Goal: Task Accomplishment & Management: Complete application form

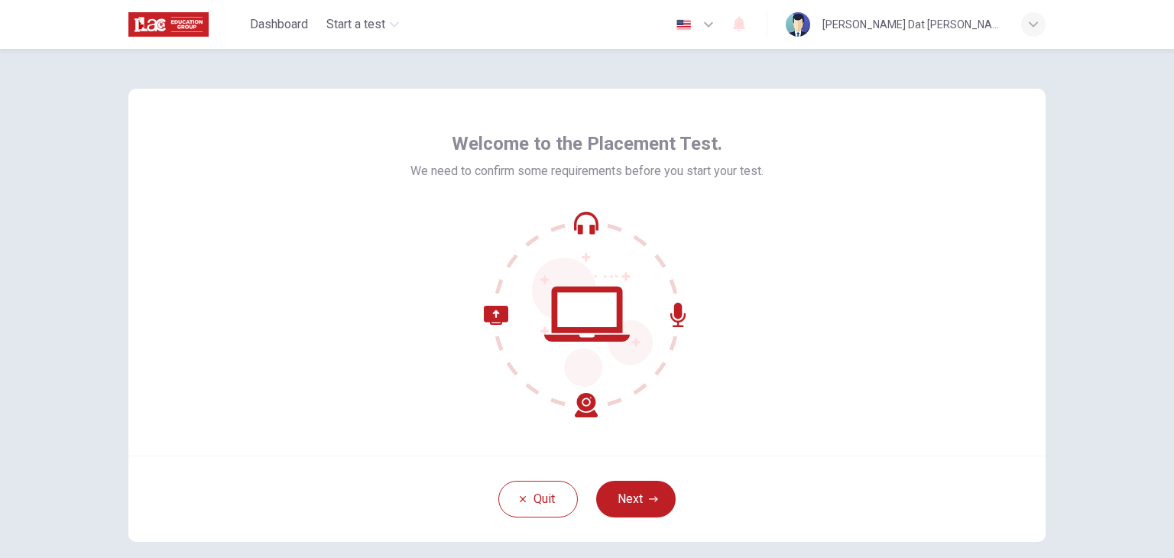
scroll to position [2, 0]
click at [643, 485] on button "Next" at bounding box center [635, 499] width 79 height 37
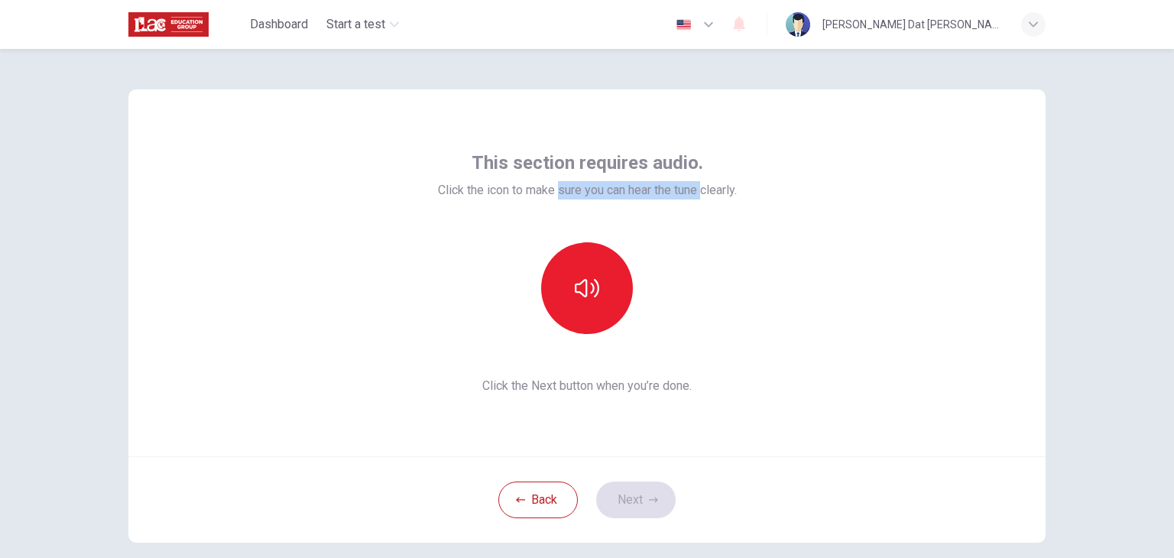
drag, startPoint x: 550, startPoint y: 187, endPoint x: 698, endPoint y: 186, distance: 148.3
click at [698, 186] on span "Click the icon to make sure you can hear the tune clearly." at bounding box center [587, 190] width 299 height 18
click at [725, 225] on div "This section requires audio. Click the icon to make sure you can hear the tune …" at bounding box center [587, 273] width 299 height 245
drag, startPoint x: 678, startPoint y: 190, endPoint x: 788, endPoint y: 216, distance: 113.1
click at [795, 203] on div "This section requires audio. Click the icon to make sure you can hear the tune …" at bounding box center [586, 272] width 917 height 367
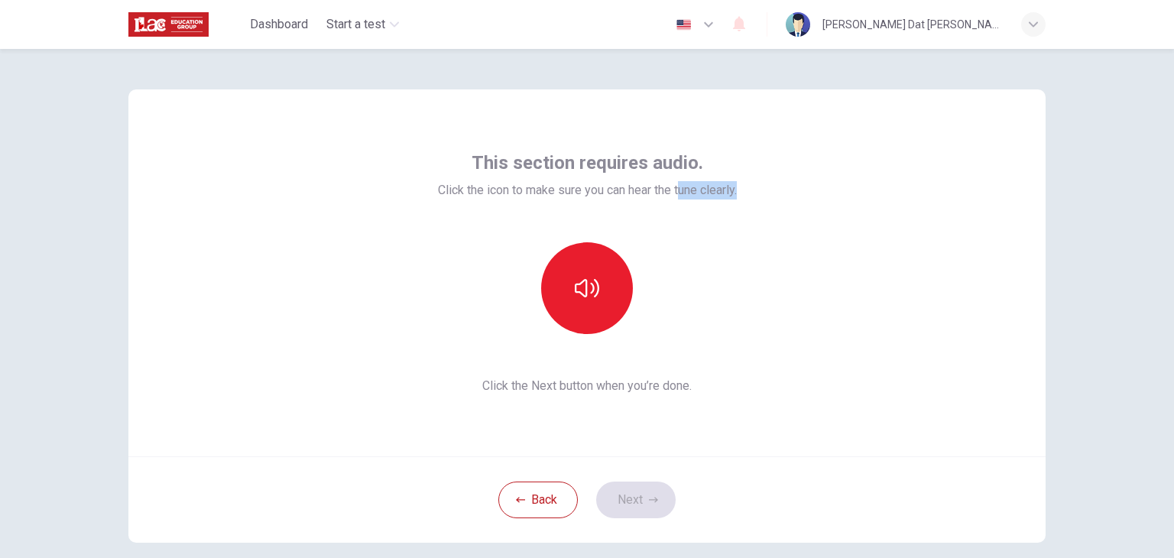
click at [786, 218] on div "This section requires audio. Click the icon to make sure you can hear the tune …" at bounding box center [586, 272] width 917 height 367
click at [746, 314] on div "This section requires audio. Click the icon to make sure you can hear the tune …" at bounding box center [586, 272] width 917 height 367
click at [589, 301] on button "button" at bounding box center [587, 288] width 92 height 92
click at [627, 495] on button "Next" at bounding box center [635, 499] width 79 height 37
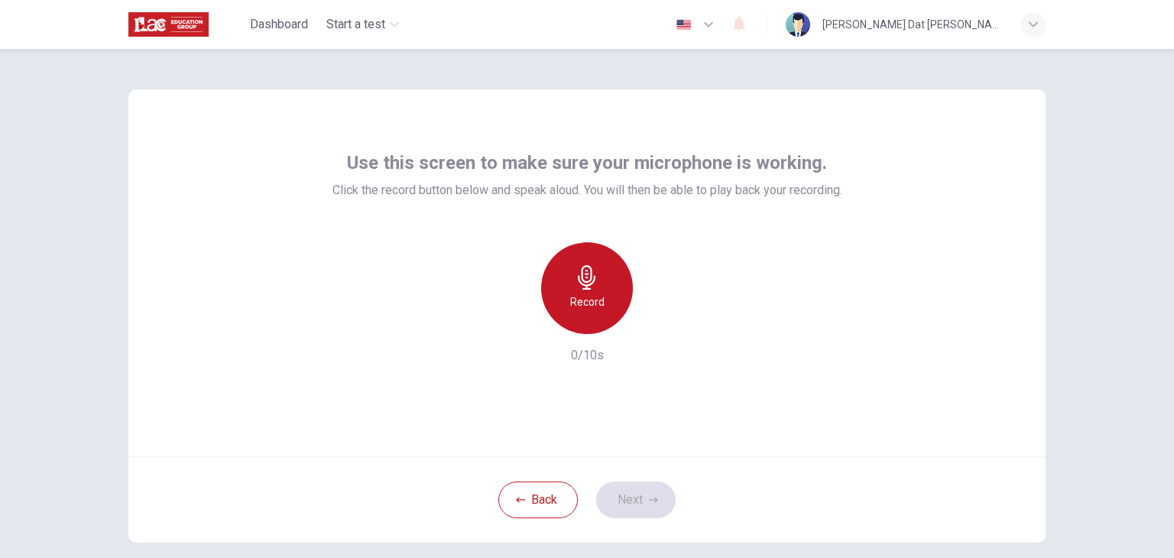
click at [590, 288] on icon "button" at bounding box center [587, 277] width 24 height 24
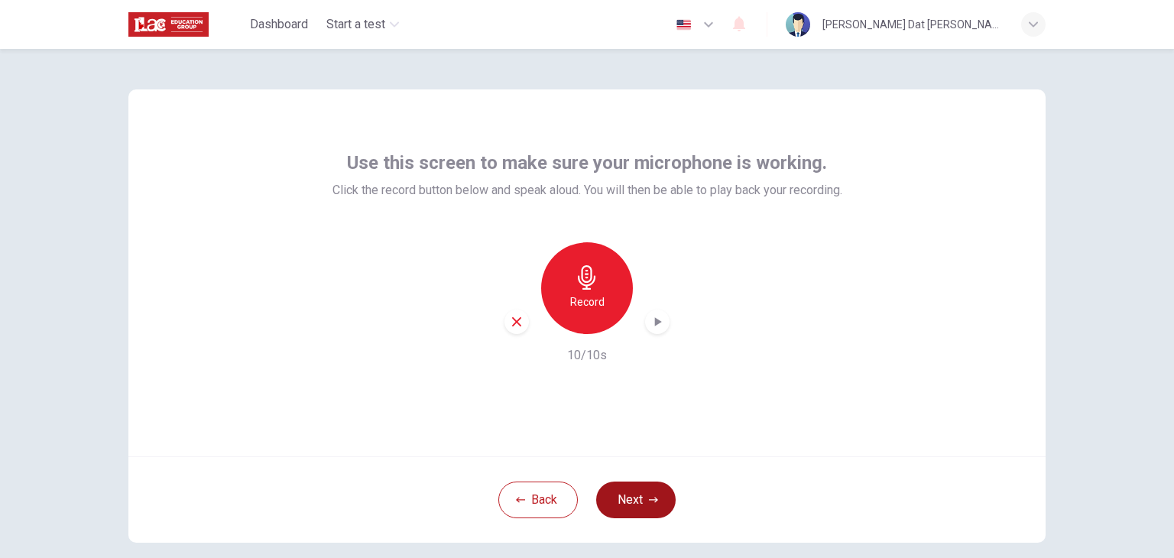
click at [643, 501] on button "Next" at bounding box center [635, 499] width 79 height 37
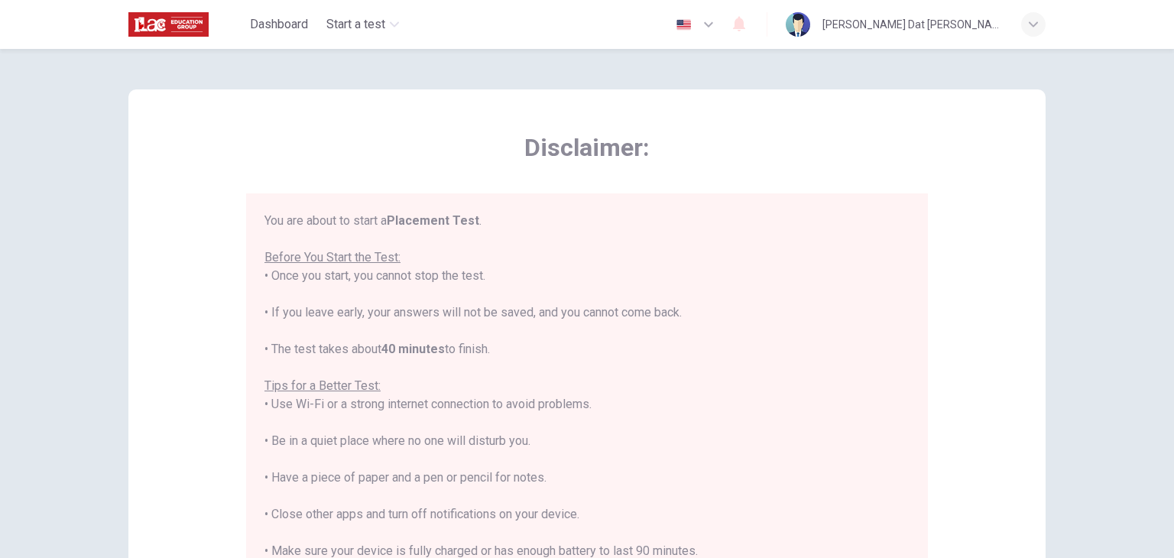
scroll to position [18, 0]
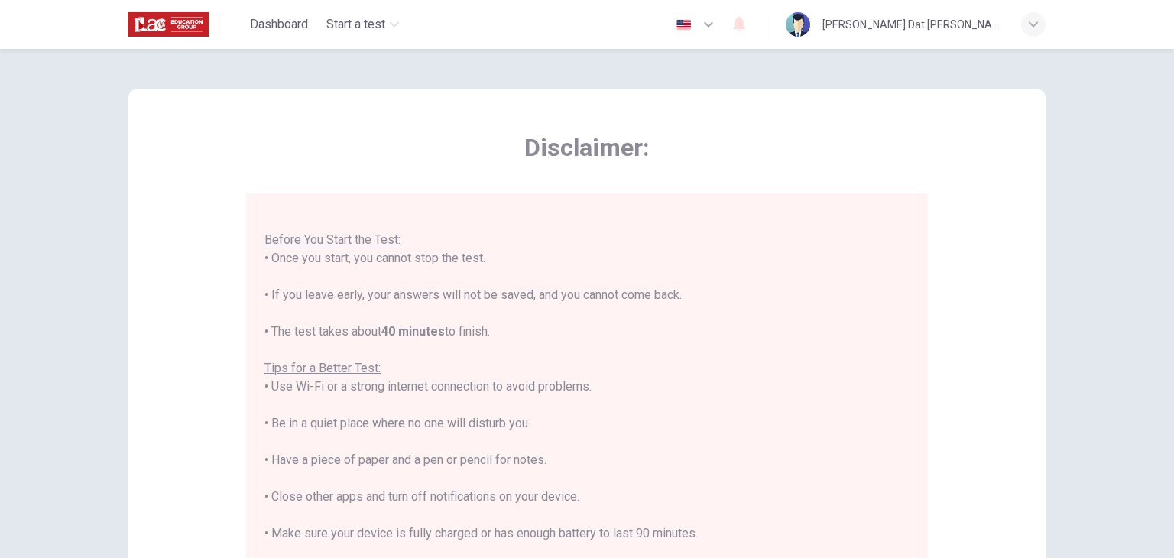
drag, startPoint x: 292, startPoint y: 384, endPoint x: 530, endPoint y: 425, distance: 241.1
click at [530, 425] on div "You are about to start a Placement Test . Before You Start the Test: • Once you…" at bounding box center [586, 405] width 645 height 422
click at [526, 428] on div "You are about to start a Placement Test . Before You Start the Test: • Once you…" at bounding box center [586, 405] width 645 height 422
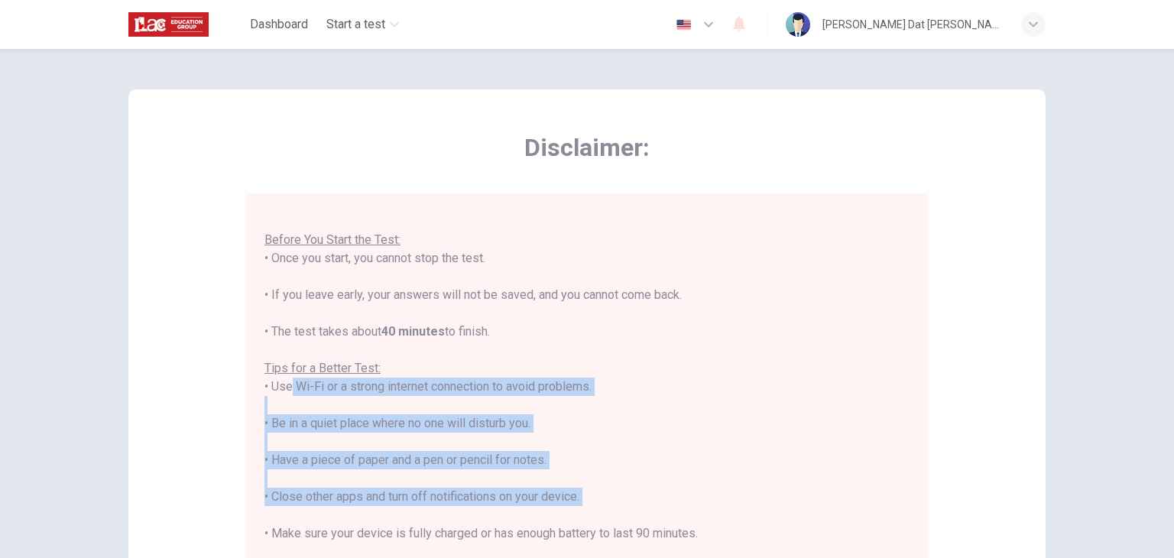
drag, startPoint x: 278, startPoint y: 384, endPoint x: 606, endPoint y: 507, distance: 350.2
click at [625, 515] on div "You are about to start a Placement Test . Before You Start the Test: • Once you…" at bounding box center [586, 405] width 645 height 422
click at [590, 494] on div "You are about to start a Placement Test . Before You Start the Test: • Once you…" at bounding box center [586, 405] width 645 height 422
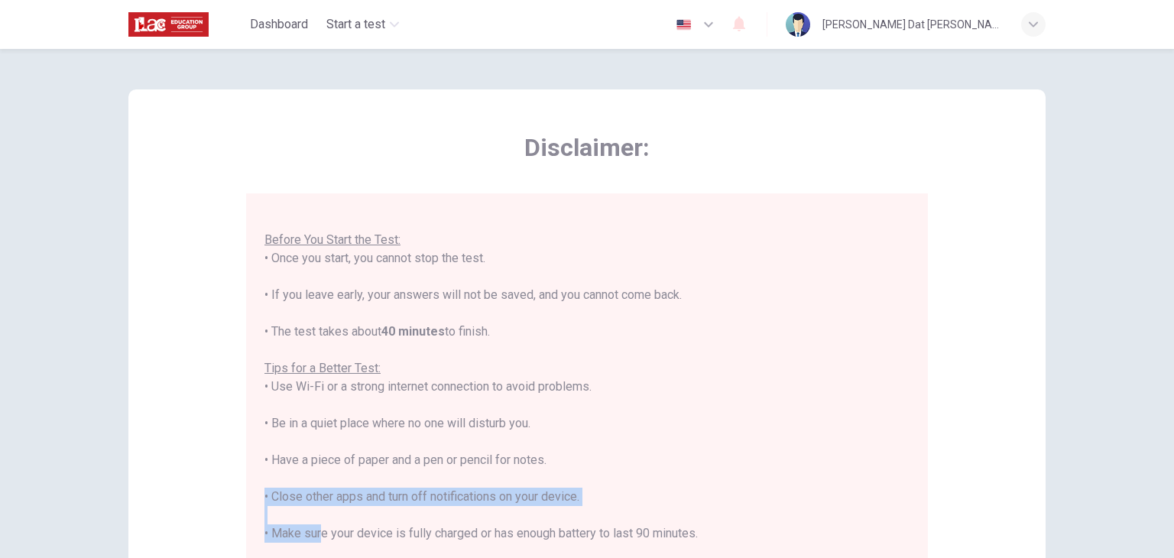
drag, startPoint x: 313, startPoint y: 537, endPoint x: 745, endPoint y: 502, distance: 433.9
click at [745, 502] on div "You are about to start a Placement Test . Before You Start the Test: • Once you…" at bounding box center [586, 405] width 645 height 422
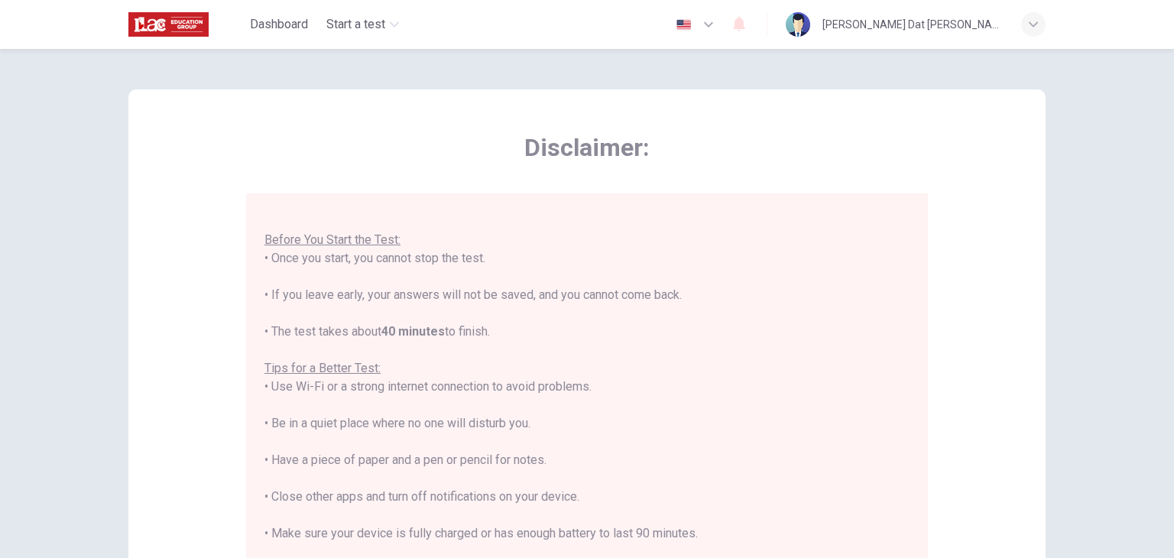
click at [734, 435] on div "You are about to start a Placement Test . Before You Start the Test: • Once you…" at bounding box center [586, 405] width 645 height 422
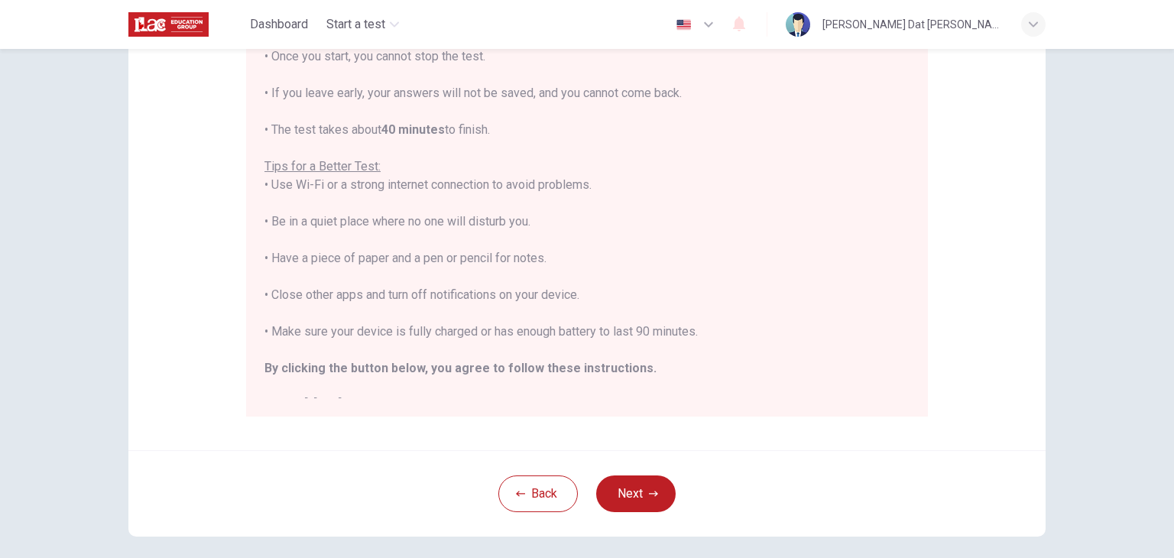
scroll to position [215, 0]
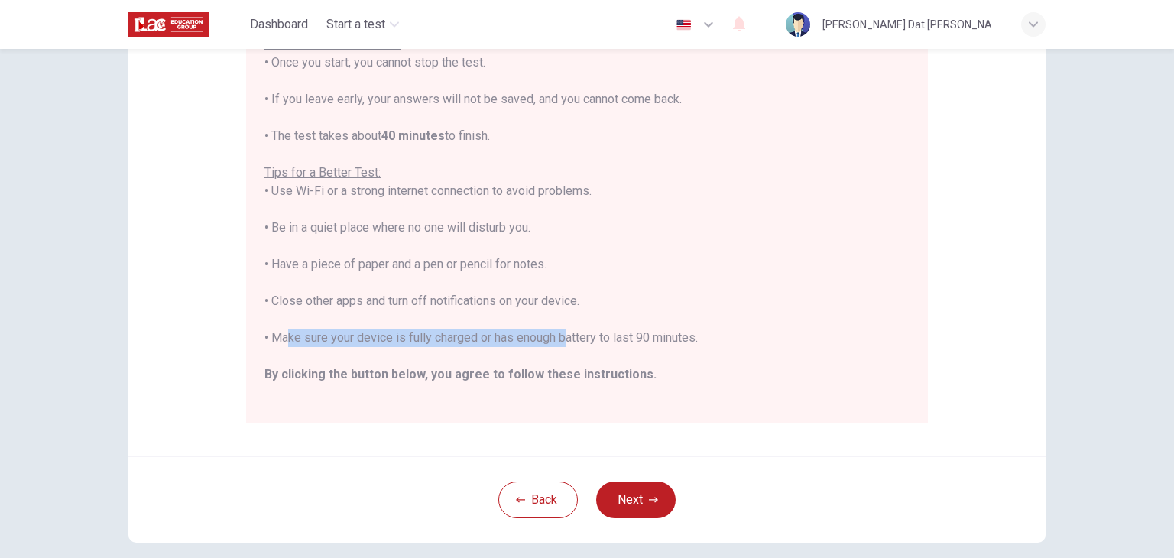
drag, startPoint x: 273, startPoint y: 335, endPoint x: 559, endPoint y: 332, distance: 286.6
click at [559, 332] on div "You are about to start a Placement Test . Before You Start the Test: • Once you…" at bounding box center [586, 209] width 645 height 422
click at [560, 332] on div "You are about to start a Placement Test . Before You Start the Test: • Once you…" at bounding box center [586, 209] width 645 height 422
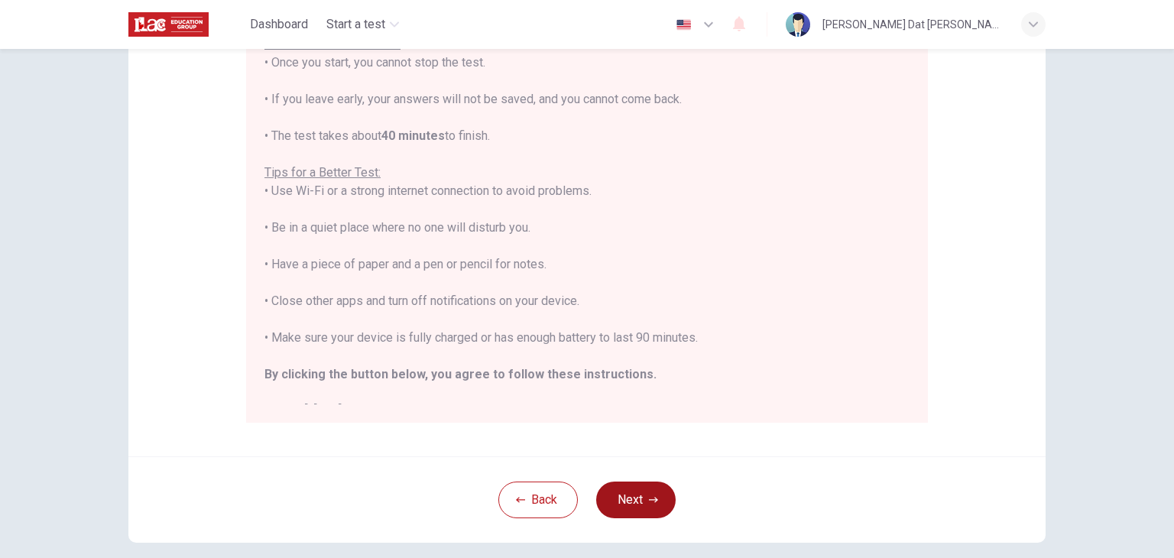
click at [635, 484] on button "Next" at bounding box center [635, 499] width 79 height 37
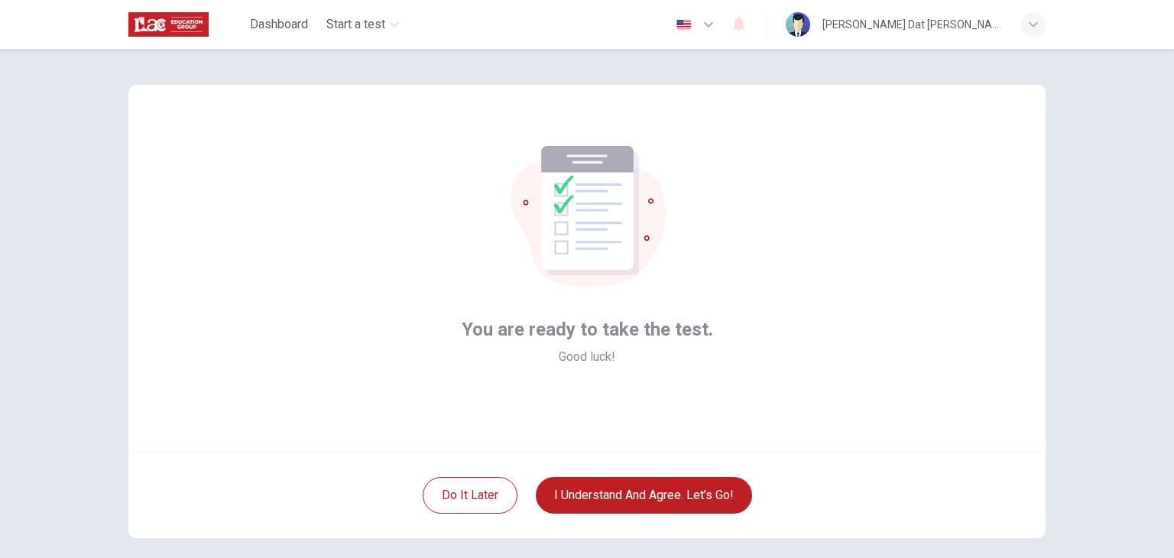
scroll to position [2, 0]
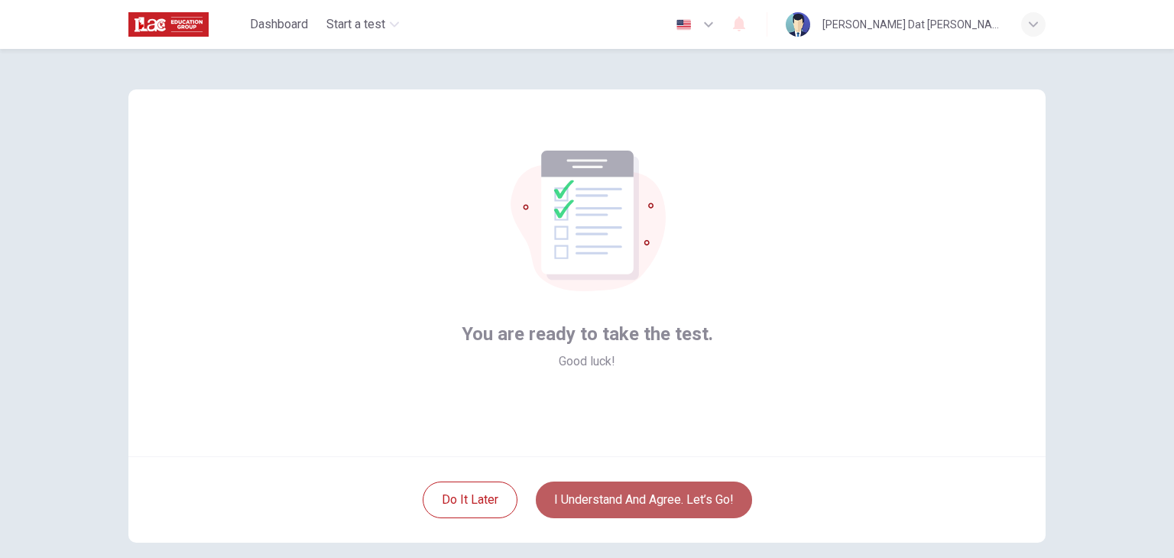
click at [672, 491] on button "I understand and agree. Let’s go!" at bounding box center [644, 499] width 216 height 37
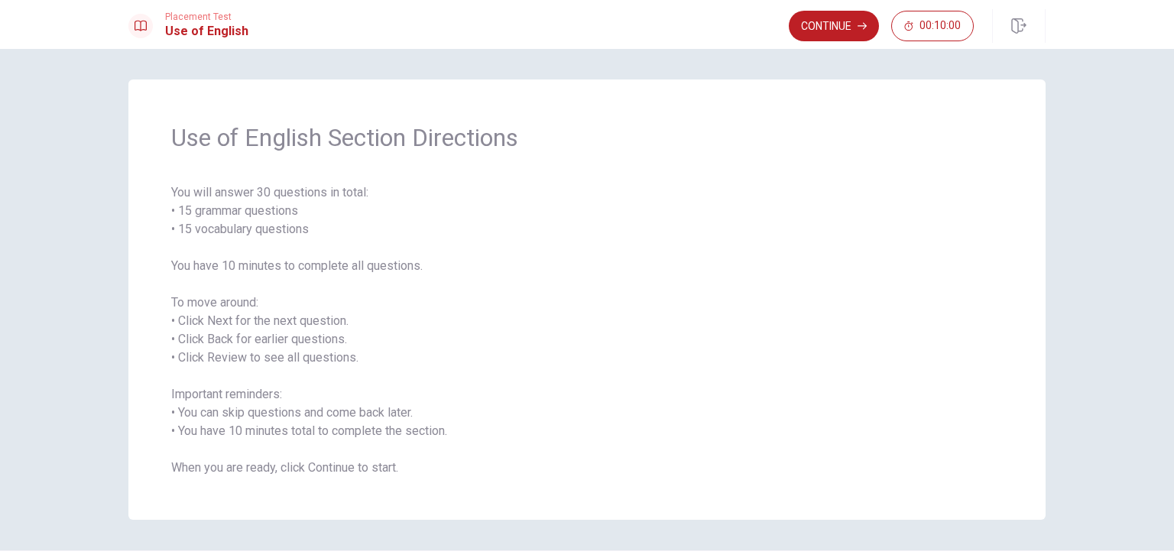
drag, startPoint x: 165, startPoint y: 193, endPoint x: 355, endPoint y: 199, distance: 189.6
click at [352, 199] on div "Use of English Section Directions You will answer 30 questions in total: • 15 g…" at bounding box center [586, 299] width 917 height 440
click at [355, 199] on span "You will answer 30 questions in total: • 15 grammar questions • 15 vocabulary q…" at bounding box center [586, 329] width 831 height 293
drag, startPoint x: 260, startPoint y: 191, endPoint x: 251, endPoint y: 196, distance: 10.3
click at [254, 193] on span "You will answer 30 questions in total: • 15 grammar questions • 15 vocabulary q…" at bounding box center [586, 329] width 831 height 293
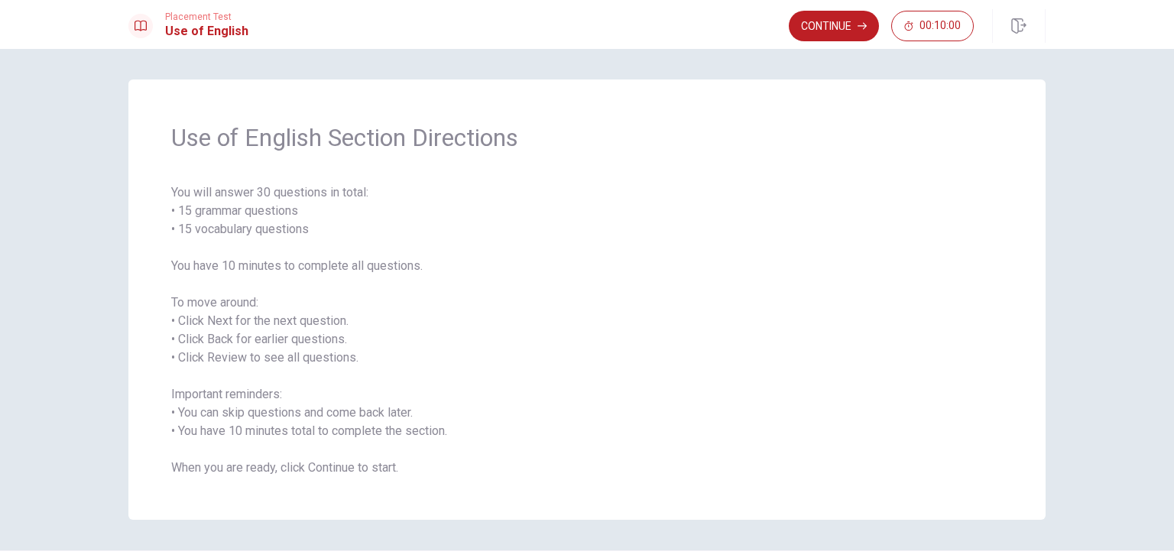
drag, startPoint x: 251, startPoint y: 196, endPoint x: 368, endPoint y: 186, distance: 118.0
click at [368, 186] on span "You will answer 30 questions in total: • 15 grammar questions • 15 vocabulary q…" at bounding box center [586, 329] width 831 height 293
drag, startPoint x: 374, startPoint y: 193, endPoint x: 303, endPoint y: 222, distance: 76.8
click at [370, 199] on span "You will answer 30 questions in total: • 15 grammar questions • 15 vocabulary q…" at bounding box center [586, 329] width 831 height 293
click at [228, 230] on span "You will answer 30 questions in total: • 15 grammar questions • 15 vocabulary q…" at bounding box center [586, 329] width 831 height 293
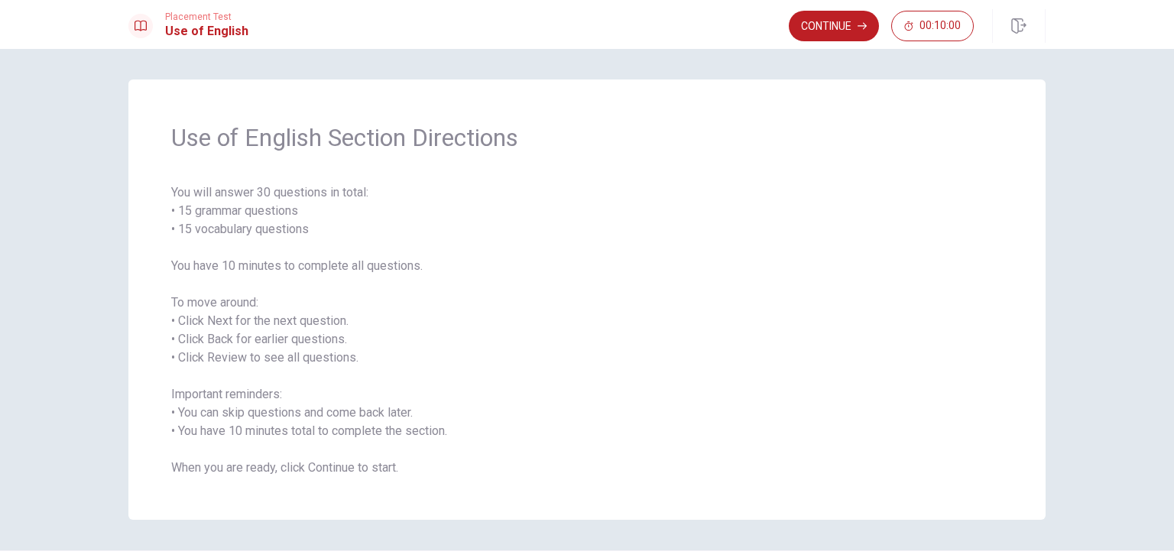
drag, startPoint x: 196, startPoint y: 221, endPoint x: 251, endPoint y: 210, distance: 55.3
click at [248, 210] on span "You will answer 30 questions in total: • 15 grammar questions • 15 vocabulary q…" at bounding box center [586, 329] width 831 height 293
drag, startPoint x: 206, startPoint y: 210, endPoint x: 304, endPoint y: 206, distance: 97.9
click at [302, 206] on span "You will answer 30 questions in total: • 15 grammar questions • 15 vocabulary q…" at bounding box center [586, 329] width 831 height 293
drag, startPoint x: 237, startPoint y: 209, endPoint x: 376, endPoint y: 221, distance: 139.6
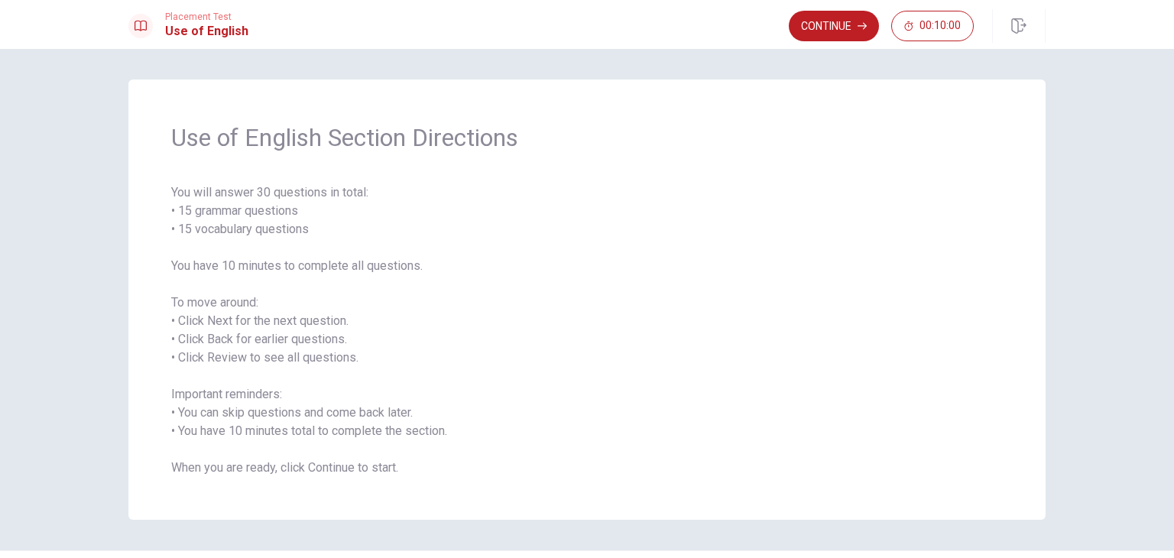
click at [374, 221] on span "You will answer 30 questions in total: • 15 grammar questions • 15 vocabulary q…" at bounding box center [586, 329] width 831 height 293
drag, startPoint x: 160, startPoint y: 270, endPoint x: 428, endPoint y: 271, distance: 268.2
click at [420, 269] on div "Use of English Section Directions You will answer 30 questions in total: • 15 g…" at bounding box center [586, 299] width 917 height 440
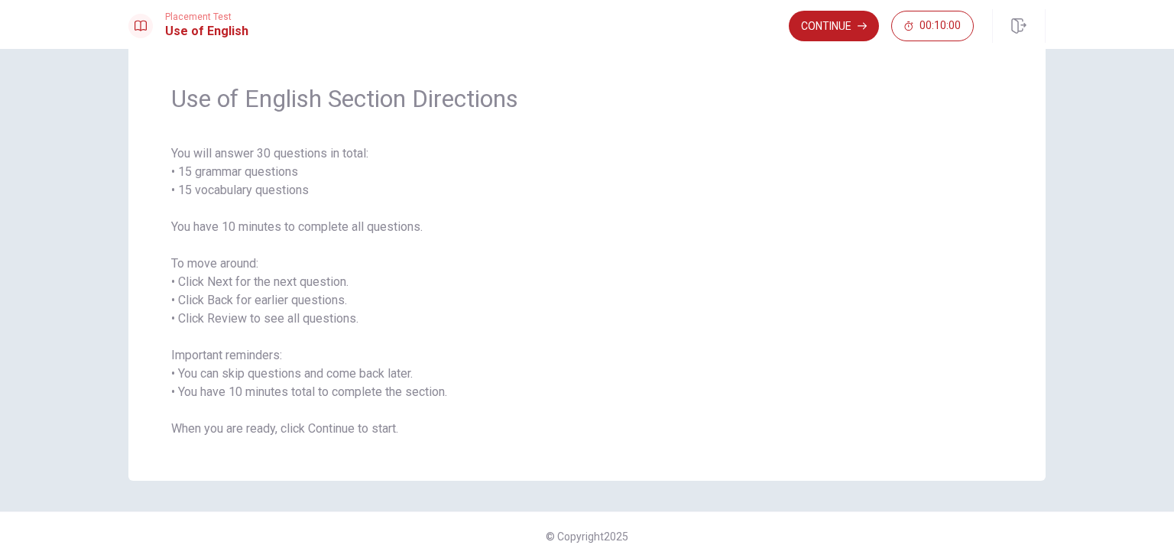
scroll to position [41, 0]
drag, startPoint x: 278, startPoint y: 294, endPoint x: 377, endPoint y: 294, distance: 98.6
click at [370, 294] on span "You will answer 30 questions in total: • 15 grammar questions • 15 vocabulary q…" at bounding box center [586, 288] width 831 height 293
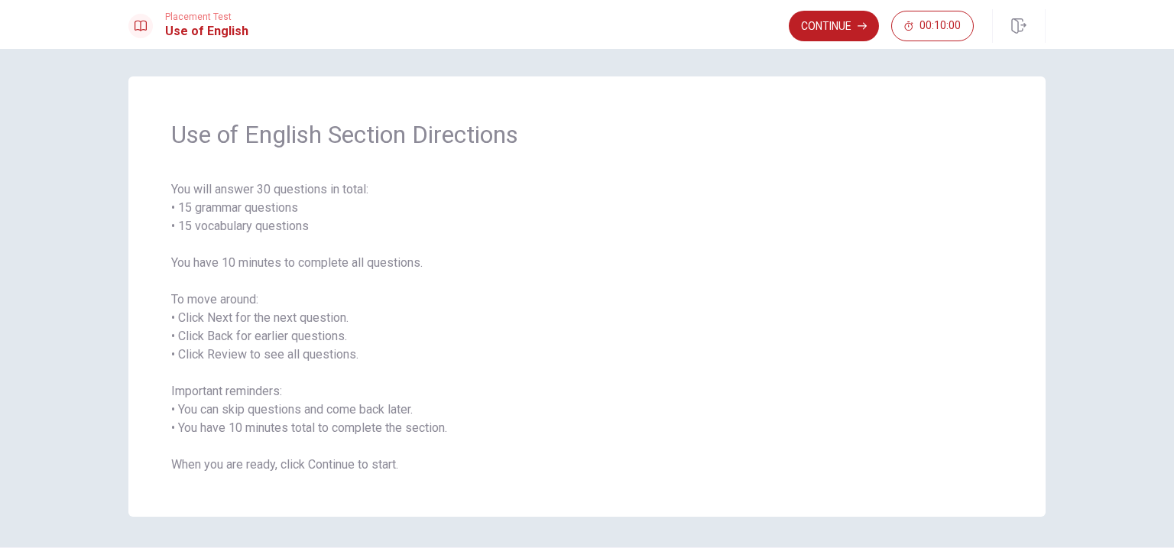
scroll to position [0, 0]
click at [740, 149] on span "Use of English Section Directions" at bounding box center [586, 137] width 831 height 31
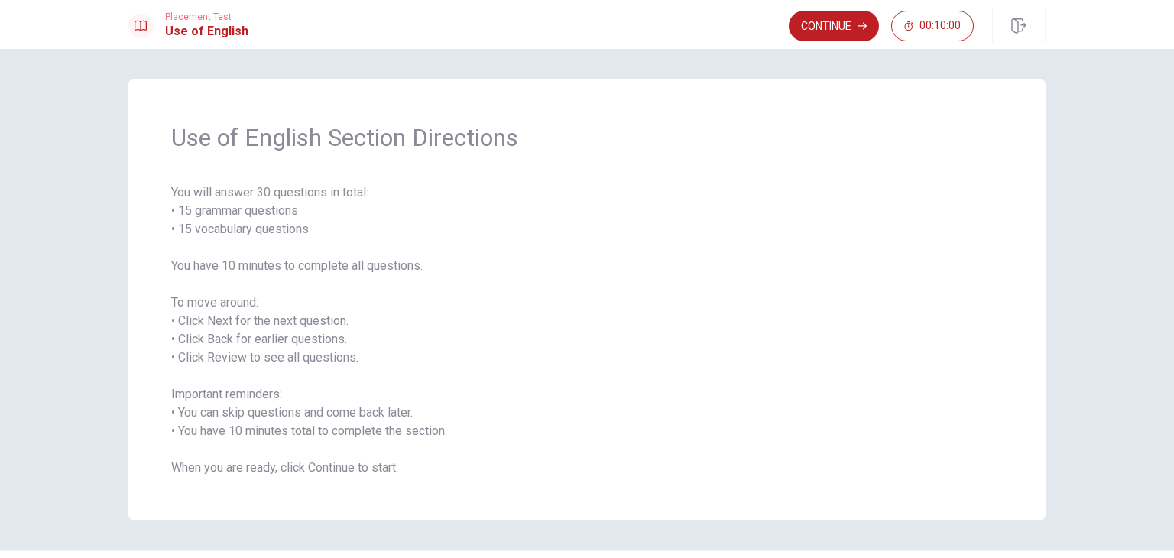
click at [740, 149] on span "Use of English Section Directions" at bounding box center [586, 137] width 831 height 31
click at [832, 13] on button "Continue" at bounding box center [834, 26] width 90 height 31
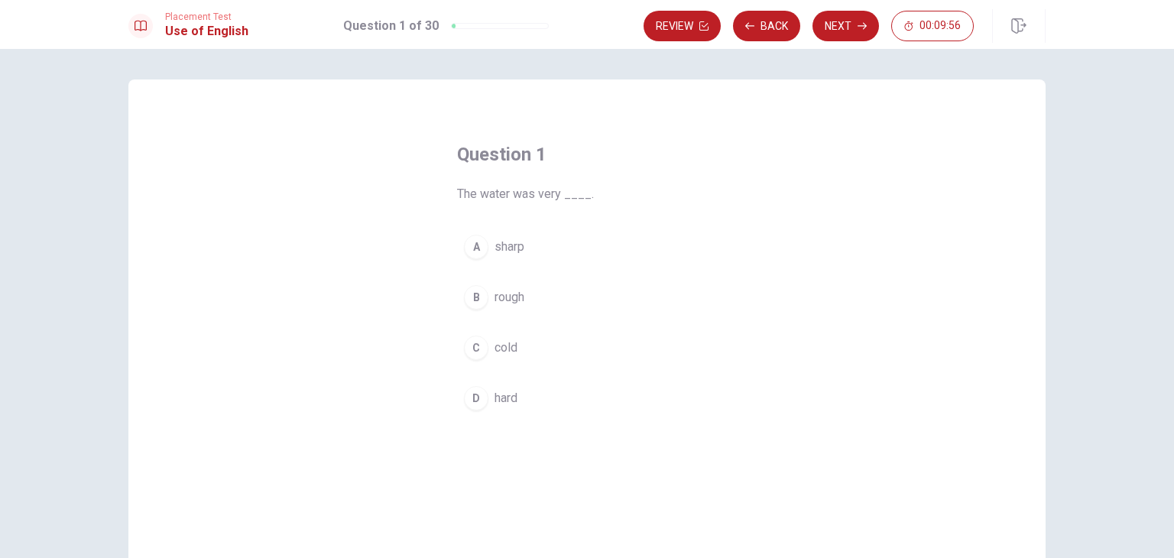
click at [474, 348] on div "C" at bounding box center [476, 347] width 24 height 24
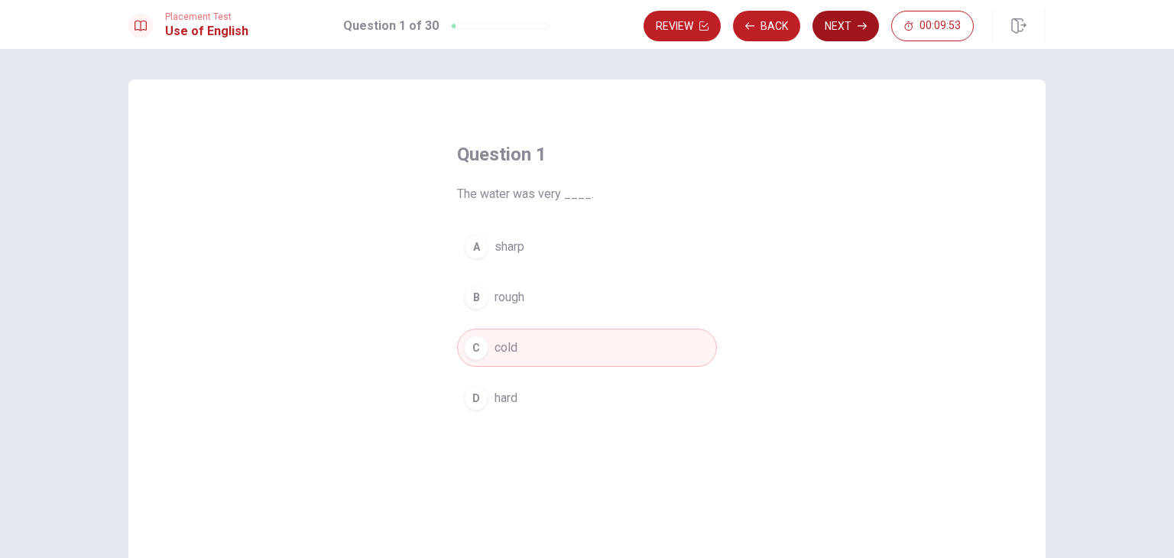
click at [847, 19] on button "Next" at bounding box center [845, 26] width 66 height 31
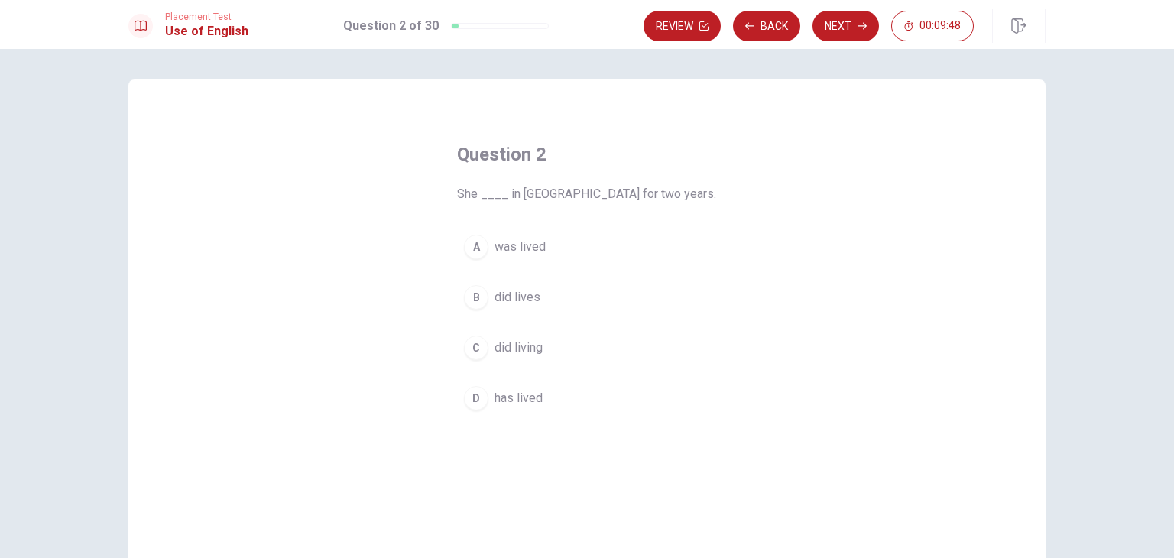
click at [525, 249] on span "was lived" at bounding box center [519, 247] width 51 height 18
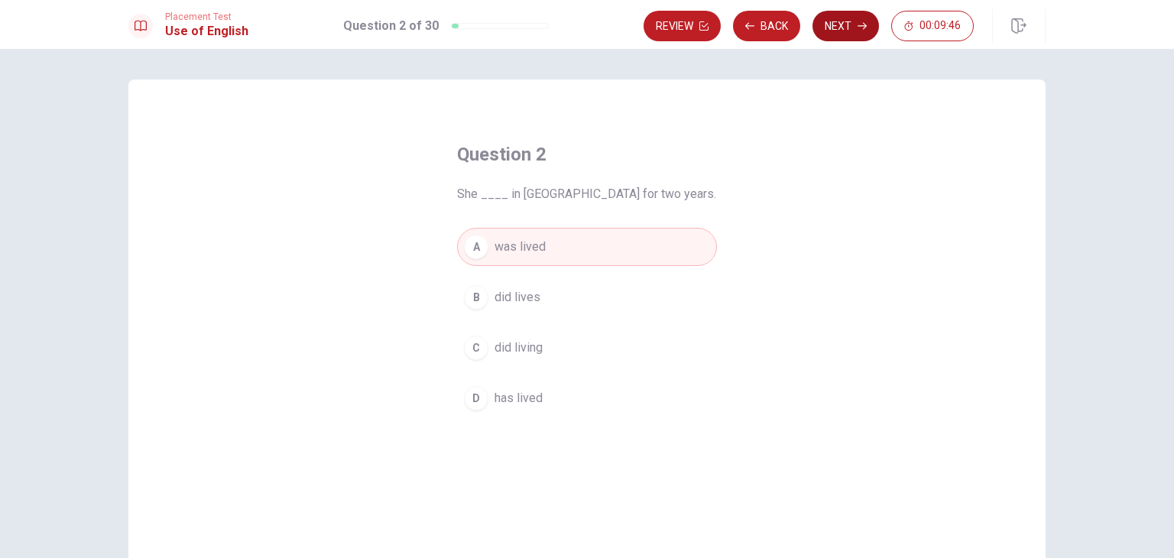
click at [848, 20] on button "Next" at bounding box center [845, 26] width 66 height 31
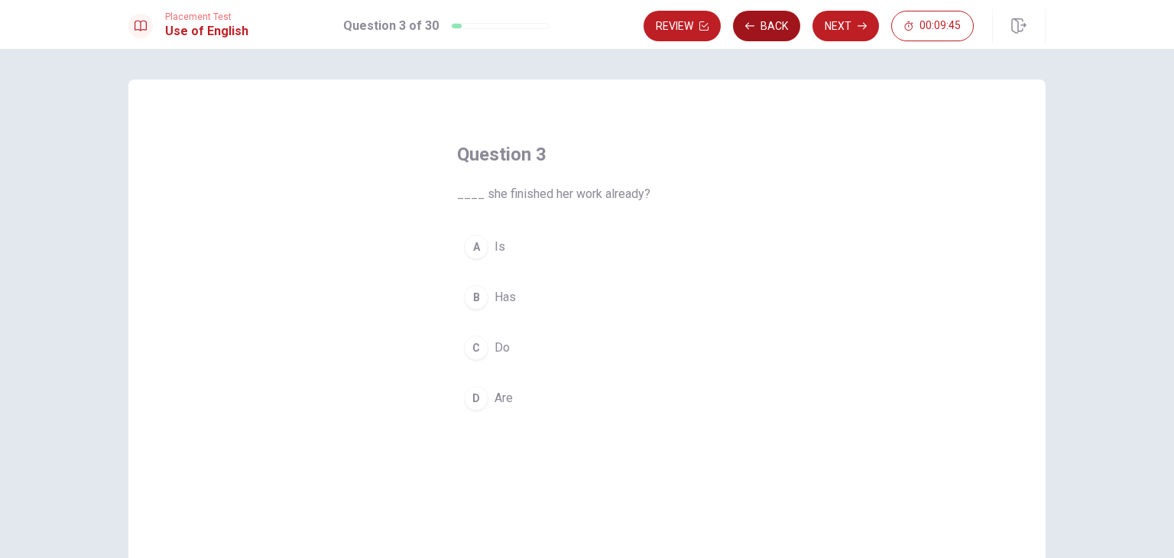
click at [761, 23] on button "Back" at bounding box center [766, 26] width 67 height 31
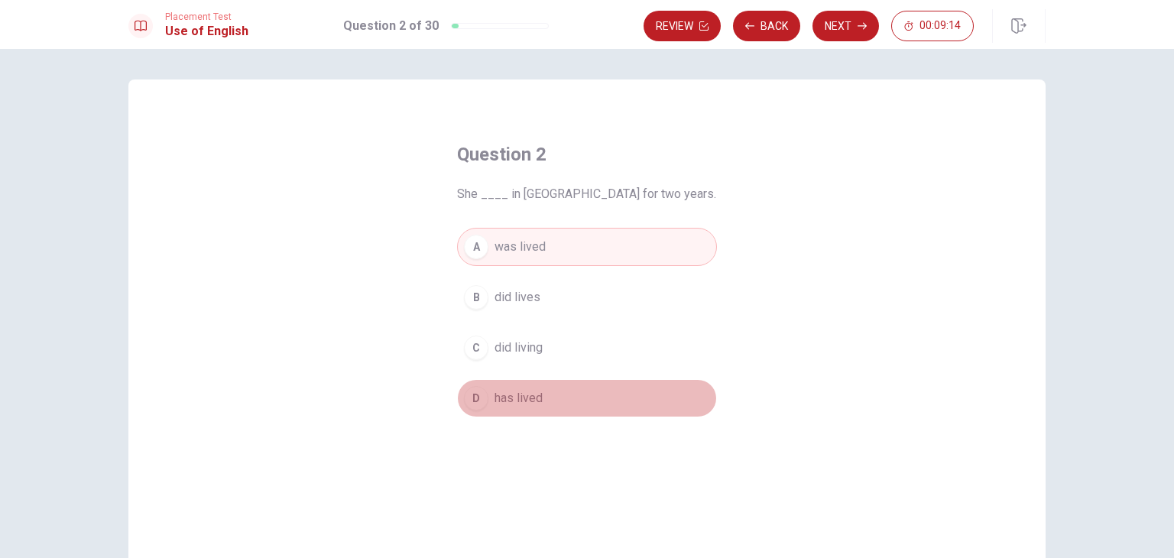
click at [543, 403] on button "D has lived" at bounding box center [587, 398] width 260 height 38
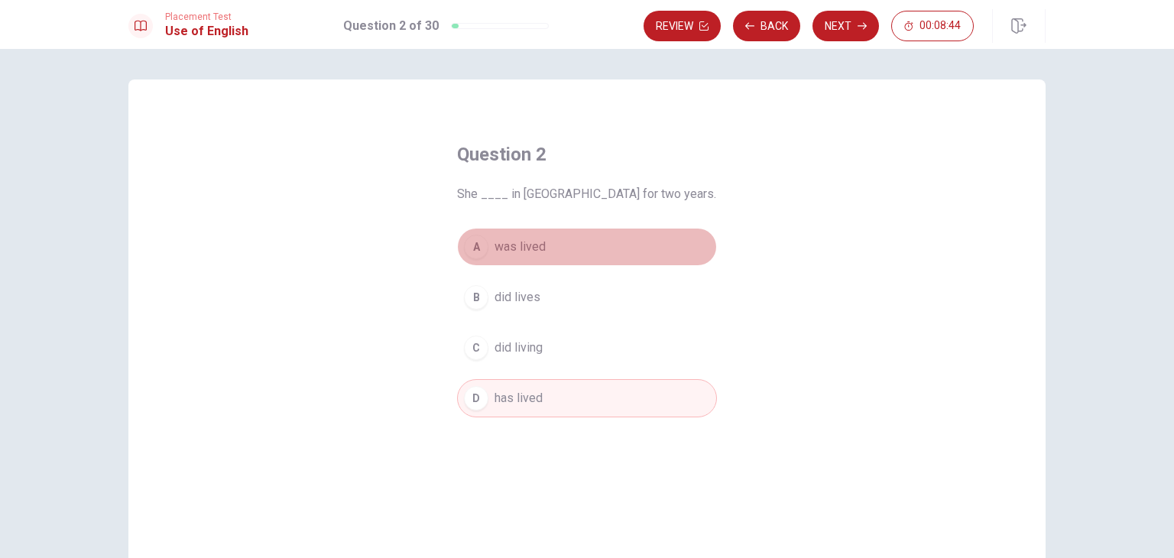
click at [532, 238] on span "was lived" at bounding box center [519, 247] width 51 height 18
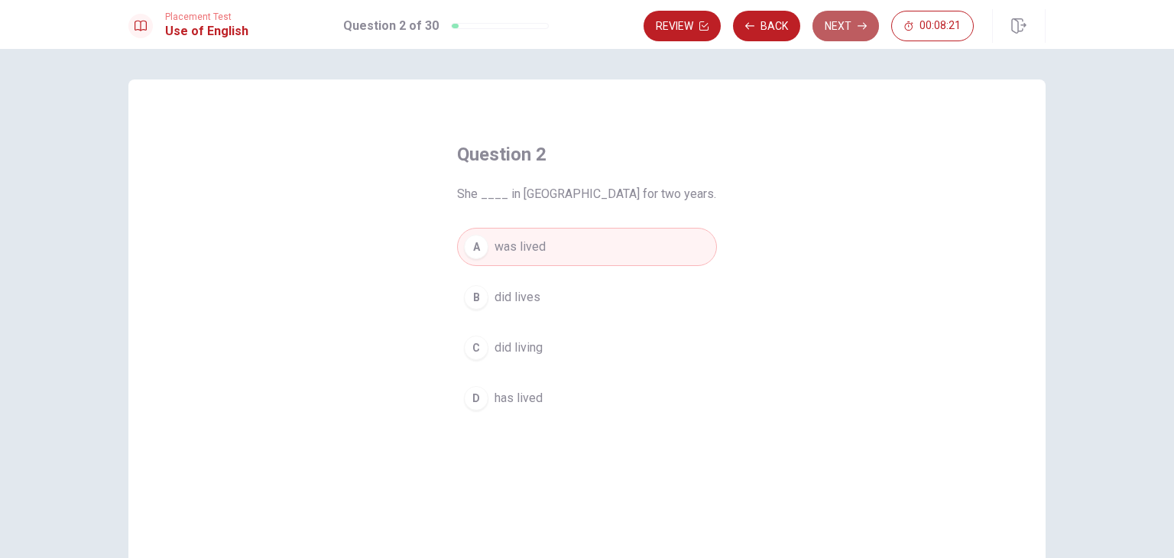
click at [858, 33] on button "Next" at bounding box center [845, 26] width 66 height 31
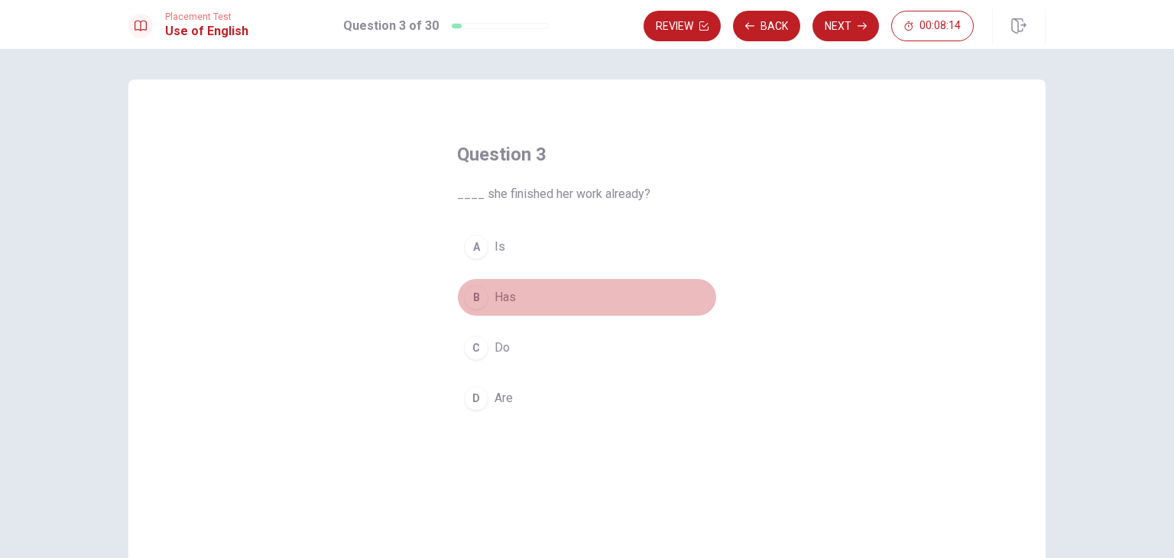
click at [471, 293] on div "B" at bounding box center [476, 297] width 24 height 24
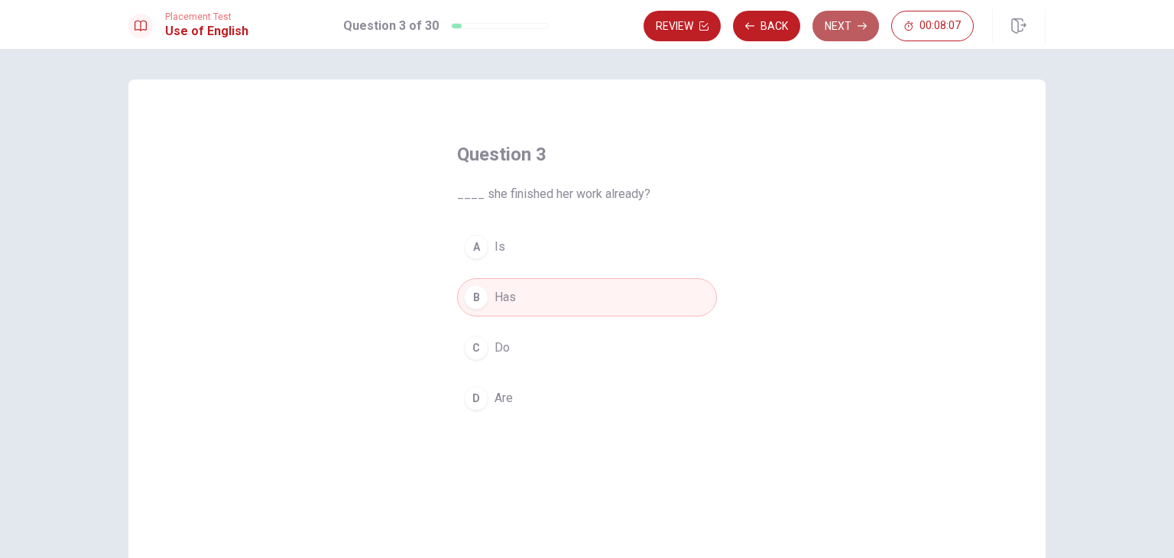
click at [841, 31] on button "Next" at bounding box center [845, 26] width 66 height 31
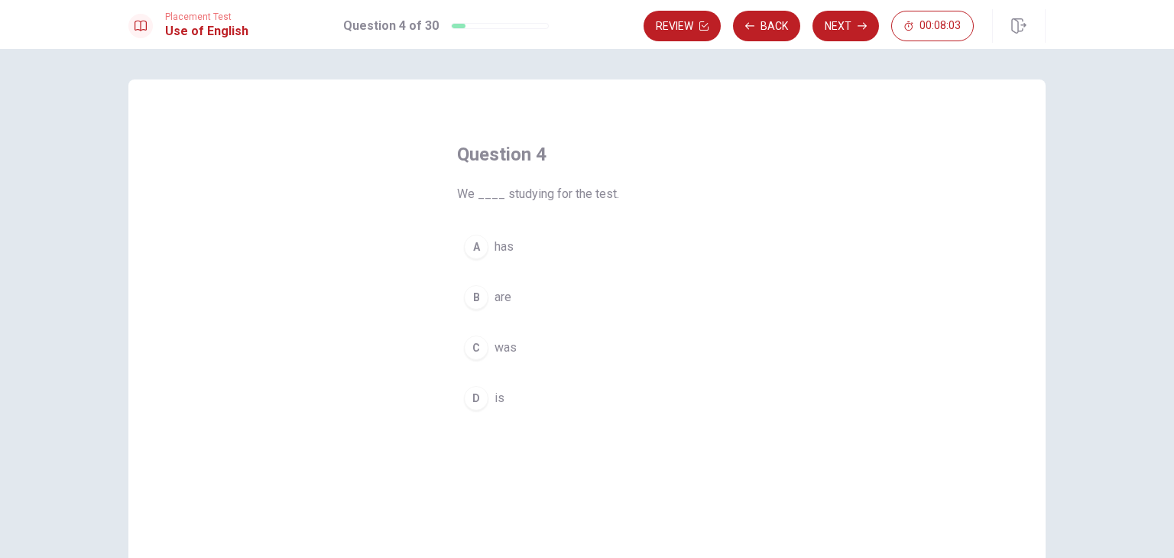
click at [481, 296] on div "B" at bounding box center [476, 297] width 24 height 24
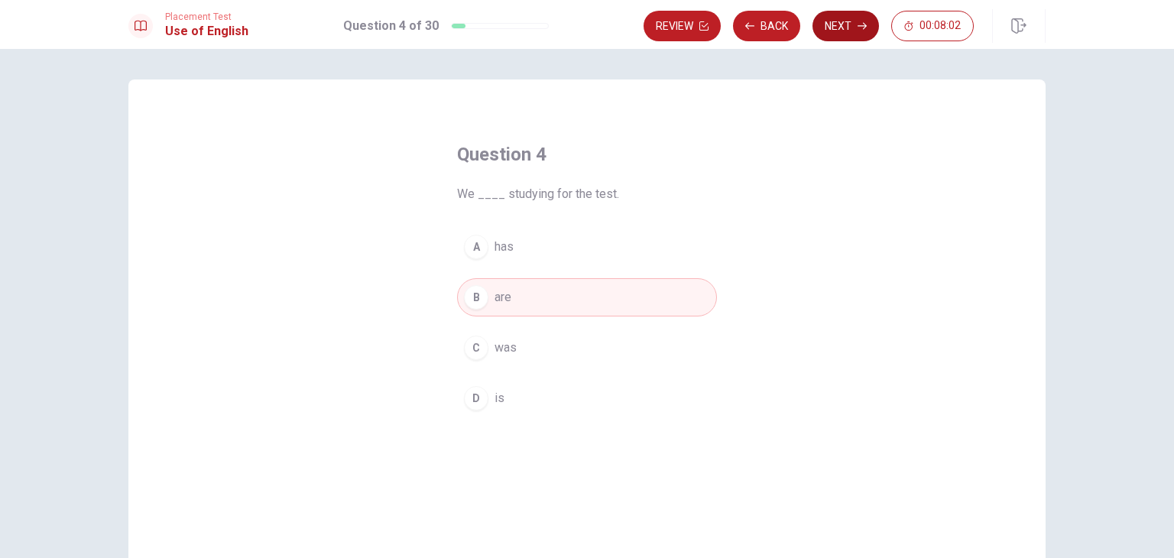
click at [864, 23] on icon "button" at bounding box center [861, 26] width 9 height 7
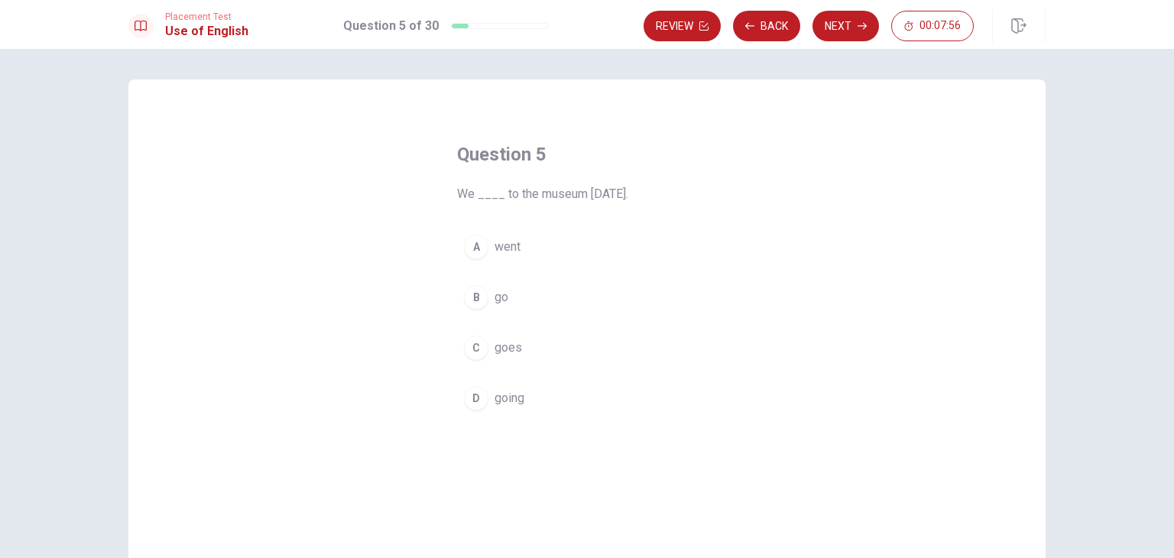
click at [472, 254] on div "A" at bounding box center [476, 247] width 24 height 24
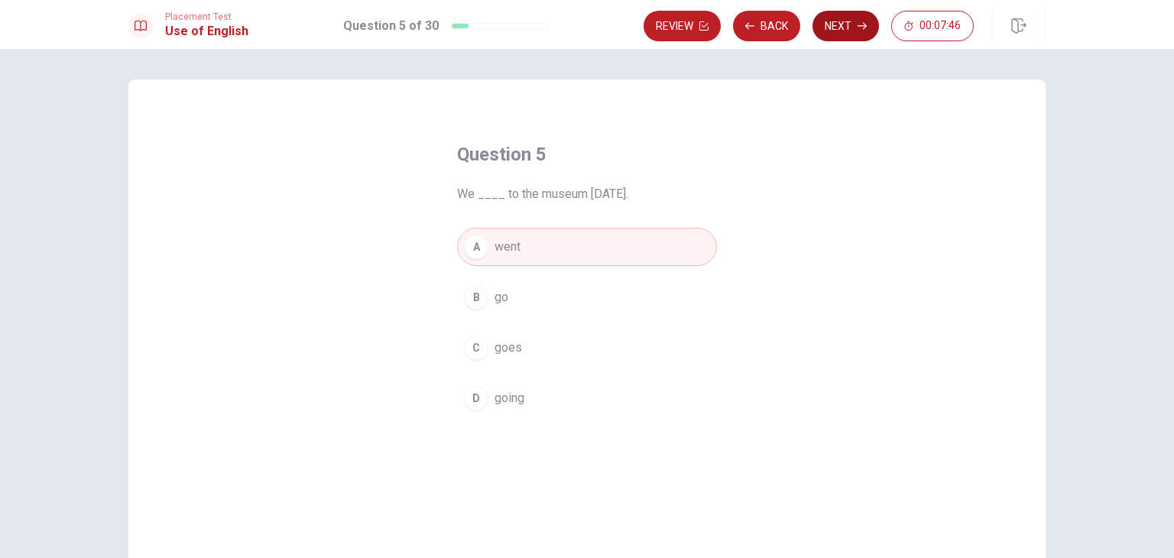
click at [860, 37] on button "Next" at bounding box center [845, 26] width 66 height 31
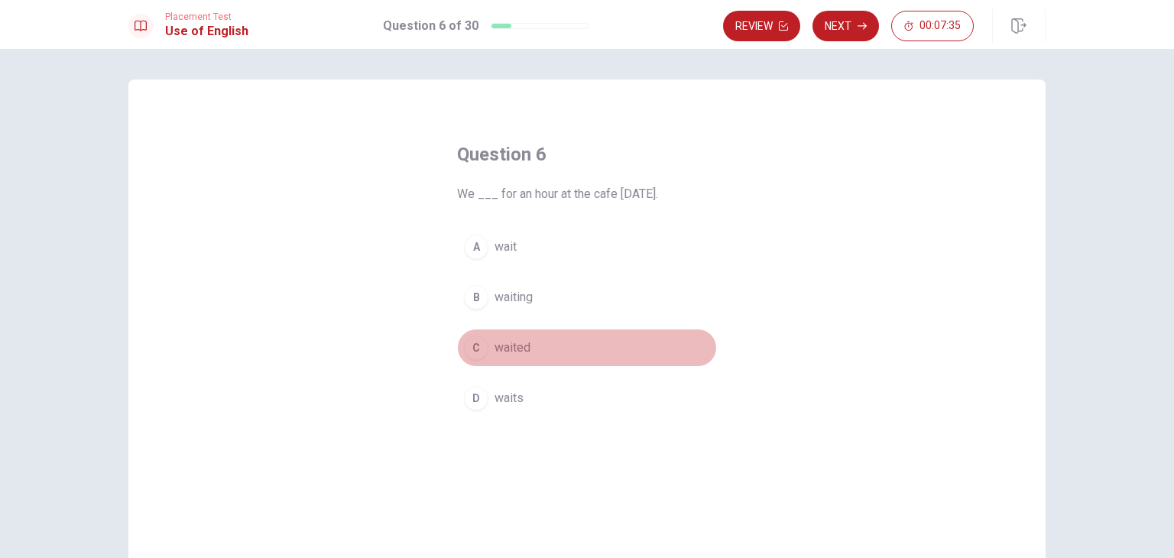
click at [477, 340] on div "C" at bounding box center [476, 347] width 24 height 24
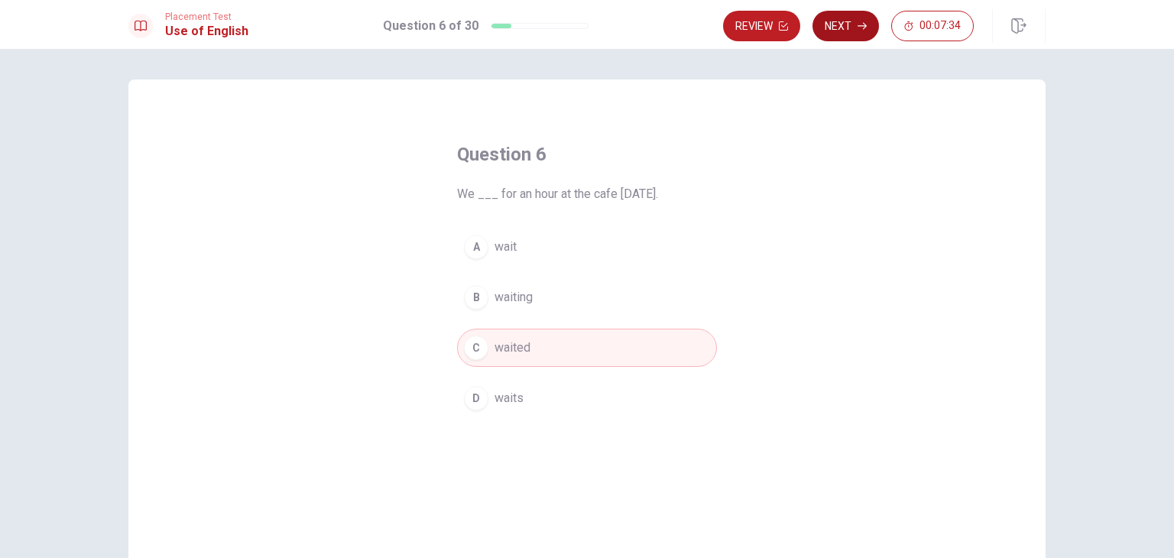
click at [827, 29] on button "Next" at bounding box center [845, 26] width 66 height 31
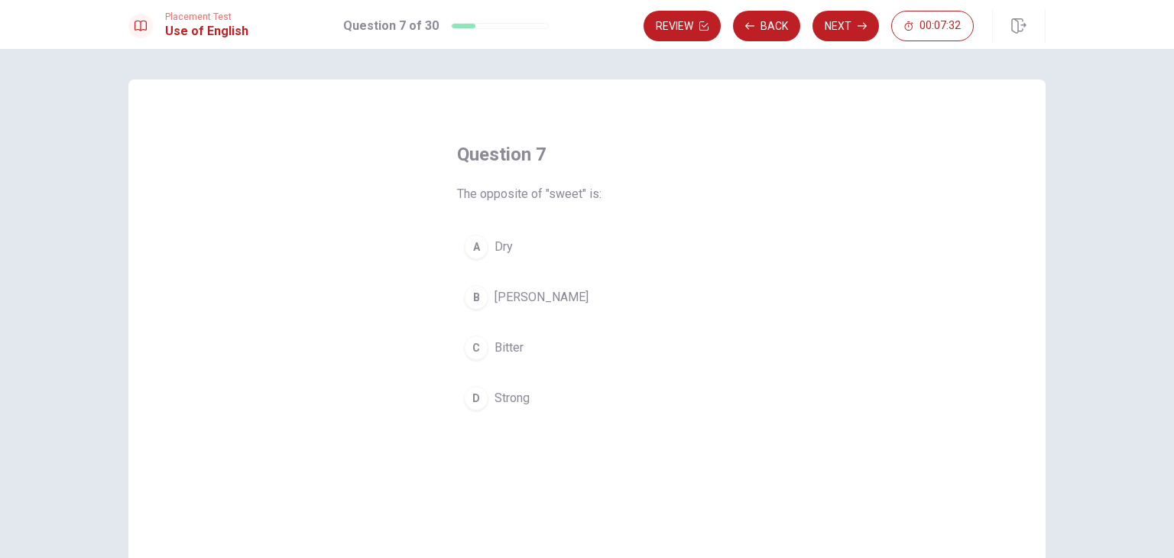
drag, startPoint x: 445, startPoint y: 196, endPoint x: 533, endPoint y: 193, distance: 88.7
click at [508, 193] on div "Question 7 The opposite of "sweet" is: A Dry B [PERSON_NAME] D Strong" at bounding box center [586, 280] width 321 height 324
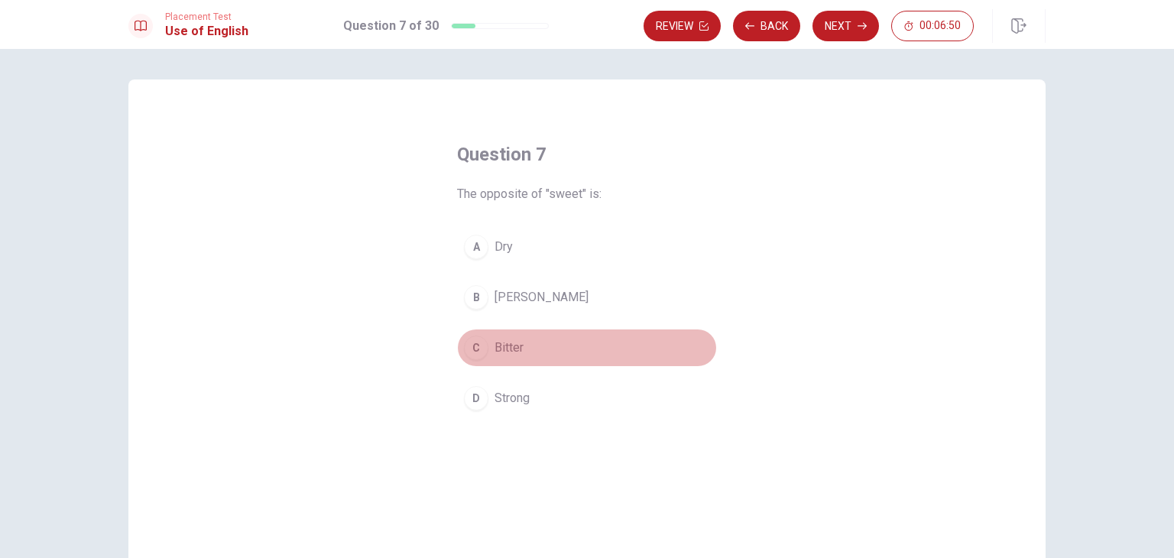
drag, startPoint x: 511, startPoint y: 349, endPoint x: 514, endPoint y: 284, distance: 65.0
click at [514, 349] on span "Bitter" at bounding box center [508, 348] width 29 height 18
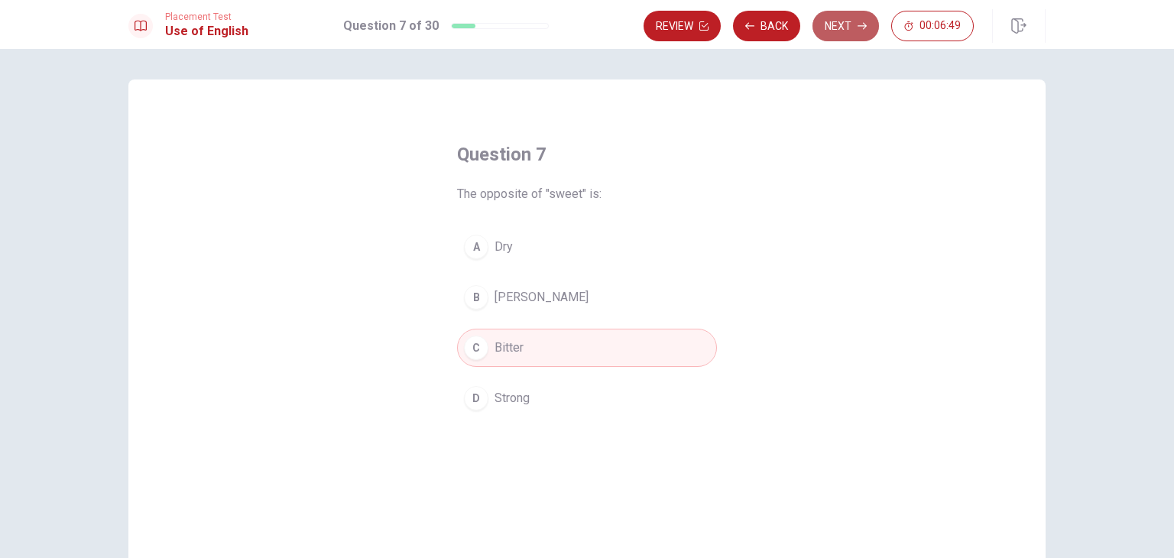
click at [855, 28] on button "Next" at bounding box center [845, 26] width 66 height 31
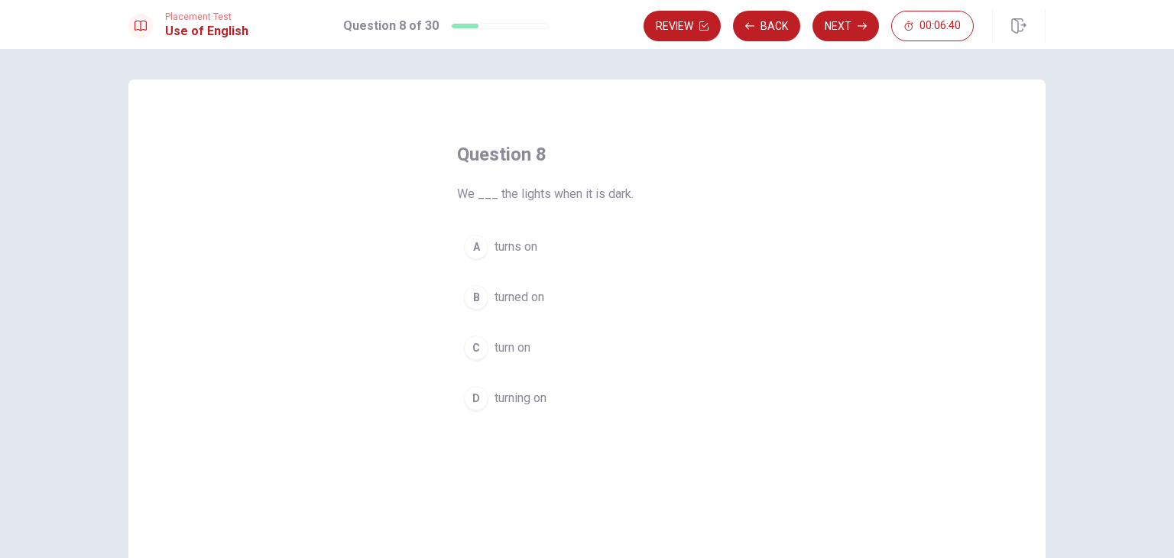
click at [550, 345] on button "C turn on" at bounding box center [587, 348] width 260 height 38
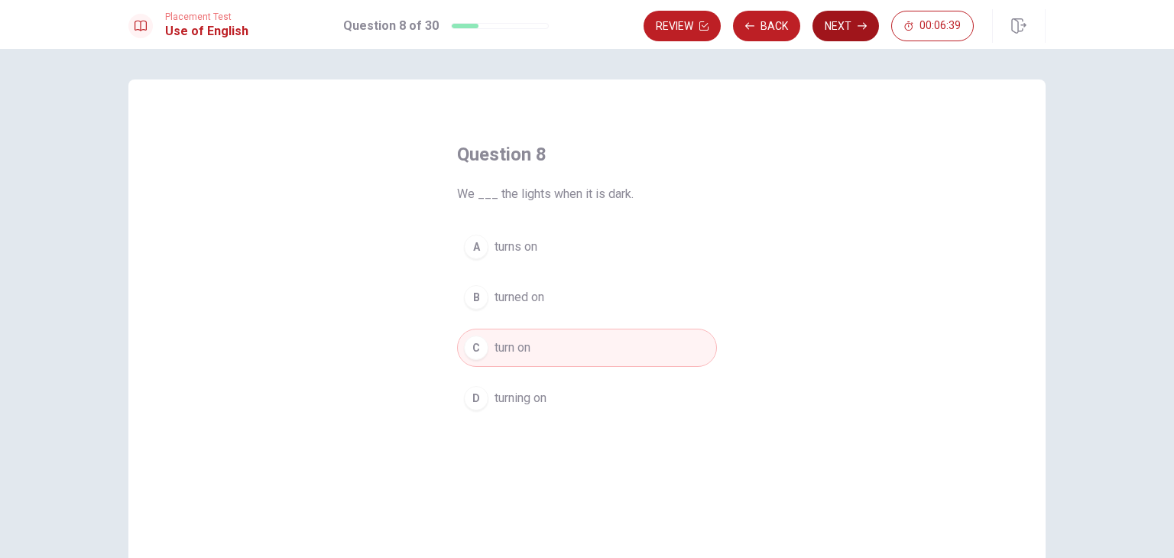
click at [831, 25] on button "Next" at bounding box center [845, 26] width 66 height 31
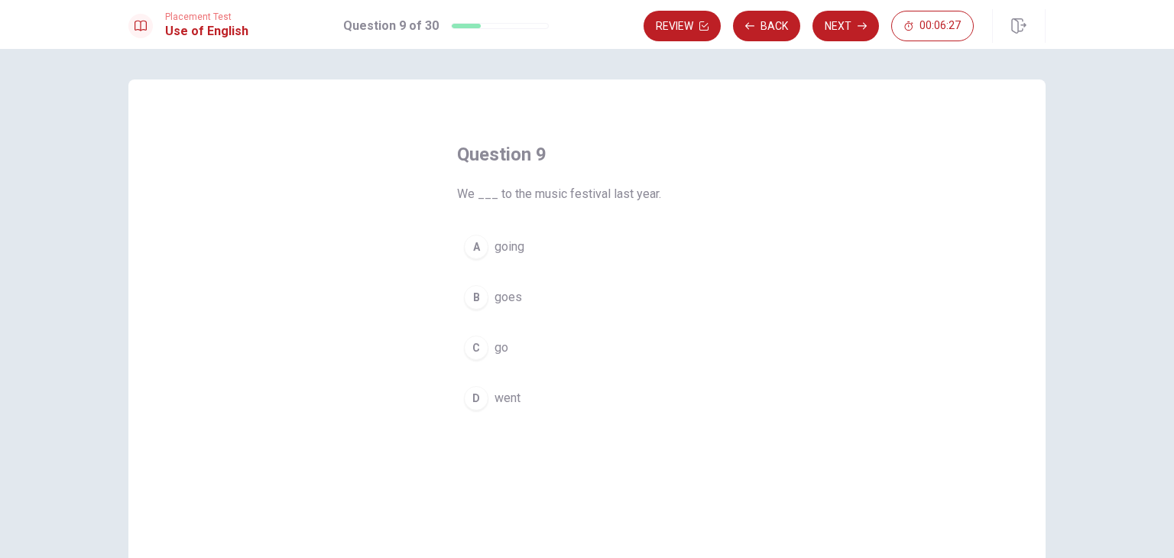
click at [537, 407] on button "D went" at bounding box center [587, 398] width 260 height 38
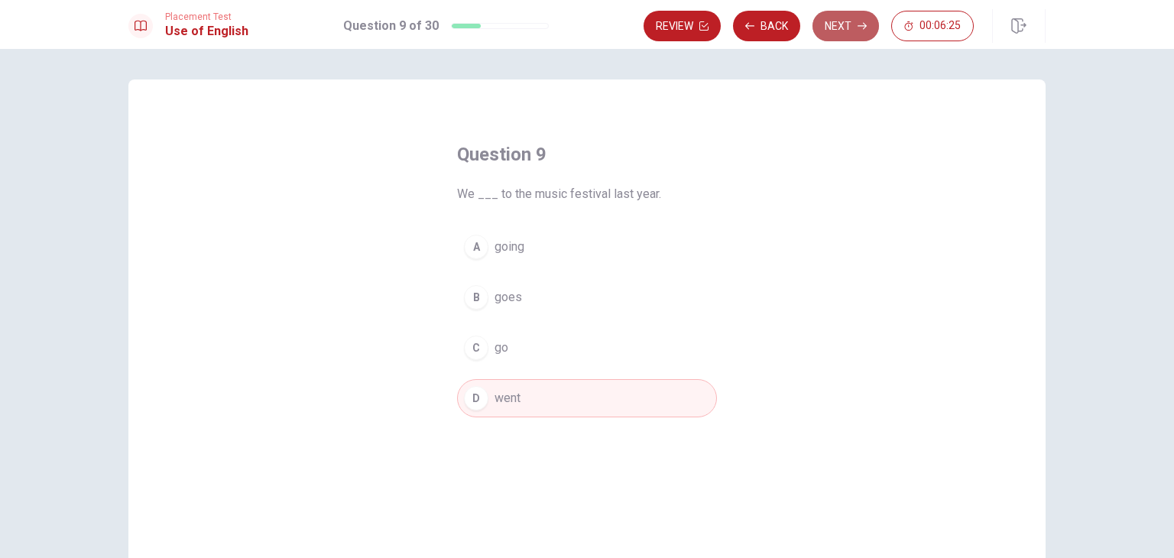
click at [847, 34] on button "Next" at bounding box center [845, 26] width 66 height 31
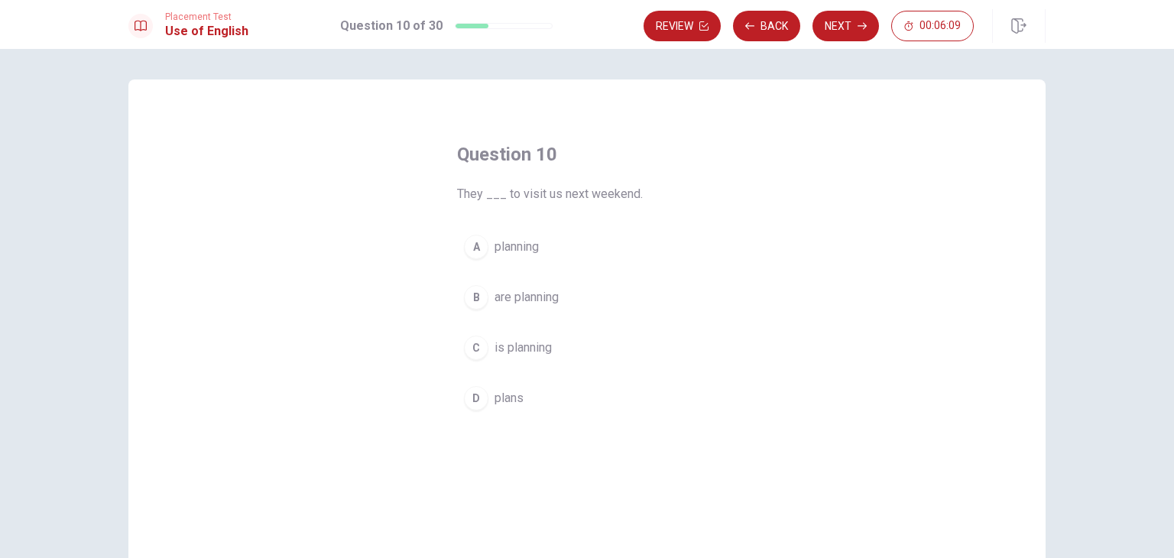
click at [565, 298] on button "B are planning" at bounding box center [587, 297] width 260 height 38
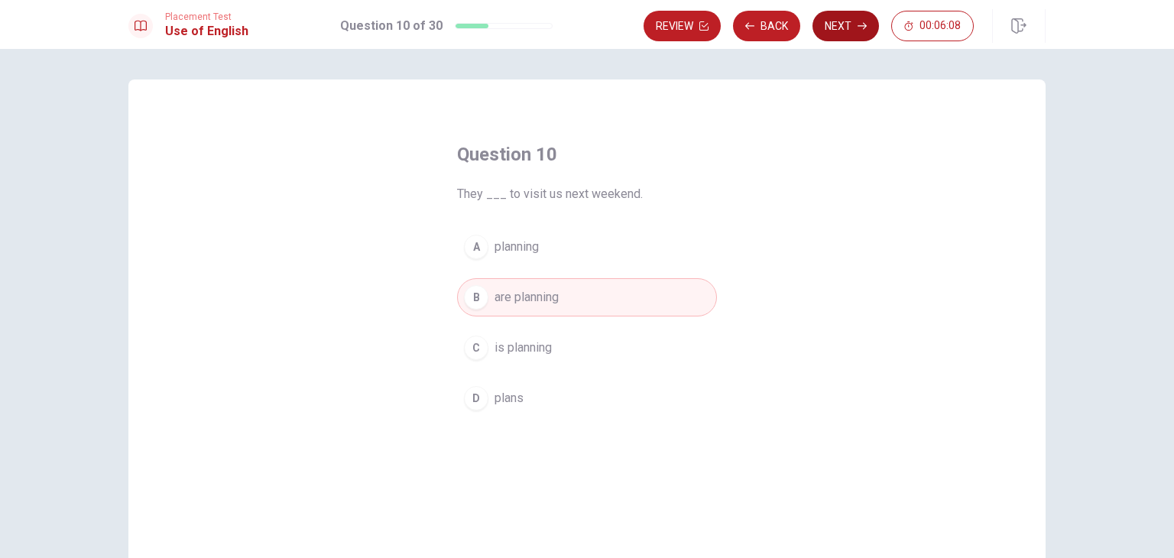
click at [856, 17] on button "Next" at bounding box center [845, 26] width 66 height 31
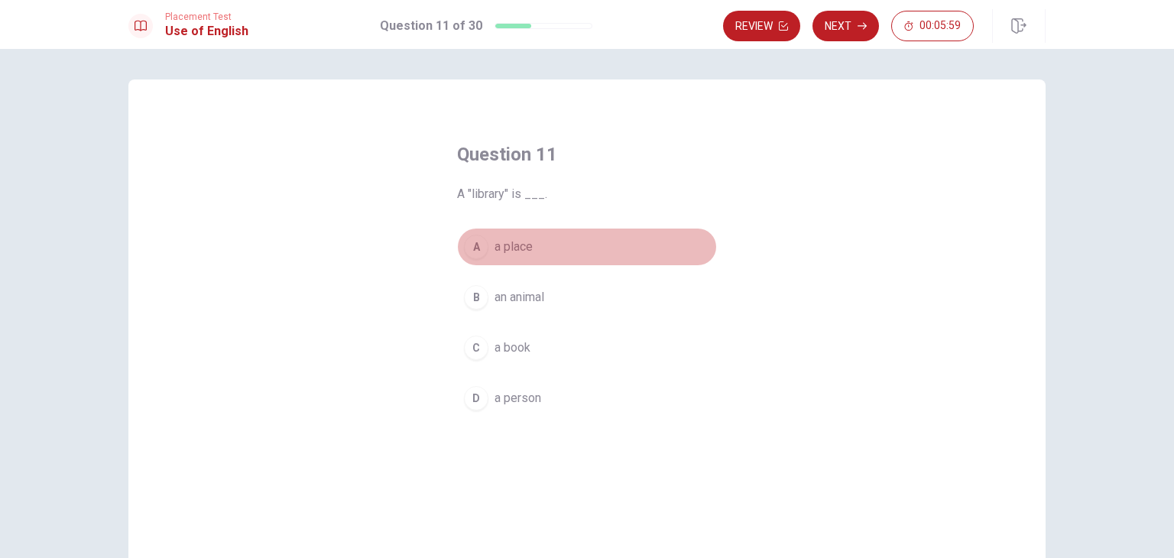
click at [521, 242] on span "a place" at bounding box center [513, 247] width 38 height 18
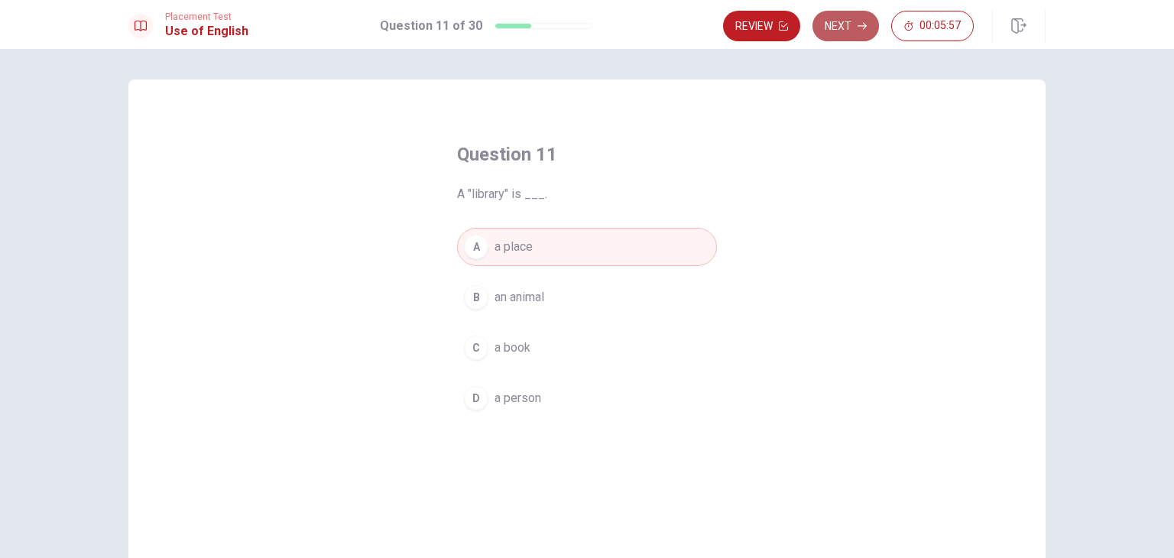
click at [826, 31] on button "Next" at bounding box center [845, 26] width 66 height 31
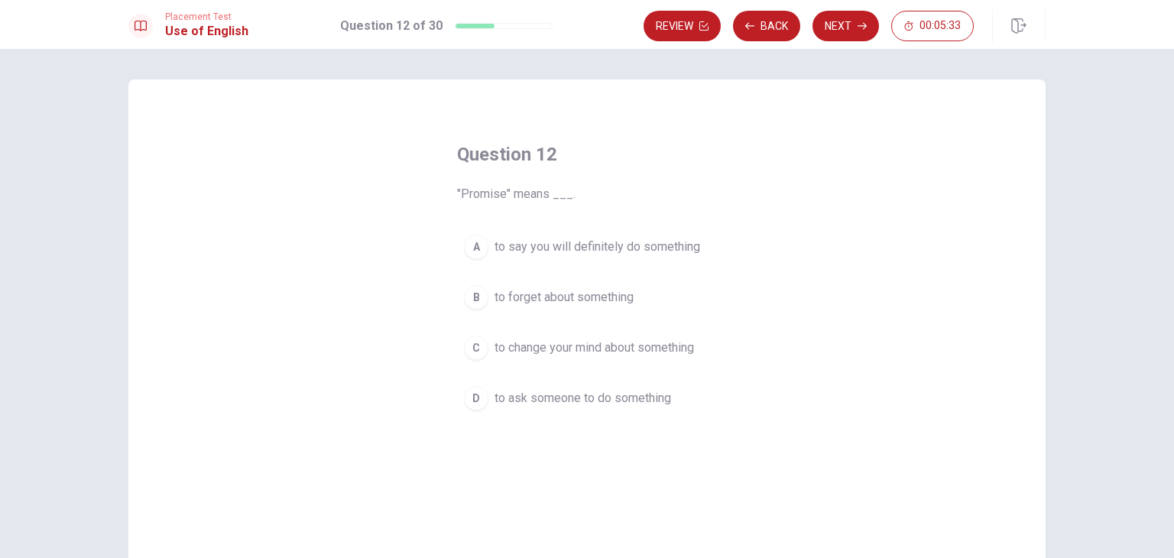
click at [517, 245] on span "to say you will definitely do something" at bounding box center [597, 247] width 206 height 18
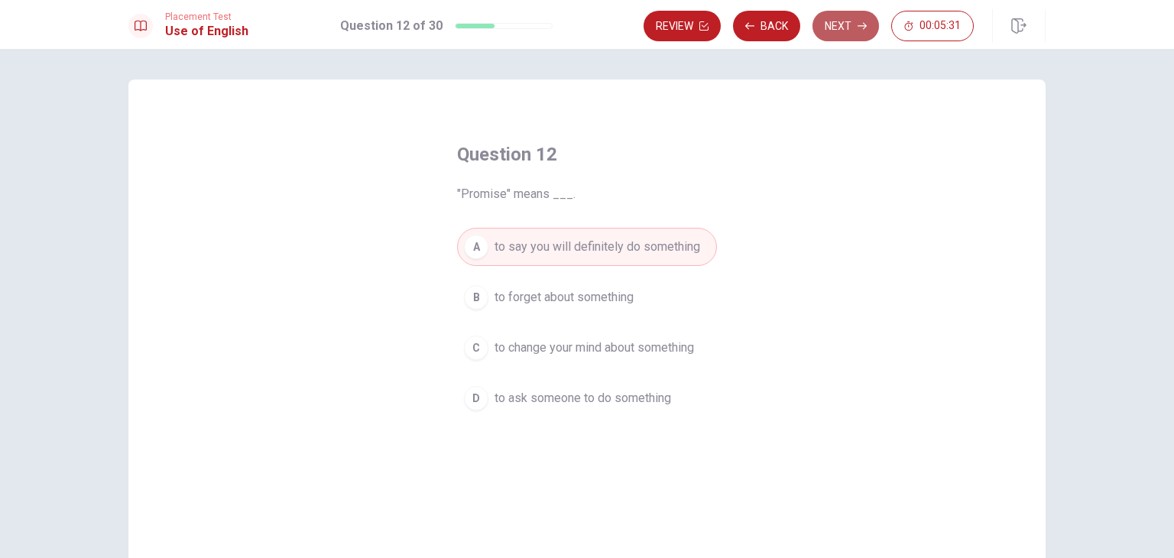
click at [864, 37] on button "Next" at bounding box center [845, 26] width 66 height 31
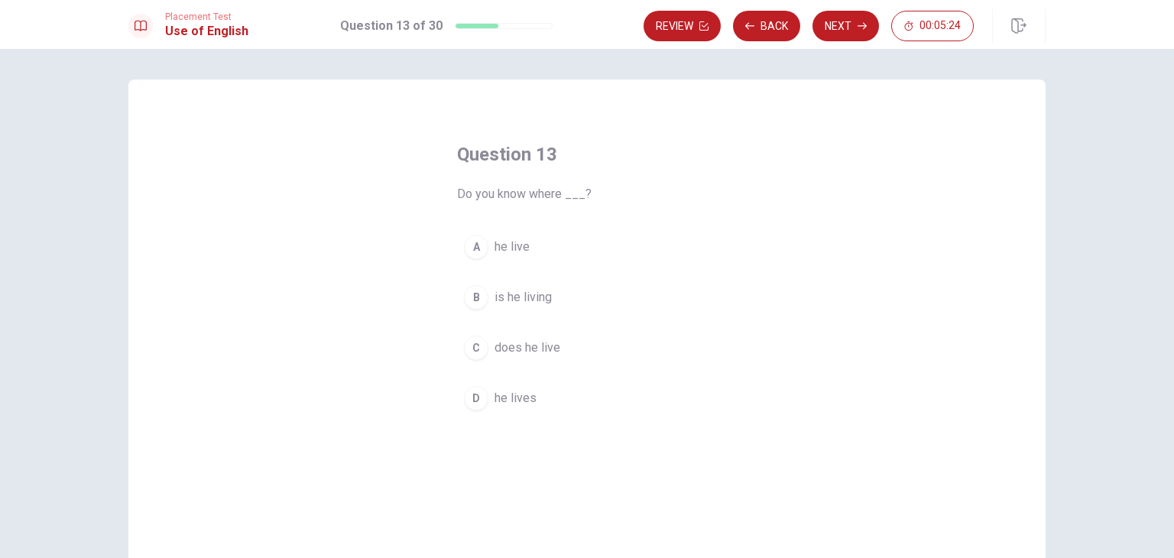
click at [464, 243] on div "A" at bounding box center [476, 247] width 24 height 24
click at [555, 407] on button "D he lives" at bounding box center [587, 398] width 260 height 38
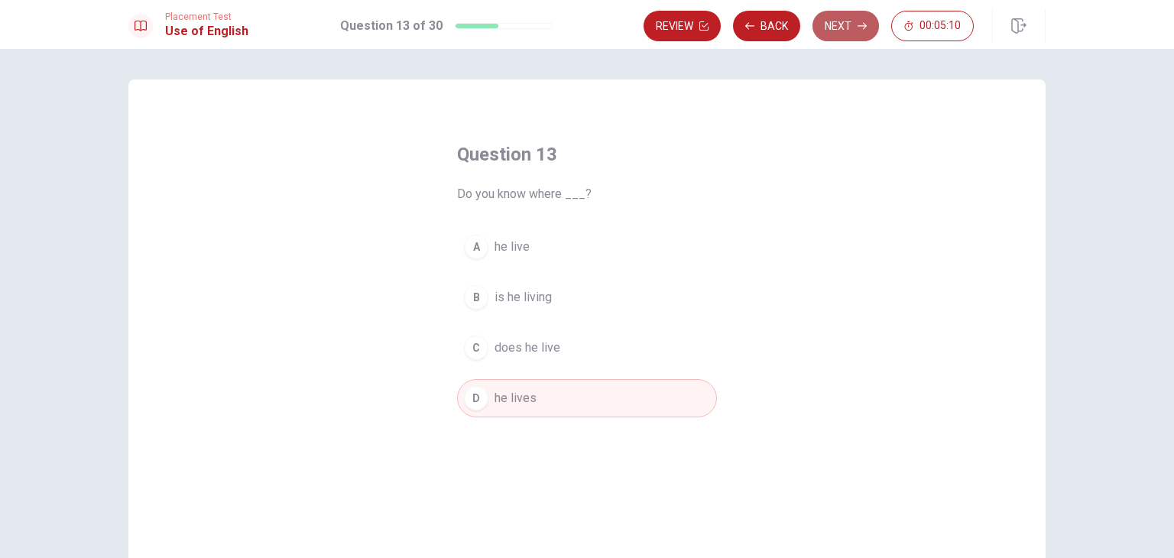
click at [847, 19] on button "Next" at bounding box center [845, 26] width 66 height 31
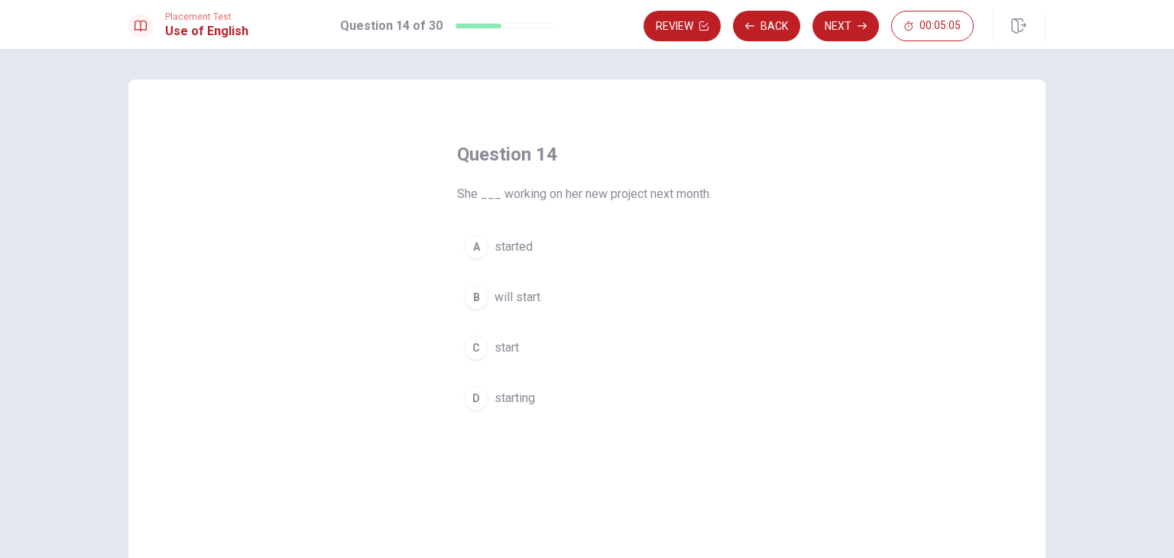
drag, startPoint x: 573, startPoint y: 190, endPoint x: 671, endPoint y: 187, distance: 97.9
click at [671, 187] on span "She ___ working on her new project next month." at bounding box center [587, 194] width 260 height 18
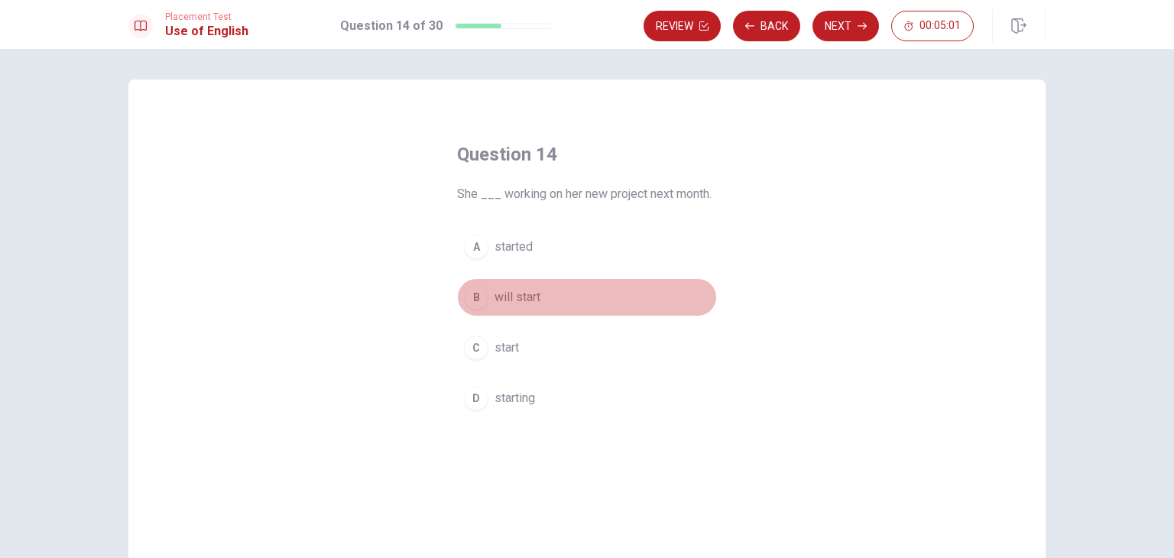
click at [481, 290] on div "B" at bounding box center [476, 297] width 24 height 24
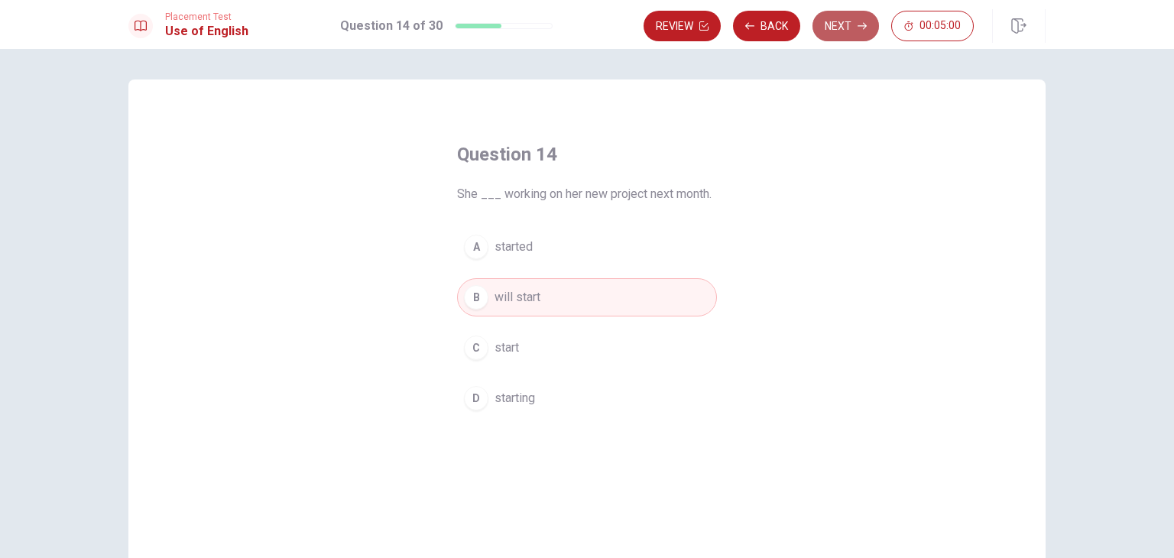
click at [827, 36] on button "Next" at bounding box center [845, 26] width 66 height 31
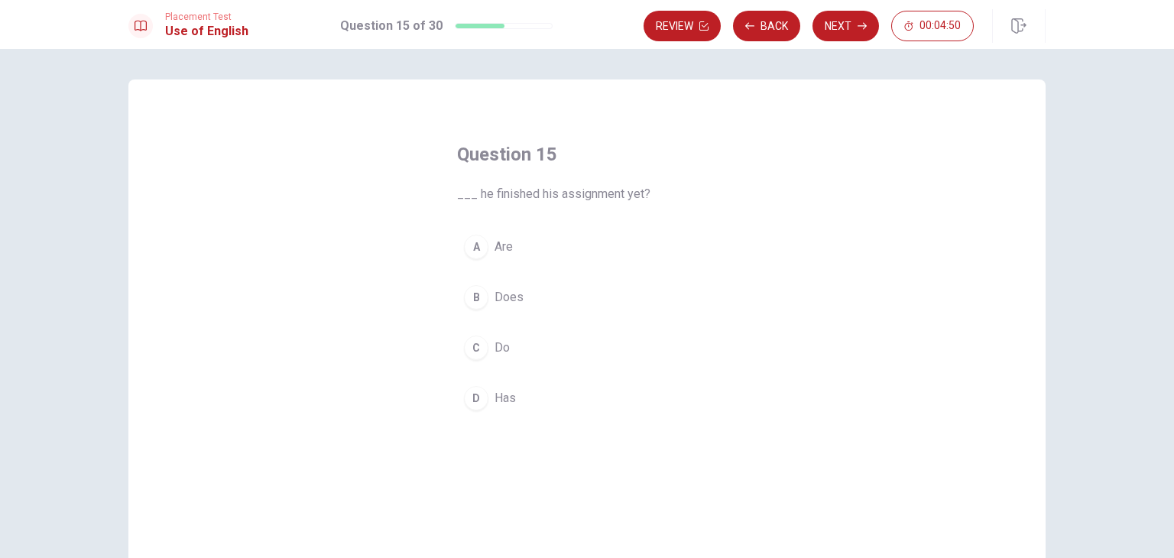
click at [468, 300] on div "B" at bounding box center [476, 297] width 24 height 24
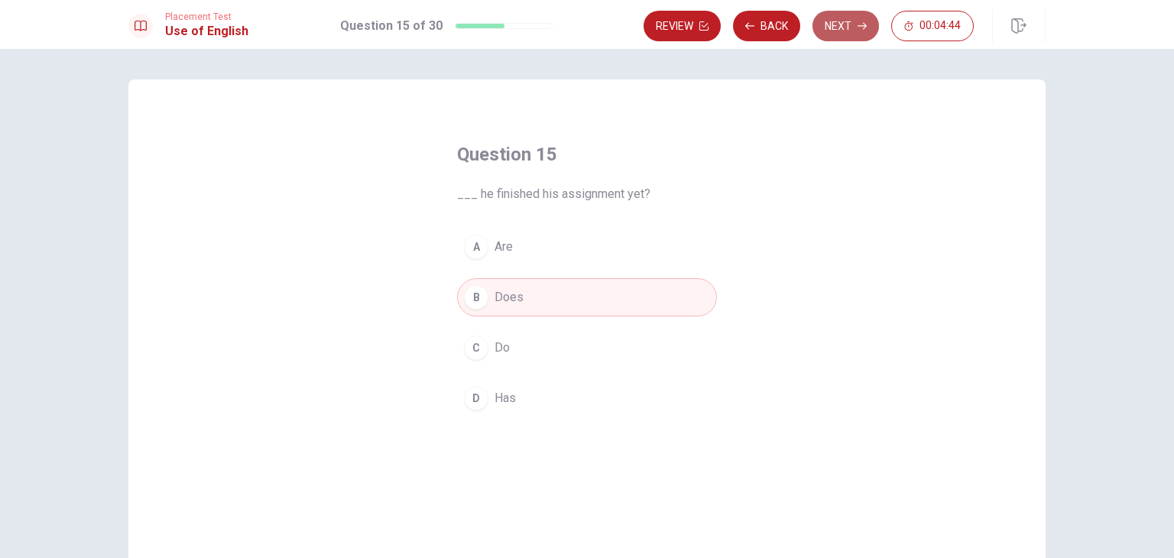
click at [851, 31] on button "Next" at bounding box center [845, 26] width 66 height 31
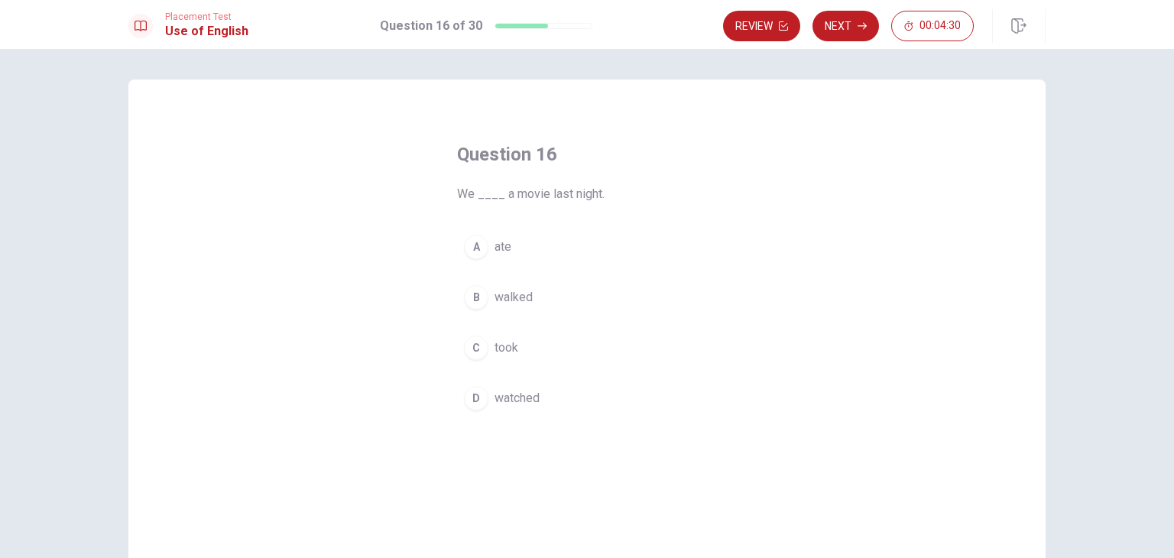
click at [523, 398] on span "watched" at bounding box center [516, 398] width 45 height 18
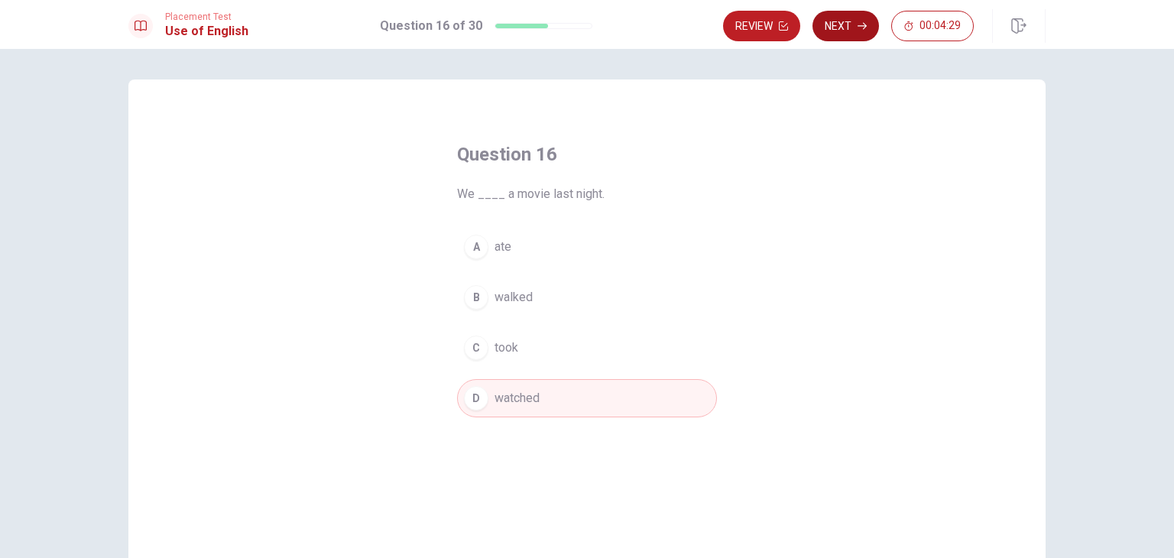
click at [842, 25] on button "Next" at bounding box center [845, 26] width 66 height 31
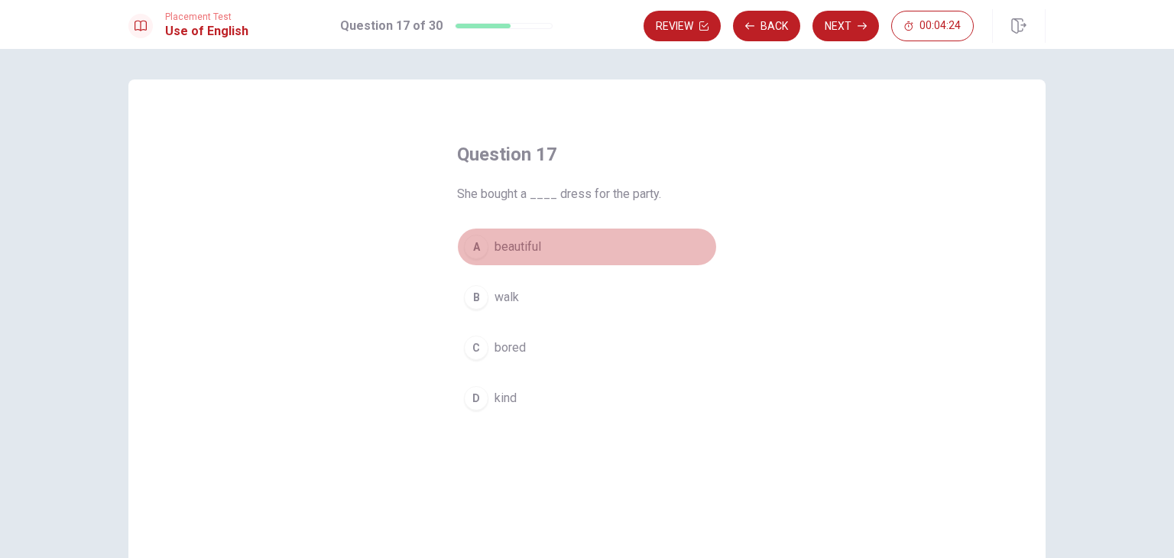
click at [559, 251] on button "A beautiful" at bounding box center [587, 247] width 260 height 38
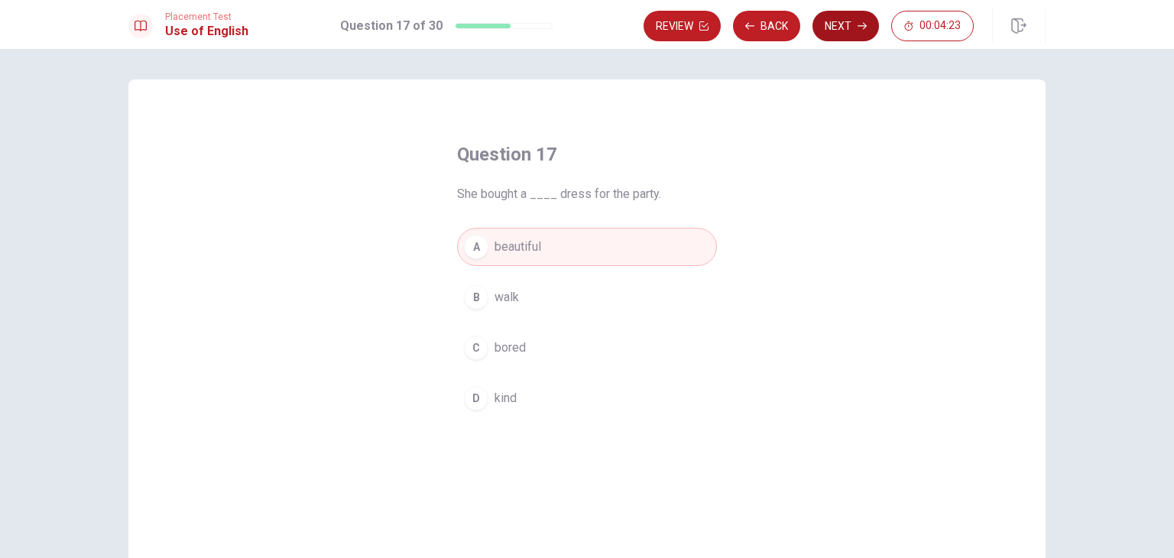
click at [822, 34] on button "Next" at bounding box center [845, 26] width 66 height 31
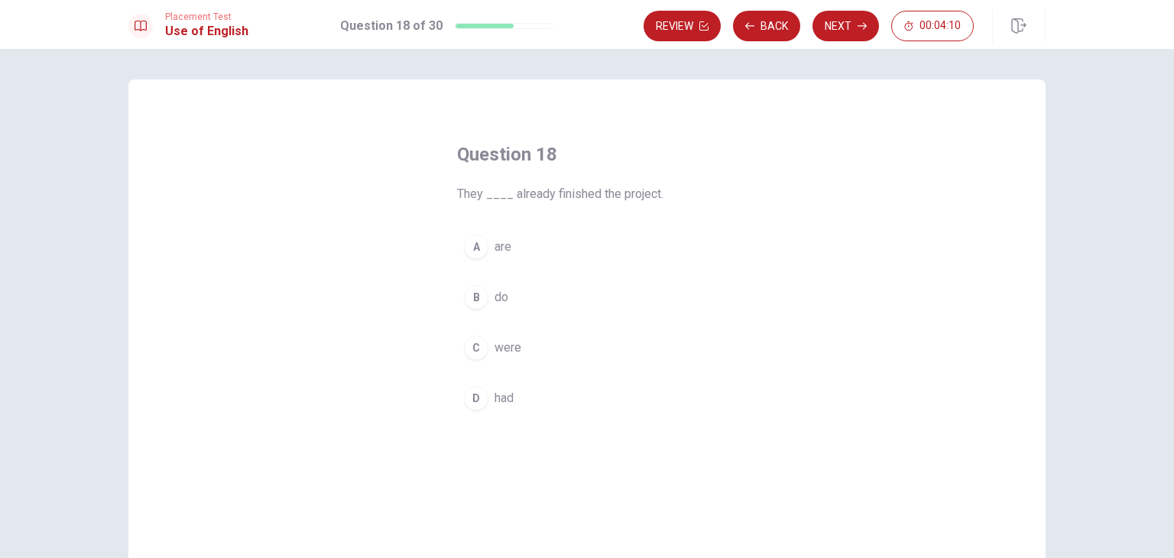
click at [543, 355] on button "C were" at bounding box center [587, 348] width 260 height 38
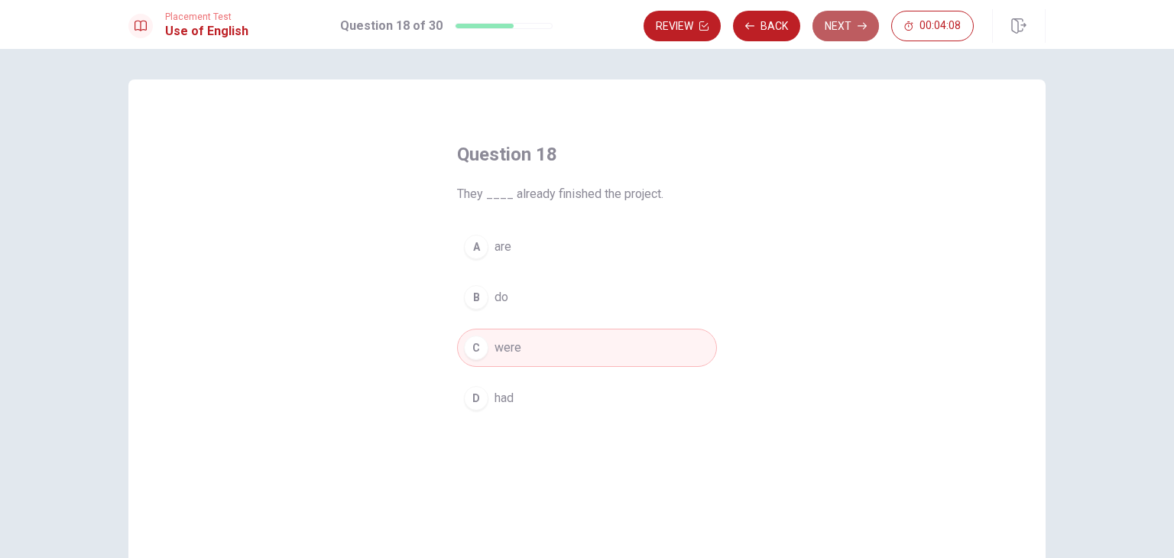
click at [844, 30] on button "Next" at bounding box center [845, 26] width 66 height 31
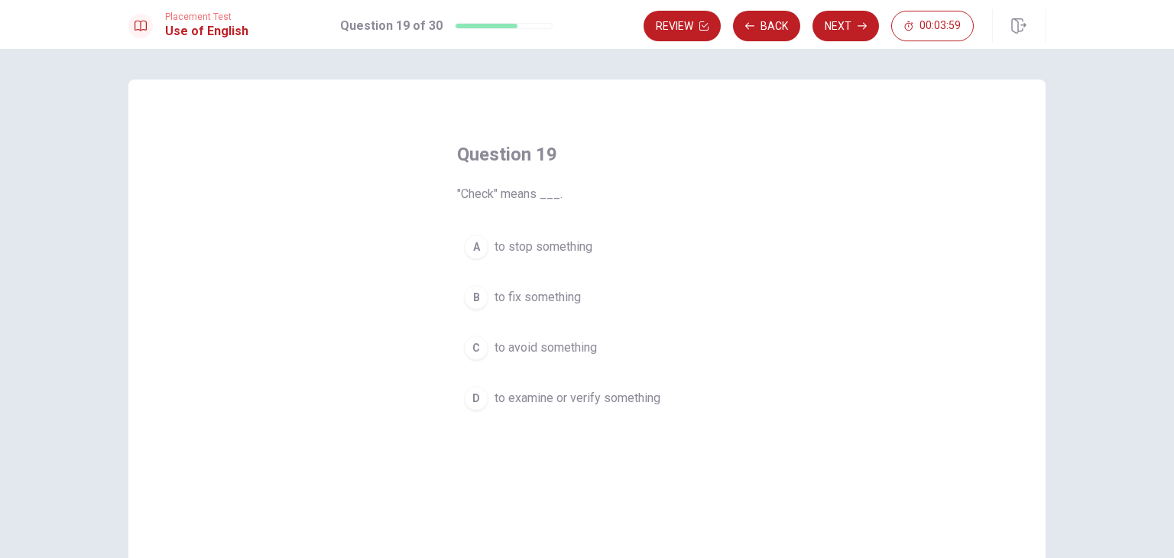
click at [590, 411] on button "D to examine or verify something" at bounding box center [587, 398] width 260 height 38
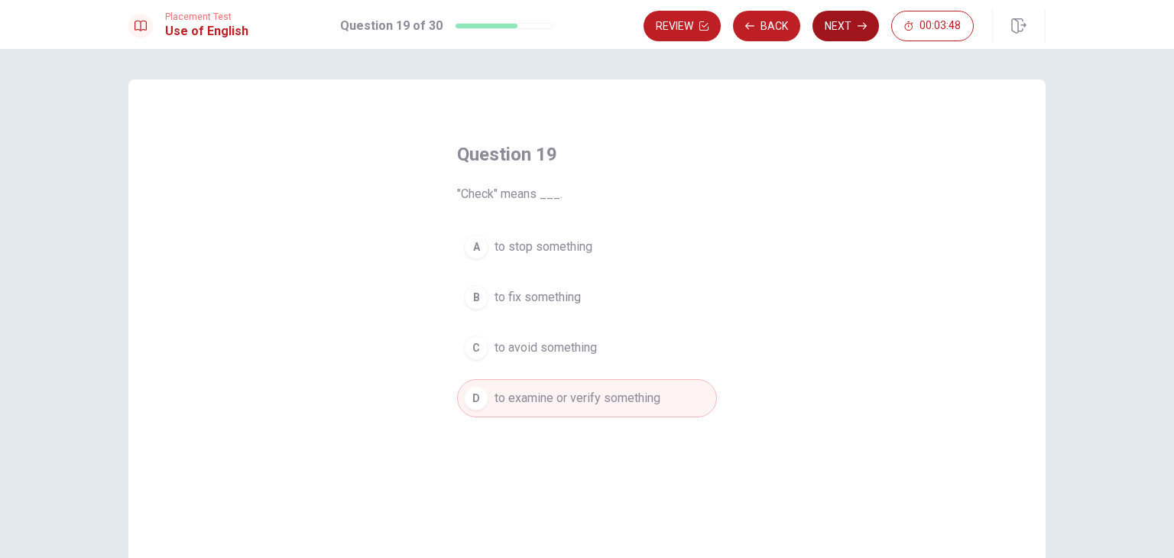
click at [847, 34] on button "Next" at bounding box center [845, 26] width 66 height 31
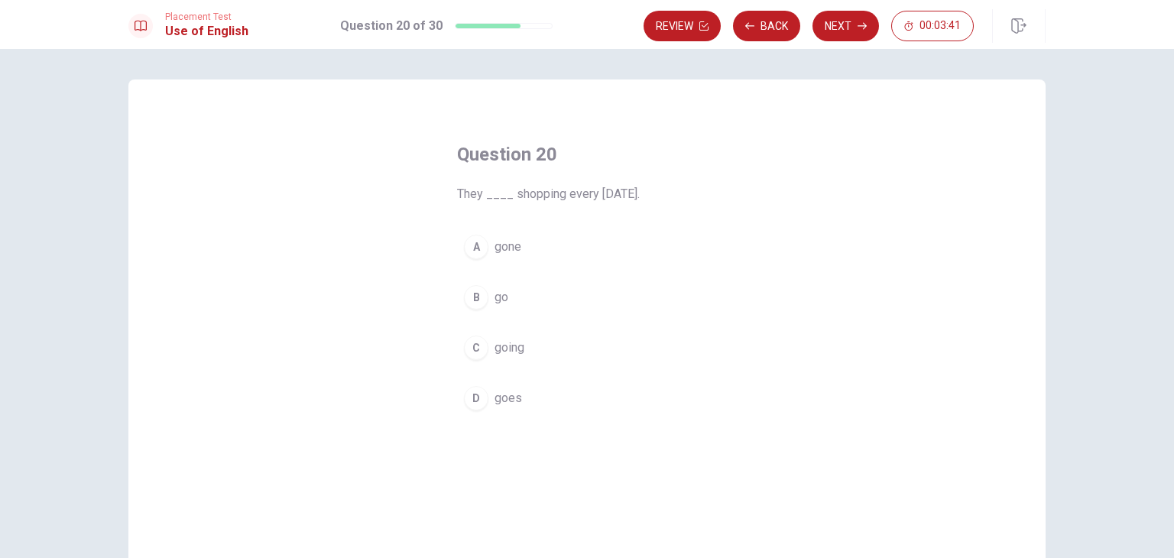
click at [526, 390] on button "D goes" at bounding box center [587, 398] width 260 height 38
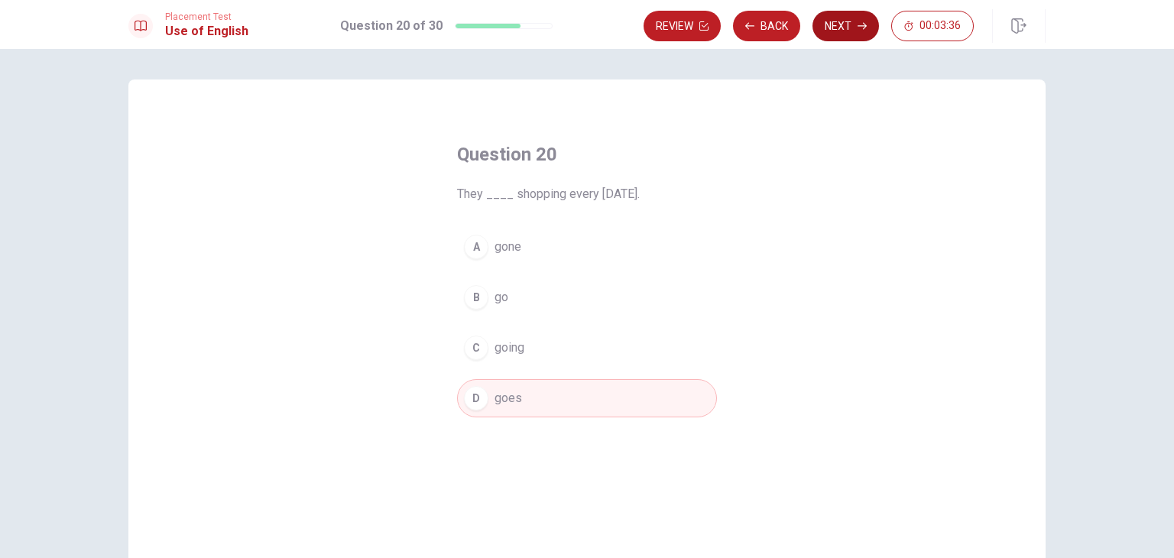
click at [818, 21] on button "Next" at bounding box center [845, 26] width 66 height 31
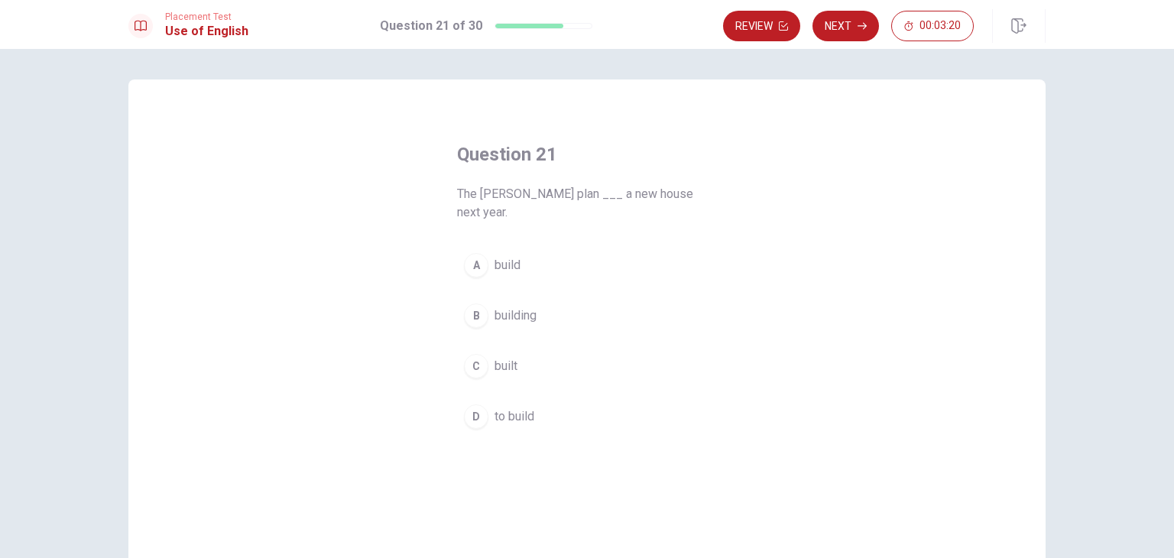
click at [534, 408] on button "D to build" at bounding box center [587, 416] width 260 height 38
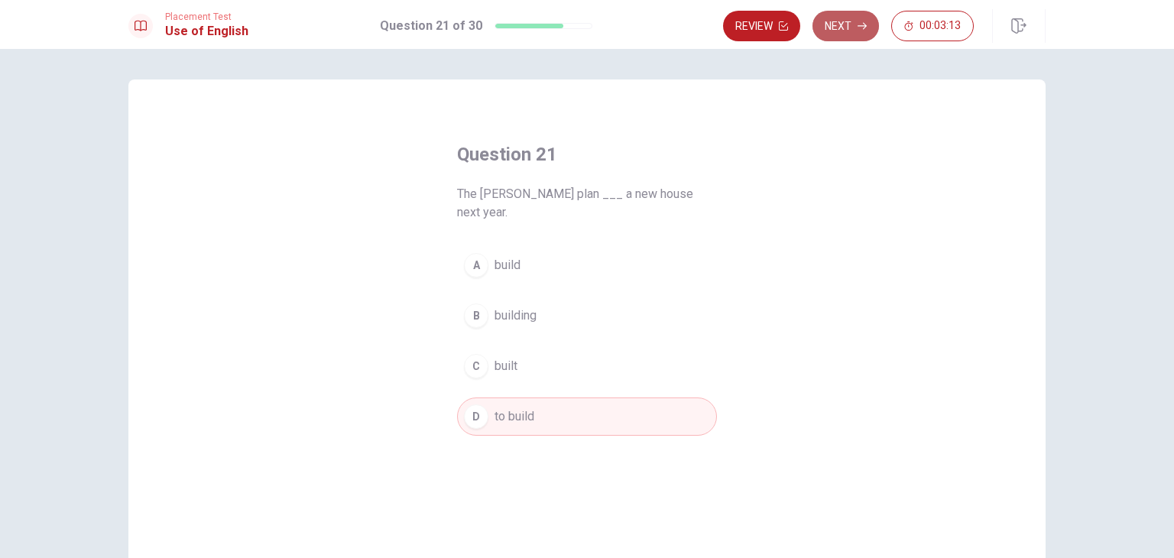
click at [839, 26] on button "Next" at bounding box center [845, 26] width 66 height 31
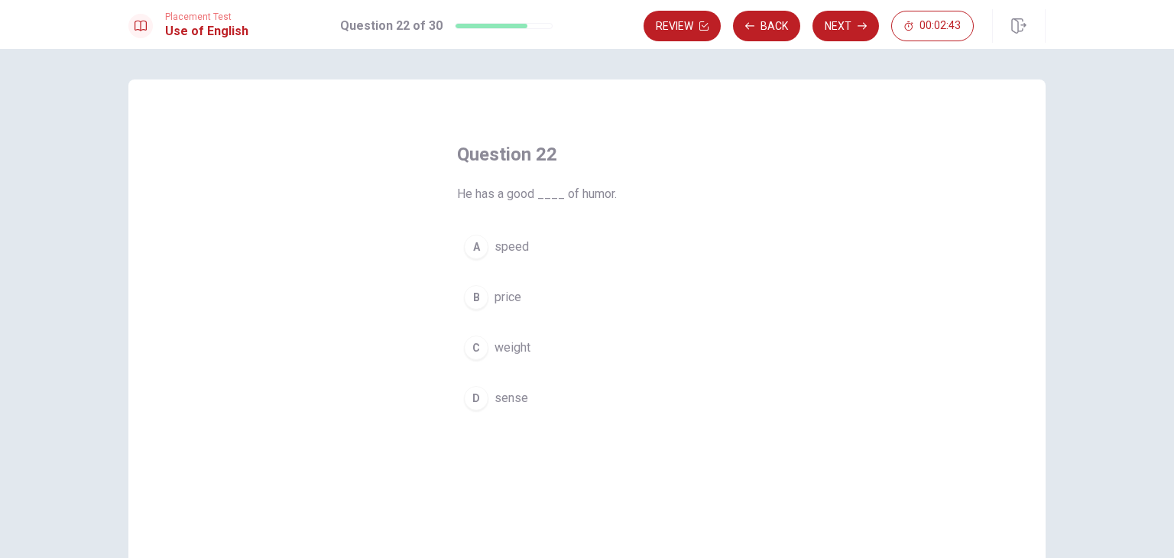
click at [481, 346] on div "C" at bounding box center [476, 347] width 24 height 24
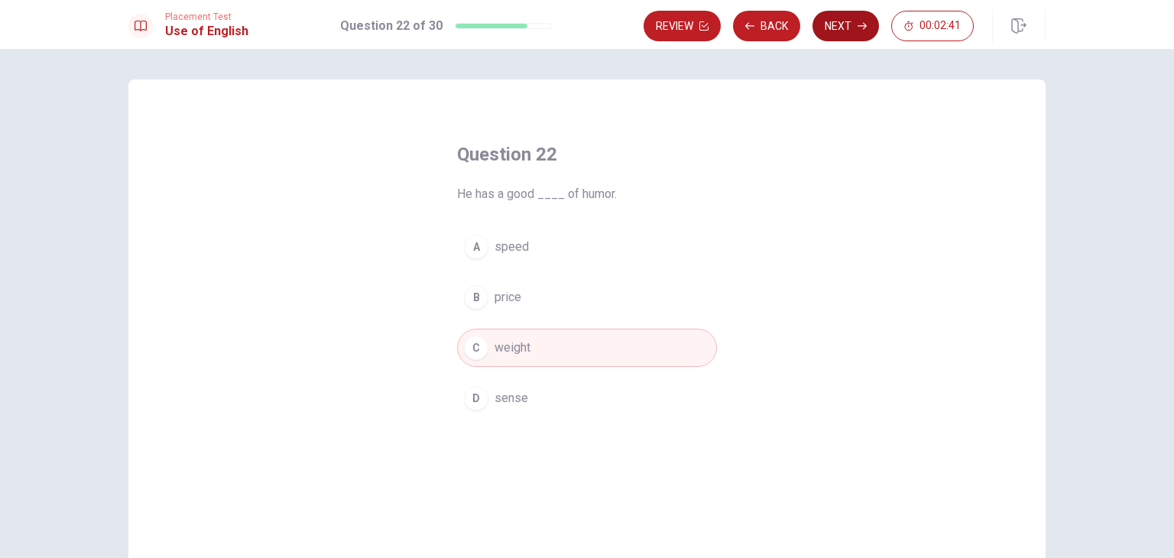
click at [840, 28] on button "Next" at bounding box center [845, 26] width 66 height 31
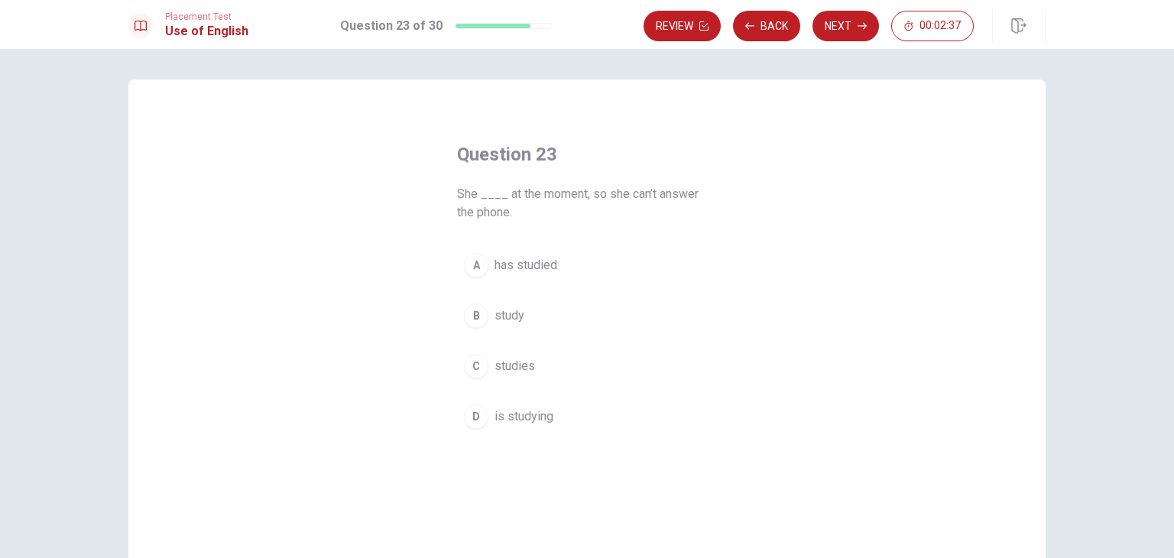
drag, startPoint x: 597, startPoint y: 194, endPoint x: 754, endPoint y: 199, distance: 157.5
click at [751, 199] on div "Question 23 She ____ at the moment, so she can’t answer the phone. A has studie…" at bounding box center [586, 344] width 917 height 531
click at [533, 424] on span "is studying" at bounding box center [523, 416] width 59 height 18
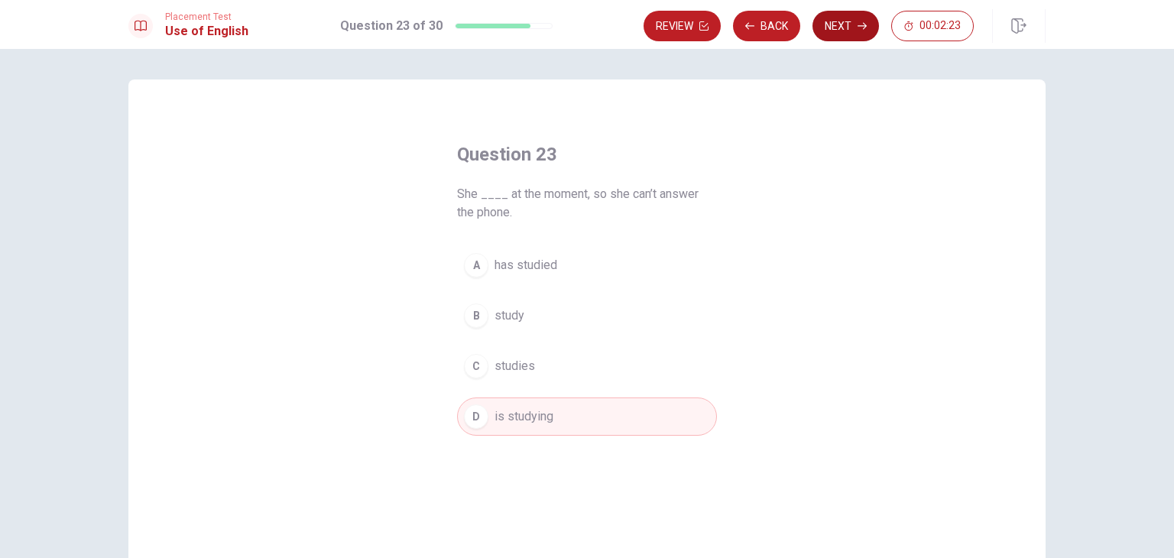
click at [837, 22] on button "Next" at bounding box center [845, 26] width 66 height 31
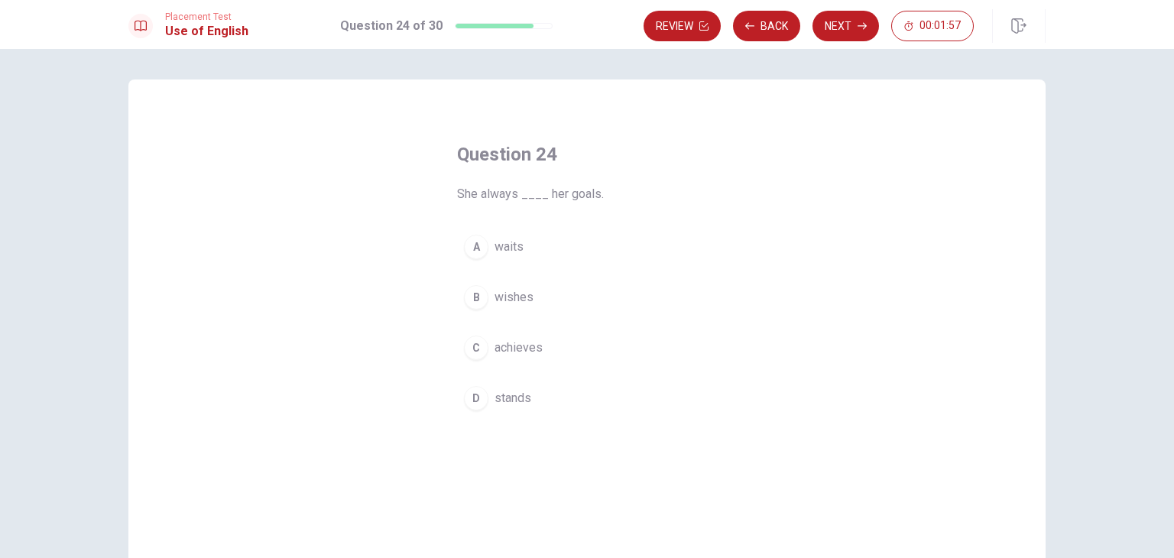
click at [520, 348] on span "achieves" at bounding box center [518, 348] width 48 height 18
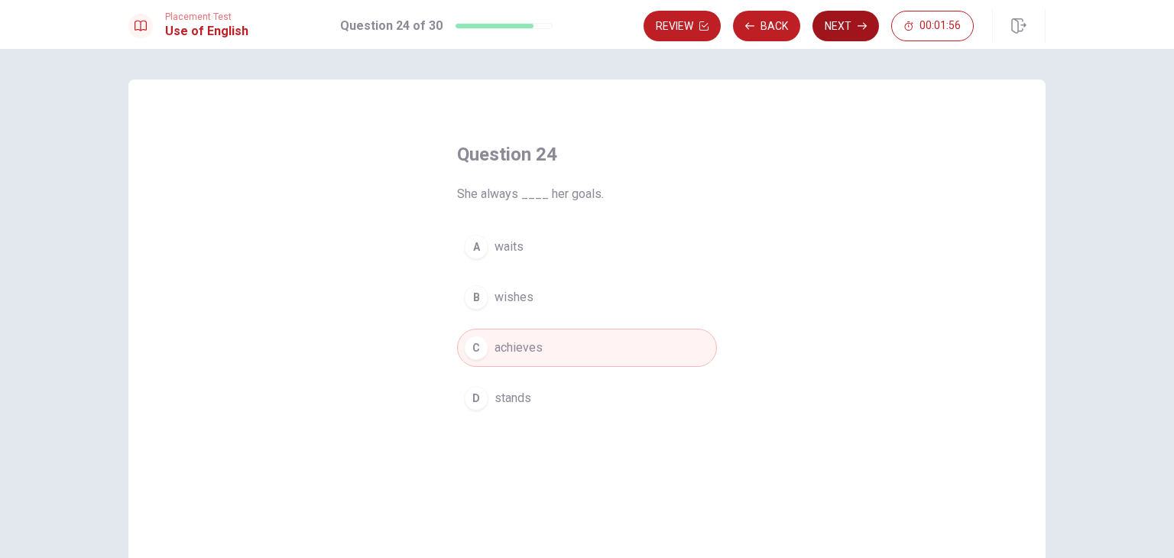
click at [864, 22] on icon "button" at bounding box center [861, 25] width 9 height 9
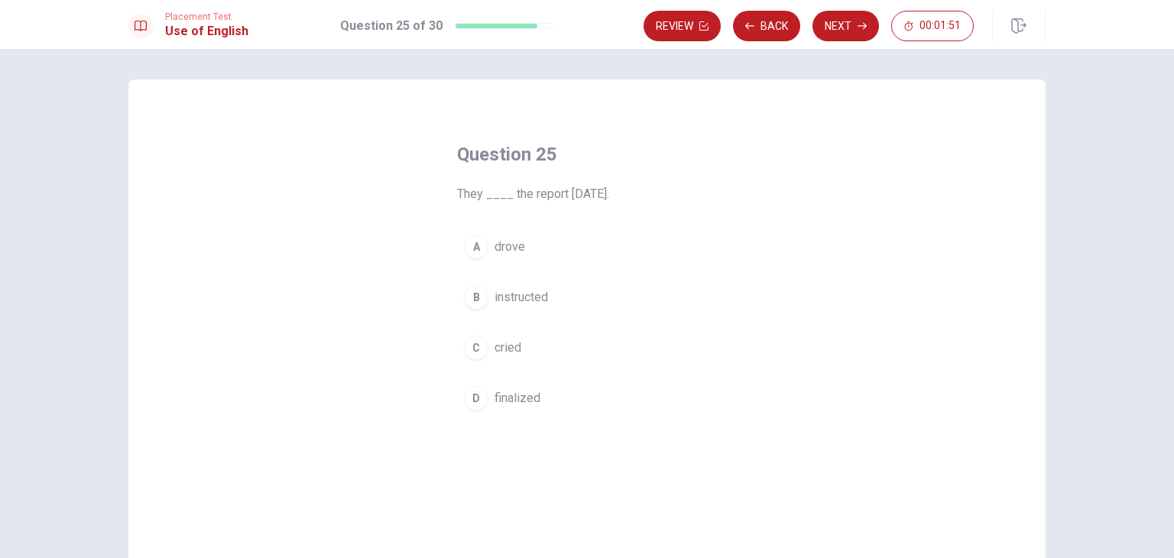
drag, startPoint x: 523, startPoint y: 199, endPoint x: 587, endPoint y: 191, distance: 64.6
click at [587, 191] on span "They ____ the report [DATE]." at bounding box center [587, 194] width 260 height 18
click at [565, 296] on button "B instructed" at bounding box center [587, 297] width 260 height 38
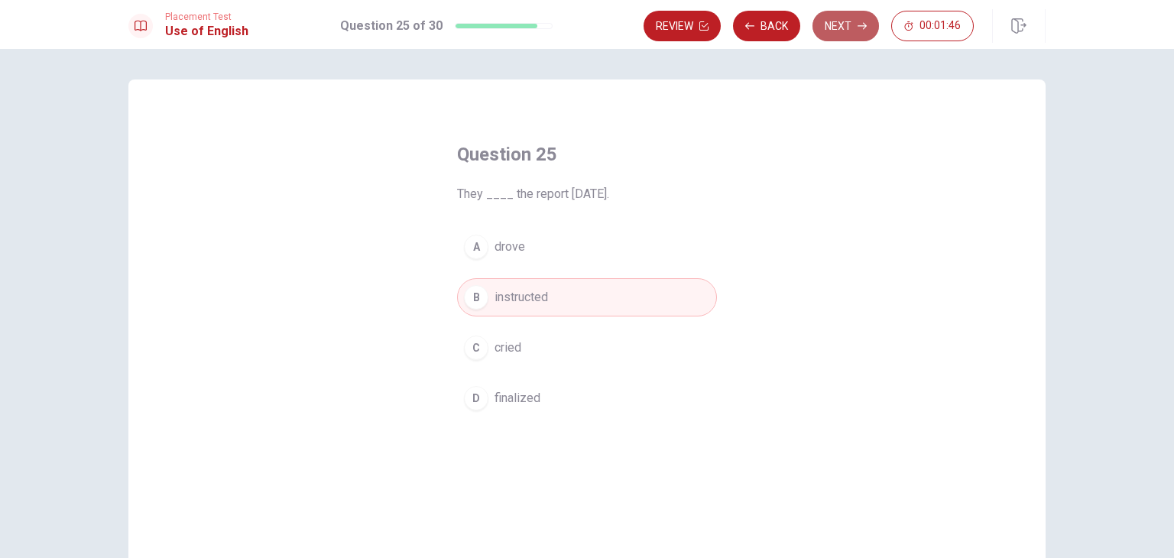
click at [830, 25] on button "Next" at bounding box center [845, 26] width 66 height 31
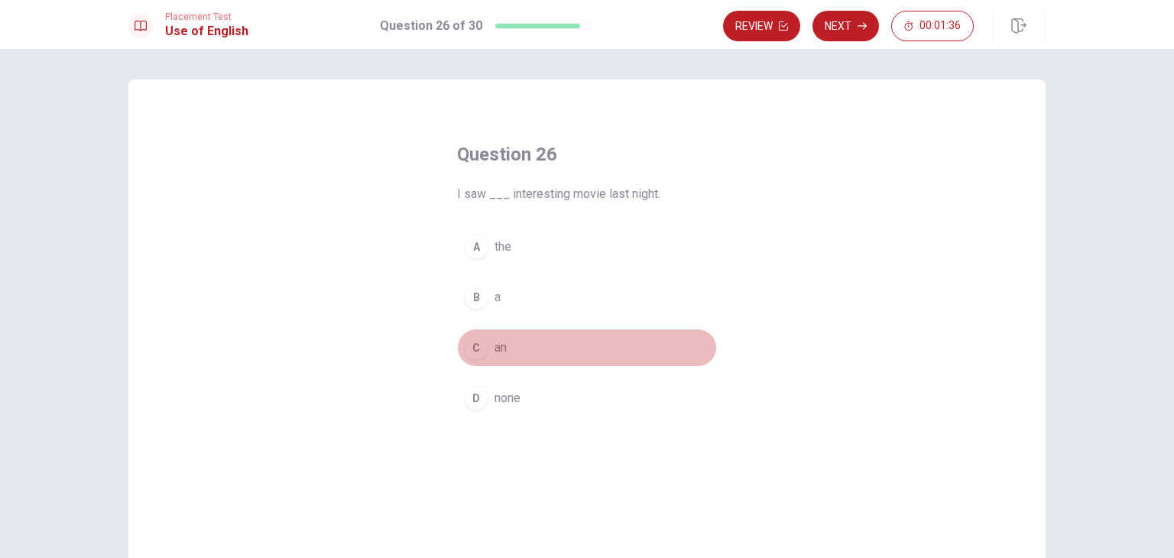
click at [536, 361] on button "C an" at bounding box center [587, 348] width 260 height 38
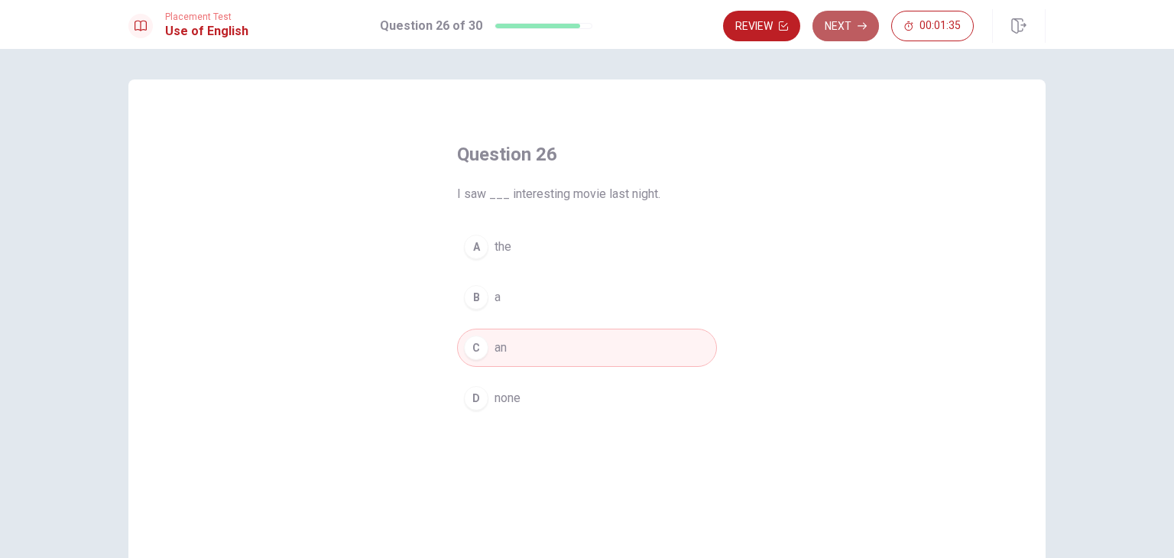
click at [841, 27] on button "Next" at bounding box center [845, 26] width 66 height 31
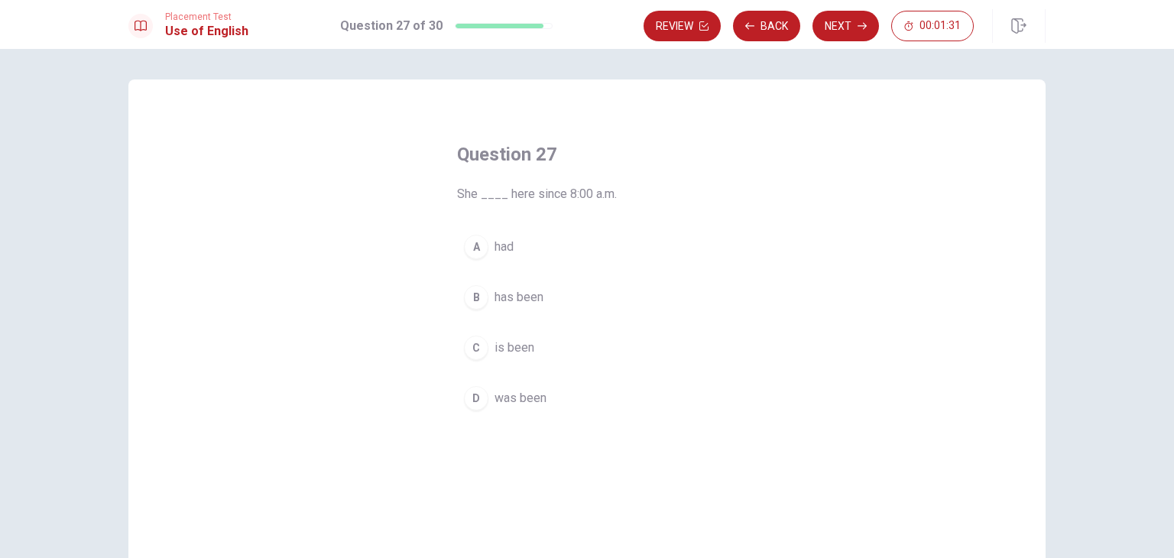
click at [573, 294] on button "B has been" at bounding box center [587, 297] width 260 height 38
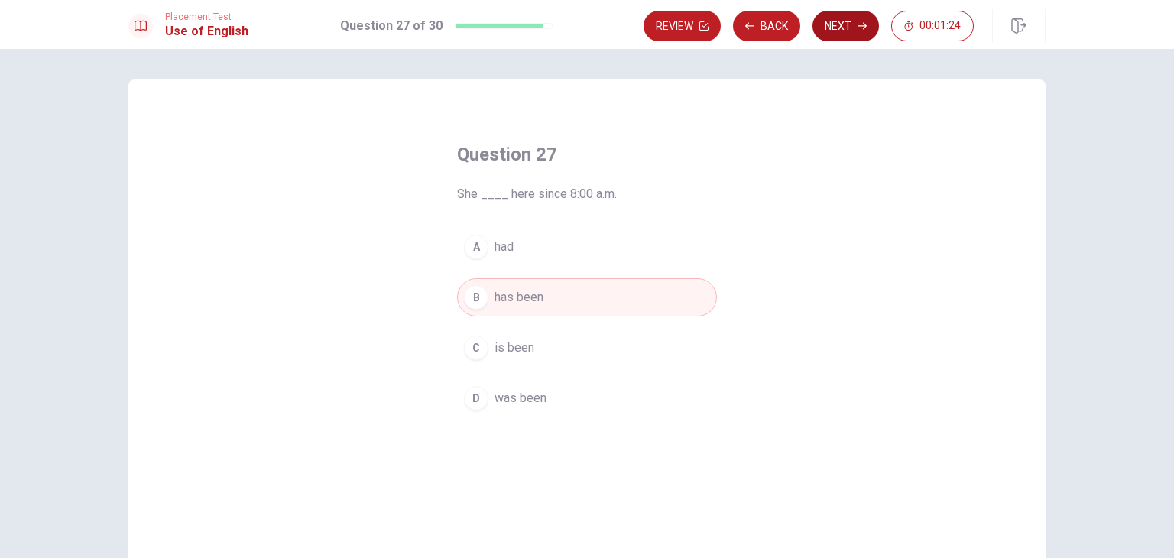
click at [831, 19] on button "Next" at bounding box center [845, 26] width 66 height 31
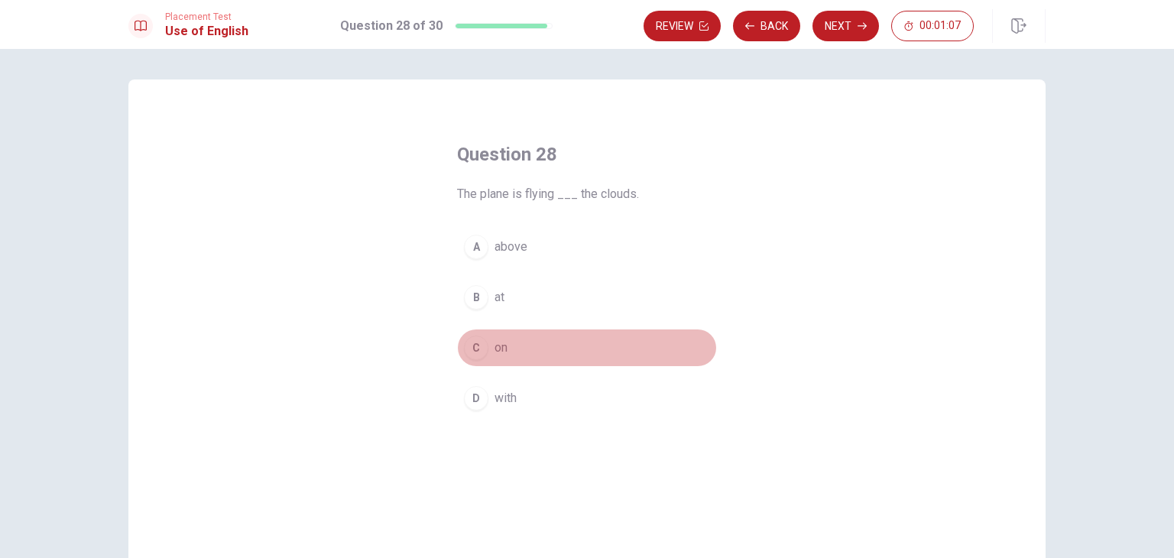
click at [478, 352] on div "C" at bounding box center [476, 347] width 24 height 24
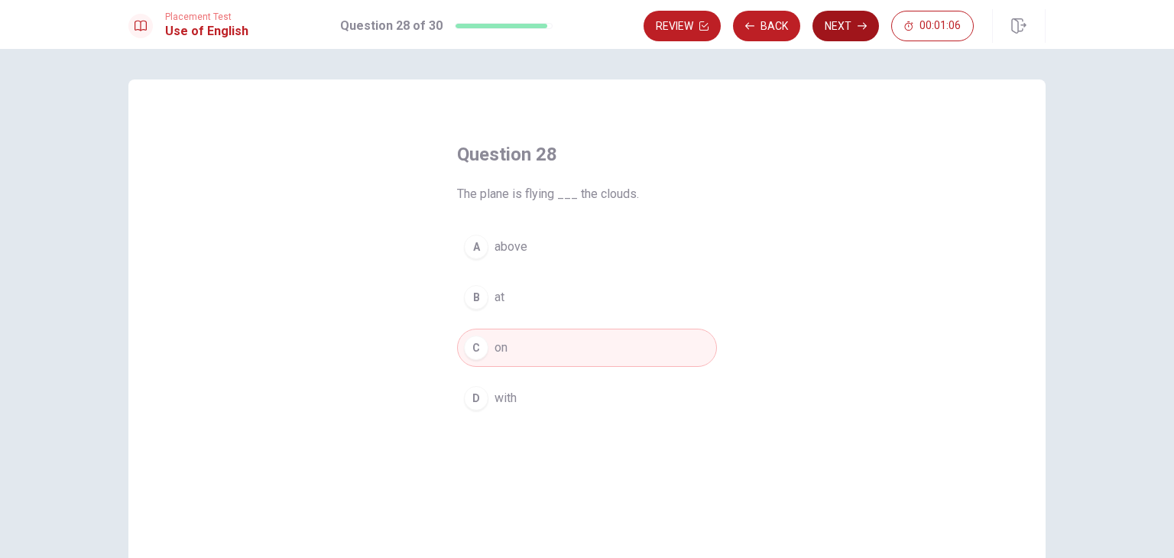
click at [844, 18] on button "Next" at bounding box center [845, 26] width 66 height 31
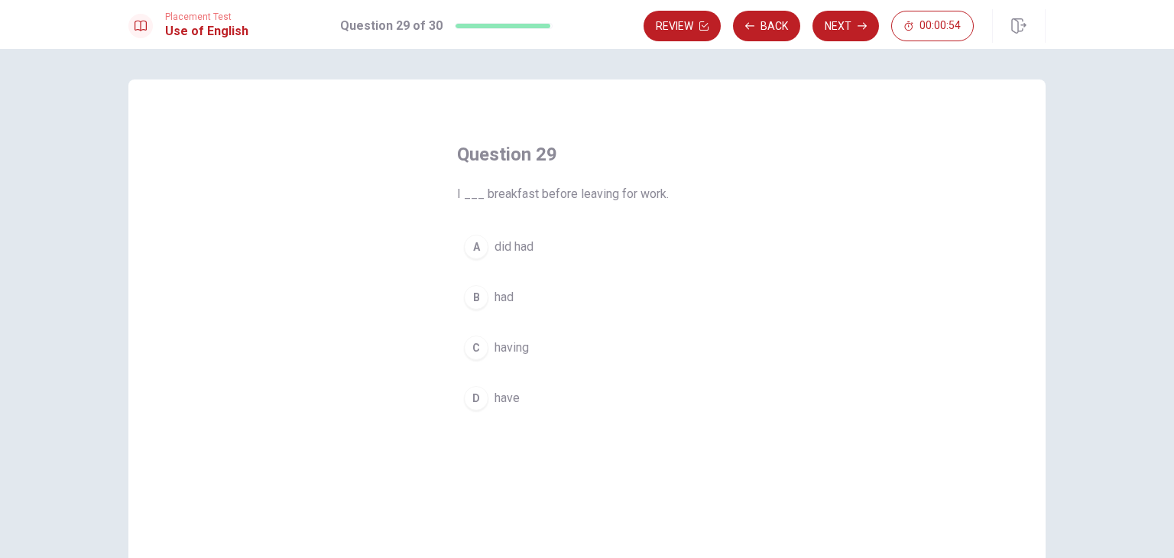
click at [527, 401] on button "D have" at bounding box center [587, 398] width 260 height 38
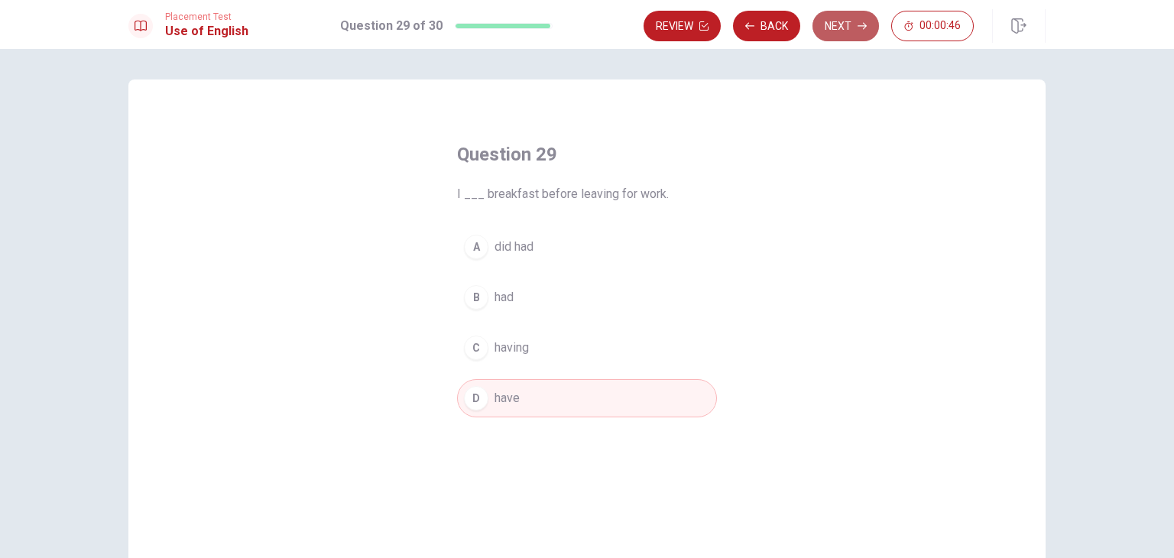
click at [847, 34] on button "Next" at bounding box center [845, 26] width 66 height 31
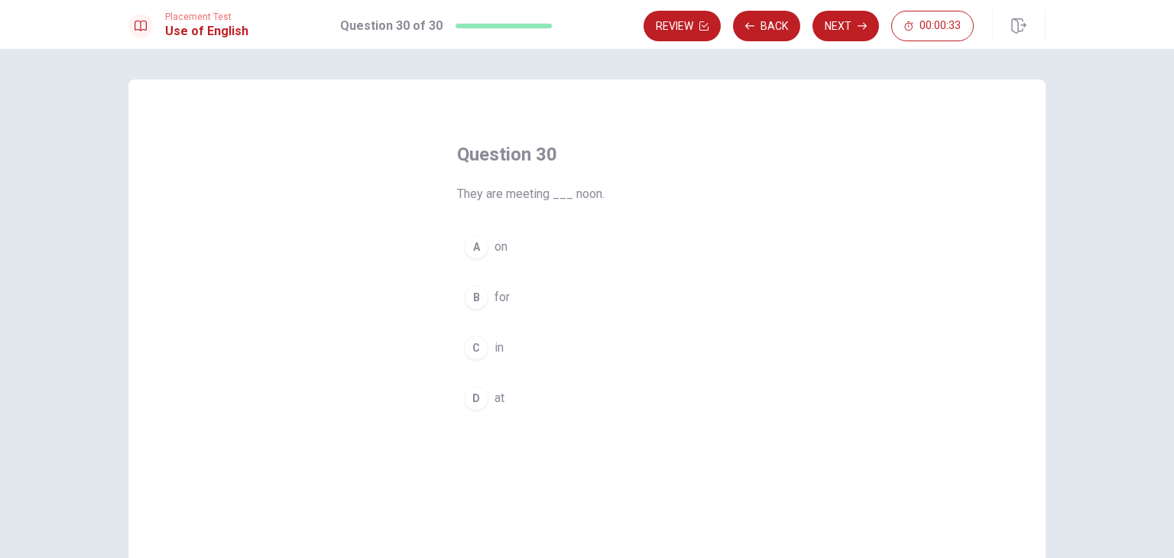
click at [471, 394] on div "D" at bounding box center [476, 398] width 24 height 24
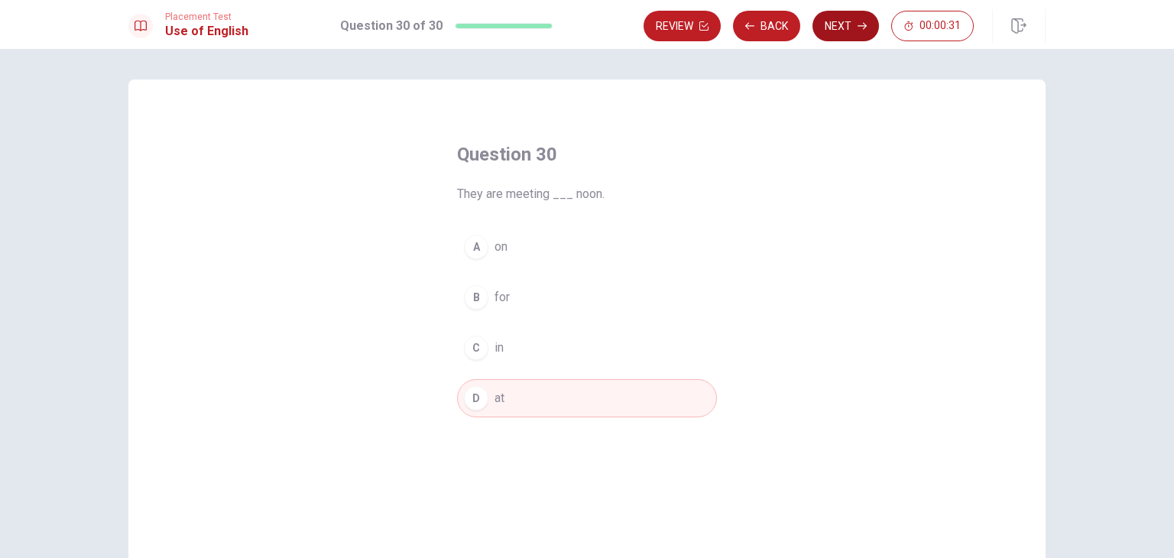
click at [846, 29] on button "Next" at bounding box center [845, 26] width 66 height 31
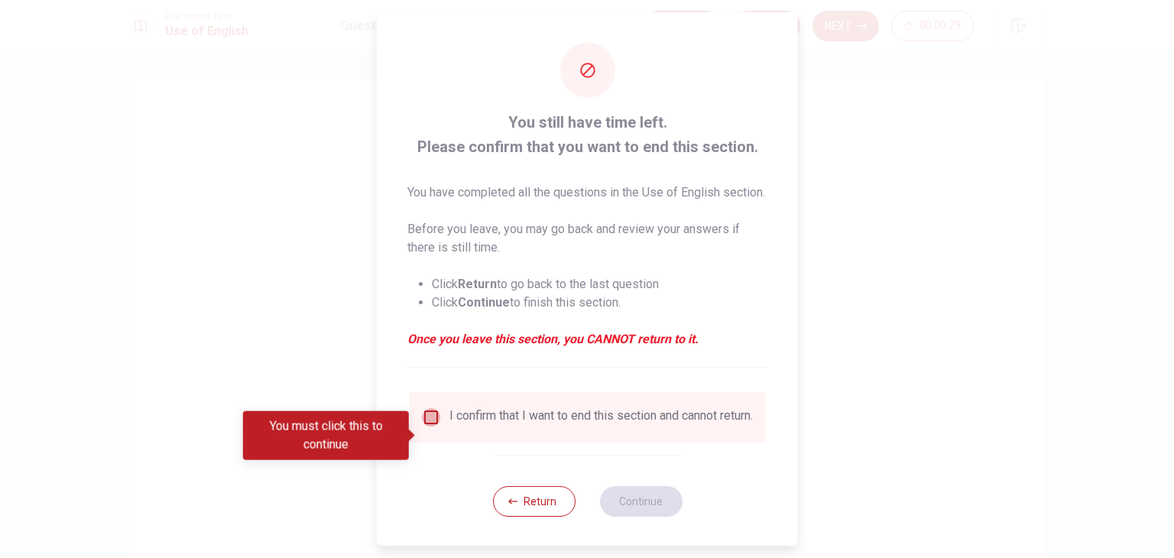
click at [431, 426] on input "You must click this to continue" at bounding box center [431, 417] width 18 height 18
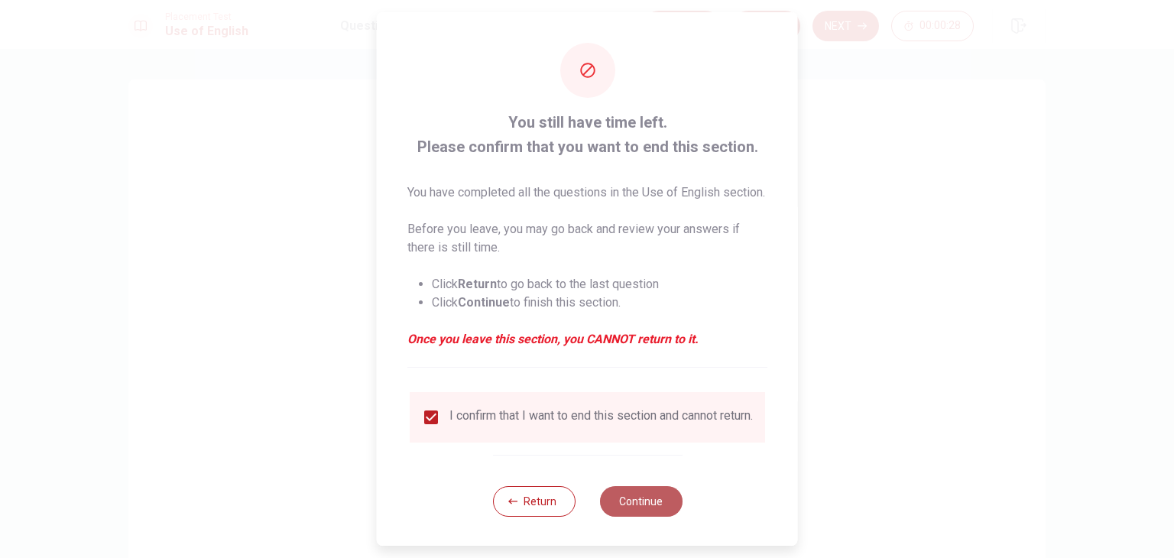
click at [636, 517] on button "Continue" at bounding box center [640, 501] width 83 height 31
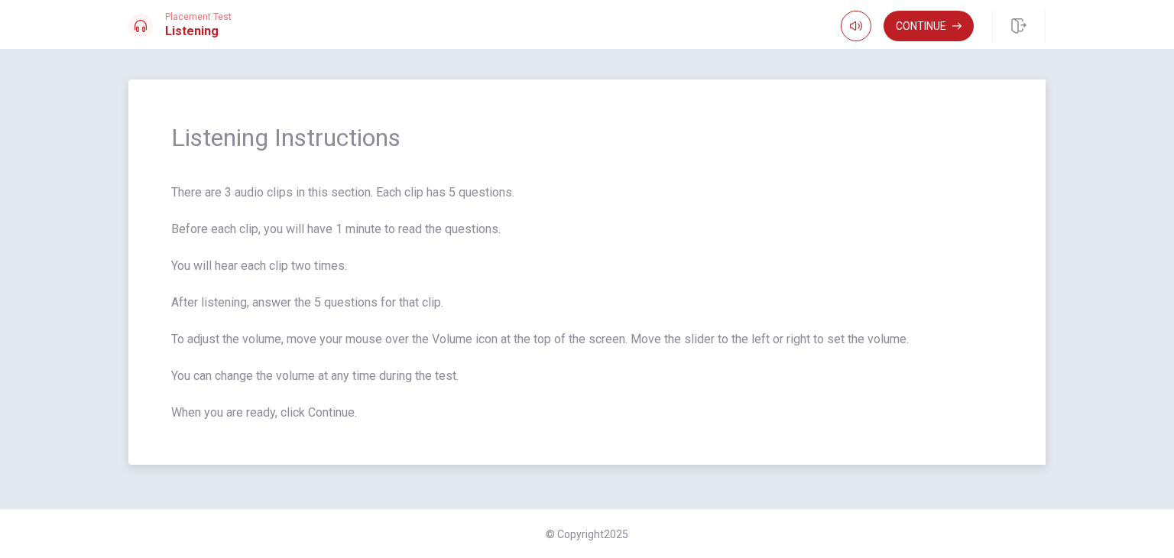
drag, startPoint x: 217, startPoint y: 196, endPoint x: 330, endPoint y: 193, distance: 113.2
click at [327, 191] on span "There are 3 audio clips in this section. Each clip has 5 questions. Before each…" at bounding box center [586, 302] width 831 height 238
click at [201, 196] on span "There are 3 audio clips in this section. Each clip has 5 questions. Before each…" at bounding box center [586, 302] width 831 height 238
drag, startPoint x: 186, startPoint y: 193, endPoint x: 433, endPoint y: 209, distance: 246.6
click at [410, 206] on span "There are 3 audio clips in this section. Each clip has 5 questions. Before each…" at bounding box center [586, 302] width 831 height 238
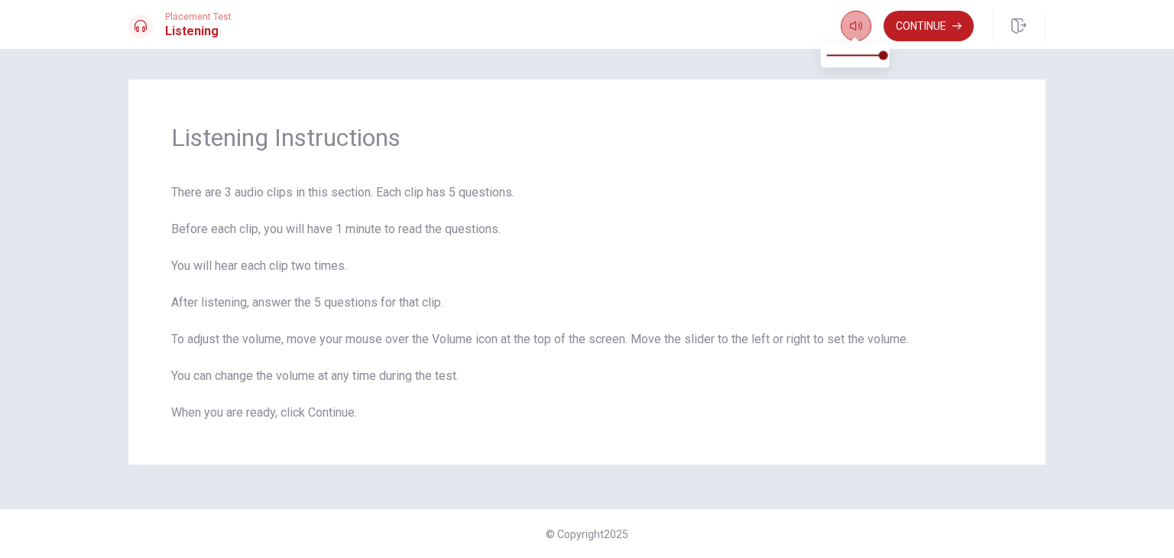
click at [856, 23] on icon "button" at bounding box center [856, 26] width 12 height 12
click at [862, 24] on button "button" at bounding box center [856, 26] width 31 height 31
type input "0.8"
drag, startPoint x: 880, startPoint y: 53, endPoint x: 871, endPoint y: 58, distance: 10.3
click at [871, 58] on span at bounding box center [871, 54] width 9 height 9
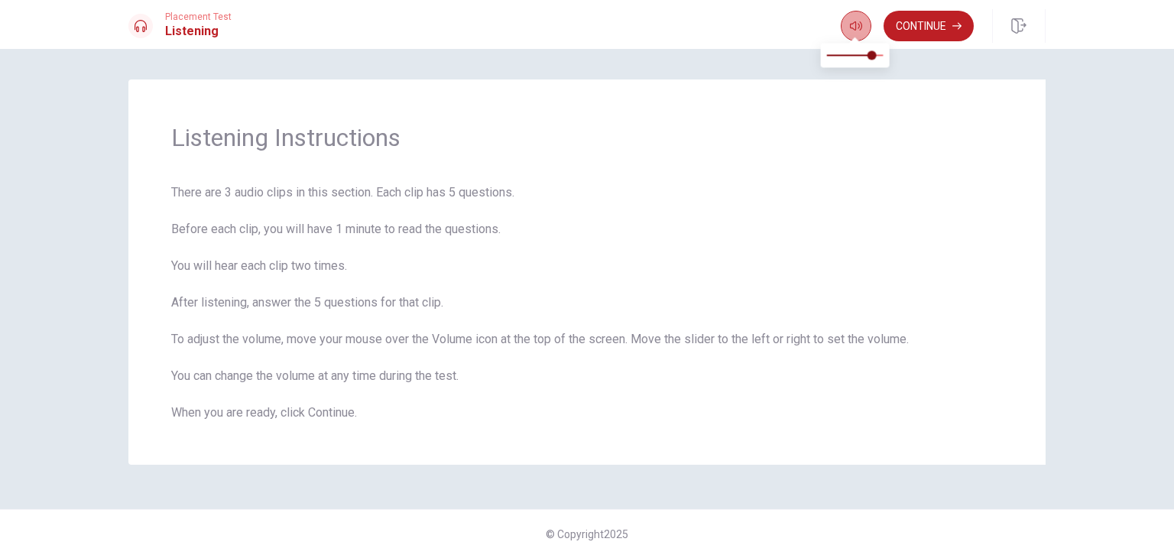
click at [858, 34] on button "button" at bounding box center [856, 26] width 31 height 31
type input "0.6"
click at [861, 60] on span at bounding box center [860, 54] width 9 height 9
click at [886, 130] on span "Listening Instructions" at bounding box center [586, 137] width 831 height 31
click at [937, 37] on button "Continue" at bounding box center [928, 26] width 90 height 31
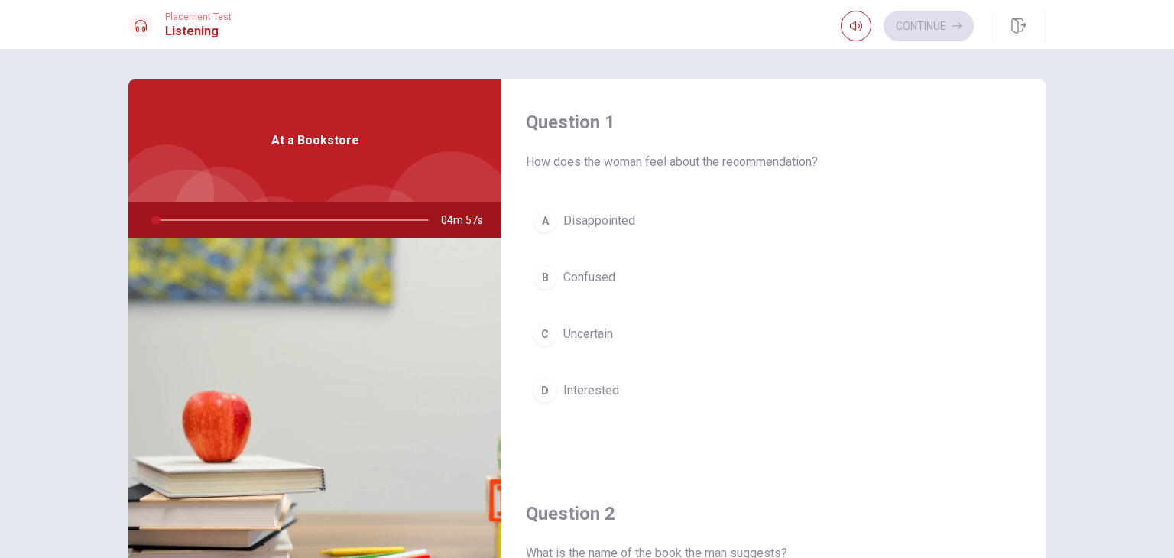
click at [520, 168] on div "Question 1 How does the woman feel about the recommendation? A Disappointed B C…" at bounding box center [773, 274] width 544 height 391
drag, startPoint x: 533, startPoint y: 160, endPoint x: 748, endPoint y: 169, distance: 214.9
click at [746, 169] on span "How does the woman feel about the recommendation?" at bounding box center [773, 162] width 495 height 18
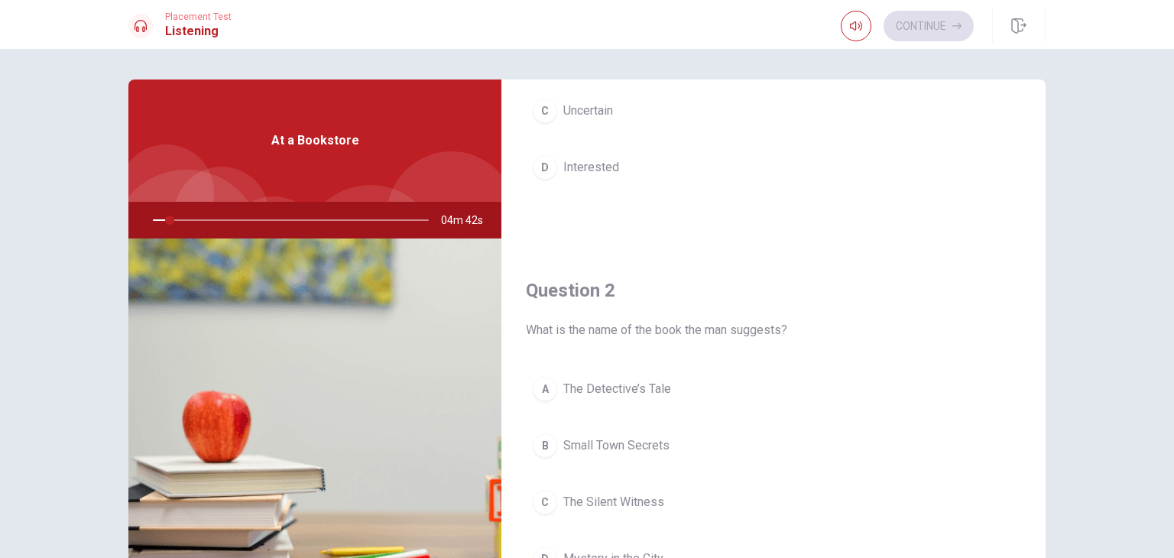
scroll to position [229, 0]
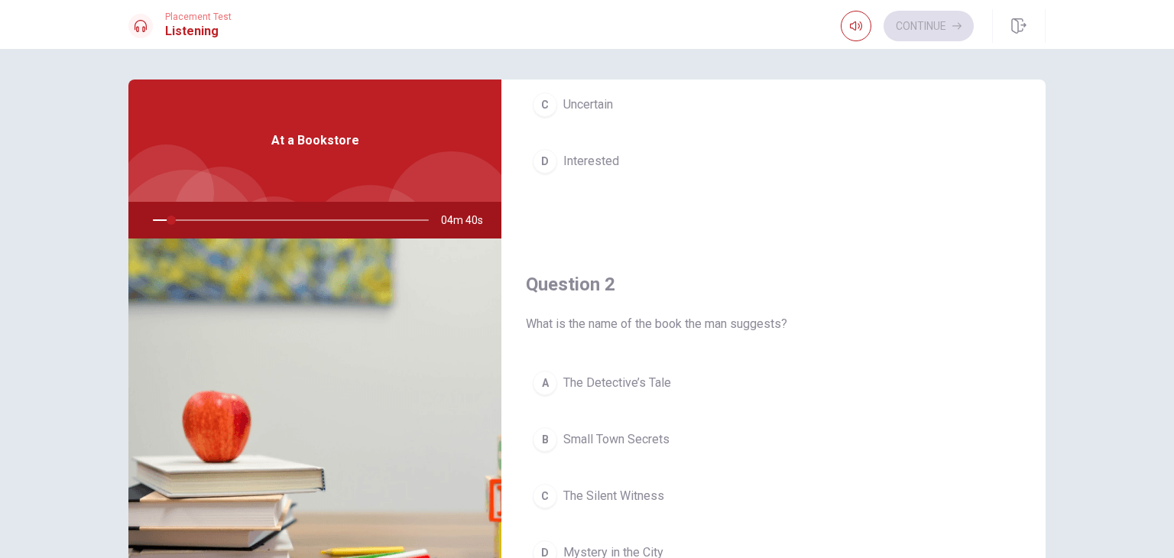
drag, startPoint x: 624, startPoint y: 323, endPoint x: 783, endPoint y: 325, distance: 159.0
click at [783, 325] on span "What is the name of the book the man suggests?" at bounding box center [773, 324] width 495 height 18
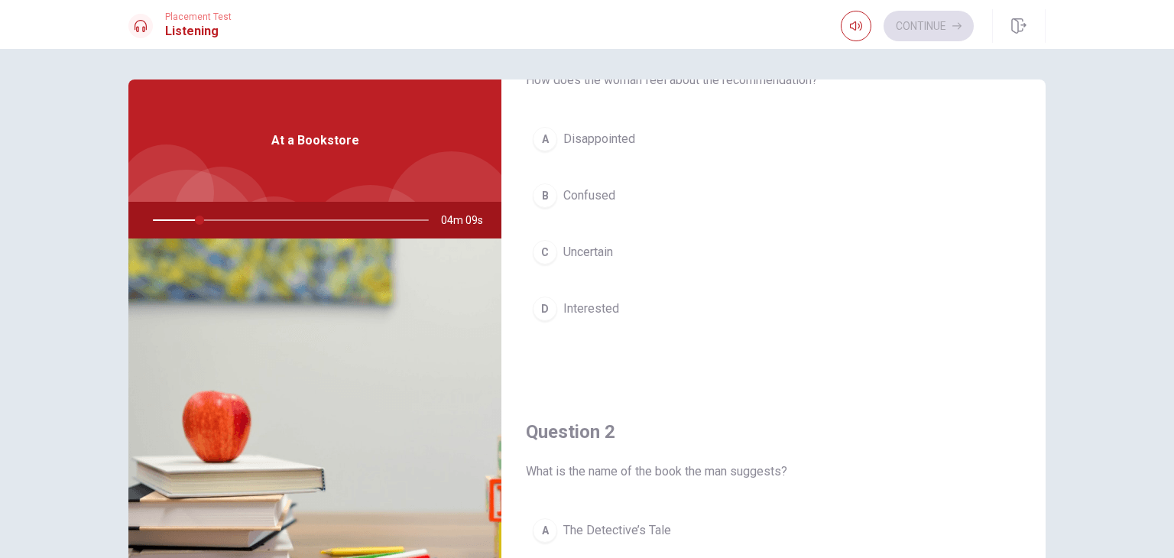
scroll to position [0, 0]
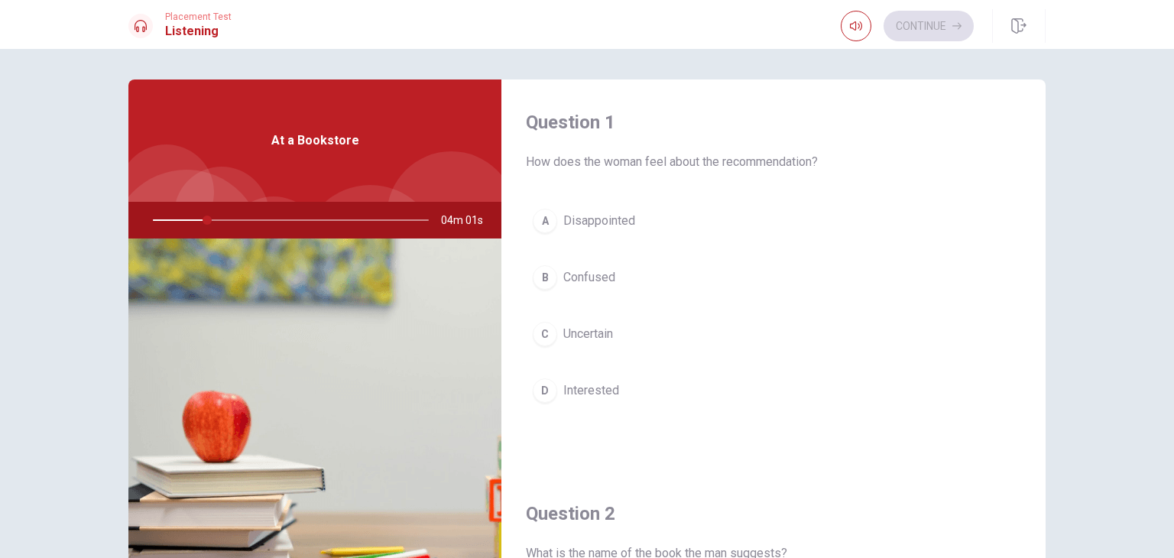
drag, startPoint x: 639, startPoint y: 159, endPoint x: 776, endPoint y: 162, distance: 137.6
click at [765, 160] on span "How does the woman feel about the recommendation?" at bounding box center [773, 162] width 495 height 18
drag, startPoint x: 522, startPoint y: 165, endPoint x: 666, endPoint y: 175, distance: 144.0
click at [600, 165] on span "How does the woman feel about the recommendation?" at bounding box center [773, 162] width 495 height 18
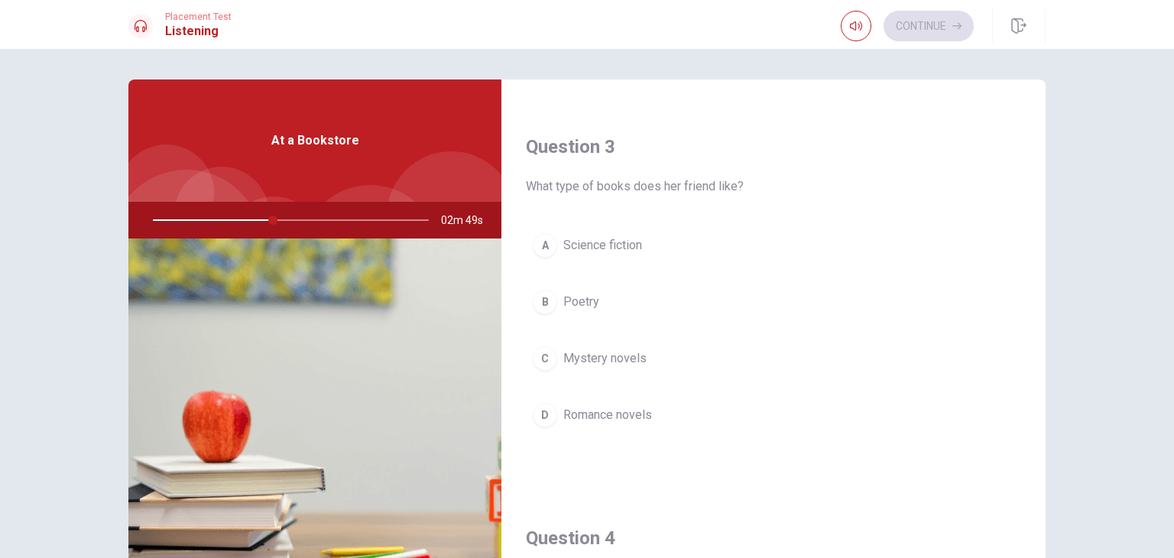
scroll to position [764, 0]
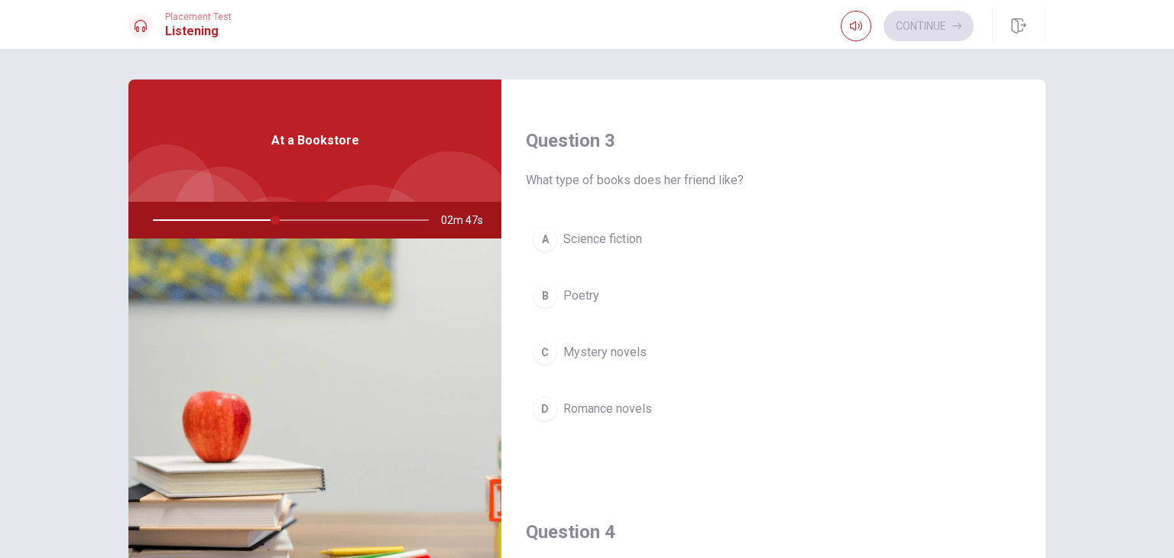
click at [540, 352] on div "C" at bounding box center [545, 352] width 24 height 24
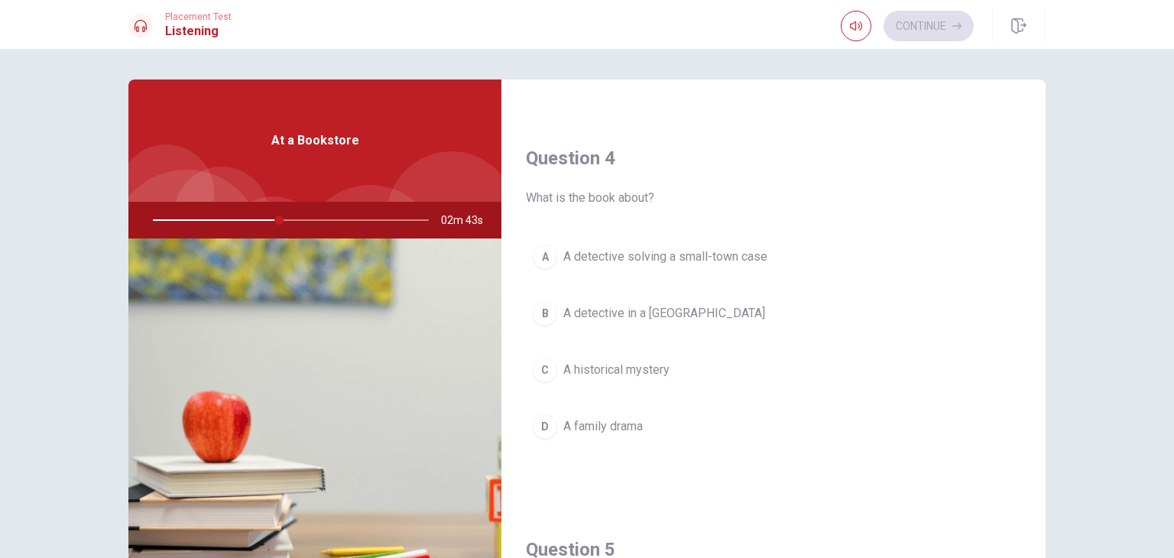
scroll to position [1146, 0]
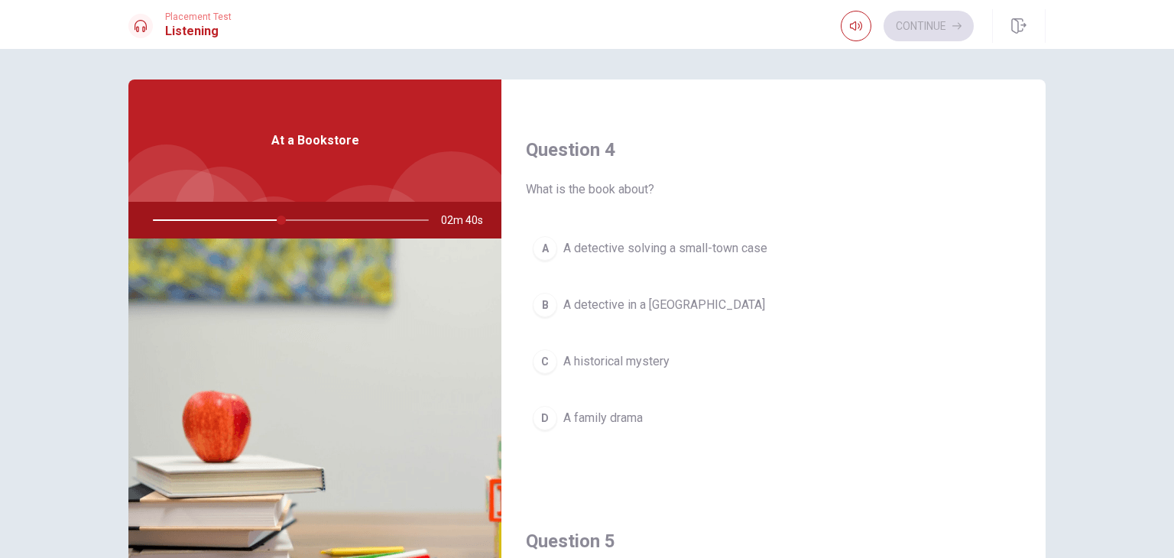
click at [703, 248] on span "A detective solving a small-town case" at bounding box center [665, 248] width 204 height 18
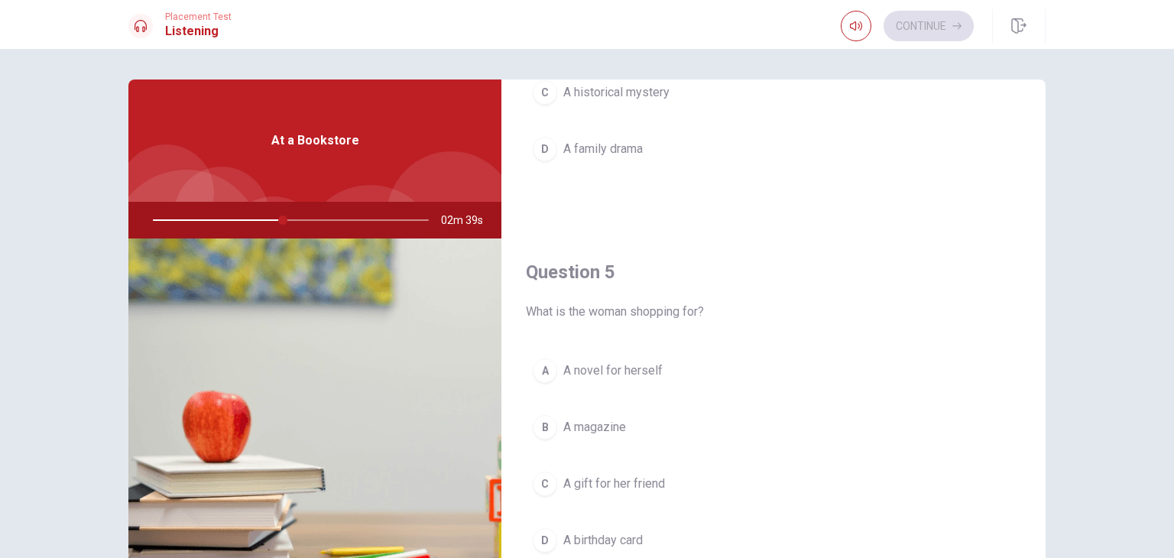
scroll to position [1418, 0]
drag, startPoint x: 630, startPoint y: 304, endPoint x: 692, endPoint y: 296, distance: 61.7
click at [692, 300] on span "What is the woman shopping for?" at bounding box center [773, 309] width 495 height 18
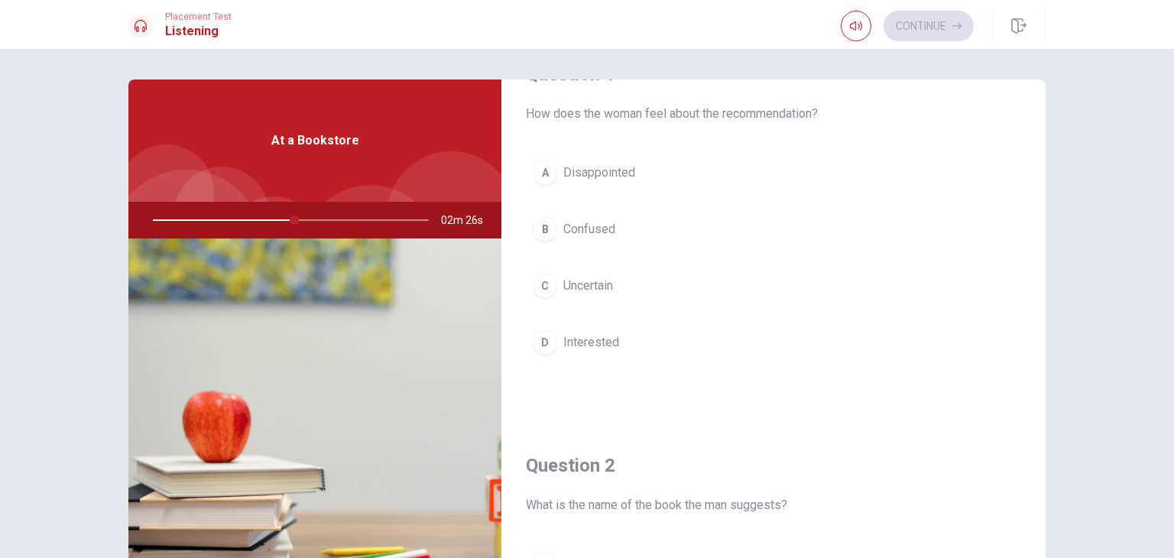
scroll to position [43, 0]
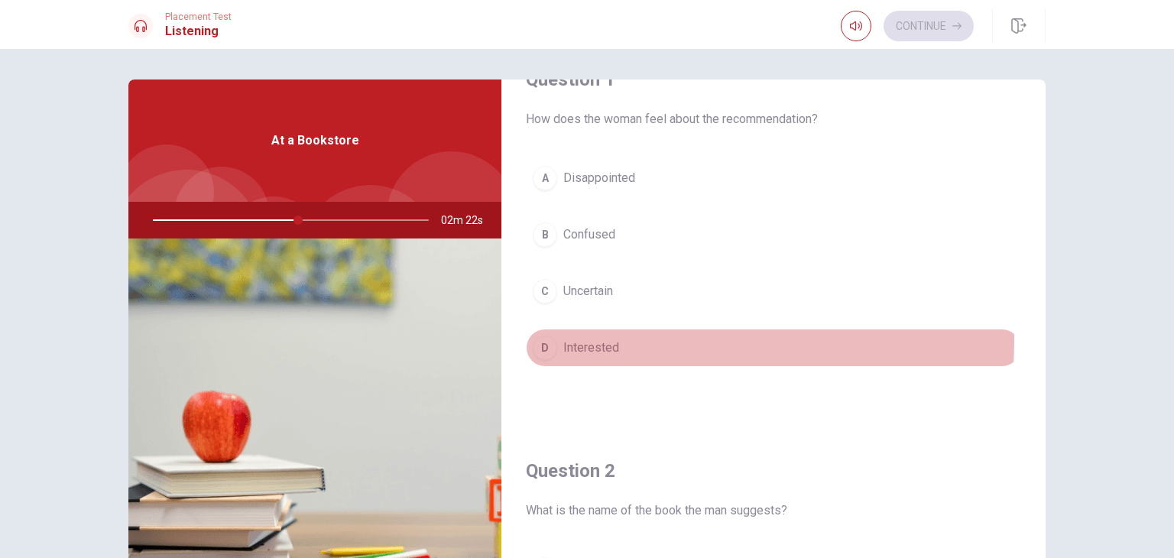
click at [623, 339] on button "D Interested" at bounding box center [773, 348] width 495 height 38
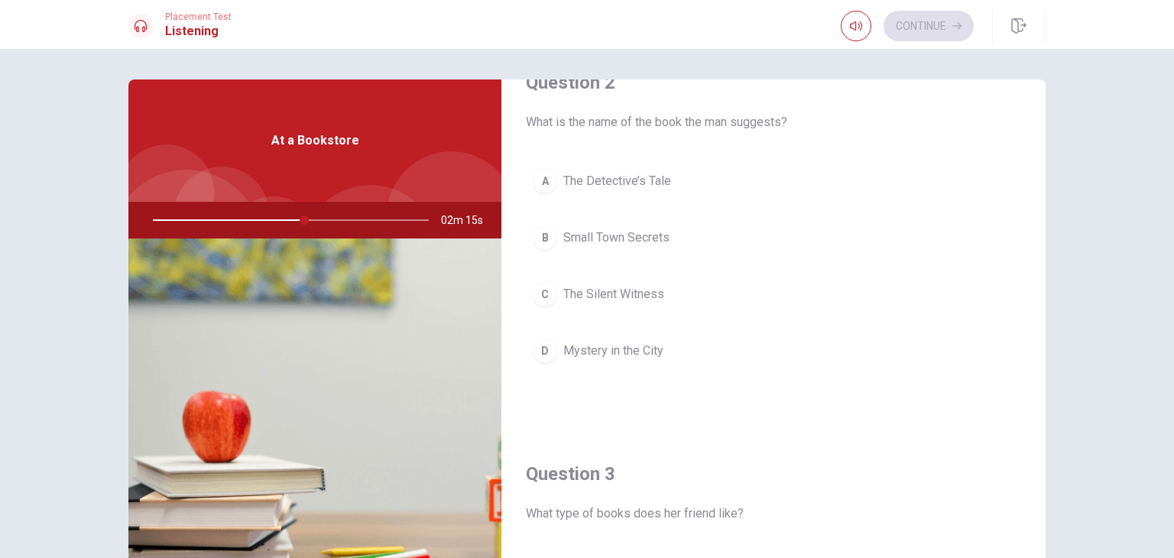
scroll to position [425, 0]
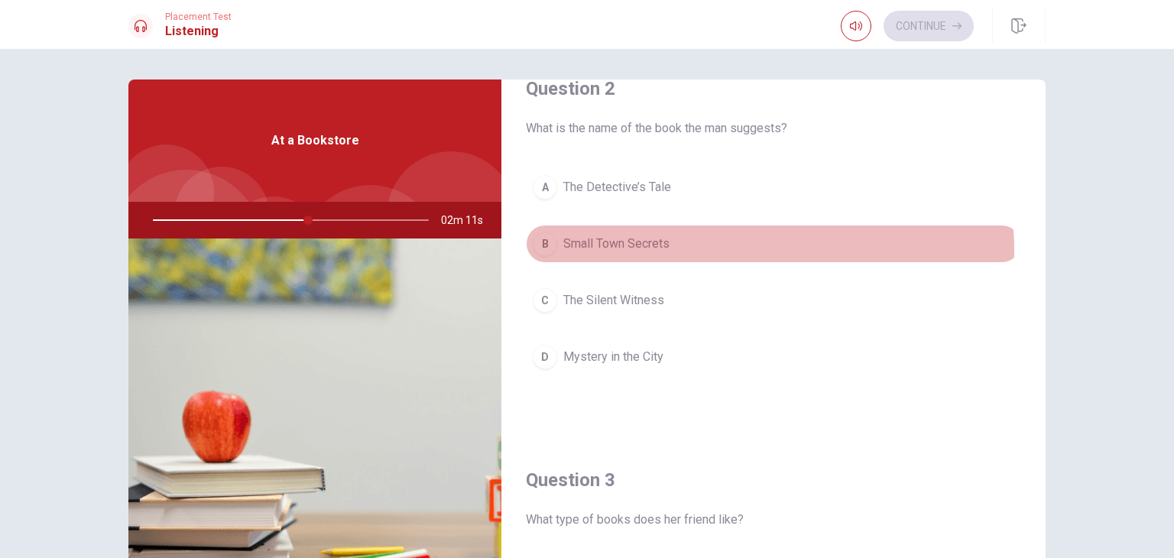
click at [743, 247] on button "B Small Town Secrets" at bounding box center [773, 244] width 495 height 38
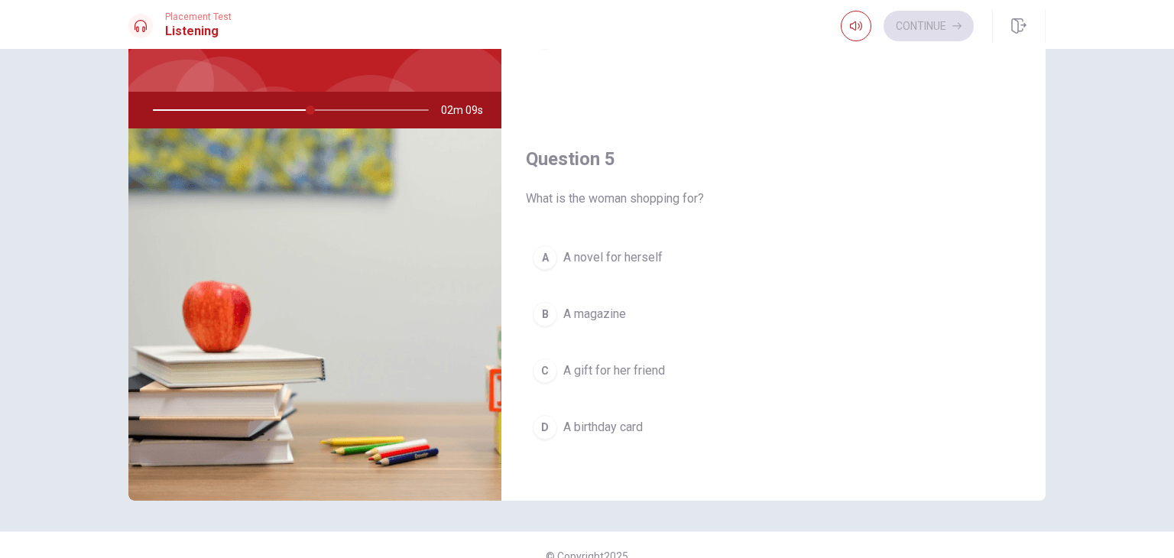
scroll to position [132, 0]
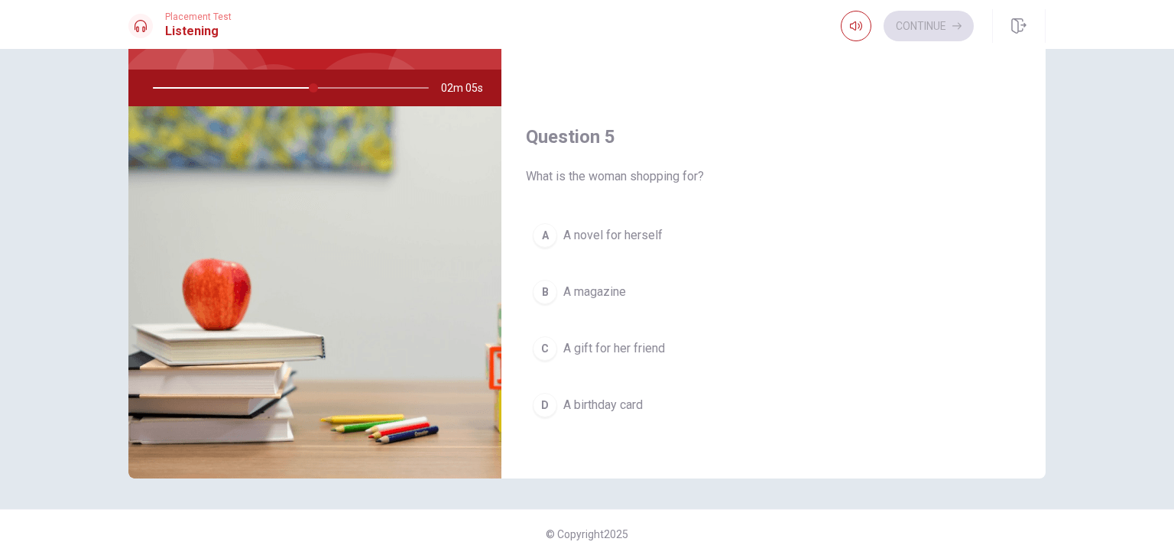
click at [645, 341] on span "A gift for her friend" at bounding box center [614, 348] width 102 height 18
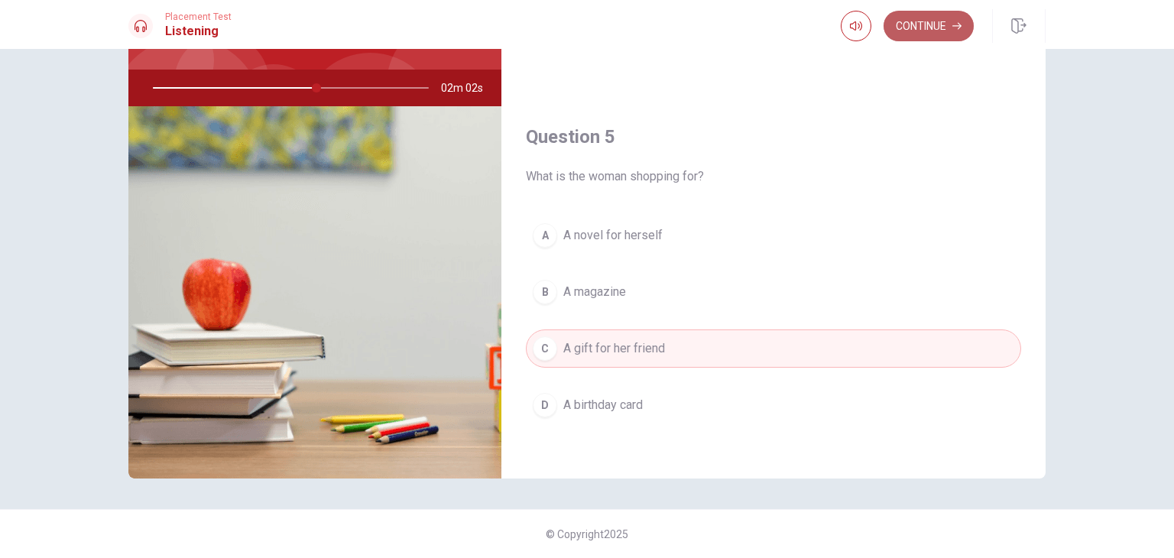
click at [931, 21] on button "Continue" at bounding box center [928, 26] width 90 height 31
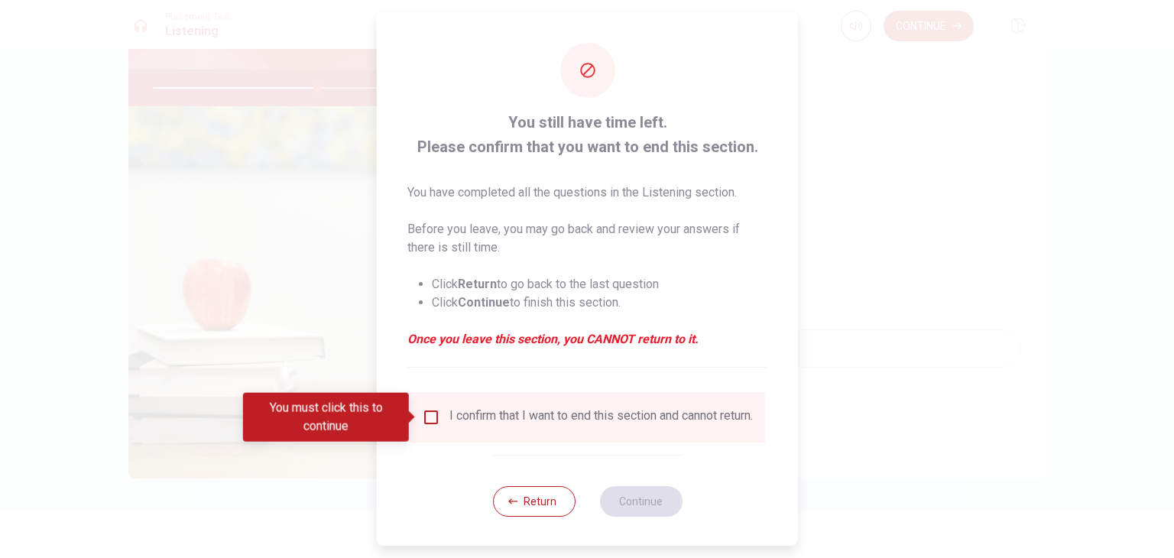
click at [430, 416] on input "You must click this to continue" at bounding box center [431, 417] width 18 height 18
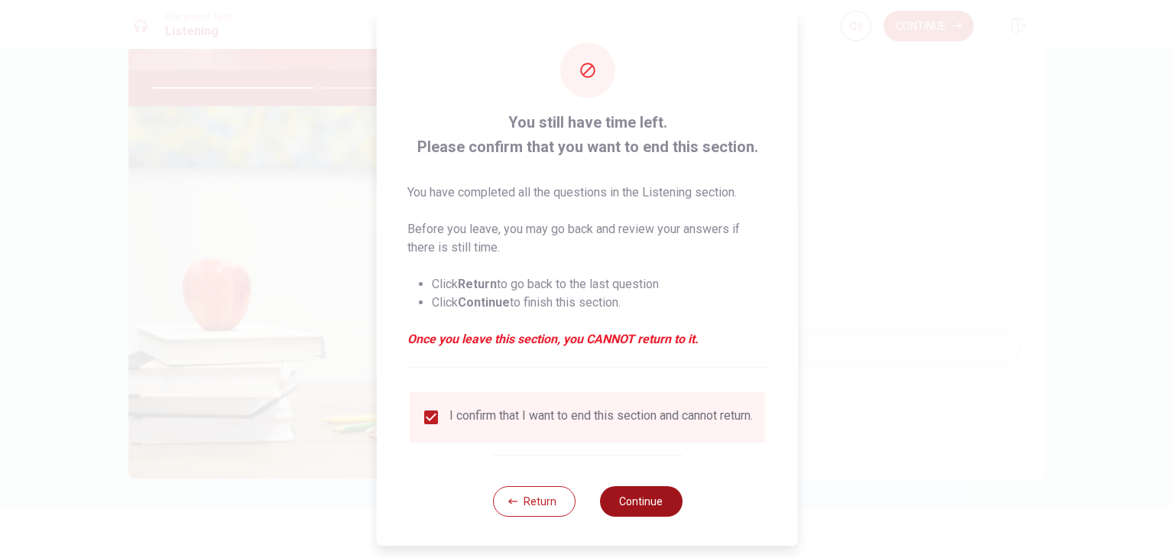
click at [657, 517] on button "Continue" at bounding box center [640, 501] width 83 height 31
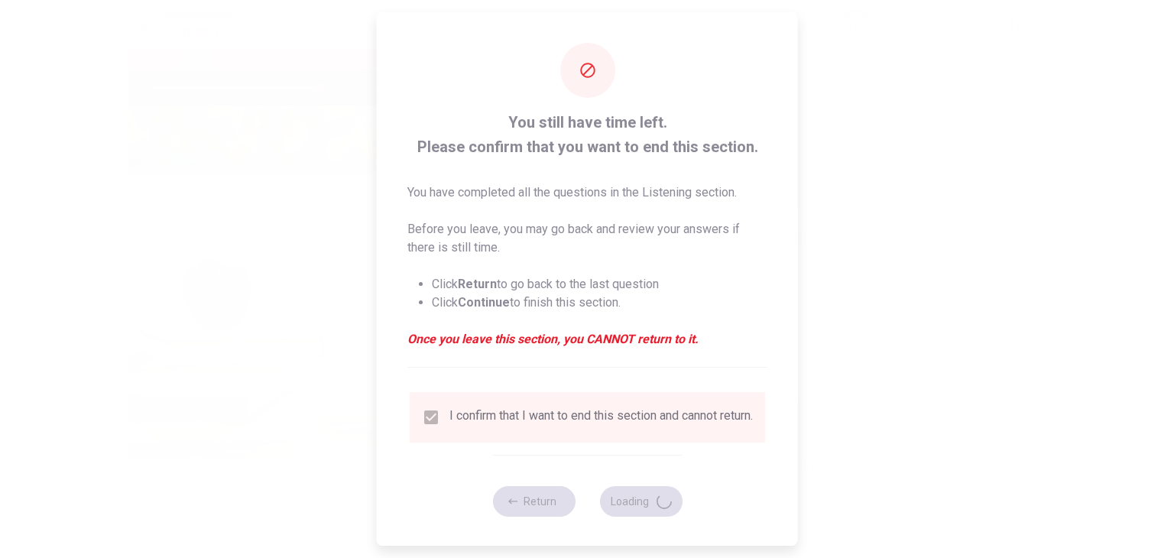
type input "61"
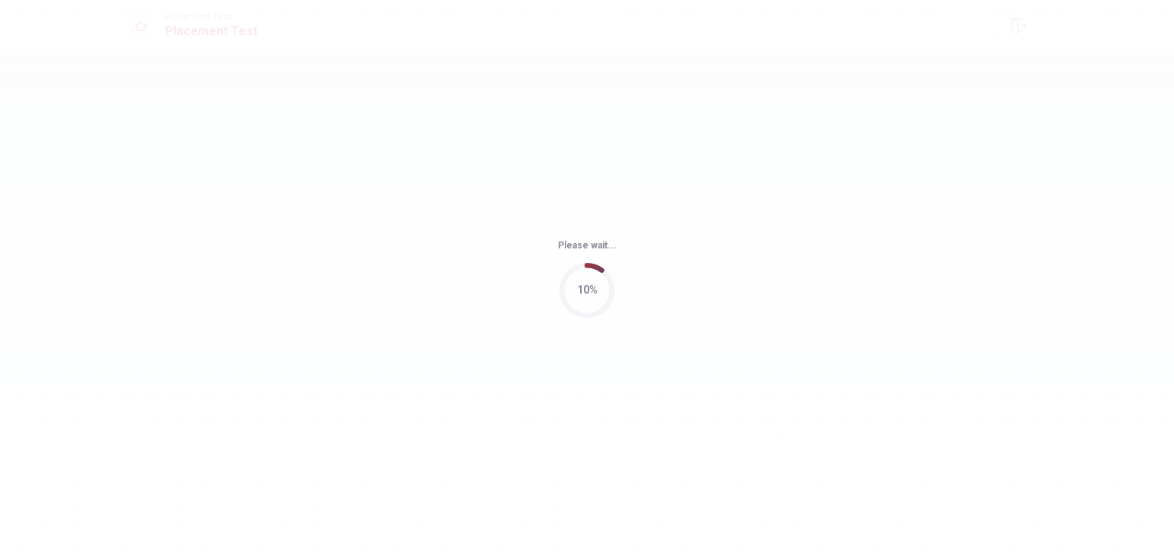
scroll to position [0, 0]
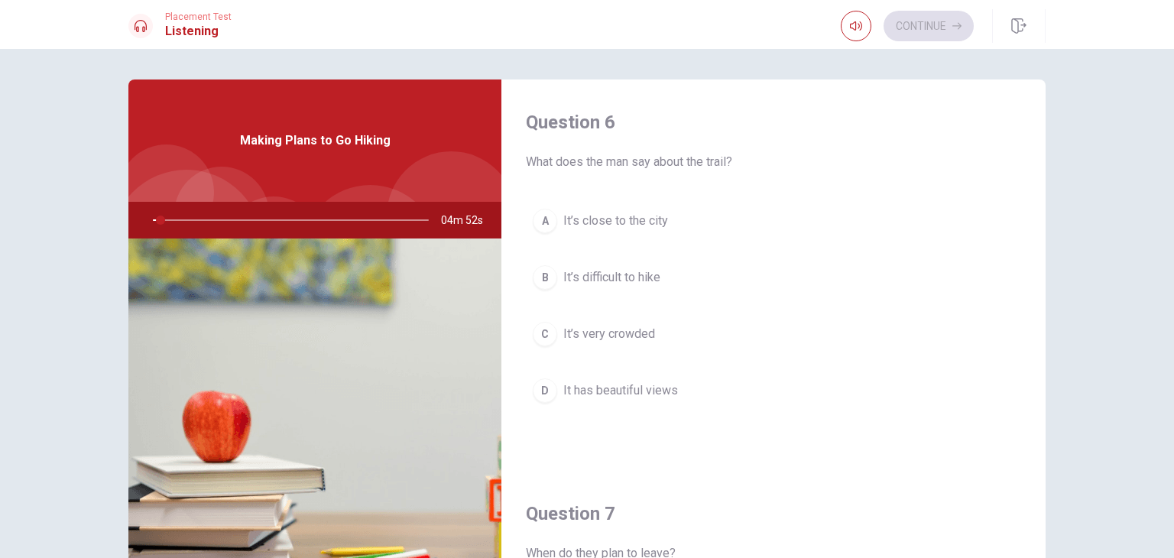
drag, startPoint x: 526, startPoint y: 161, endPoint x: 663, endPoint y: 163, distance: 136.8
click at [662, 163] on span "What does the man say about the trail?" at bounding box center [773, 162] width 495 height 18
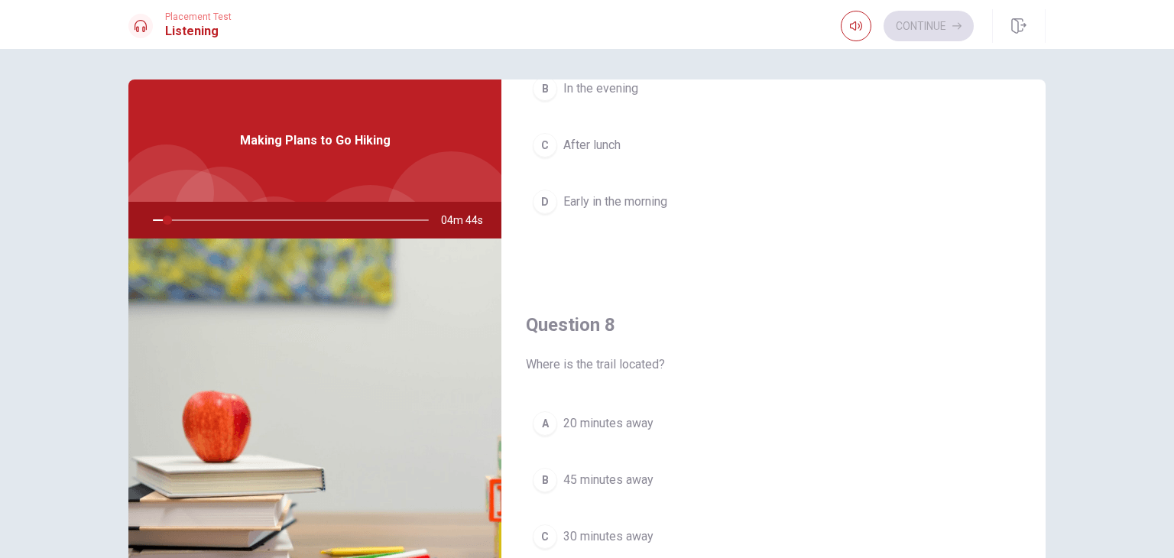
scroll to position [611, 0]
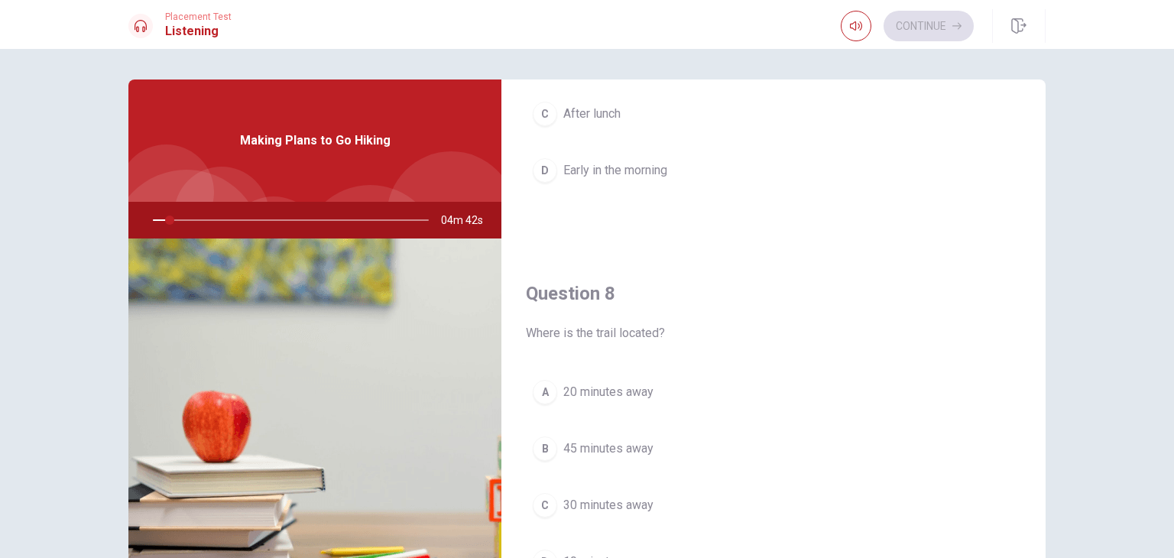
drag, startPoint x: 560, startPoint y: 334, endPoint x: 682, endPoint y: 328, distance: 121.7
click at [679, 328] on span "Where is the trail located?" at bounding box center [773, 333] width 495 height 18
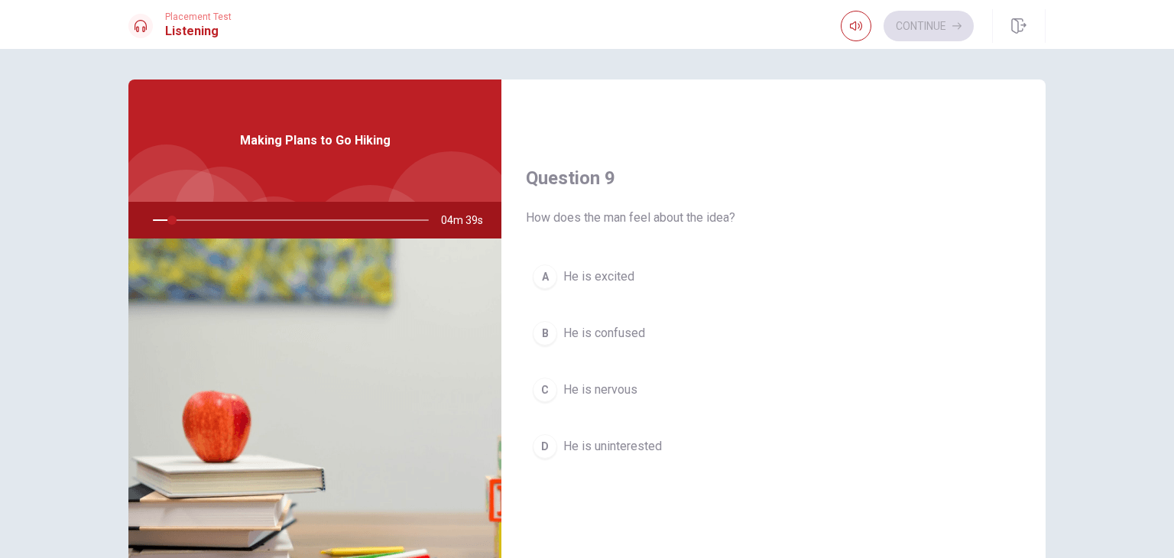
scroll to position [1146, 0]
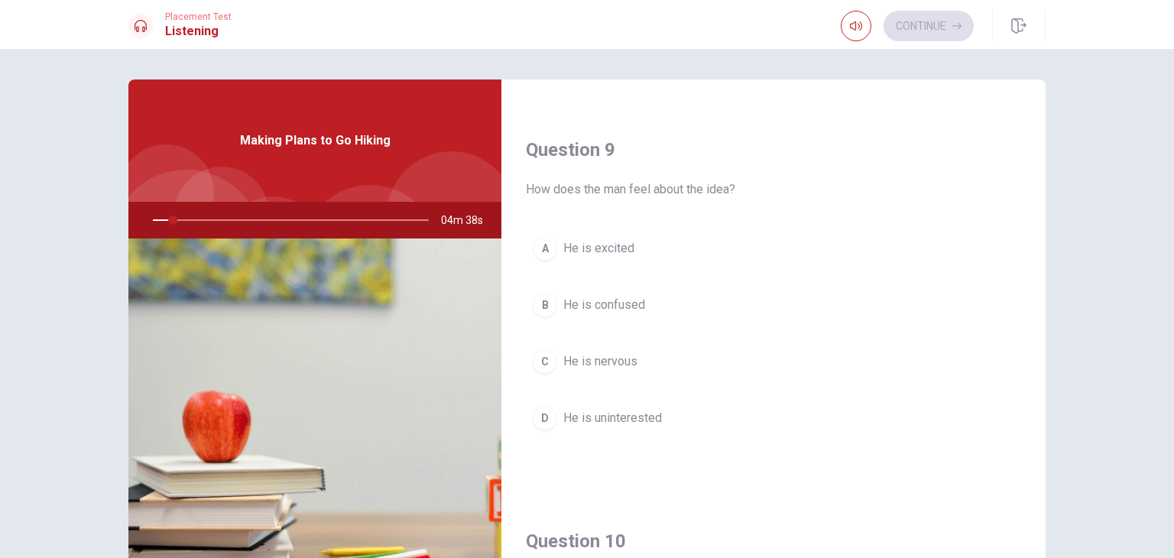
drag, startPoint x: 545, startPoint y: 181, endPoint x: 721, endPoint y: 189, distance: 176.7
click at [721, 189] on span "How does the man feel about the idea?" at bounding box center [773, 189] width 495 height 18
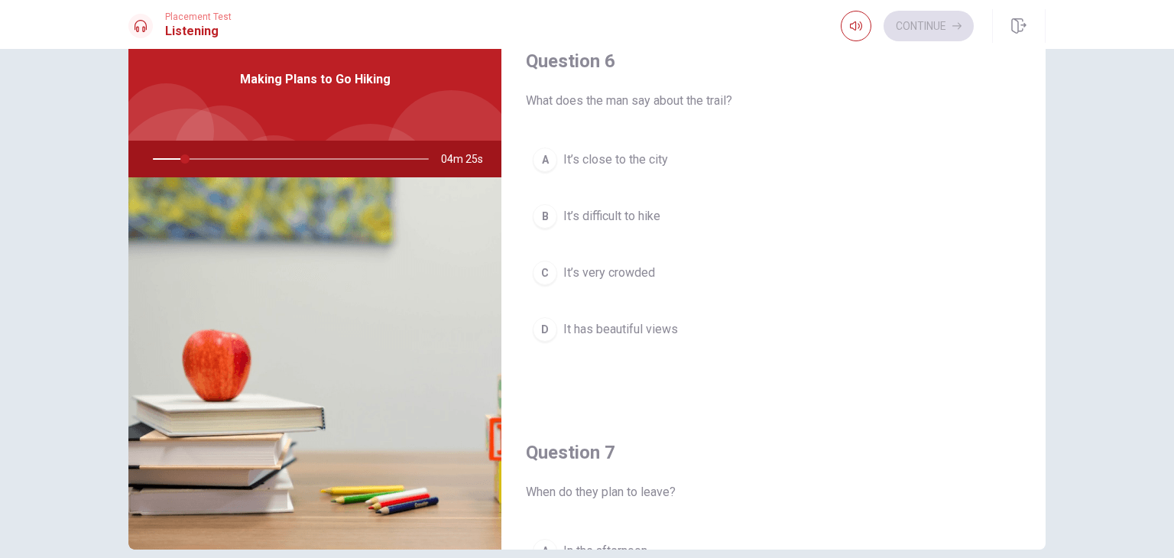
scroll to position [56, 0]
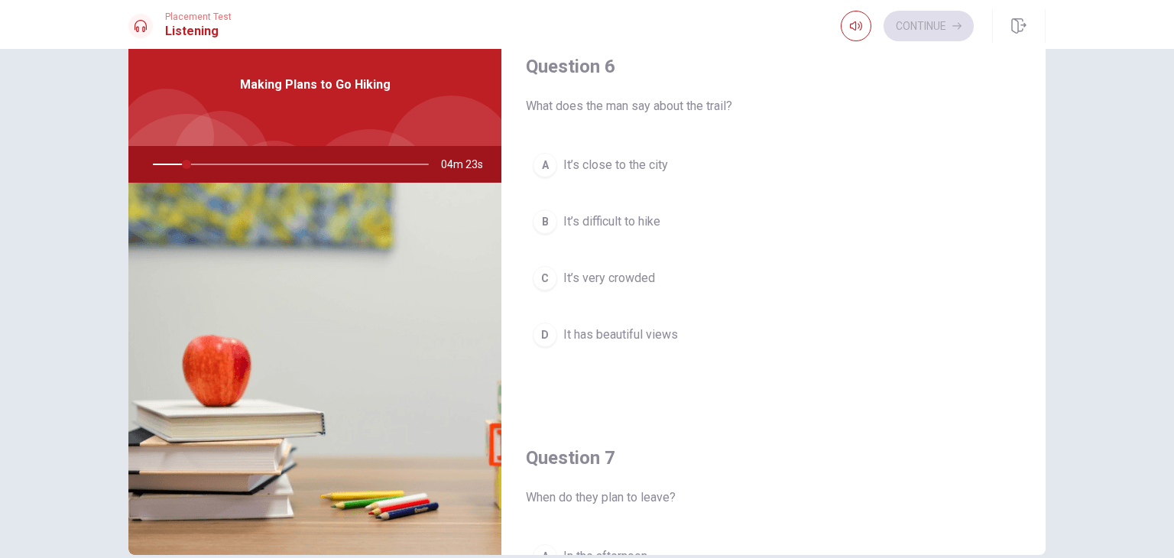
drag, startPoint x: 544, startPoint y: 102, endPoint x: 692, endPoint y: 102, distance: 148.3
click at [680, 101] on span "What does the man say about the trail?" at bounding box center [773, 106] width 495 height 18
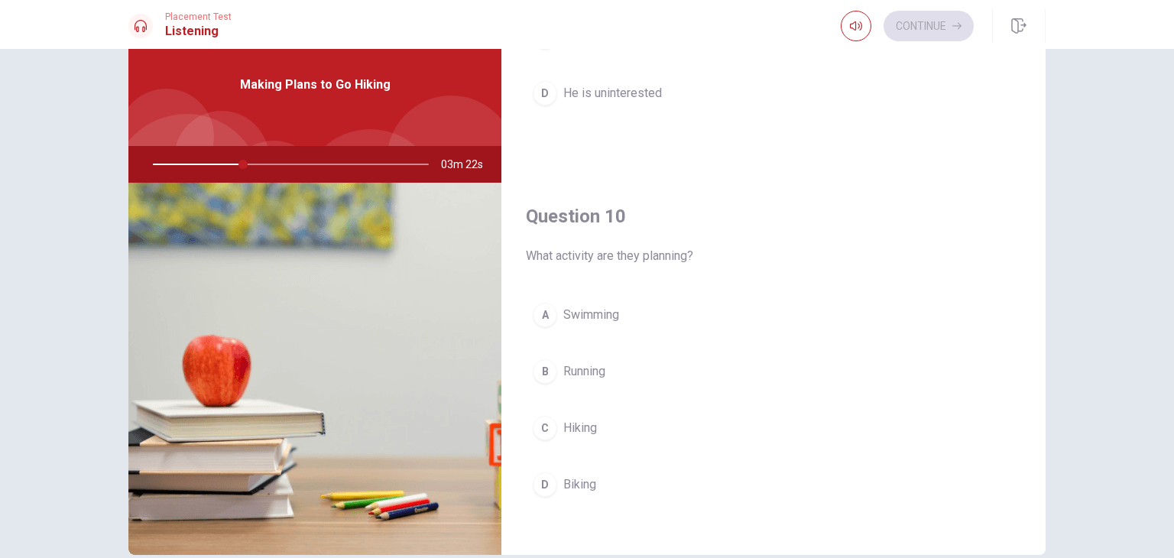
scroll to position [1418, 0]
click at [609, 423] on button "C Hiking" at bounding box center [773, 425] width 495 height 38
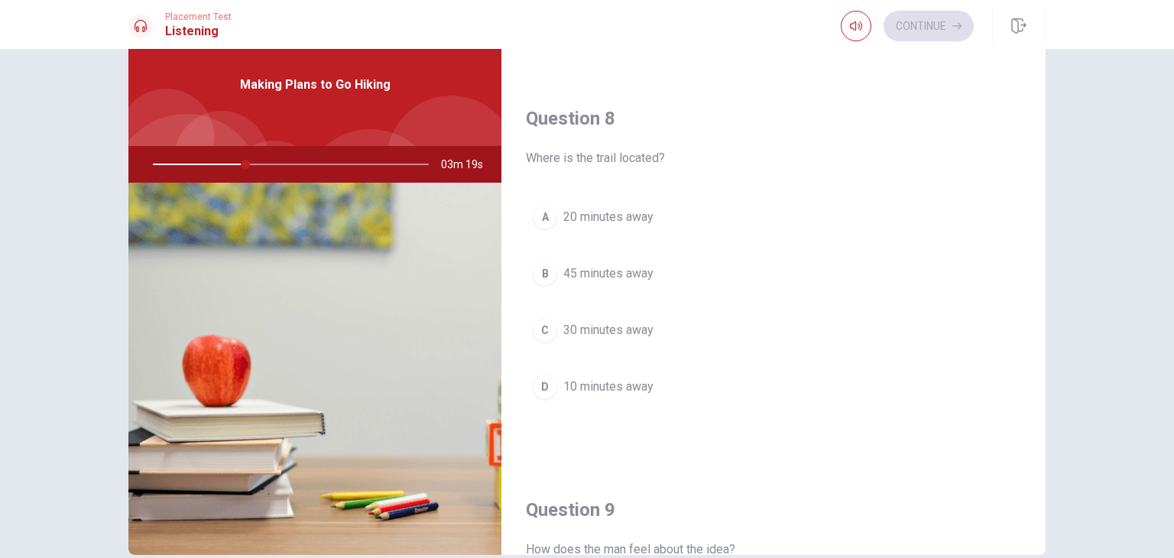
click at [627, 334] on span "30 minutes away" at bounding box center [608, 330] width 90 height 18
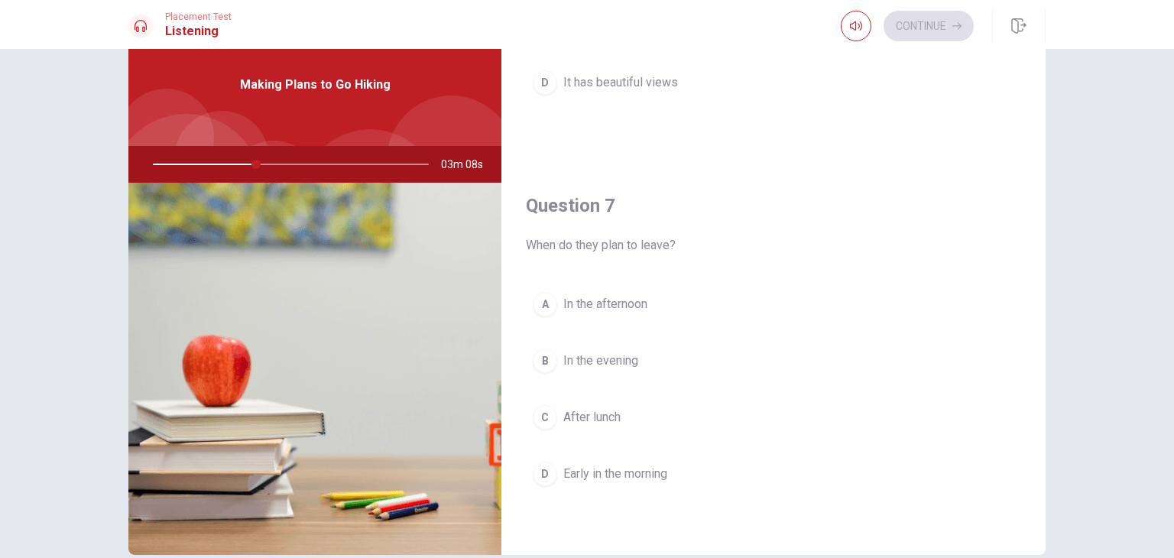
scroll to position [272, 0]
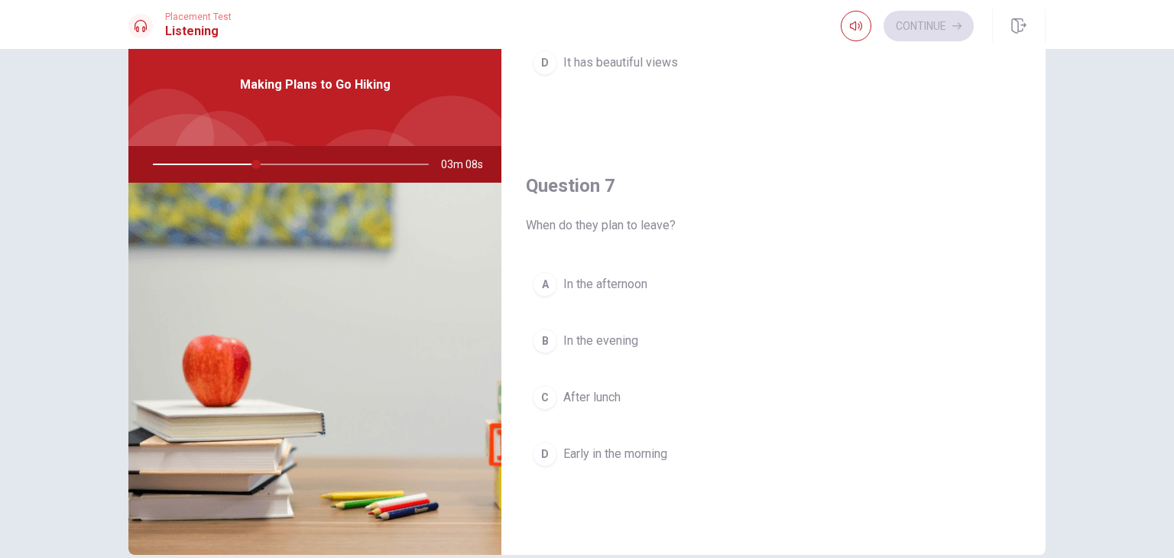
click at [643, 459] on span "Early in the morning" at bounding box center [615, 454] width 104 height 18
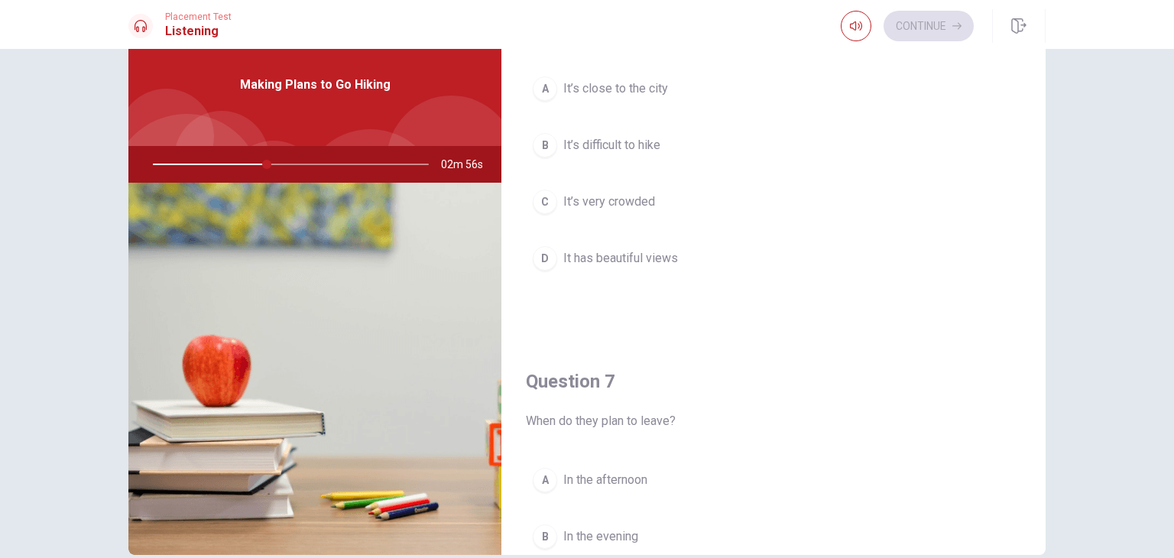
scroll to position [0, 0]
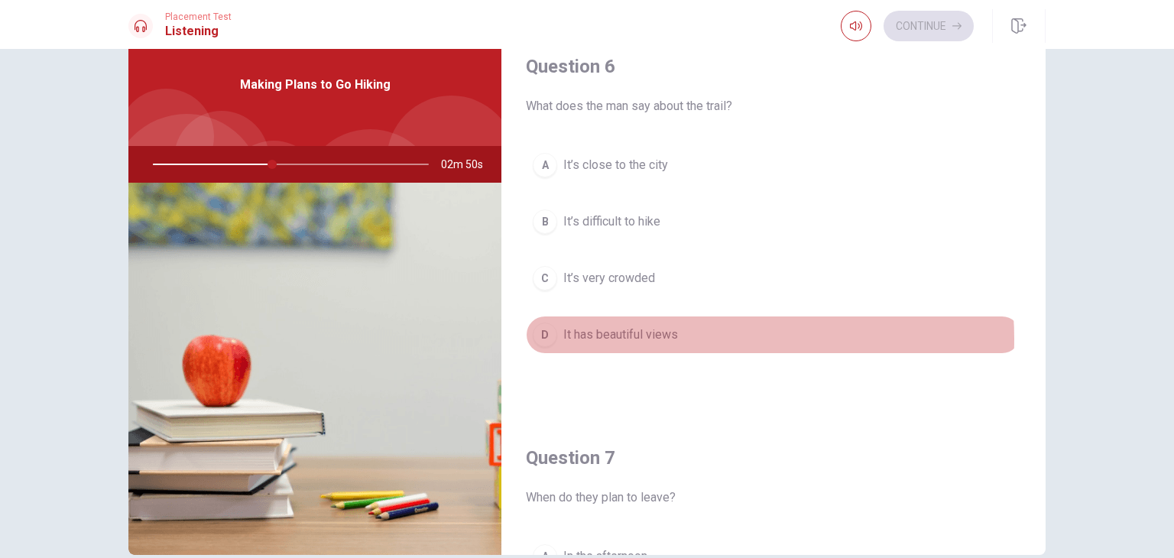
click at [686, 337] on button "D It has beautiful views" at bounding box center [773, 335] width 495 height 38
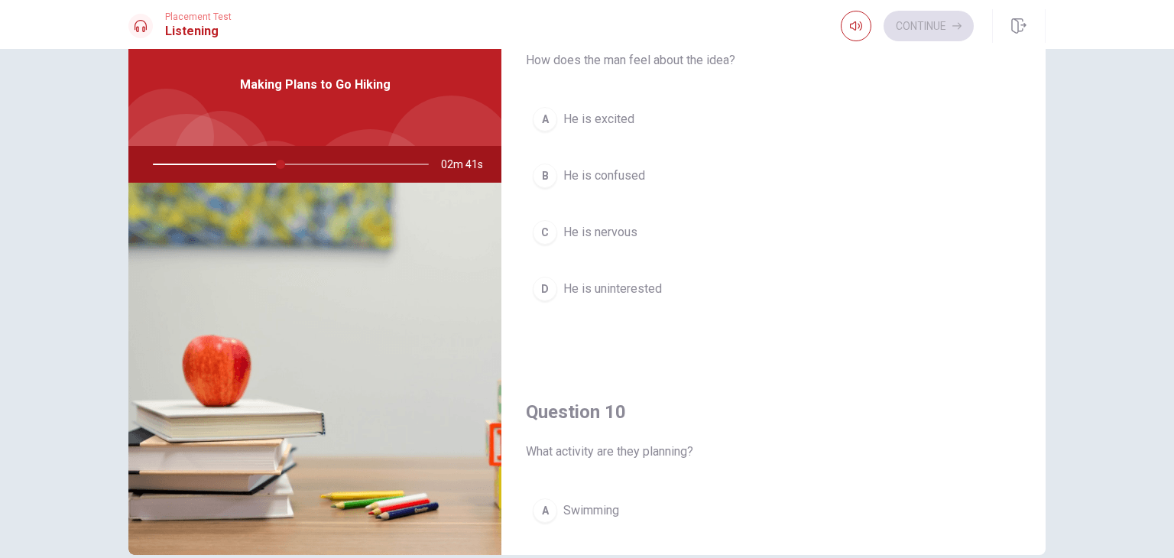
scroll to position [1223, 0]
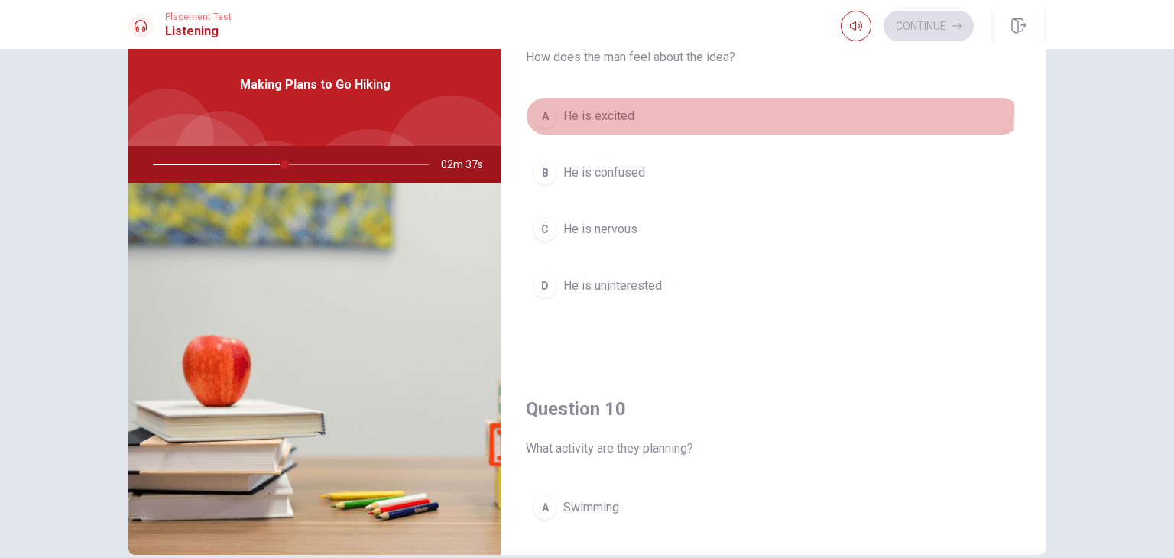
click at [666, 106] on button "A He is excited" at bounding box center [773, 116] width 495 height 38
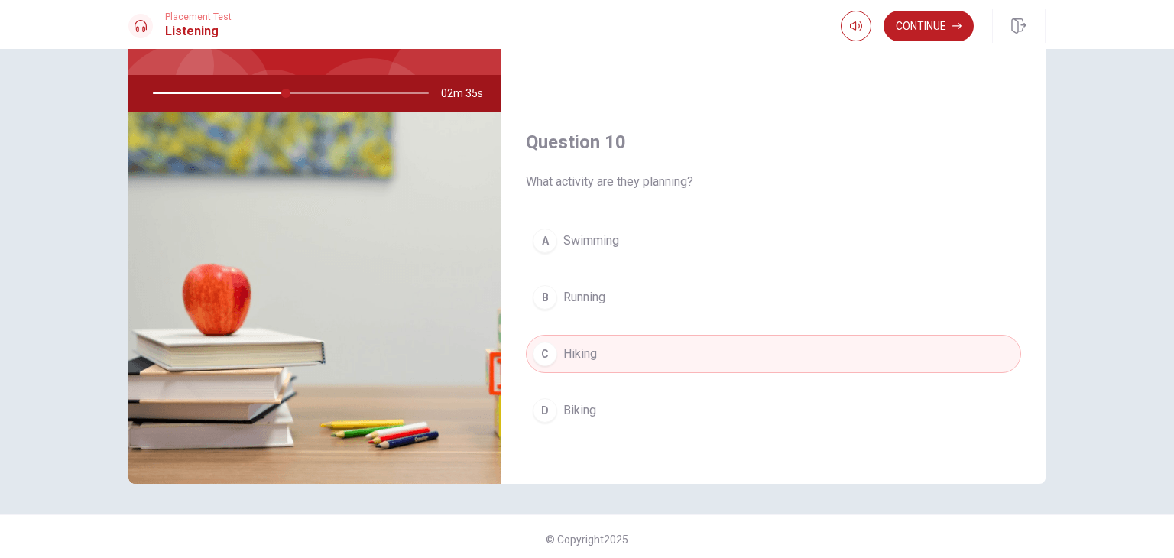
scroll to position [132, 0]
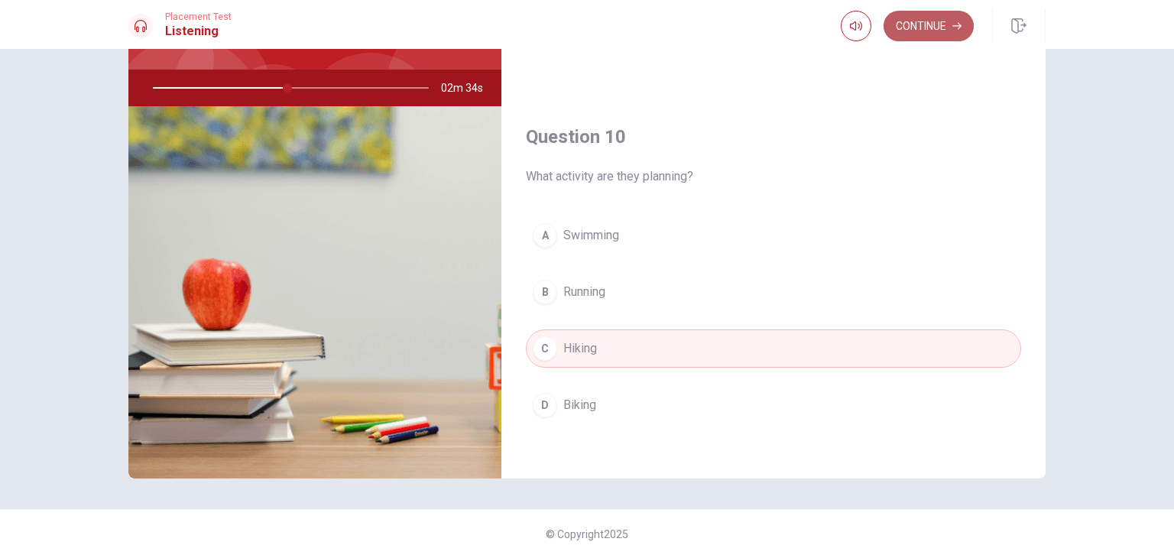
click at [927, 27] on button "Continue" at bounding box center [928, 26] width 90 height 31
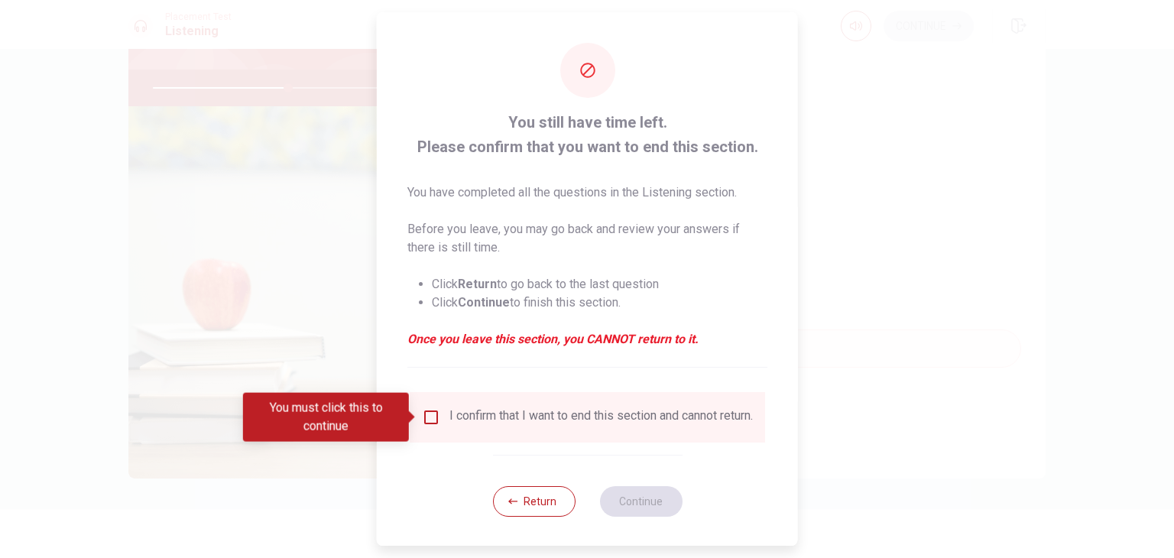
click at [433, 416] on input "You must click this to continue" at bounding box center [431, 417] width 18 height 18
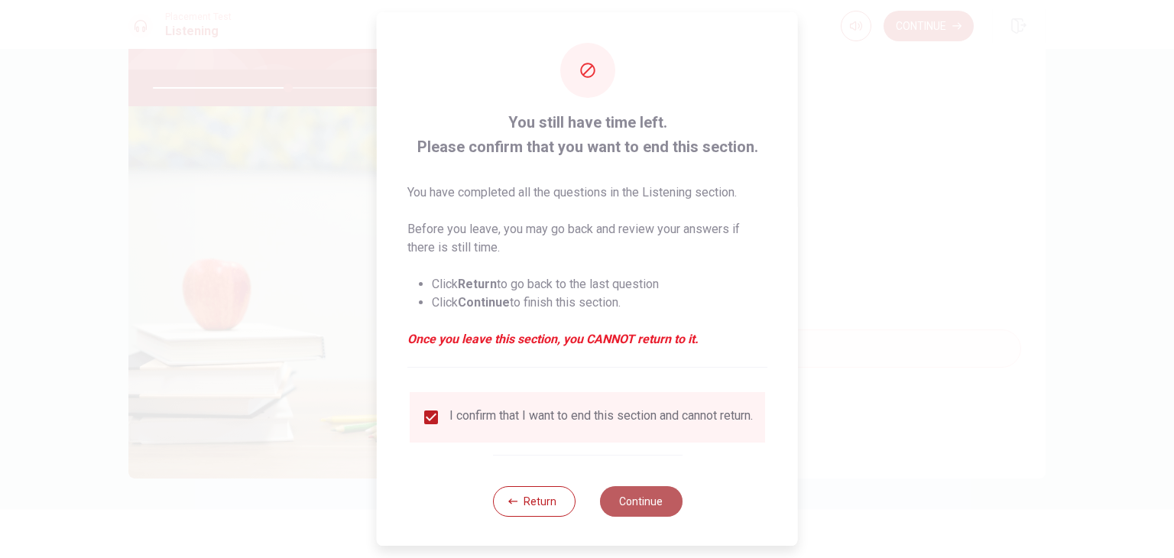
click at [648, 507] on button "Continue" at bounding box center [640, 501] width 83 height 31
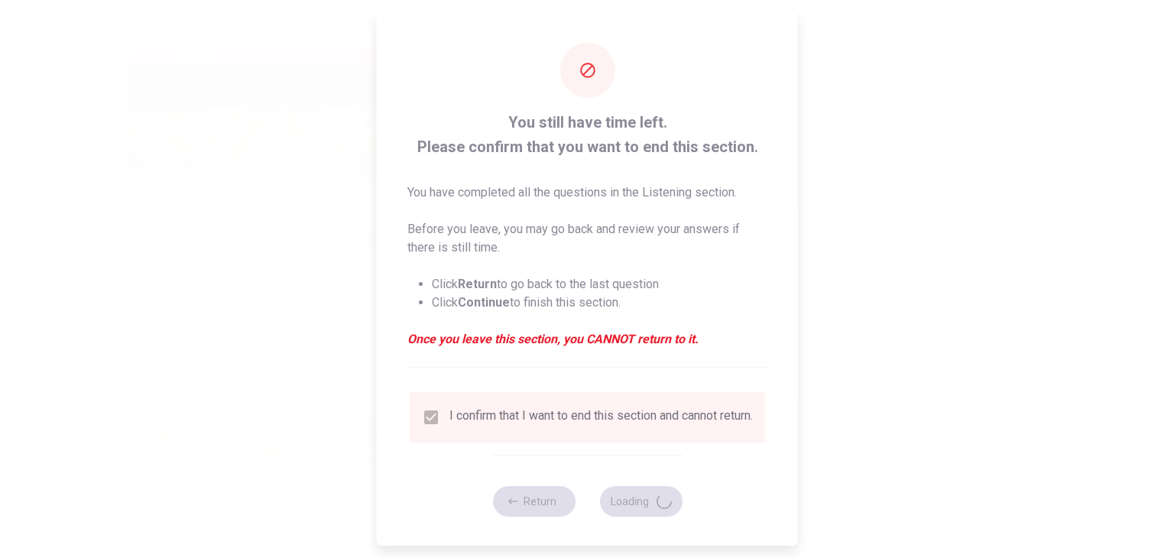
type input "50"
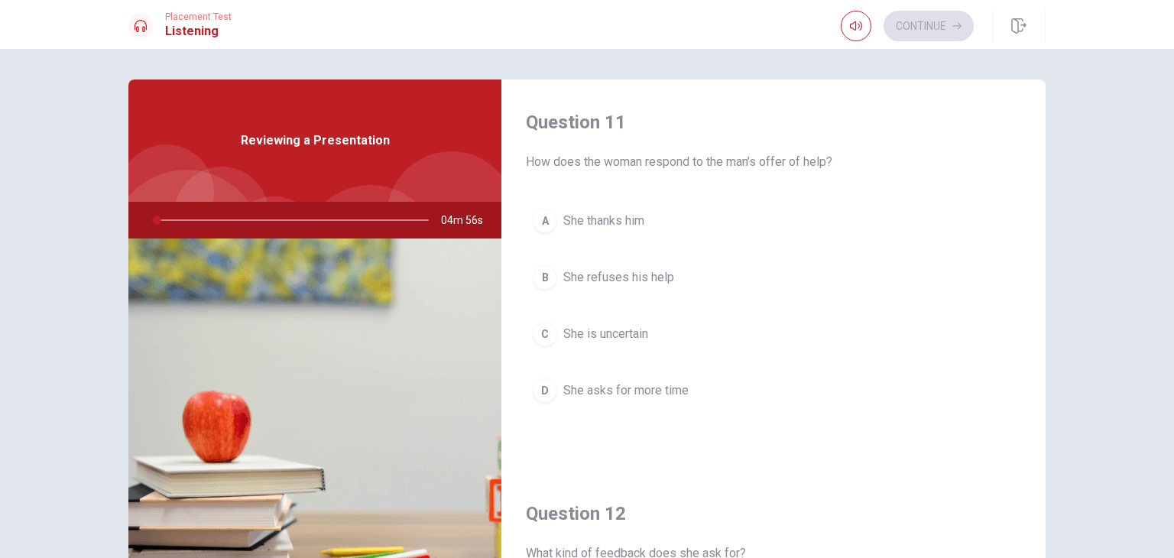
drag, startPoint x: 582, startPoint y: 160, endPoint x: 707, endPoint y: 157, distance: 124.6
click at [707, 157] on span "How does the woman respond to the man’s offer of help?" at bounding box center [773, 162] width 495 height 18
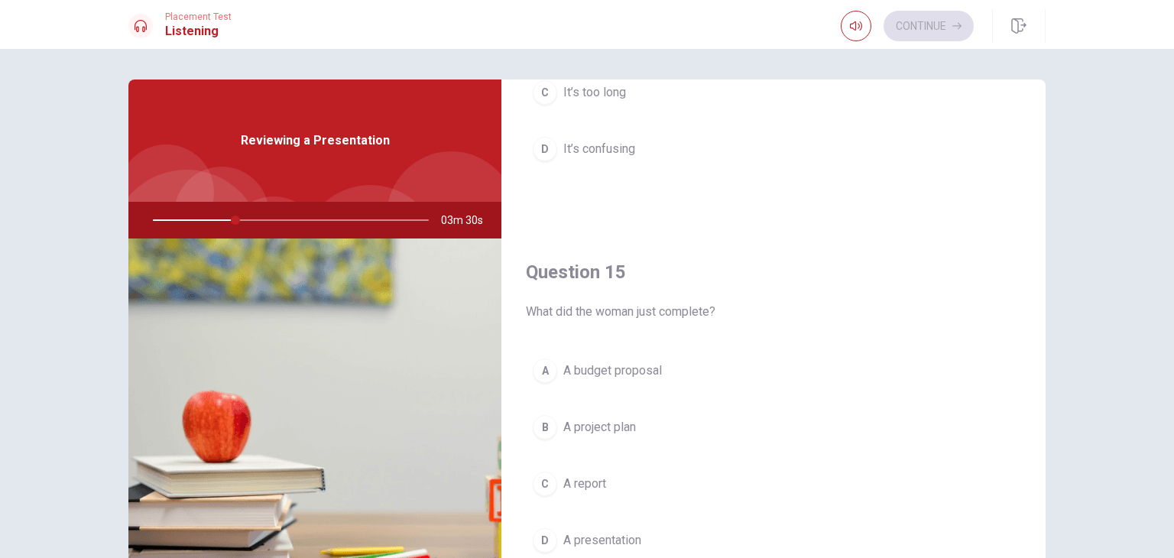
scroll to position [1418, 0]
click at [708, 520] on button "D A presentation" at bounding box center [773, 537] width 495 height 38
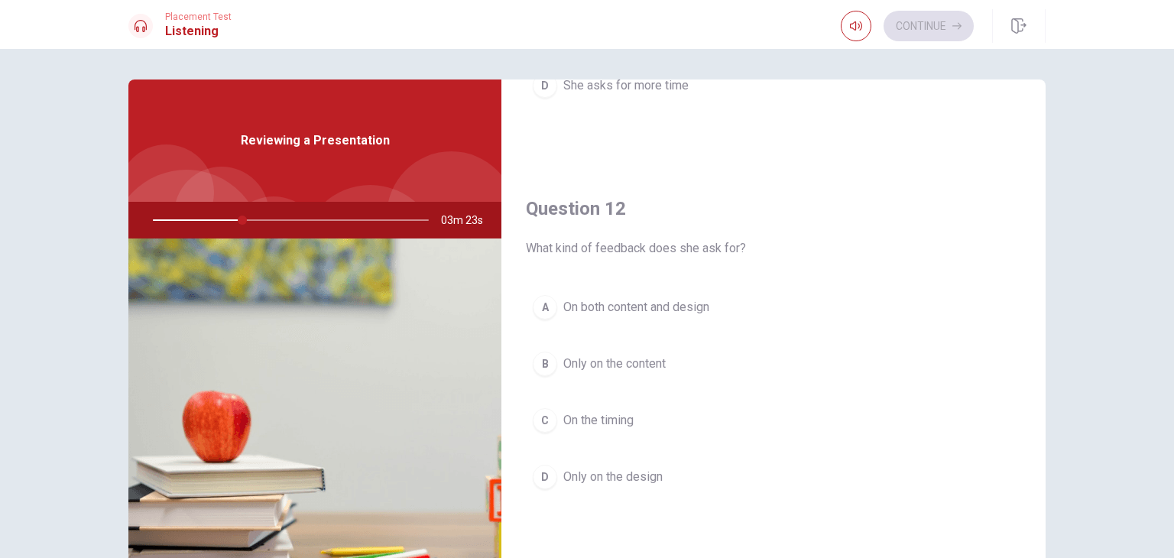
scroll to position [272, 0]
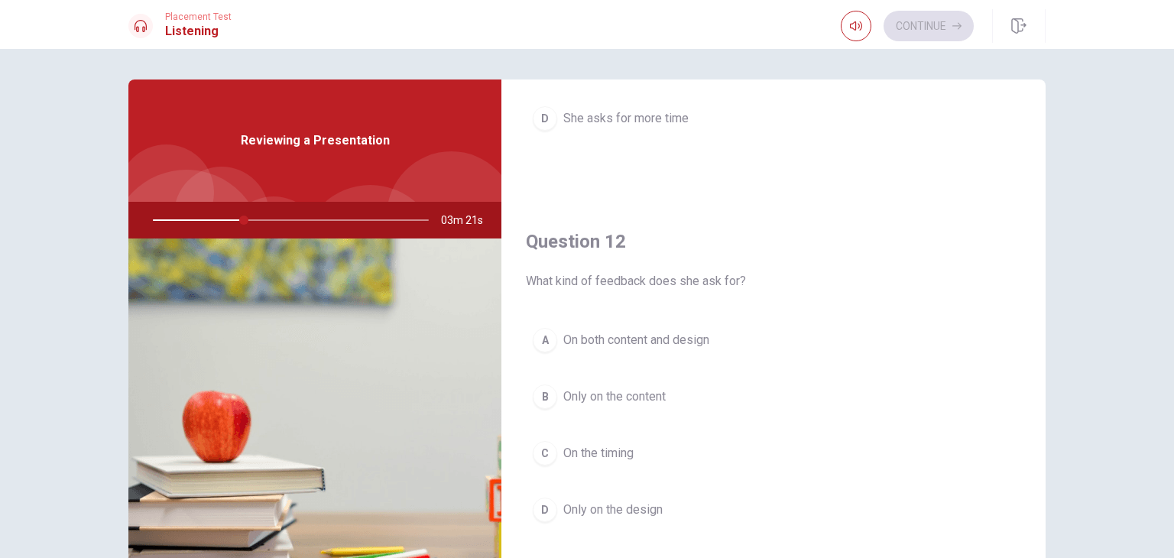
click at [740, 339] on button "A On both content and design" at bounding box center [773, 340] width 495 height 38
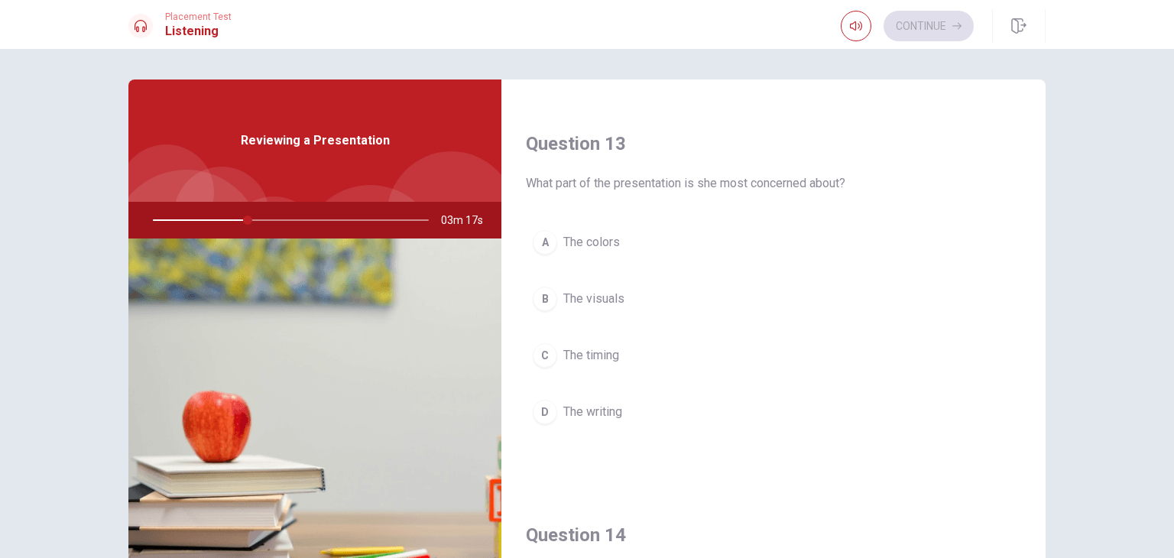
scroll to position [764, 0]
click at [643, 312] on div "A The colors B The visuals C The timing D The writing" at bounding box center [773, 339] width 495 height 238
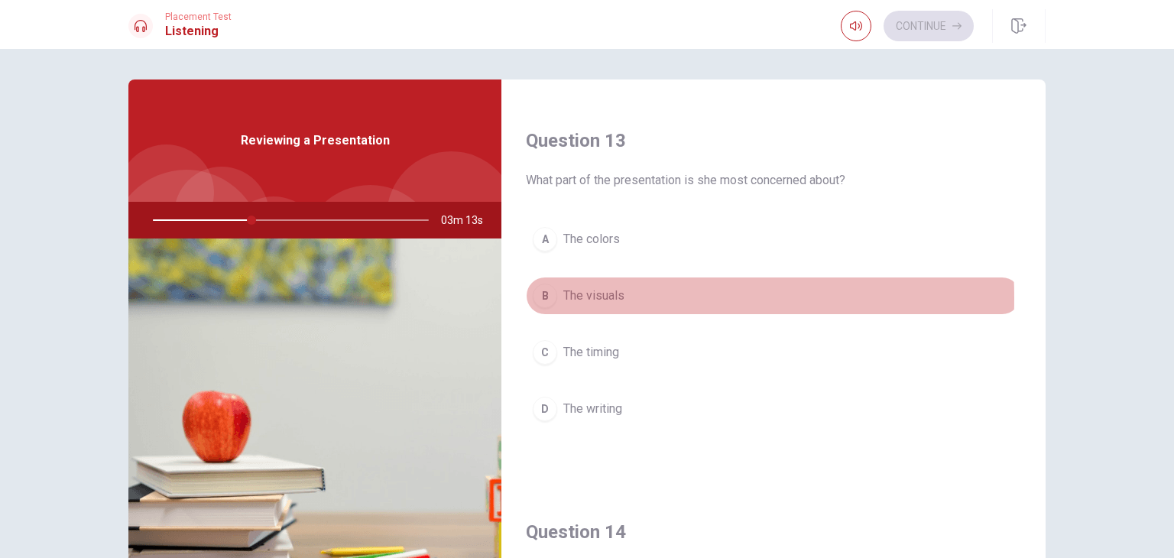
click at [535, 295] on div "B" at bounding box center [545, 296] width 24 height 24
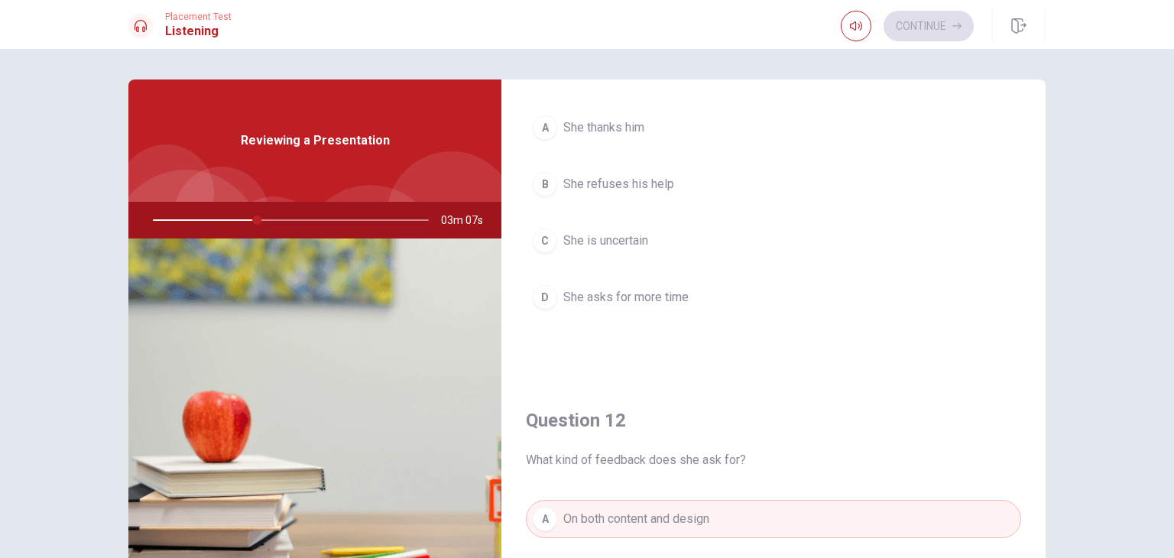
scroll to position [0, 0]
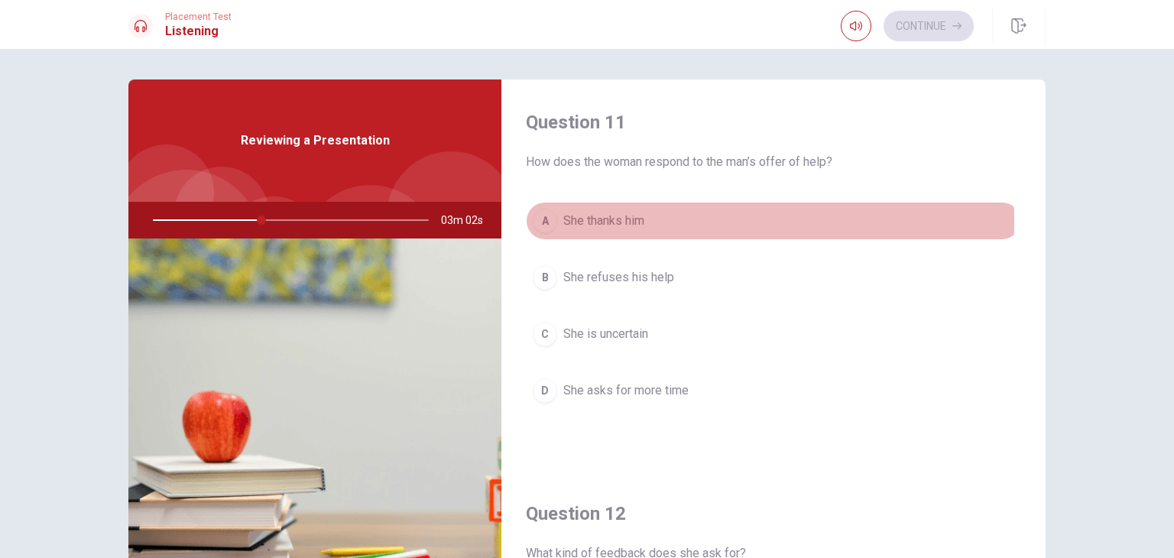
click at [538, 222] on div "A" at bounding box center [545, 221] width 24 height 24
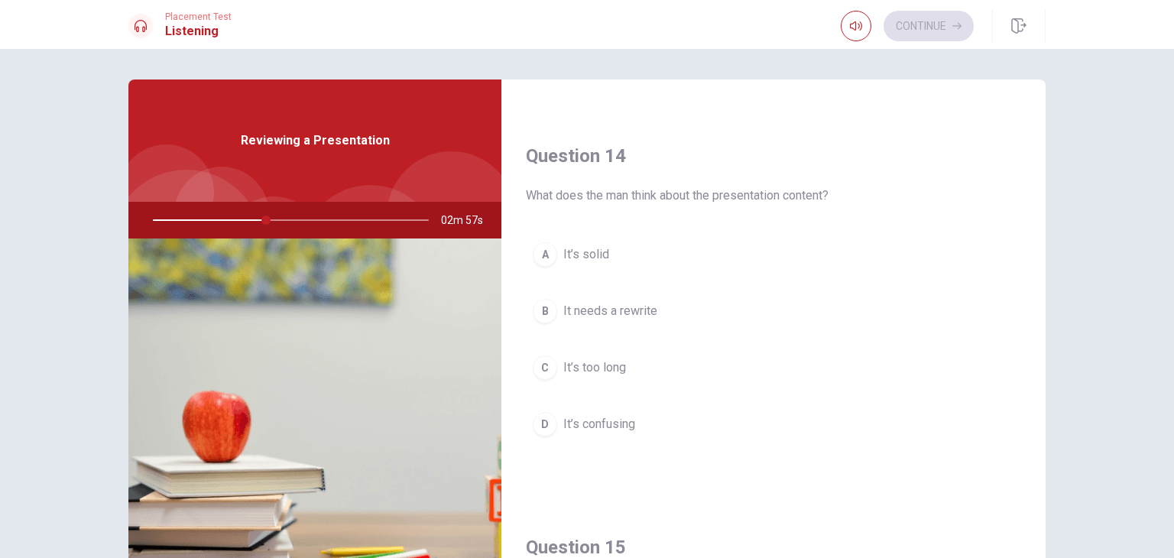
scroll to position [1146, 0]
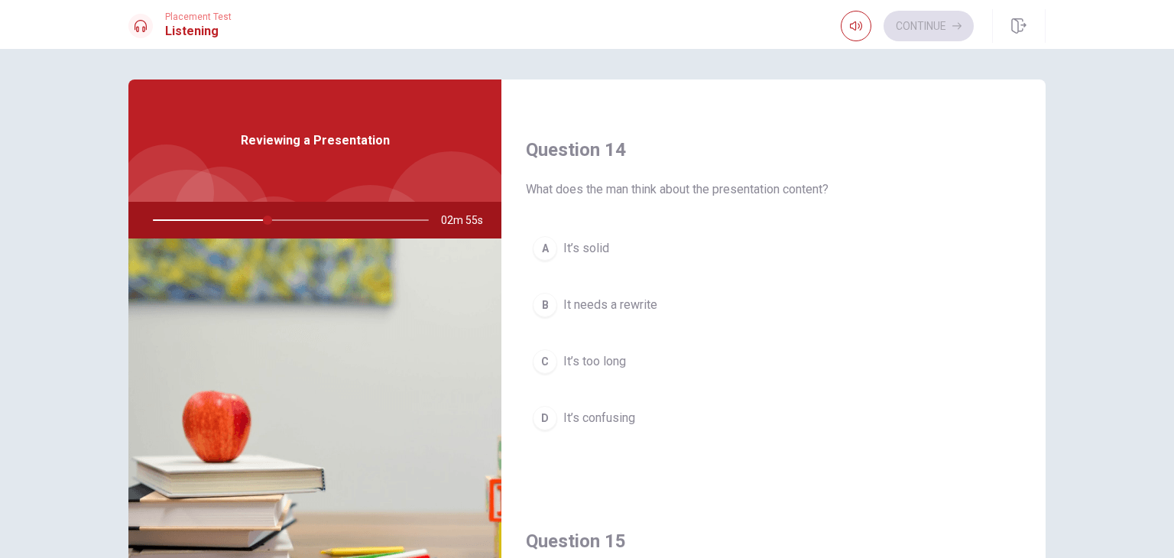
drag, startPoint x: 582, startPoint y: 186, endPoint x: 722, endPoint y: 176, distance: 141.0
click at [679, 173] on div "Question 14 What does the man think about the presentation content?" at bounding box center [773, 168] width 495 height 61
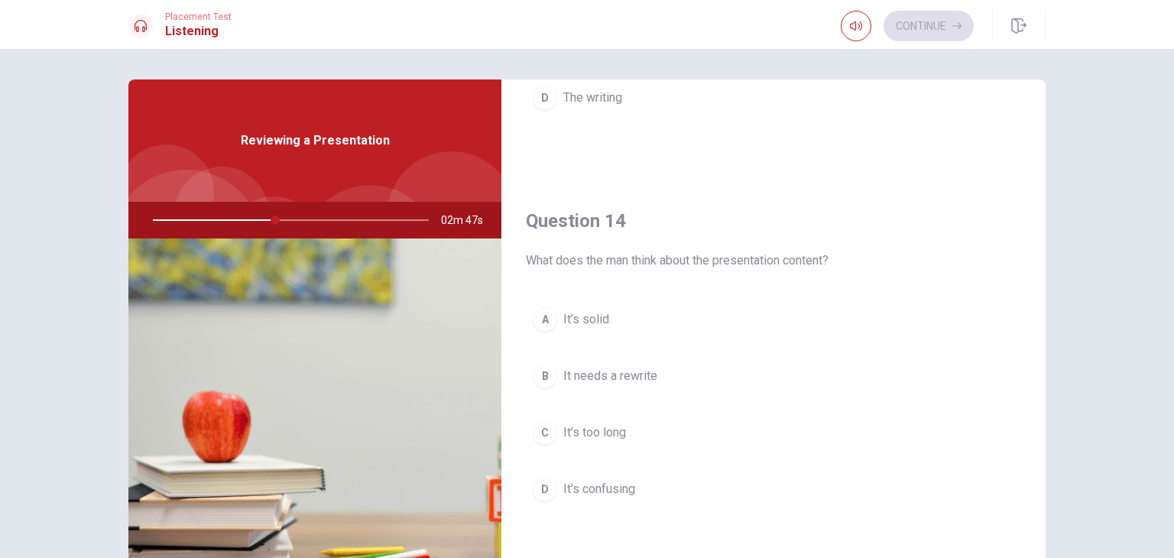
scroll to position [1070, 0]
click at [659, 321] on button "A It’s solid" at bounding box center [773, 325] width 495 height 38
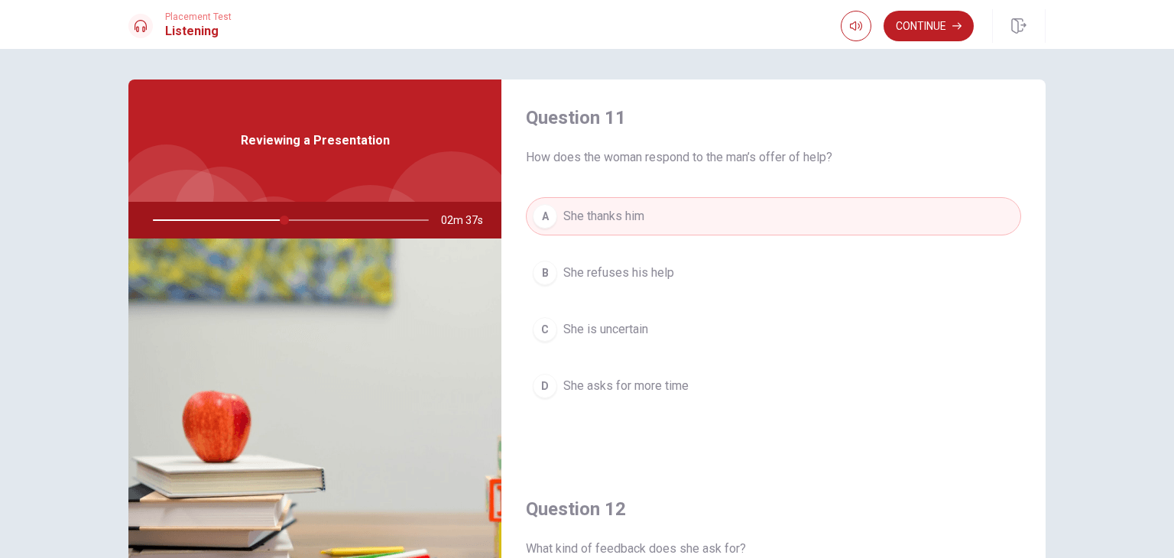
scroll to position [0, 0]
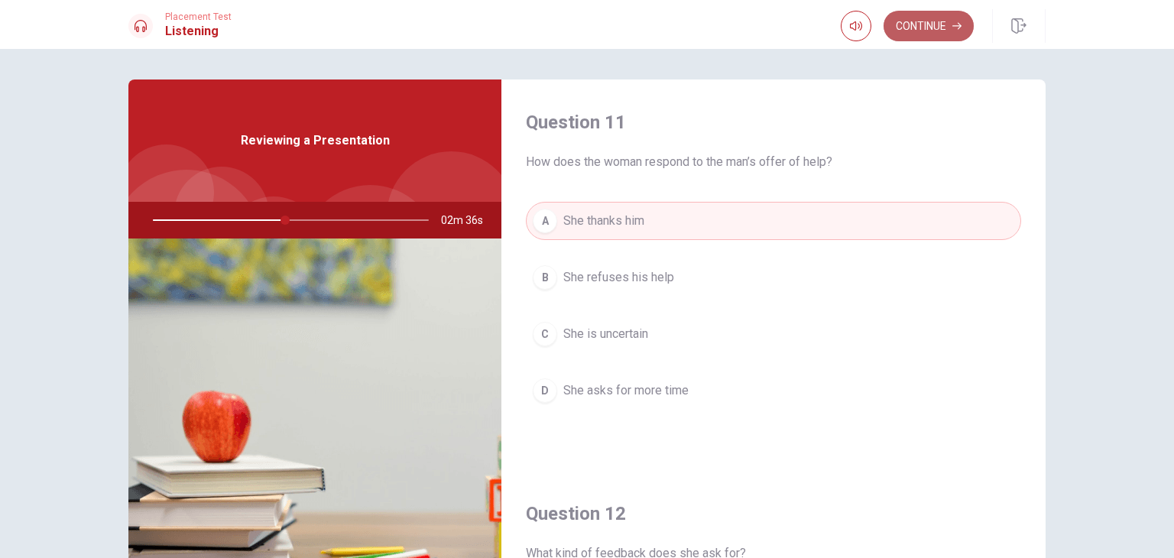
click at [902, 24] on button "Continue" at bounding box center [928, 26] width 90 height 31
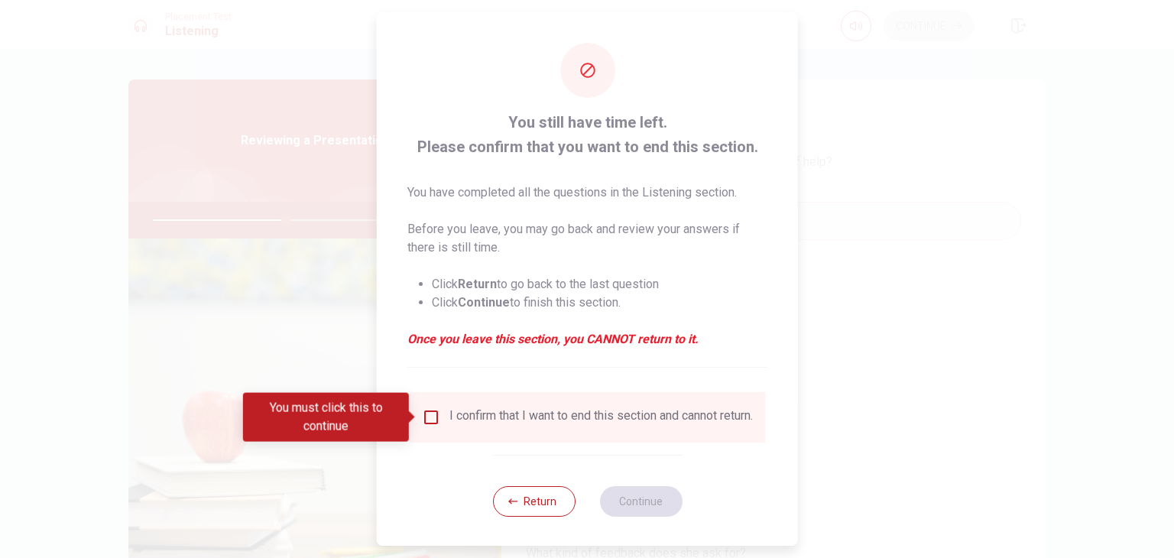
click at [431, 414] on input "You must click this to continue" at bounding box center [431, 417] width 18 height 18
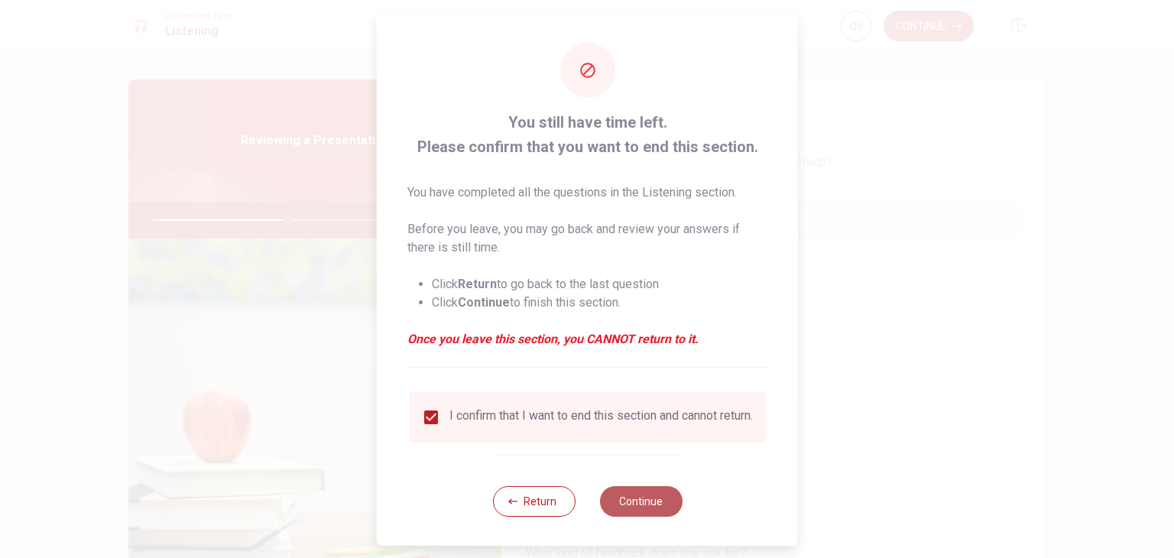
click at [630, 500] on button "Continue" at bounding box center [640, 501] width 83 height 31
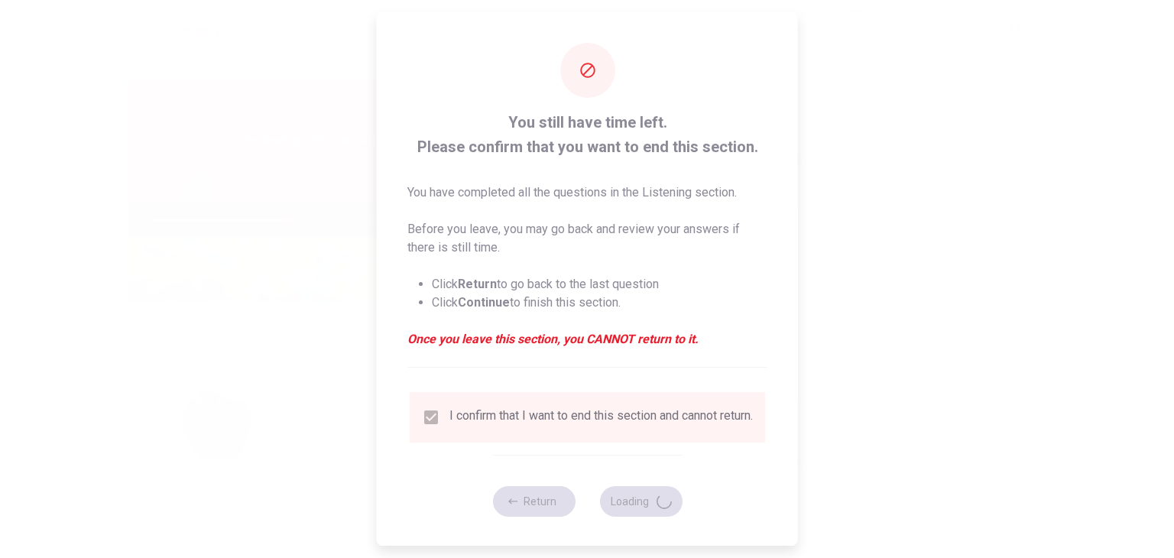
type input "49"
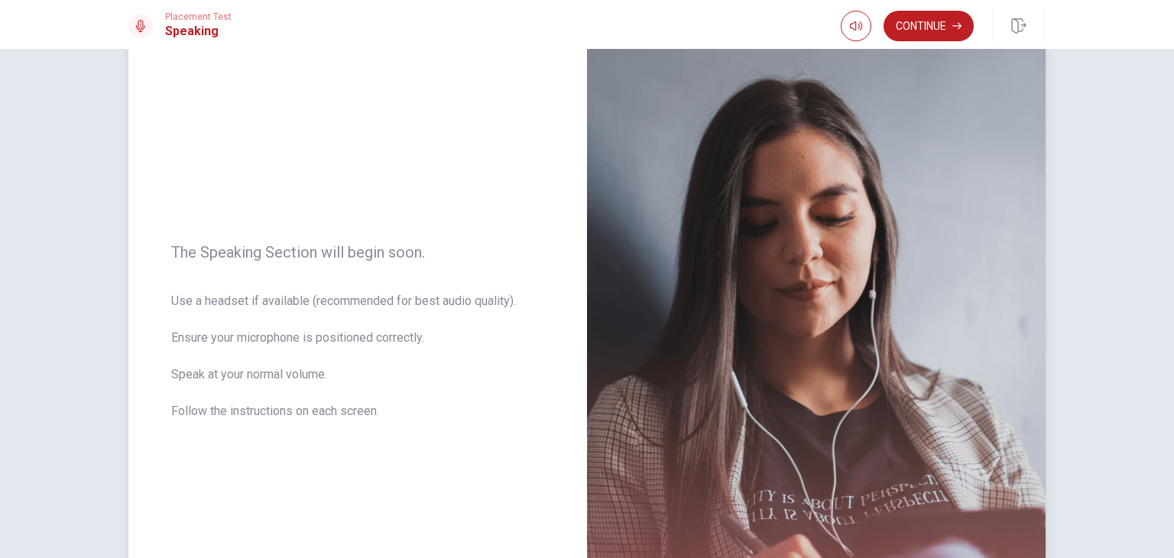
scroll to position [76, 0]
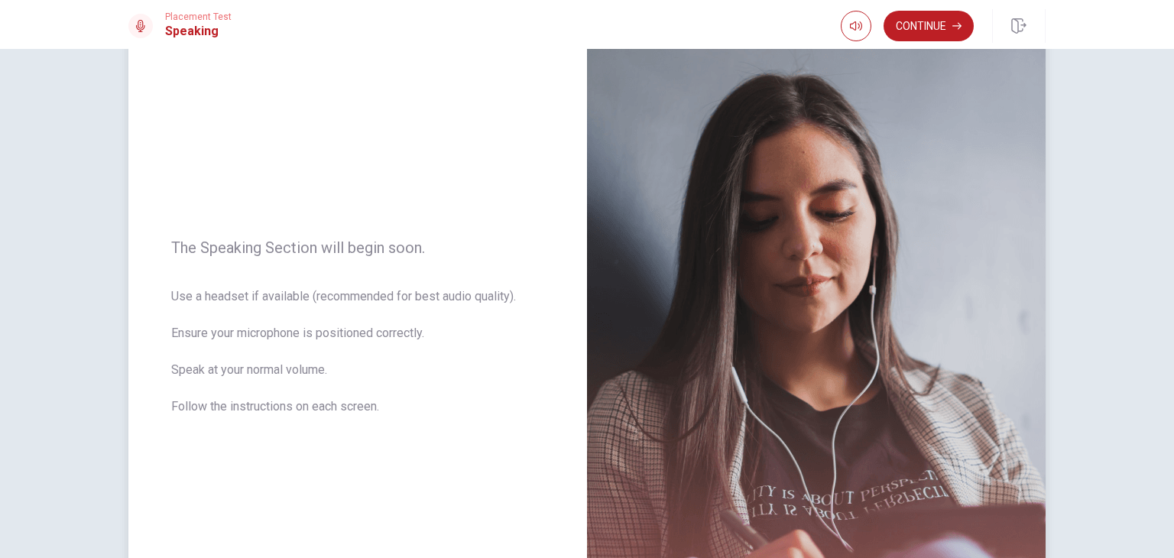
drag, startPoint x: 184, startPoint y: 338, endPoint x: 420, endPoint y: 349, distance: 236.4
click at [381, 342] on span "Use a headset if available (recommended for best audio quality). Ensure your mi…" at bounding box center [357, 360] width 373 height 147
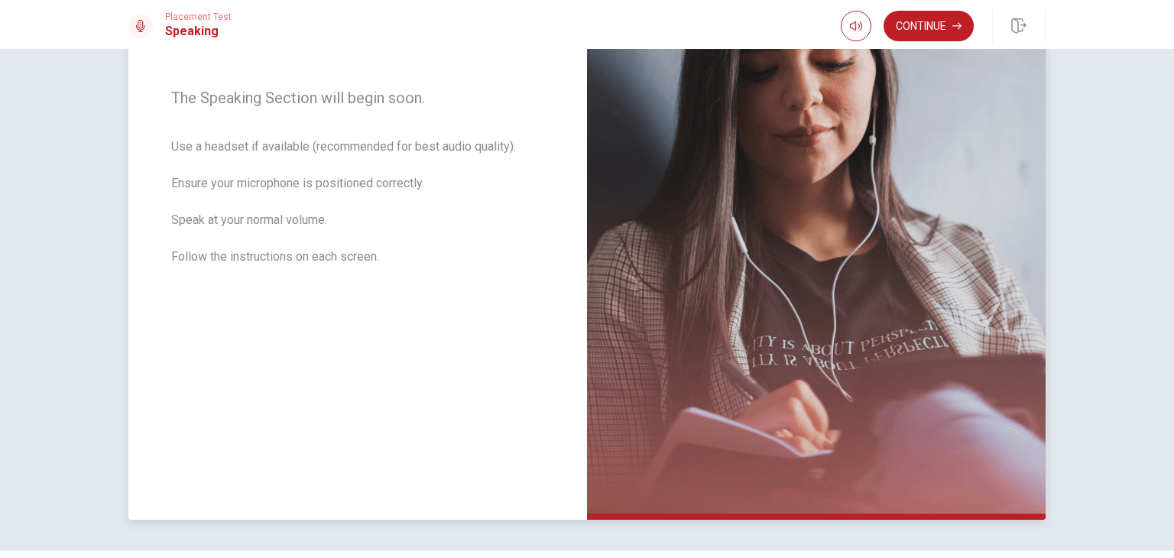
scroll to position [229, 0]
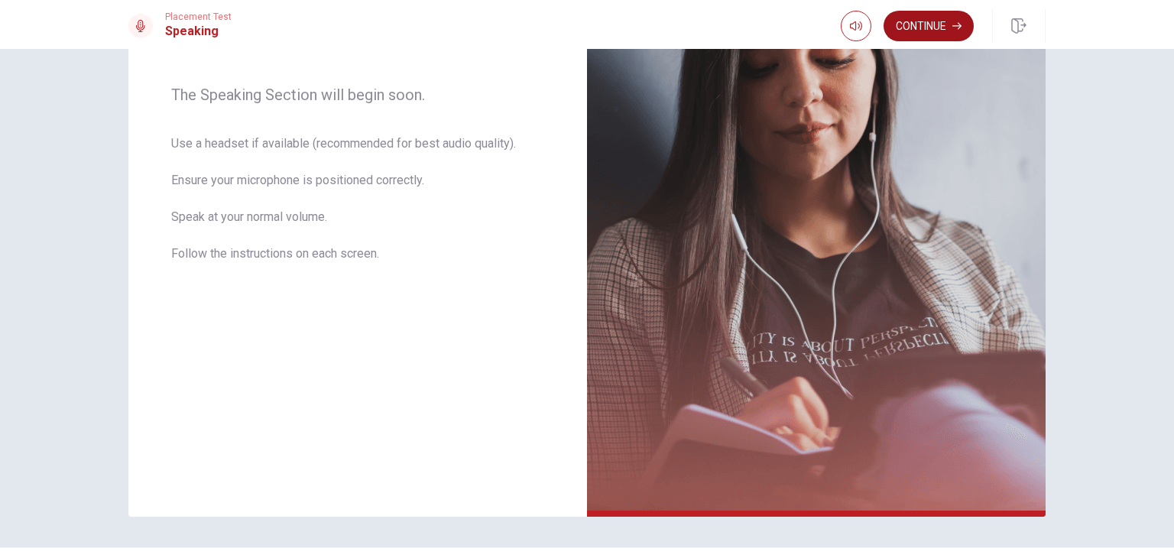
click at [935, 16] on button "Continue" at bounding box center [928, 26] width 90 height 31
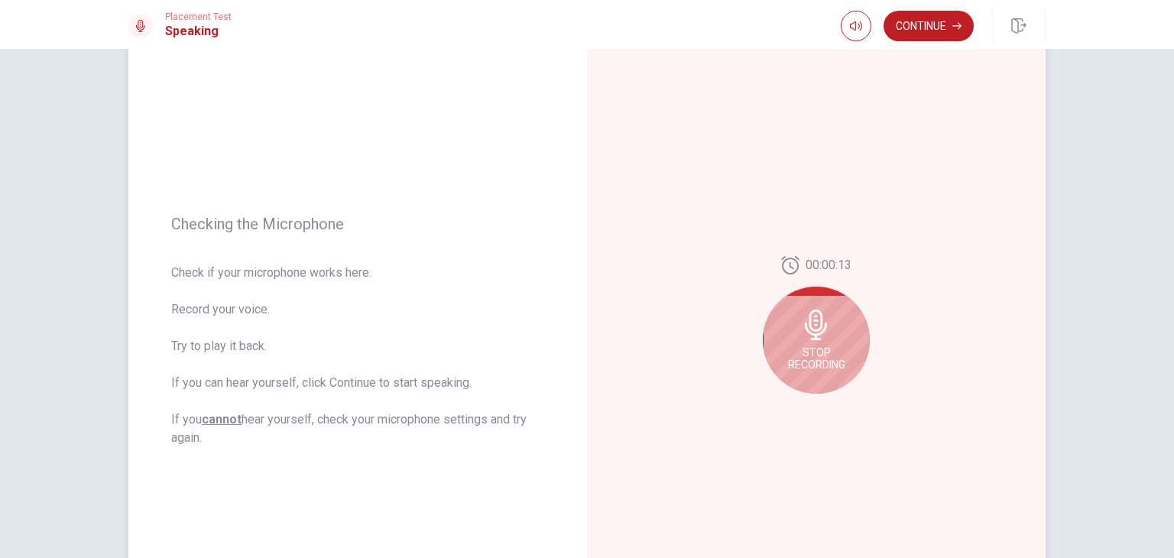
scroll to position [76, 0]
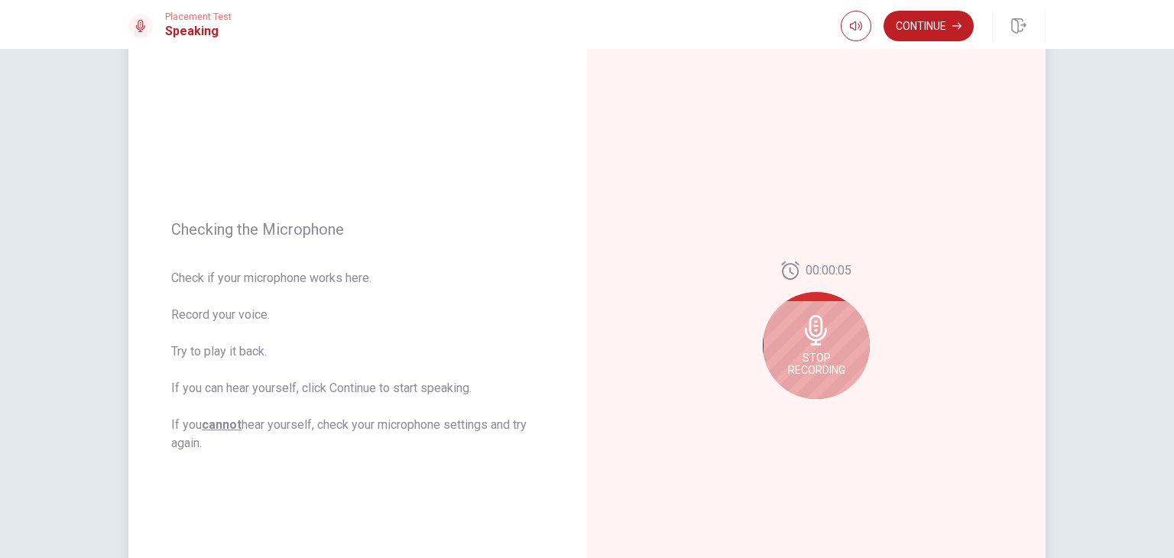
click at [808, 342] on icon at bounding box center [816, 330] width 31 height 31
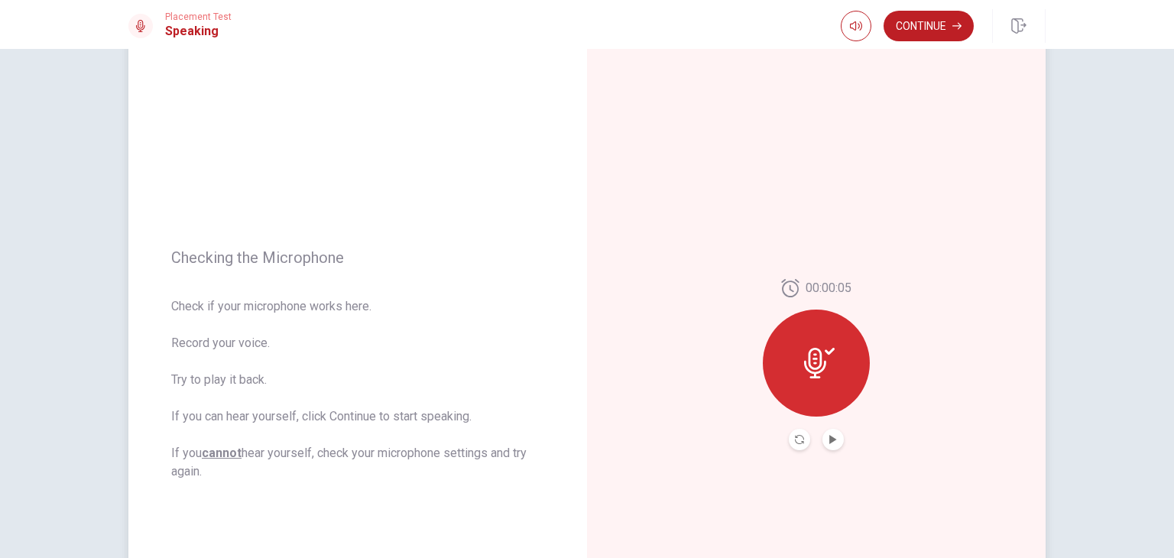
scroll to position [0, 0]
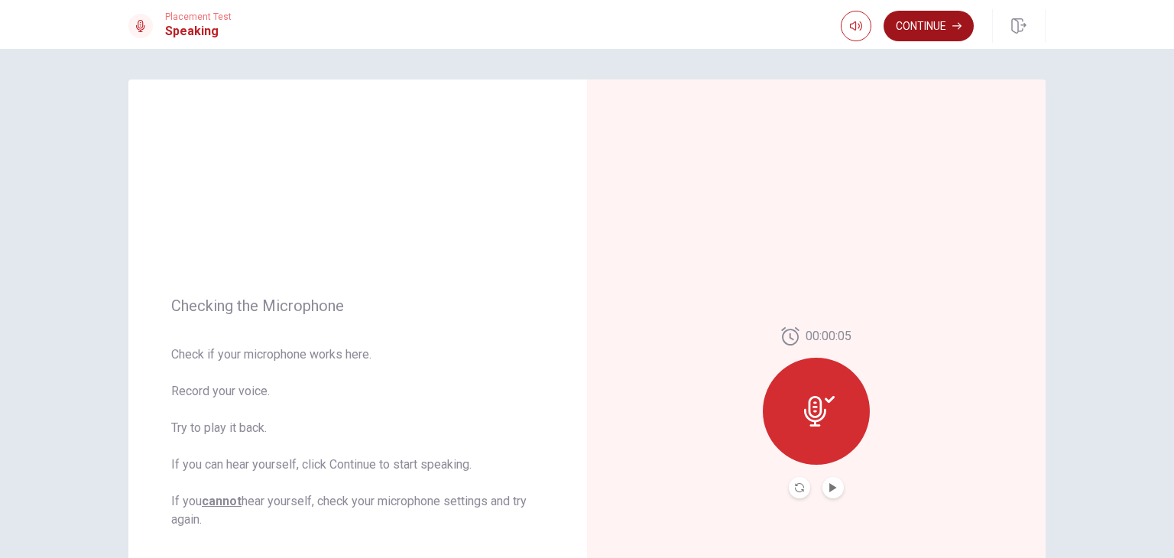
click at [935, 34] on button "Continue" at bounding box center [928, 26] width 90 height 31
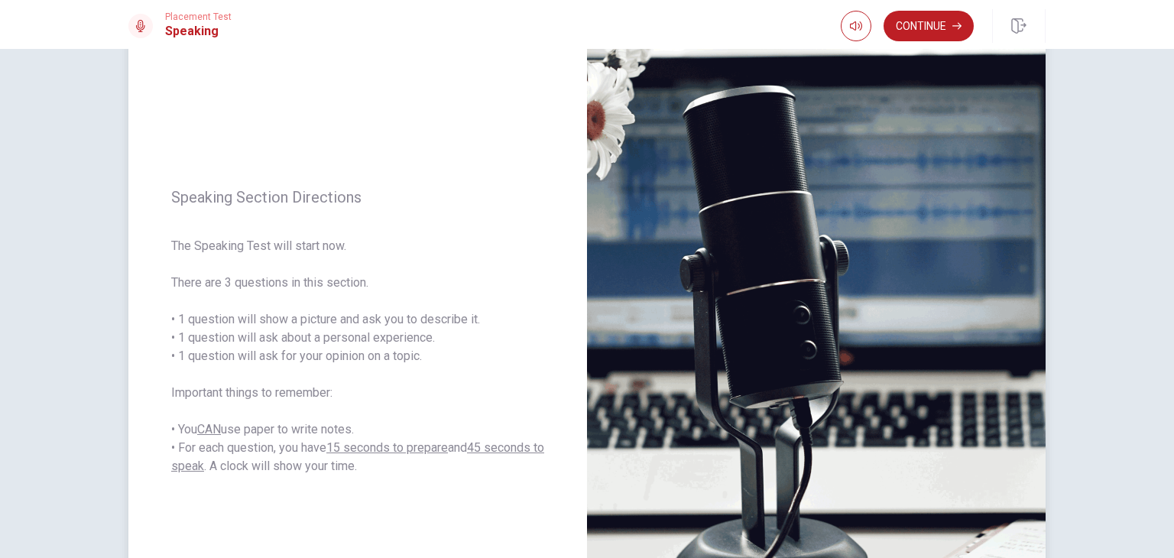
scroll to position [76, 0]
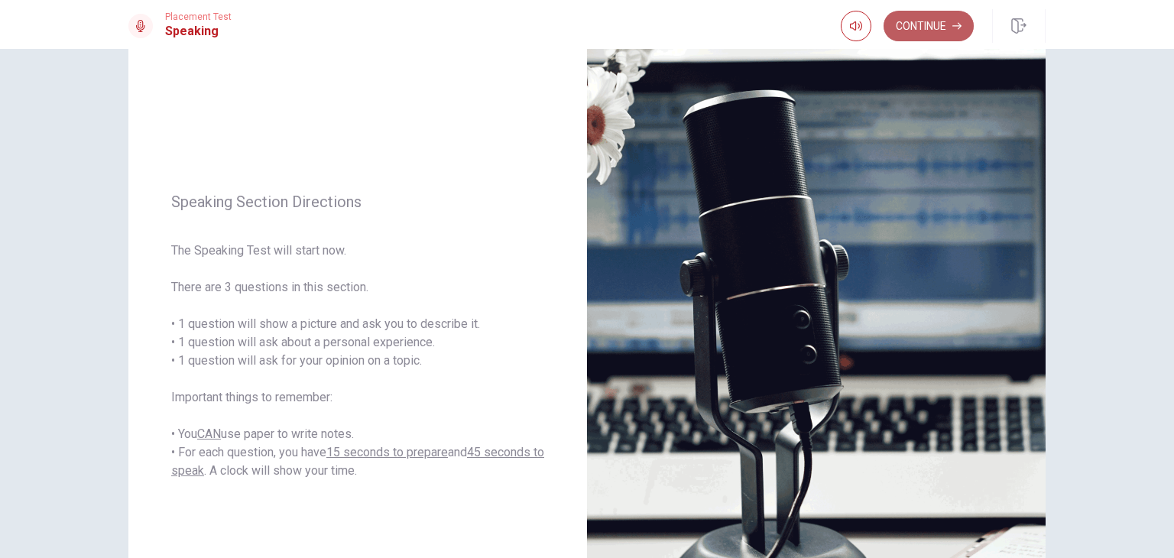
click at [948, 18] on button "Continue" at bounding box center [928, 26] width 90 height 31
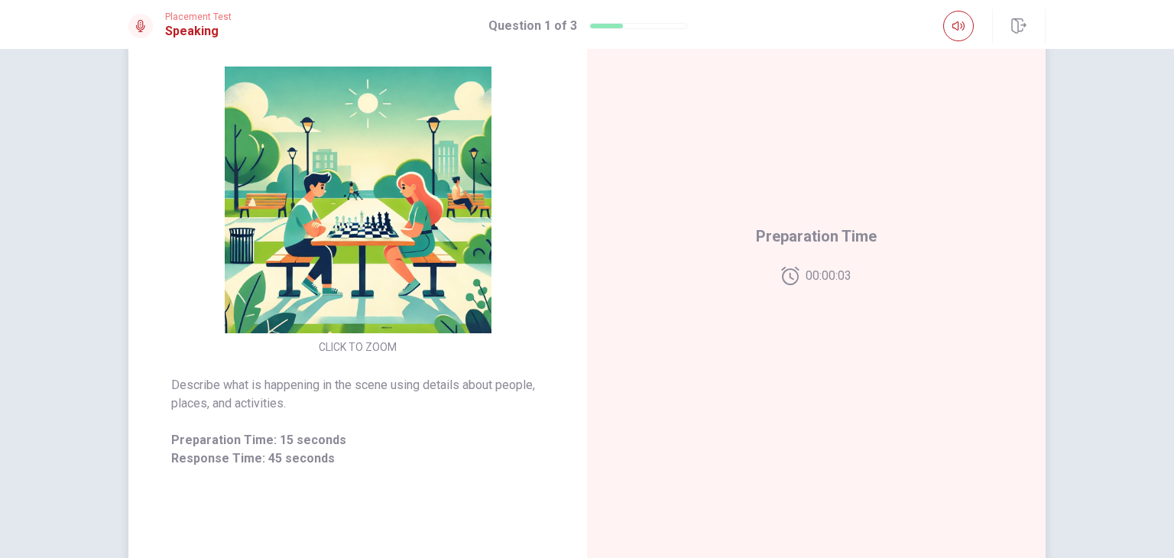
scroll to position [153, 0]
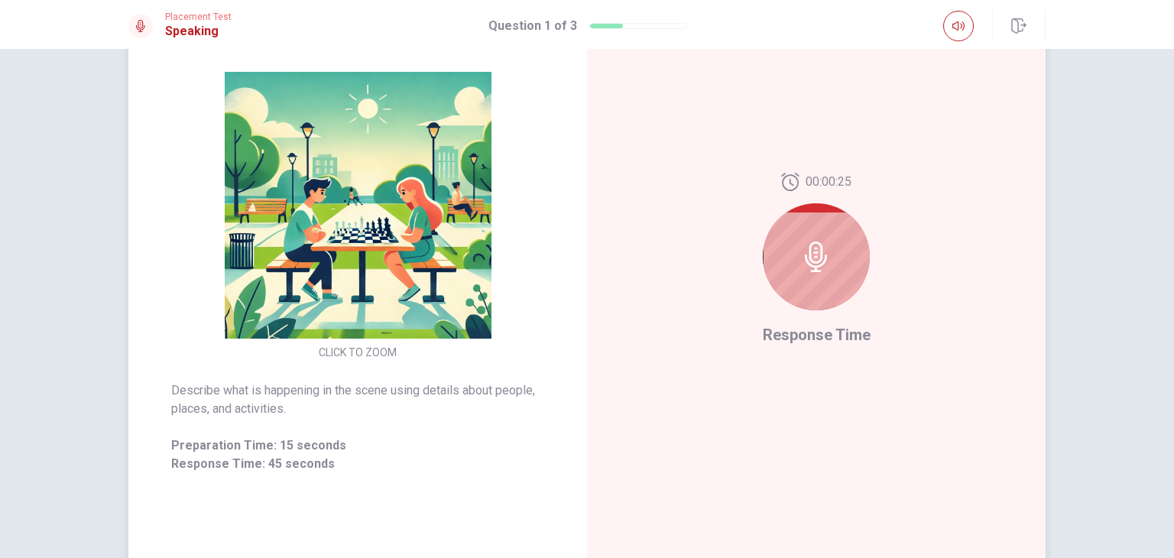
click at [812, 241] on icon at bounding box center [816, 256] width 31 height 31
drag, startPoint x: 523, startPoint y: 40, endPoint x: 527, endPoint y: 49, distance: 9.9
click at [523, 41] on div "Placement Test Speaking Question 1 of 3" at bounding box center [587, 26] width 966 height 34
drag, startPoint x: 590, startPoint y: 126, endPoint x: 627, endPoint y: 165, distance: 53.5
click at [625, 162] on div "CLICK TO ZOOM Describe what is happening in the scene using details about peopl…" at bounding box center [586, 260] width 917 height 666
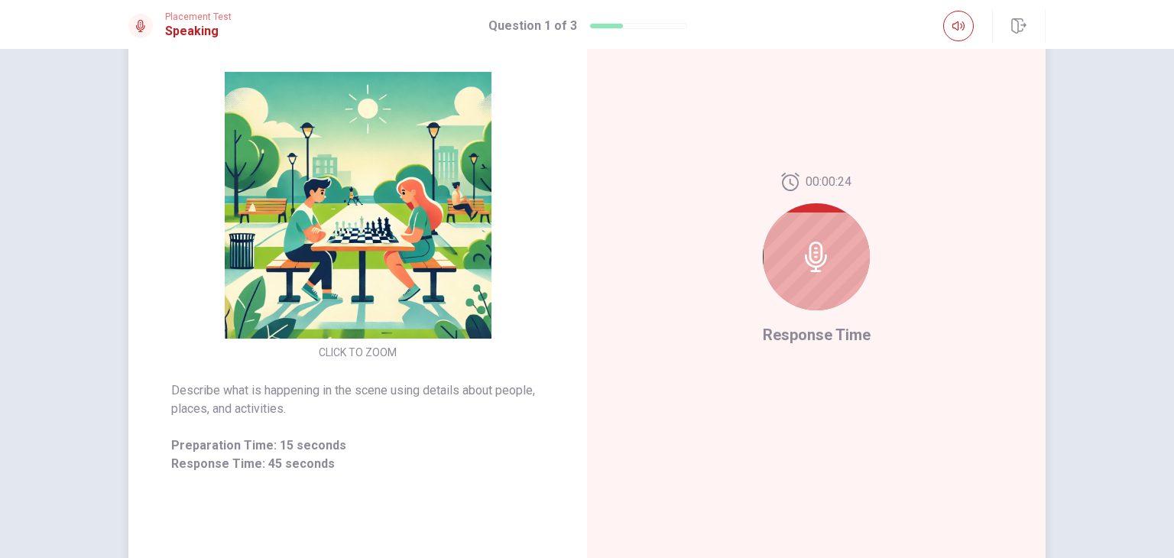
click at [627, 165] on div "00:00:24 Response Time" at bounding box center [816, 260] width 459 height 666
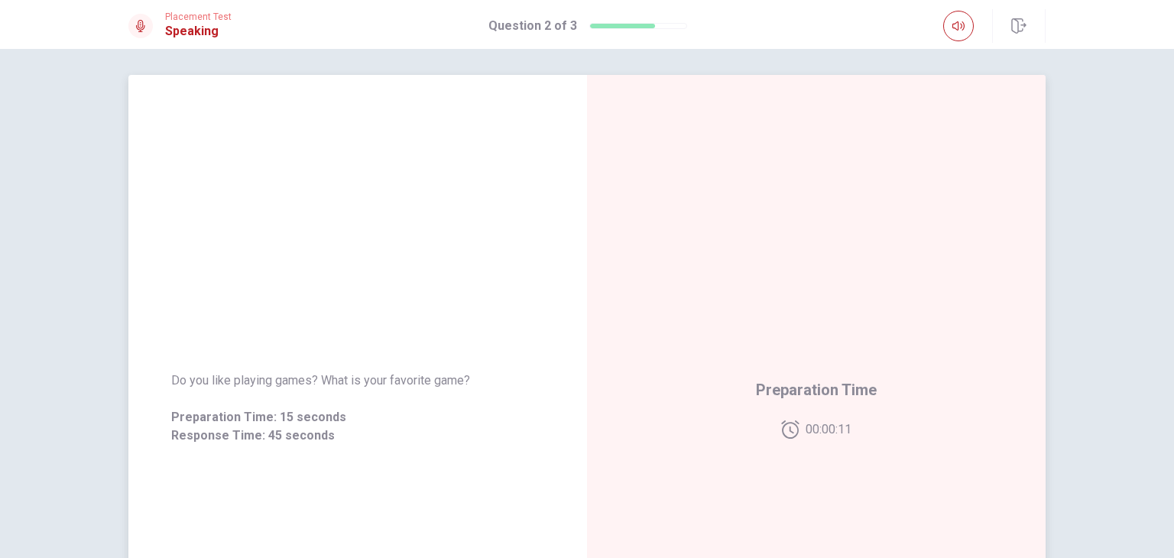
scroll to position [0, 0]
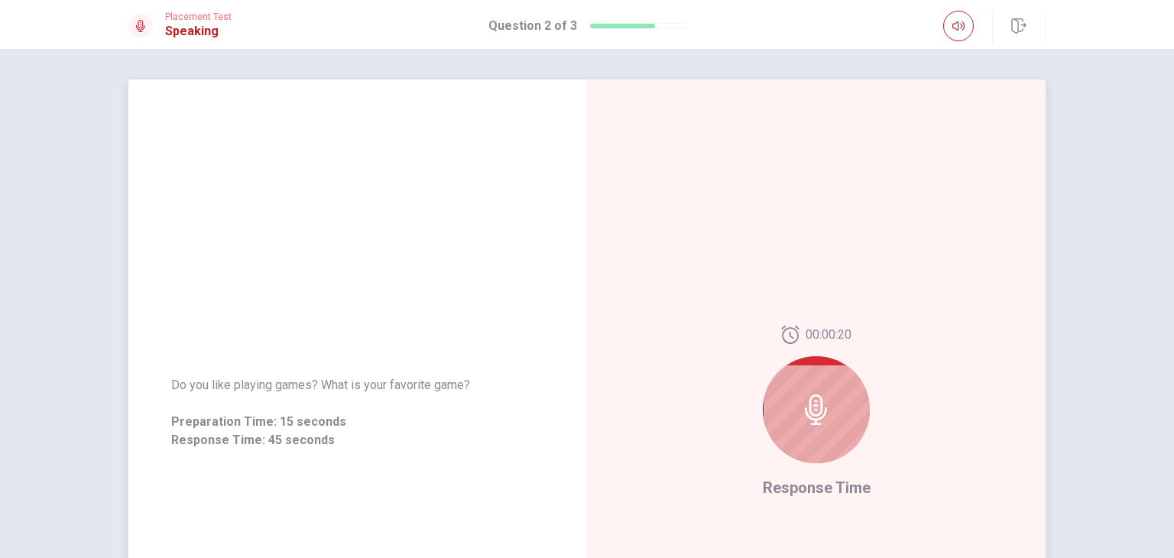
click at [796, 386] on div at bounding box center [816, 409] width 107 height 107
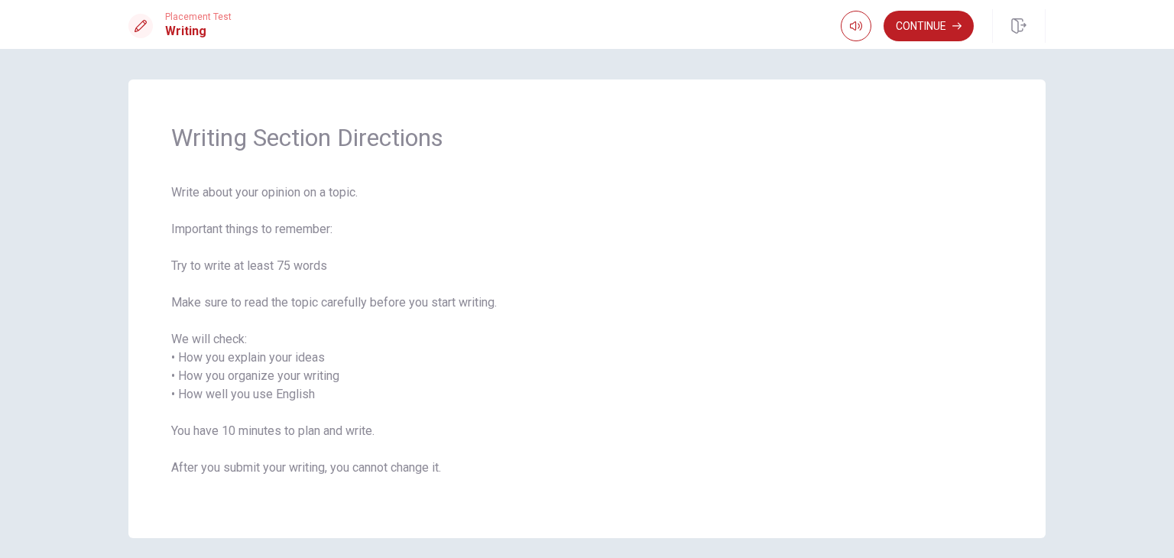
drag, startPoint x: 251, startPoint y: 224, endPoint x: 381, endPoint y: 235, distance: 130.4
click at [352, 227] on span "Write about your opinion on a topic. Important things to remember: Try to write…" at bounding box center [586, 339] width 831 height 312
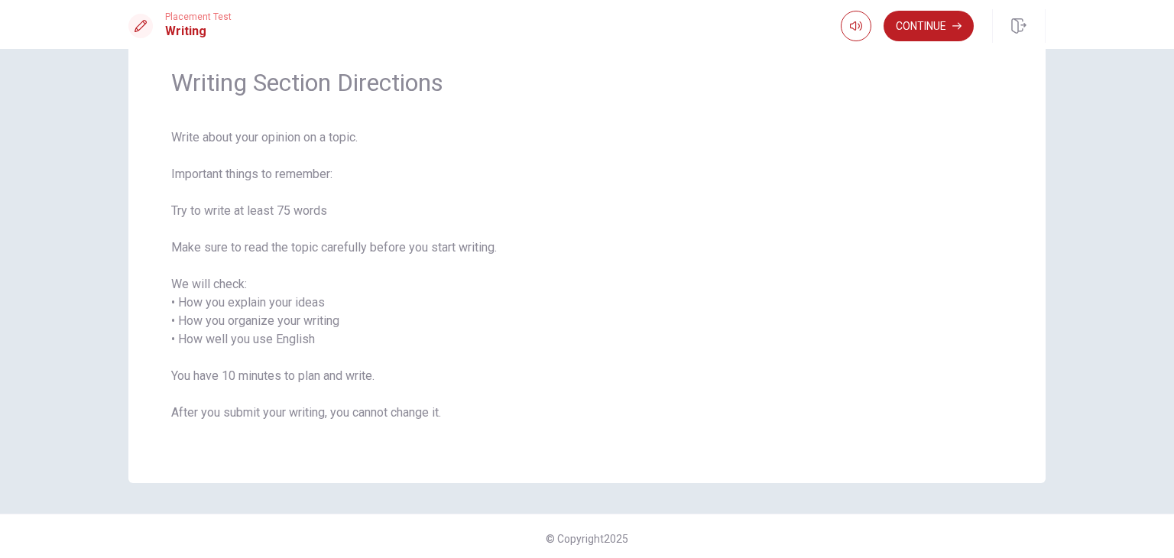
scroll to position [60, 0]
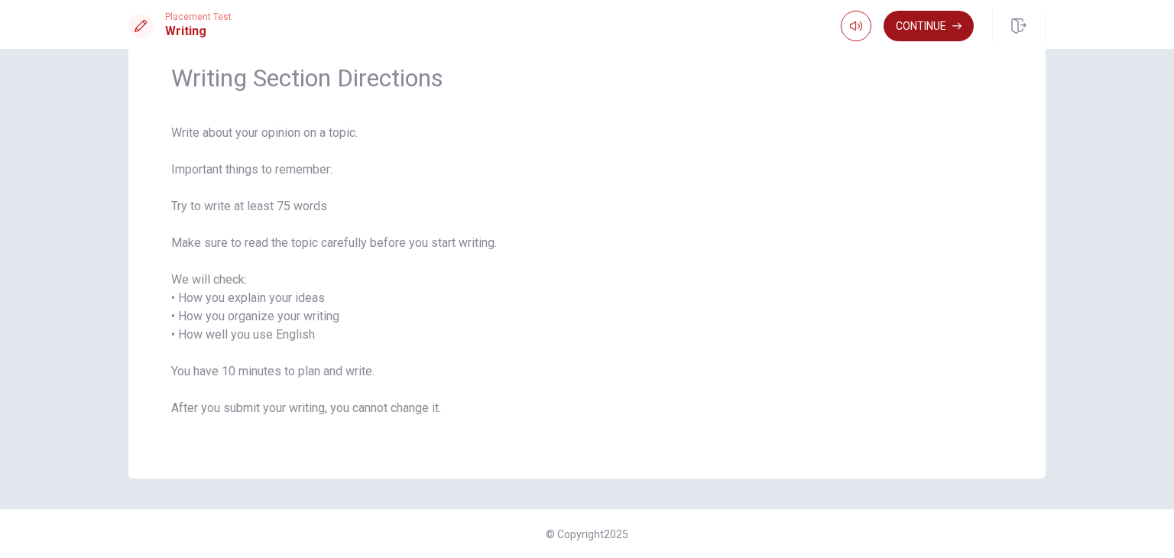
click at [933, 33] on button "Continue" at bounding box center [928, 26] width 90 height 31
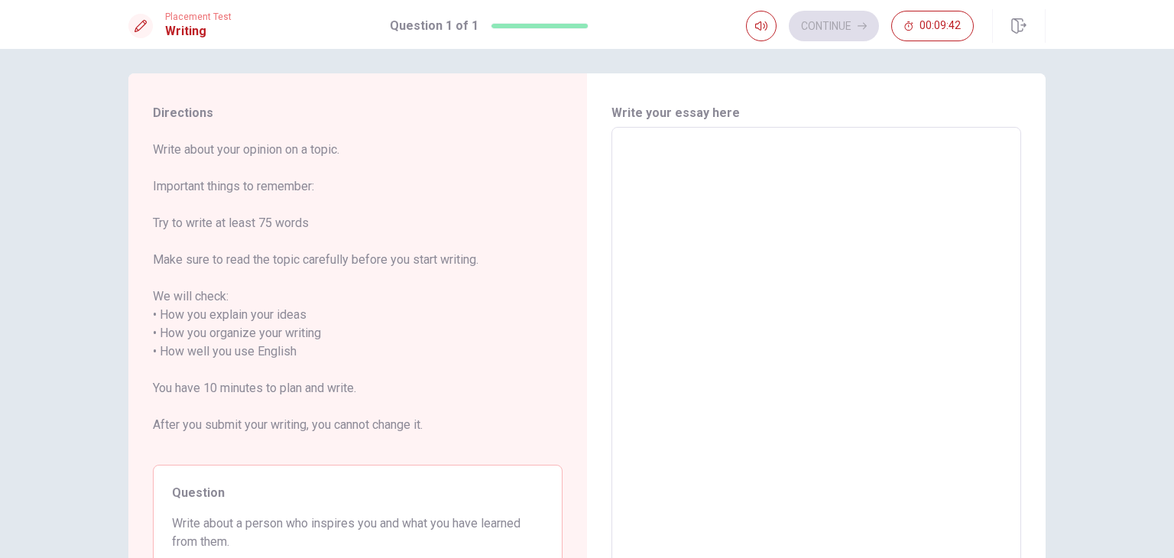
scroll to position [0, 0]
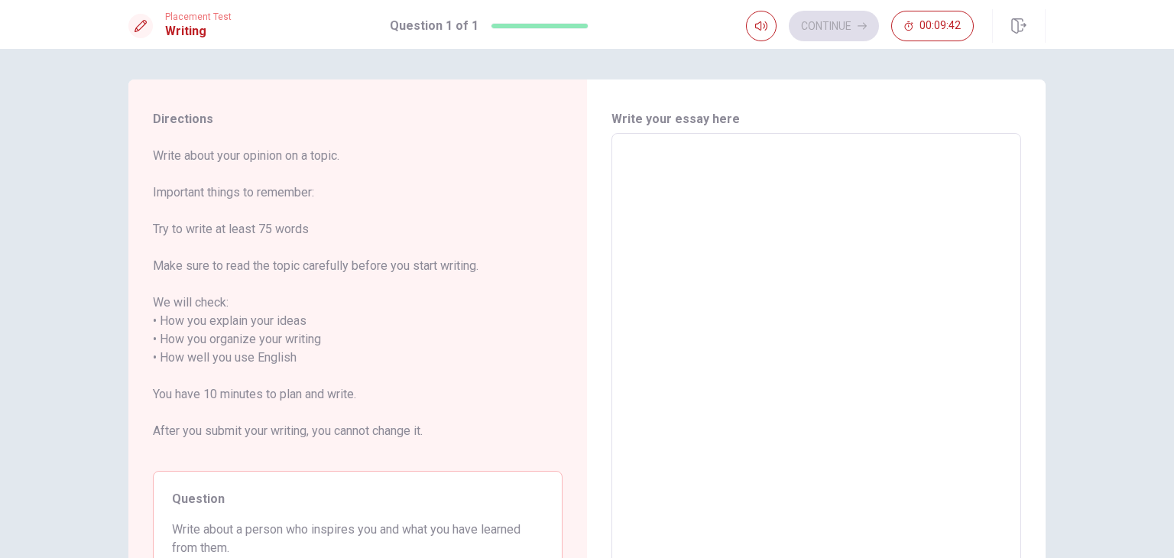
click at [675, 138] on div "x ​" at bounding box center [816, 357] width 410 height 449
click at [755, 175] on textarea at bounding box center [816, 358] width 388 height 424
type textarea "T"
type textarea "x"
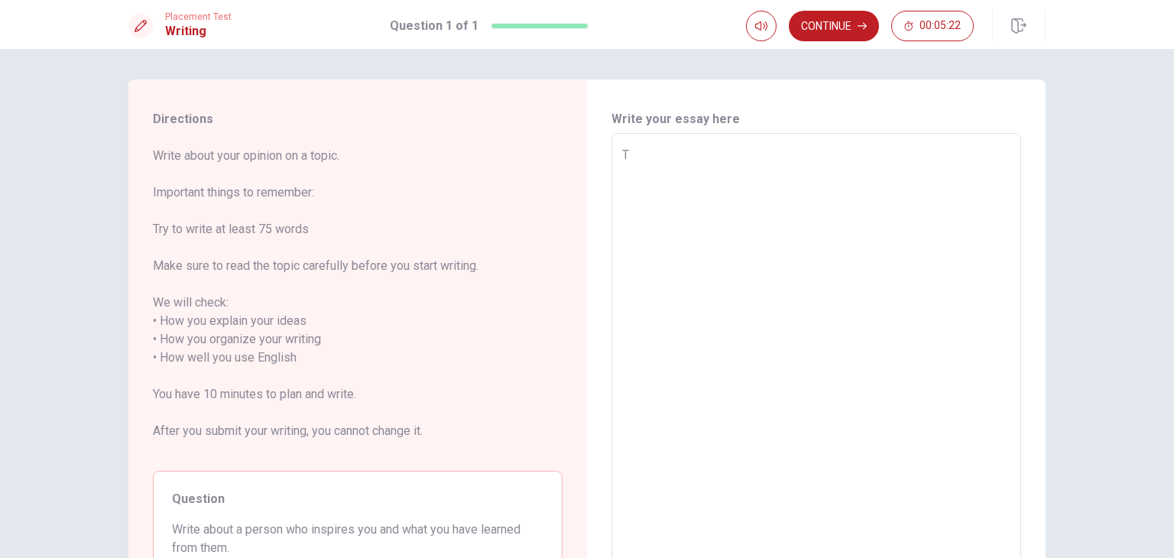
type textarea "Th"
type textarea "x"
type textarea "The"
type textarea "x"
type textarea "The"
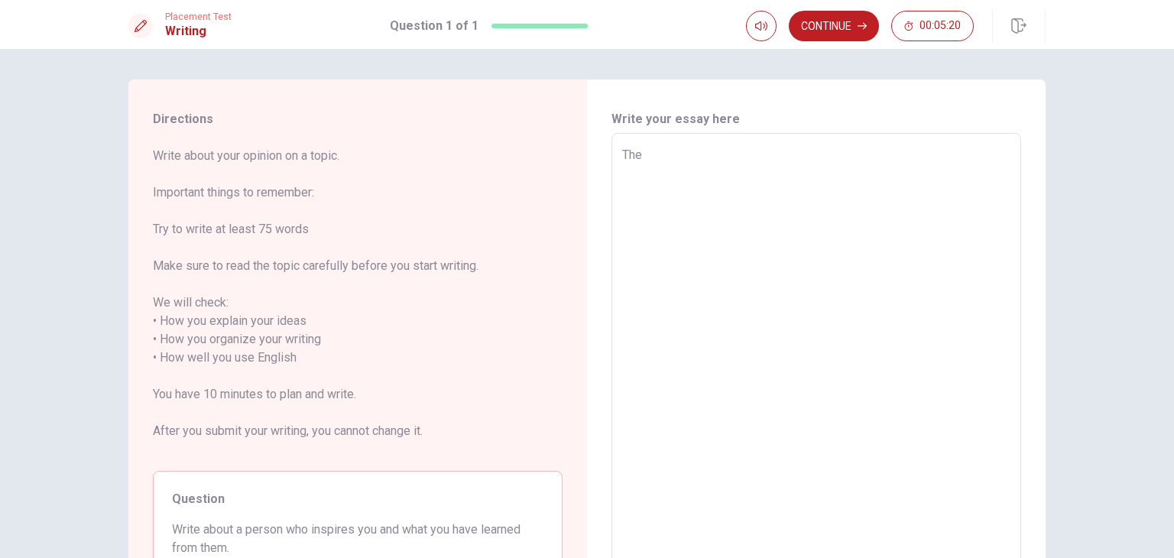
type textarea "x"
type textarea "The p"
type textarea "x"
type textarea "The pe"
type textarea "x"
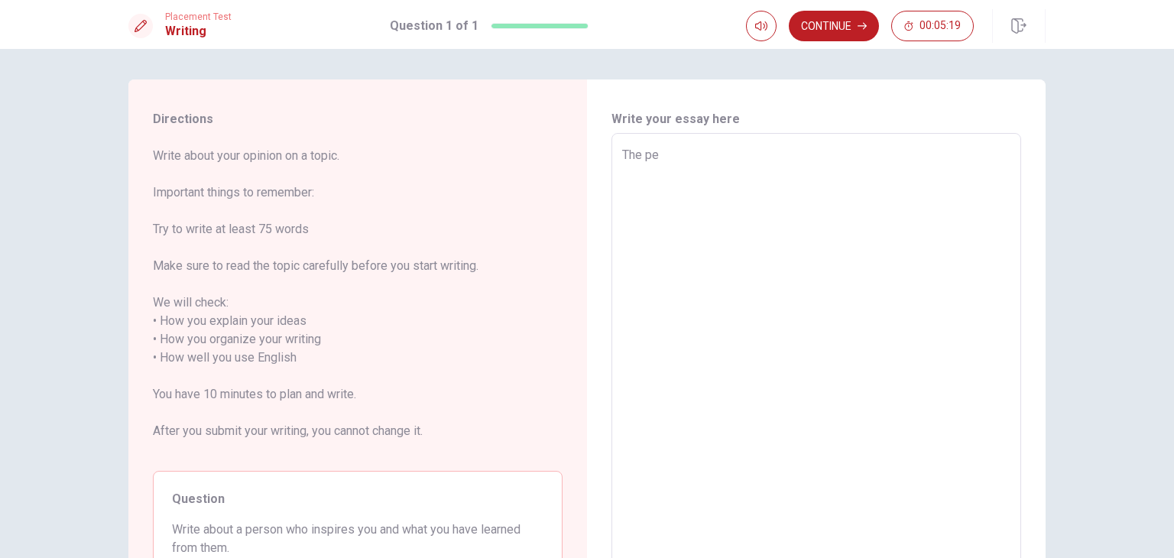
type textarea "The per"
type textarea "x"
type textarea "The pers"
type textarea "x"
type textarea "The perso"
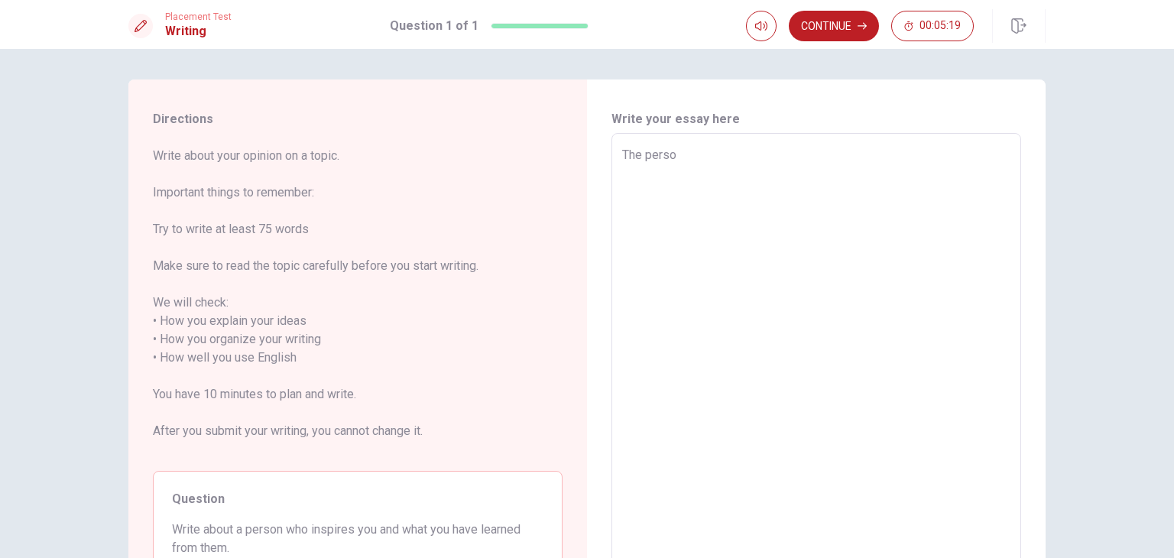
type textarea "x"
type textarea "The person"
type textarea "x"
type textarea "The person"
type textarea "x"
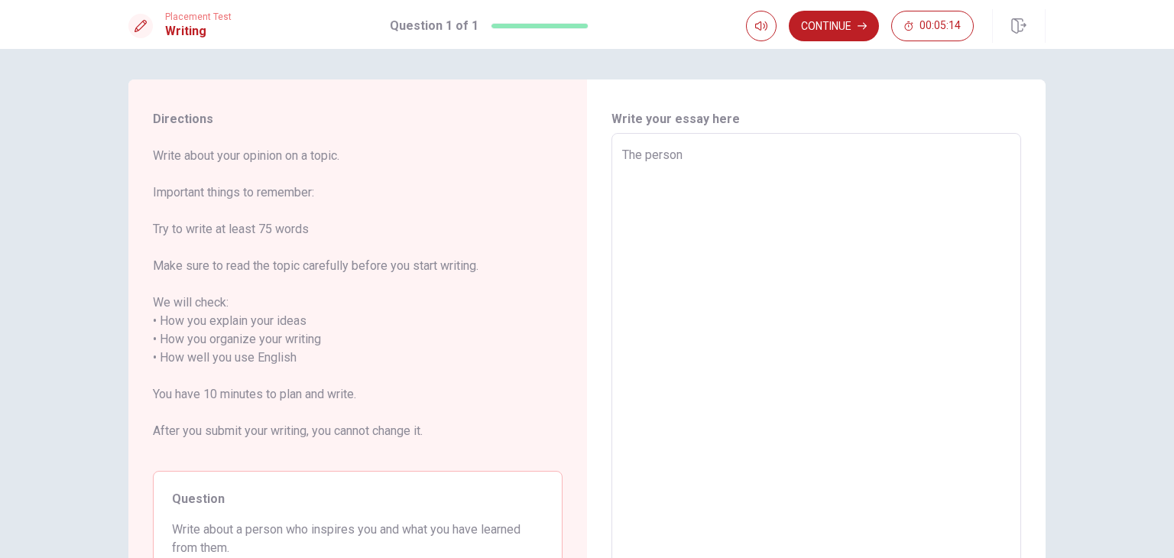
type textarea "The person w"
type textarea "x"
type textarea "The person wh"
type textarea "x"
type textarea "The person who"
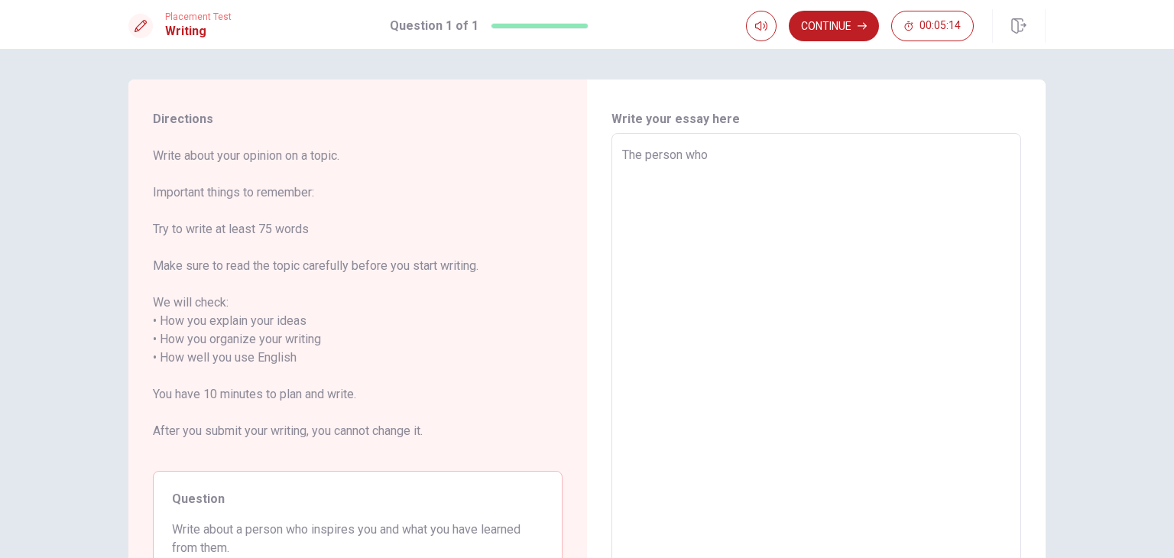
type textarea "x"
type textarea "The person who"
type textarea "x"
type textarea "The person who i"
type textarea "x"
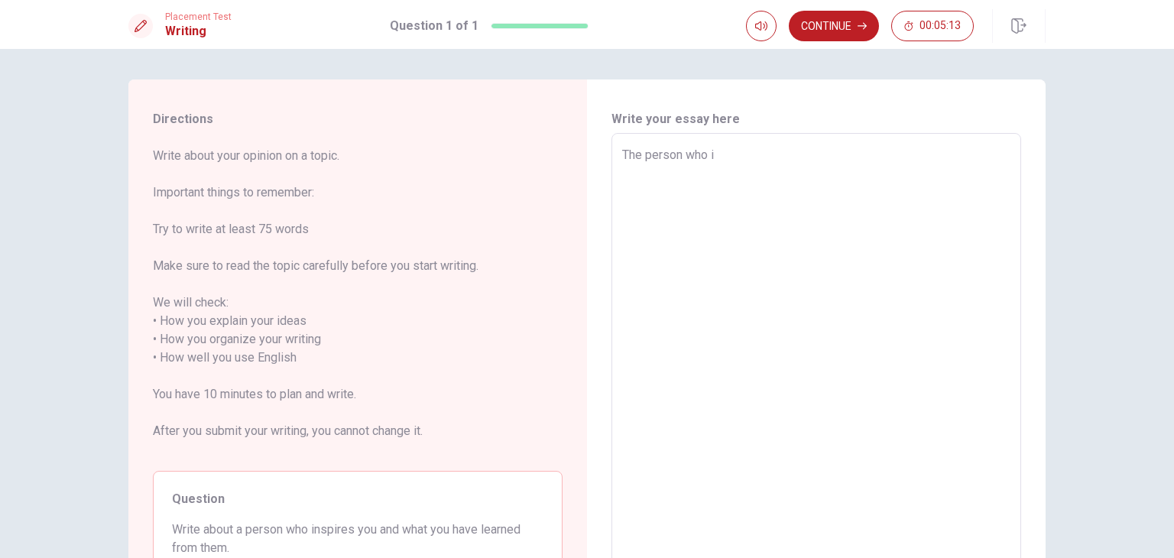
type textarea "The person who in"
type textarea "x"
type textarea "The person who ins"
type textarea "x"
type textarea "The person who insp"
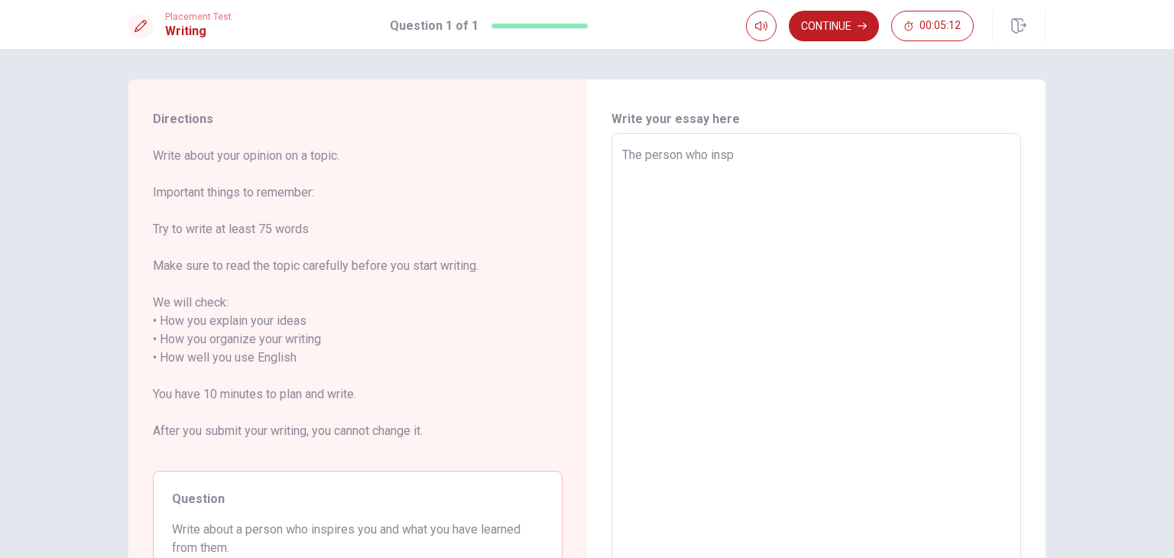
type textarea "x"
type textarea "The person who inspr"
type textarea "x"
type textarea "The person who inspri"
type textarea "x"
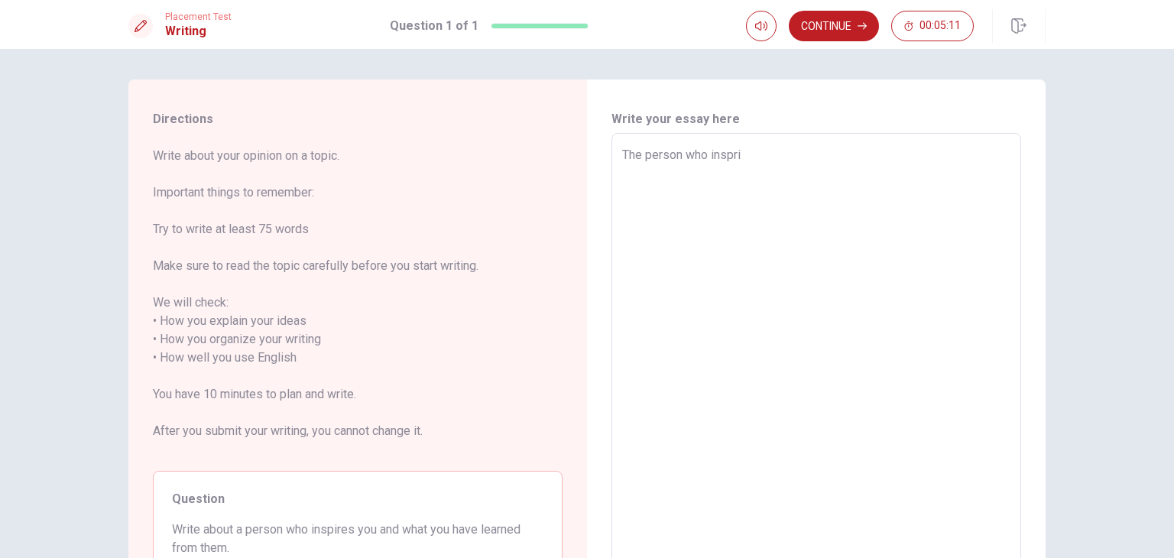
type textarea "The person who insprie"
type textarea "x"
type textarea "The person who inspri"
type textarea "x"
type textarea "The person who inspr"
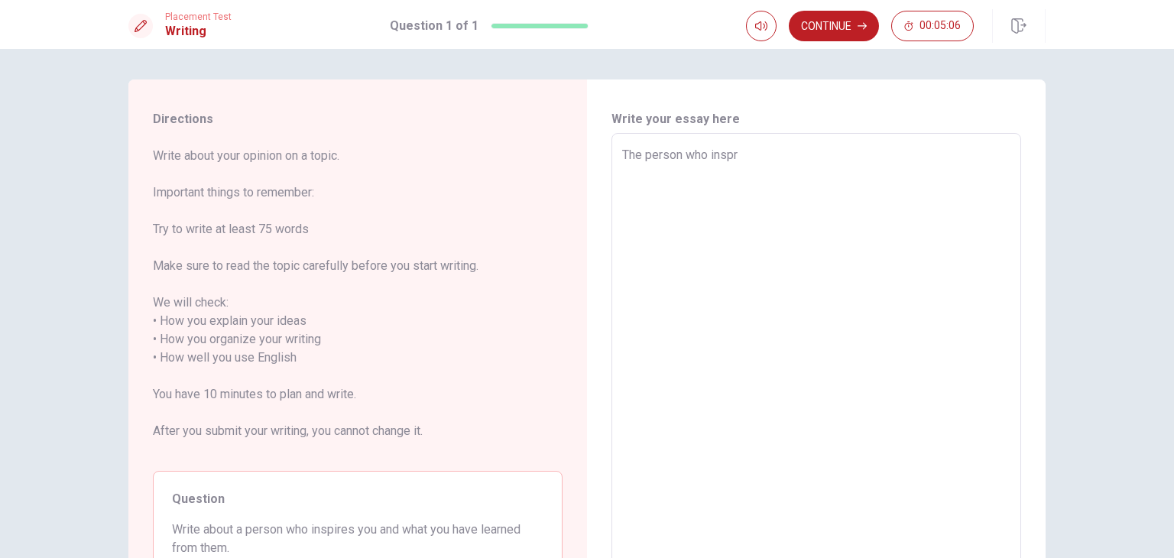
type textarea "x"
type textarea "The person who insp"
type textarea "x"
type textarea "The person who inspi"
type textarea "x"
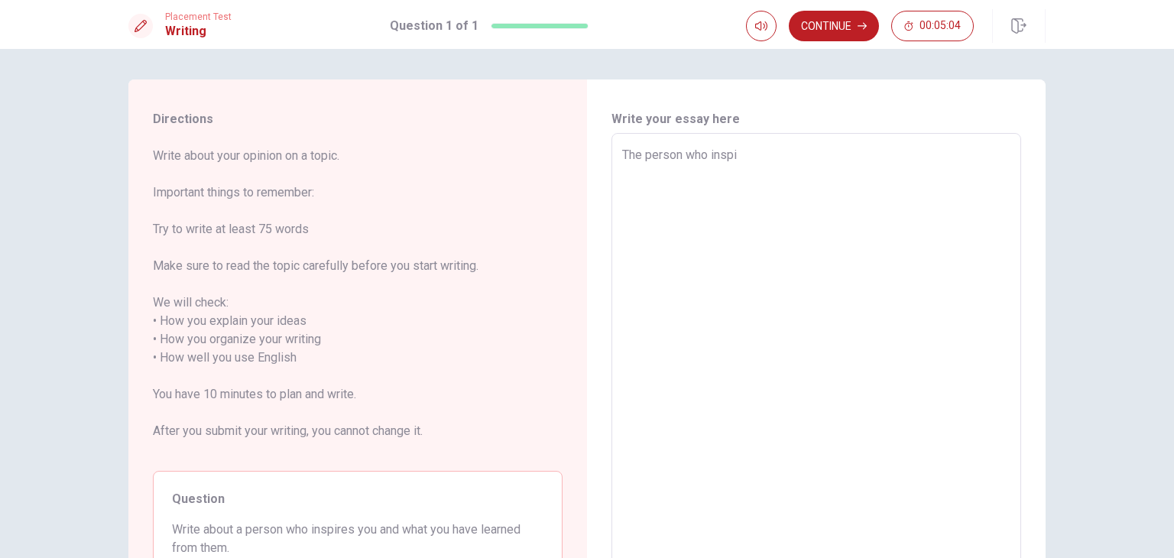
type textarea "The person who inspir"
type textarea "x"
type textarea "The person who inspire"
type textarea "x"
type textarea "The person who inspires"
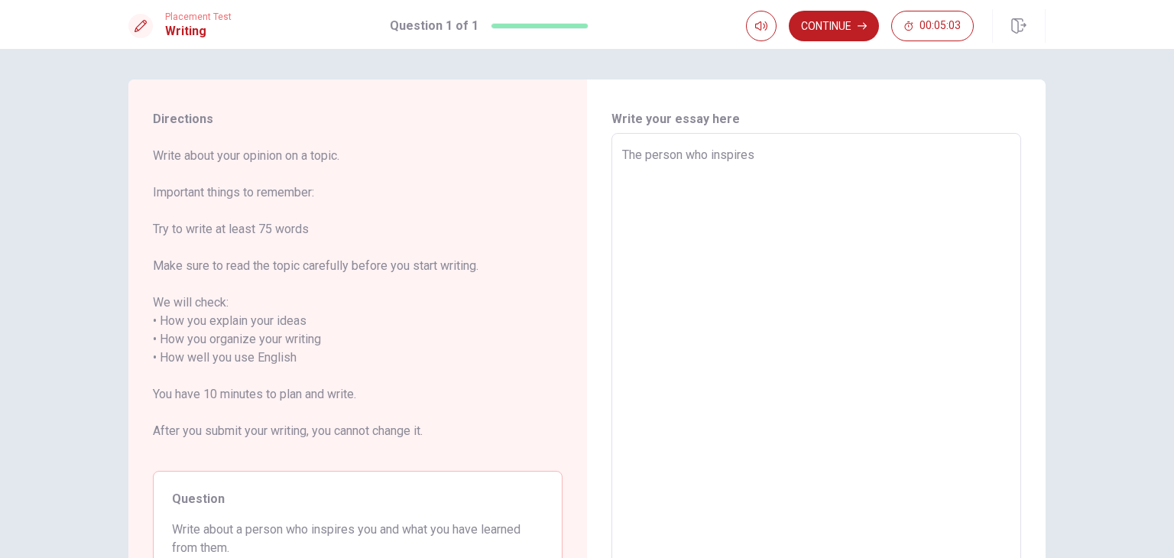
type textarea "x"
type textarea "The person who inspires"
type textarea "x"
type textarea "The person who inspires m"
type textarea "x"
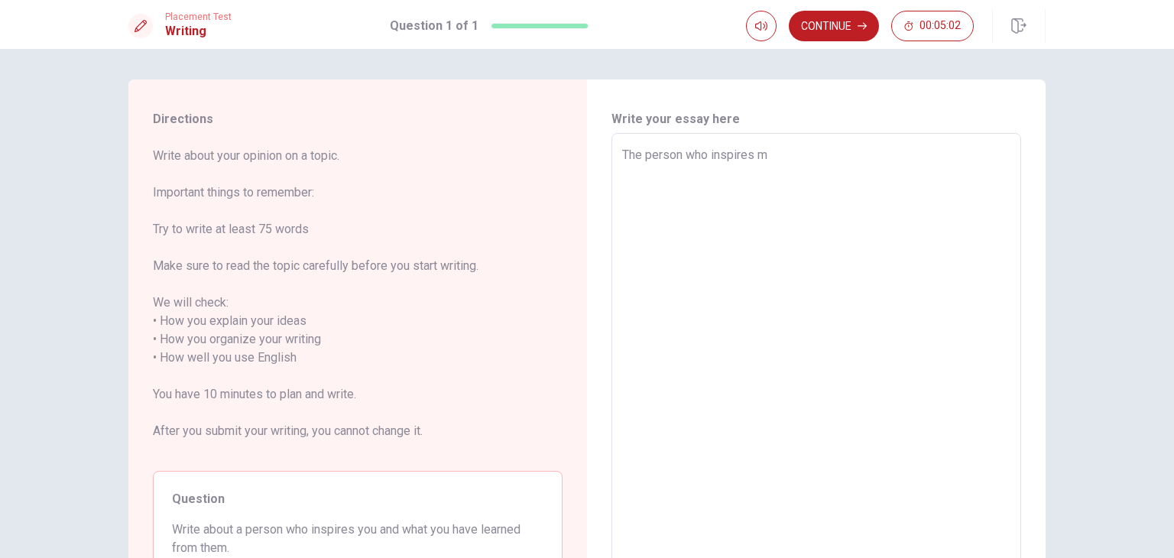
type textarea "The person who inspires me"
type textarea "x"
type textarea "The person who inspires me"
type textarea "x"
type textarea "The person who inspires me i"
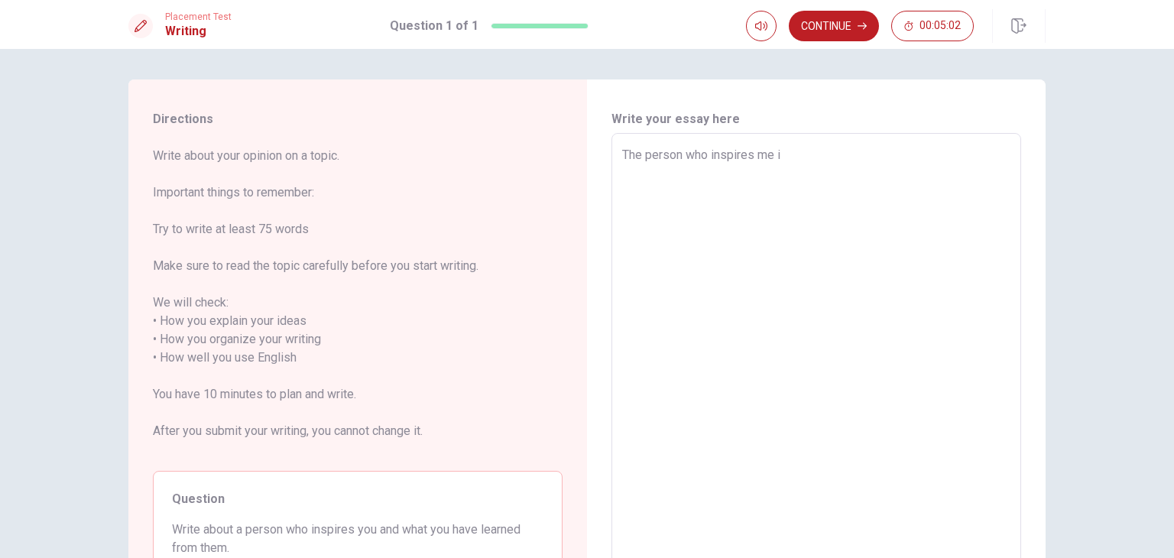
type textarea "x"
type textarea "The person who inspires me is"
type textarea "x"
type textarea "The person who inspires me is"
type textarea "x"
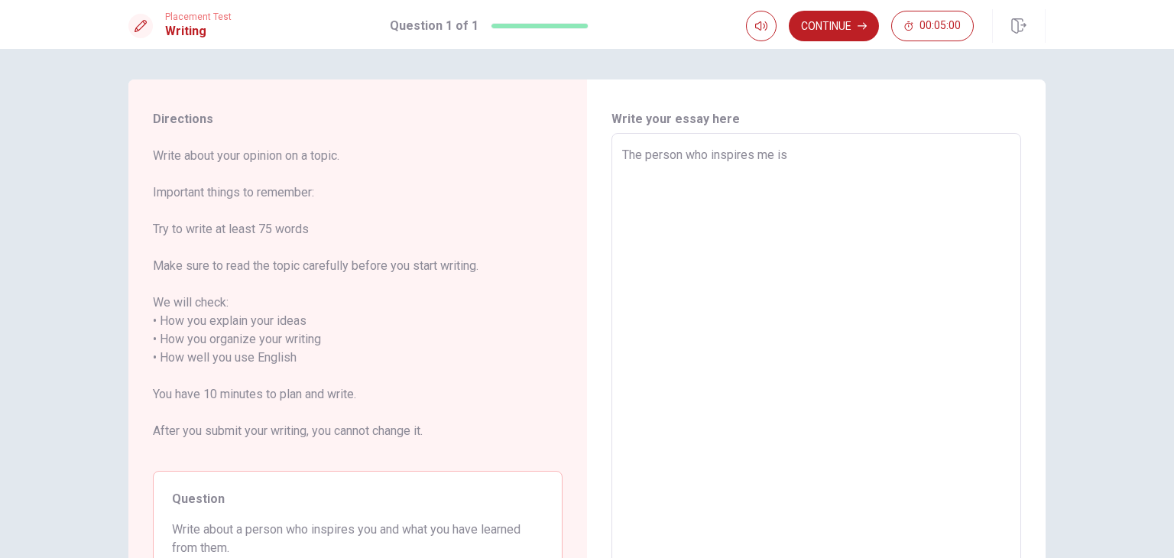
type textarea "The person who inspires me is m"
type textarea "x"
type textarea "The person who inspires me is my"
type textarea "x"
type textarea "The person who inspires me is my"
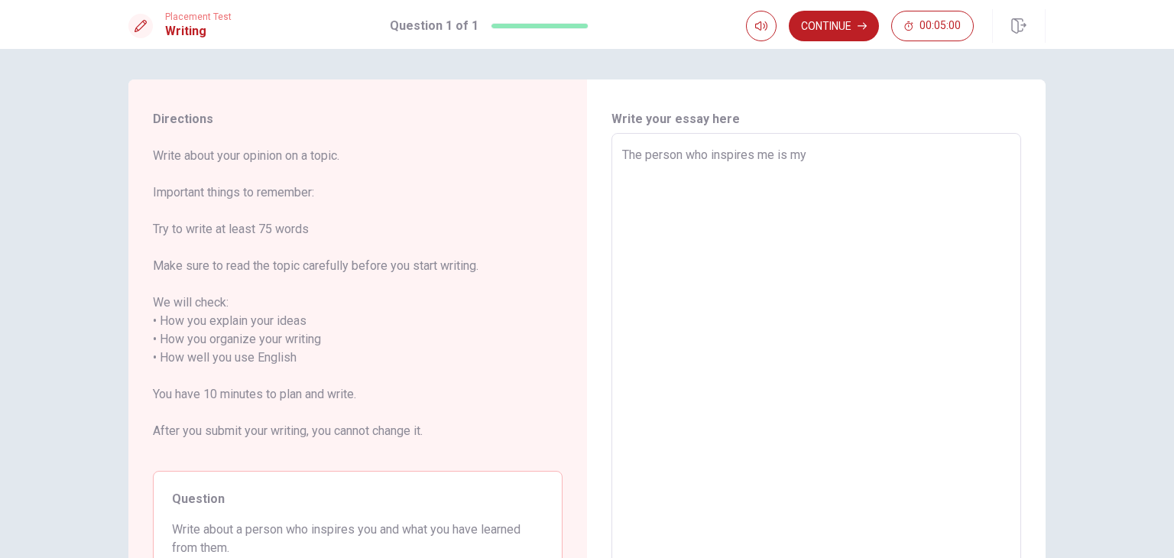
type textarea "x"
type textarea "The person who inspires me is my f"
type textarea "x"
type textarea "The person who inspires me is my fa"
type textarea "x"
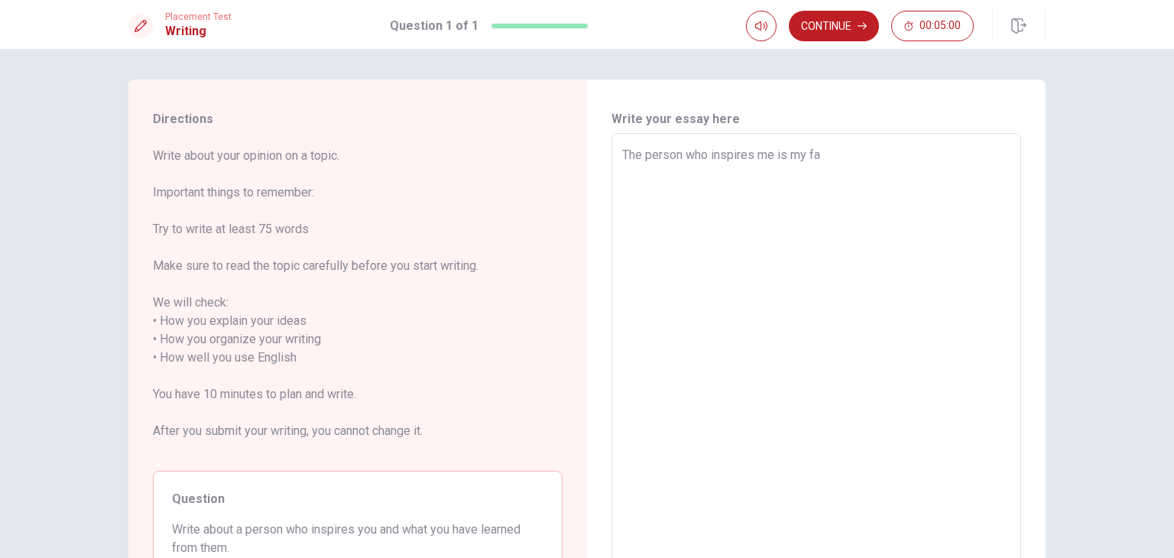
type textarea "The person who inspires me is my fat"
type textarea "x"
type textarea "The person who inspires me is my fath"
type textarea "x"
type textarea "The person who inspires me is my fathe"
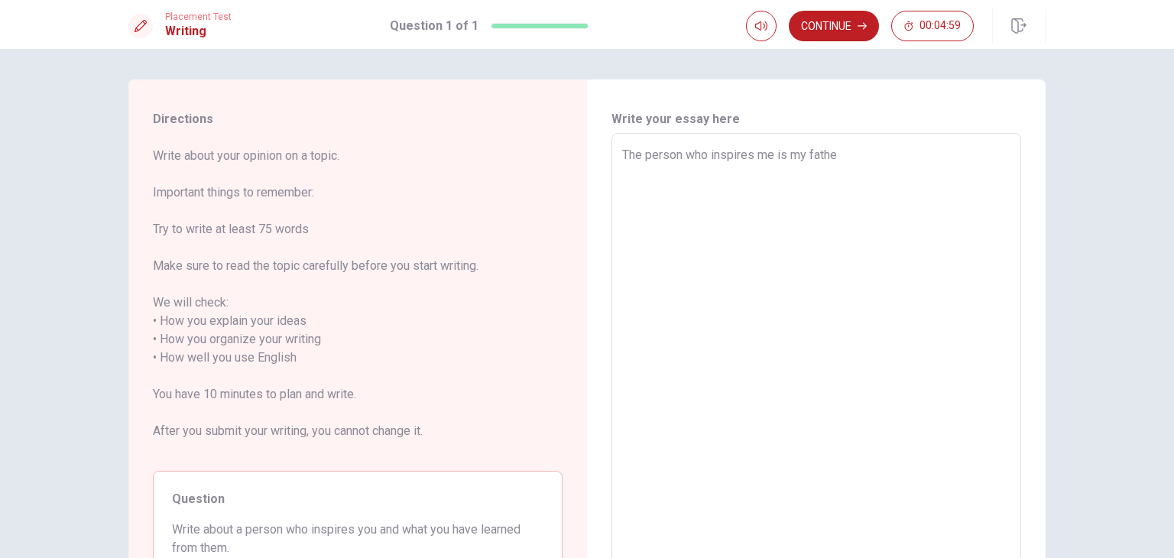
type textarea "x"
type textarea "The person who inspires me is my father"
type textarea "x"
type textarea "The person who inspires me is my father,"
type textarea "x"
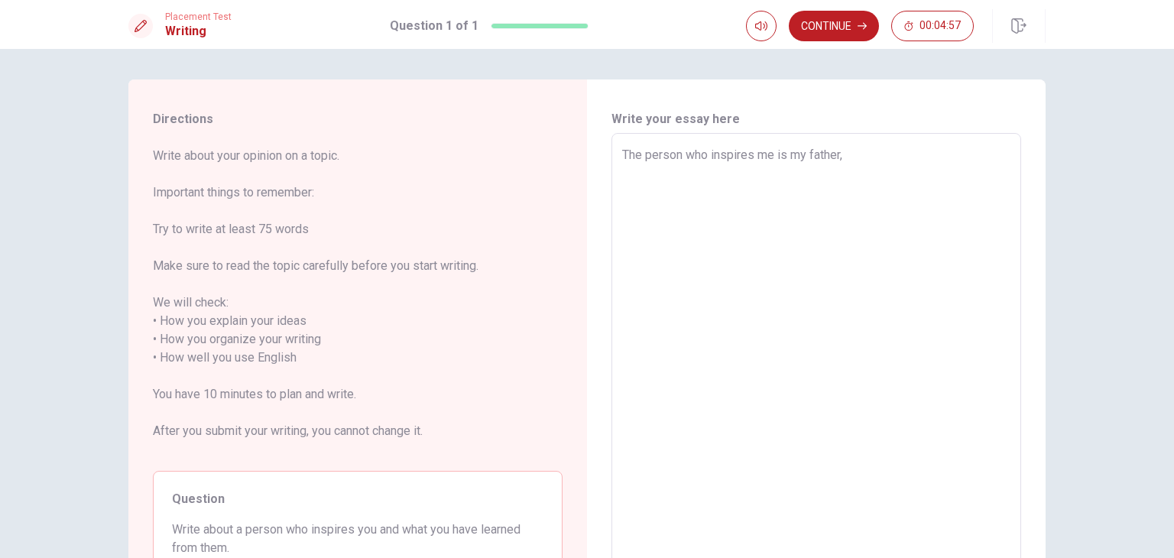
type textarea "The person who inspires me is my father,"
type textarea "x"
type textarea "The person who inspires me is my father, h"
type textarea "x"
type textarea "The person who inspires me is my father, he"
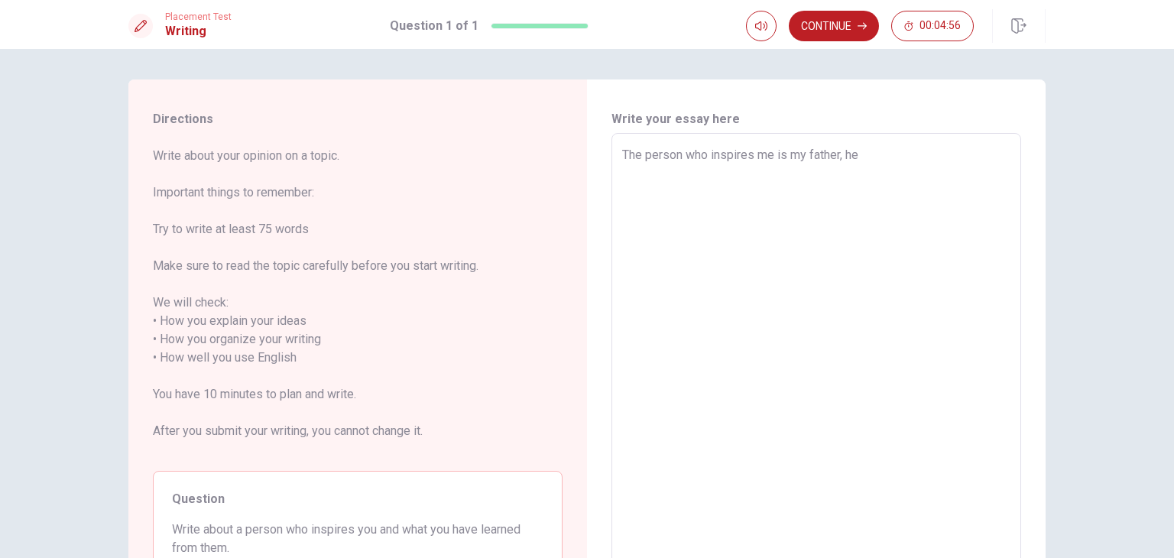
type textarea "x"
type textarea "The person who inspires me is my father, he"
type textarea "x"
type textarea "The person who inspires me is my father, he h"
type textarea "x"
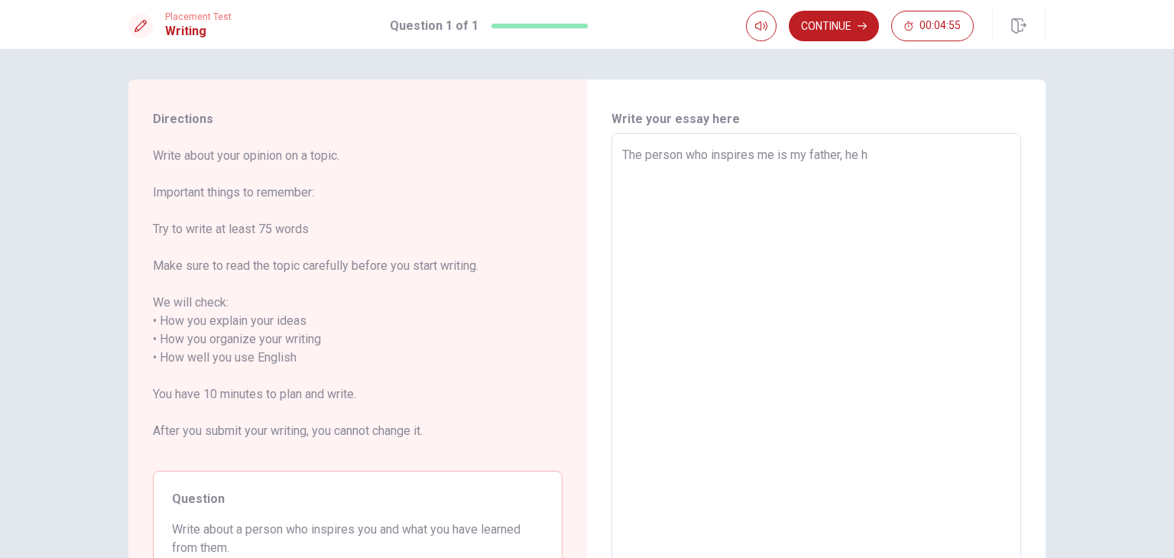
type textarea "The person who inspires me is my father, he ha"
type textarea "x"
type textarea "The person who inspires me is my father, he has"
type textarea "x"
type textarea "The person who inspires me is my father, he has"
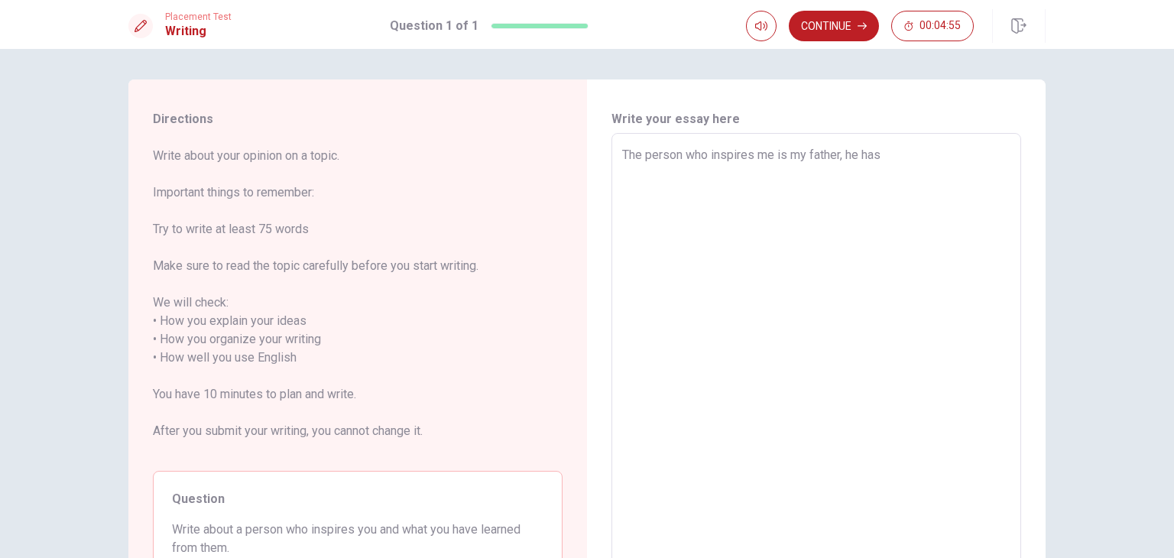
type textarea "x"
type textarea "The person who inspires me is my father, he has a"
type textarea "x"
type textarea "The person who inspires me is my father, he has a"
type textarea "x"
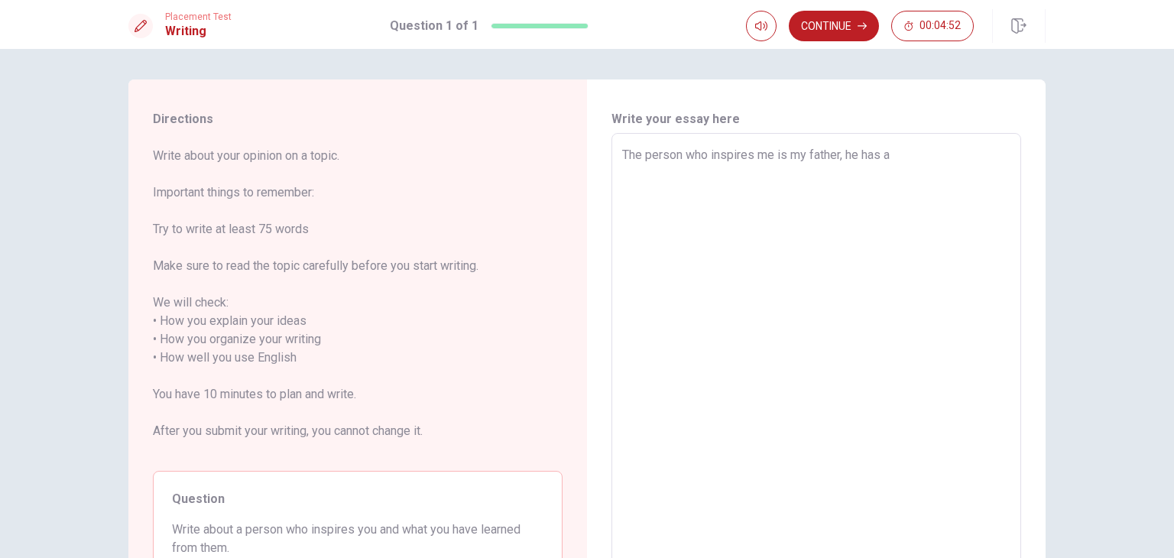
type textarea "The person who inspires me is my father, he has a v"
type textarea "x"
type textarea "The person who inspires me is my father, he has a ve"
type textarea "x"
type textarea "The person who inspires me is my father, he has a ver"
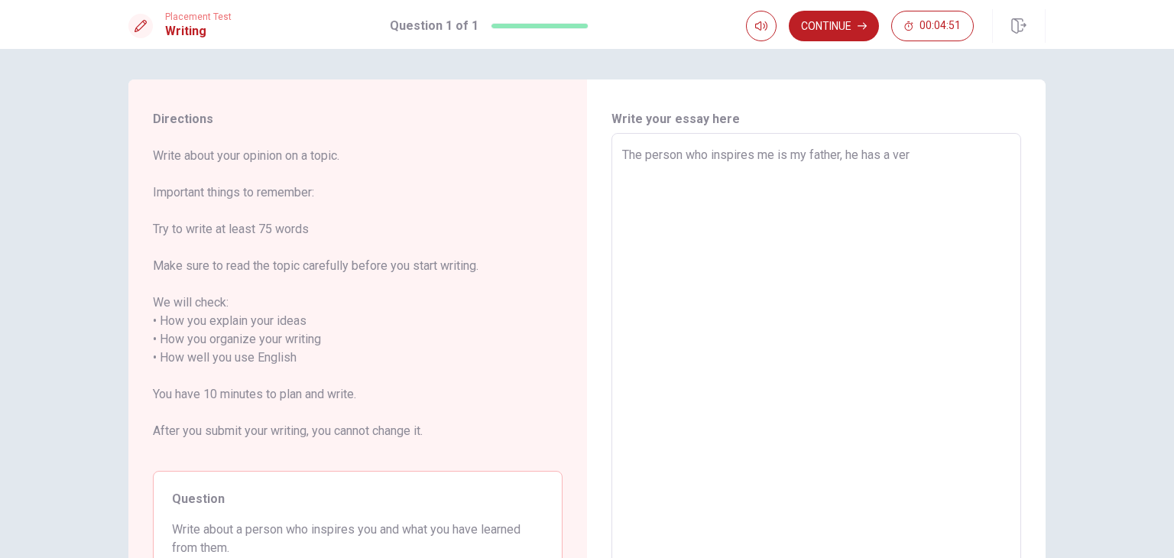
type textarea "x"
type textarea "The person who inspires me is my father, he has a very"
type textarea "x"
type textarea "The person who inspires me is my father, he has a very"
type textarea "x"
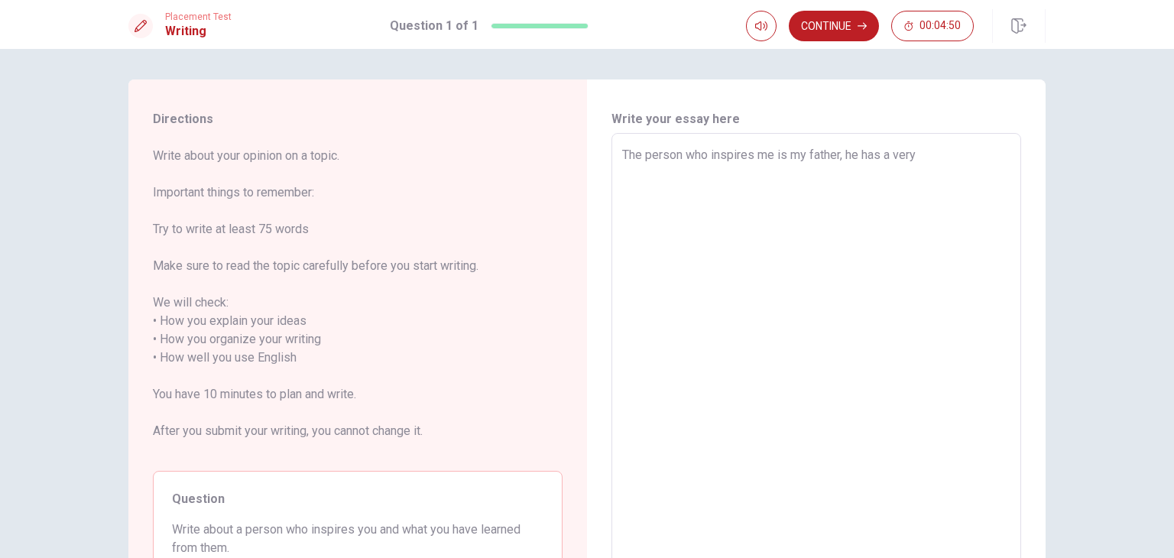
type textarea "The person who inspires me is my father, he has a very r"
type textarea "x"
type textarea "The person who inspires me is my father, he has a very re"
type textarea "x"
type textarea "The person who inspires me is my father, he has a very rel"
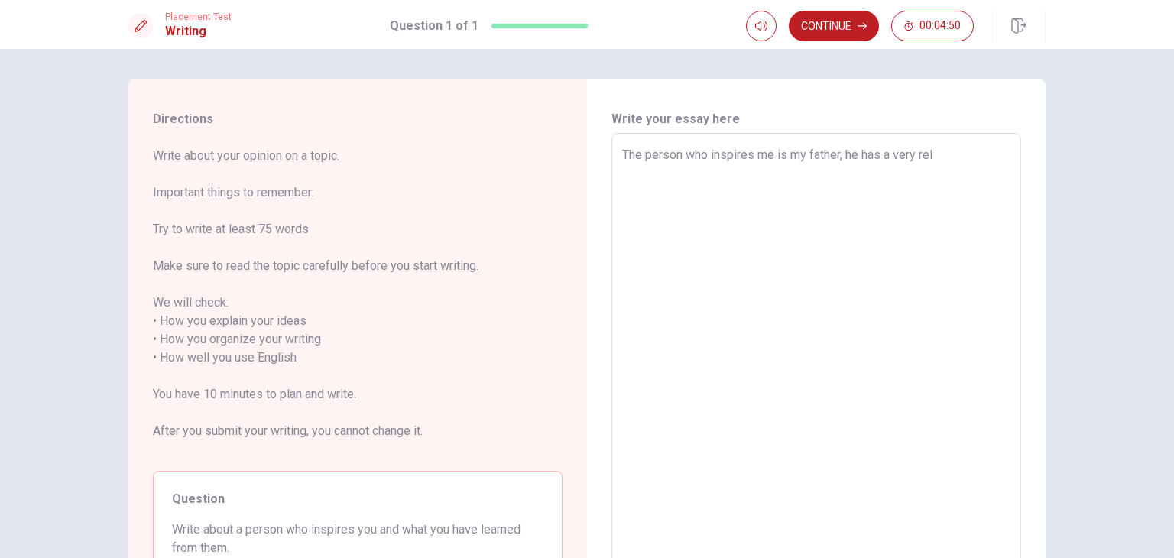
type textarea "x"
type textarea "The person who inspires me is my father, he has a very [MEDICAL_DATA]"
type textarea "x"
type textarea "The person who inspires me is my father, he has a very relax"
type textarea "x"
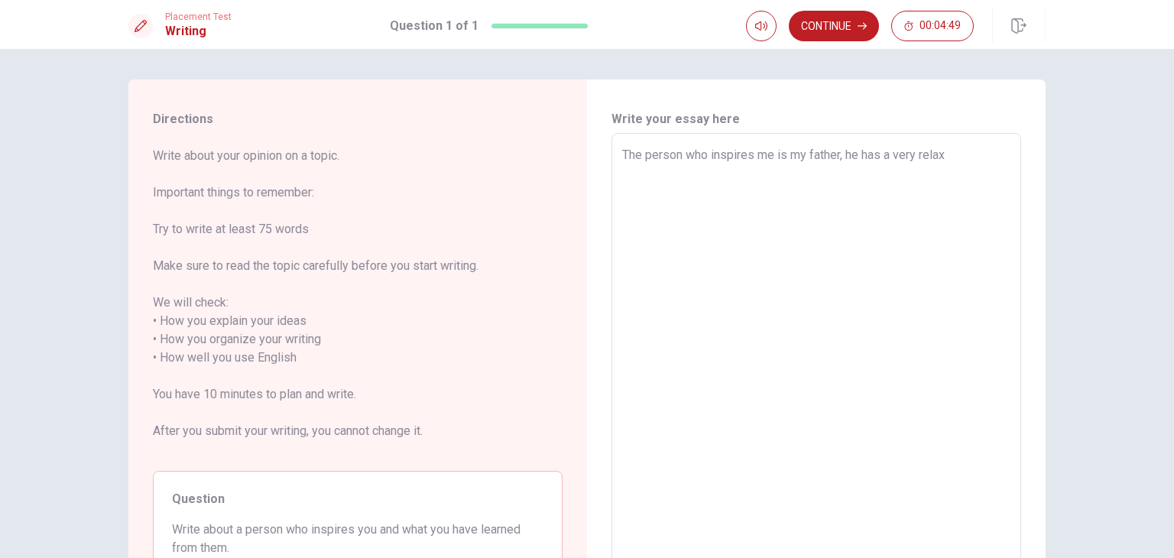
type textarea "The person who inspires me is my father, he has a very relaxe"
type textarea "x"
type textarea "The person who inspires me is my father, he has a very relaxed"
type textarea "x"
type textarea "The person who inspires me is my father, he has a very relaxed"
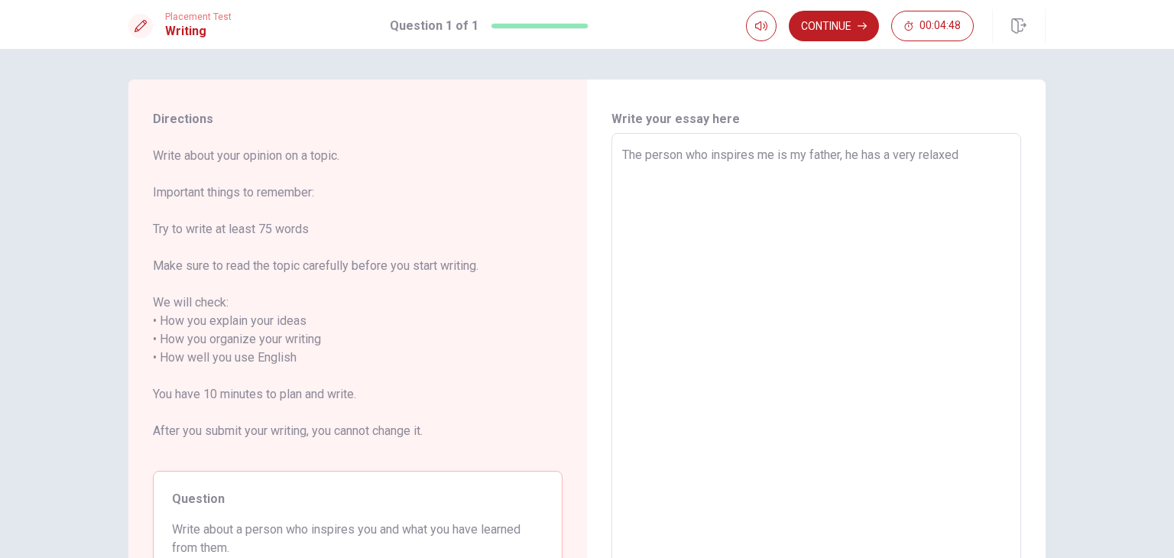
type textarea "x"
type textarea "The person who inspires me is my father, he has a very relaxed s"
type textarea "x"
type textarea "The person who inspires me is my father, he has a very relaxed sp"
type textarea "x"
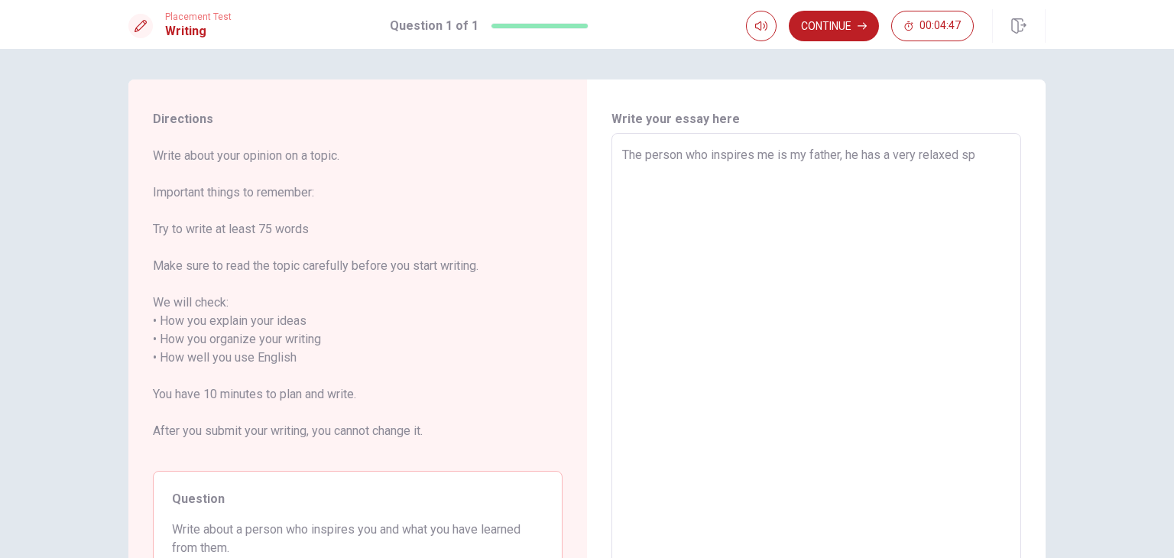
type textarea "The person who inspires me is my father, he has a very relaxed spi"
type textarea "x"
type textarea "The person who inspires me is my father, he has a very relaxed spir"
type textarea "x"
type textarea "The person who inspires me is my father, he has a very relaxed spiri"
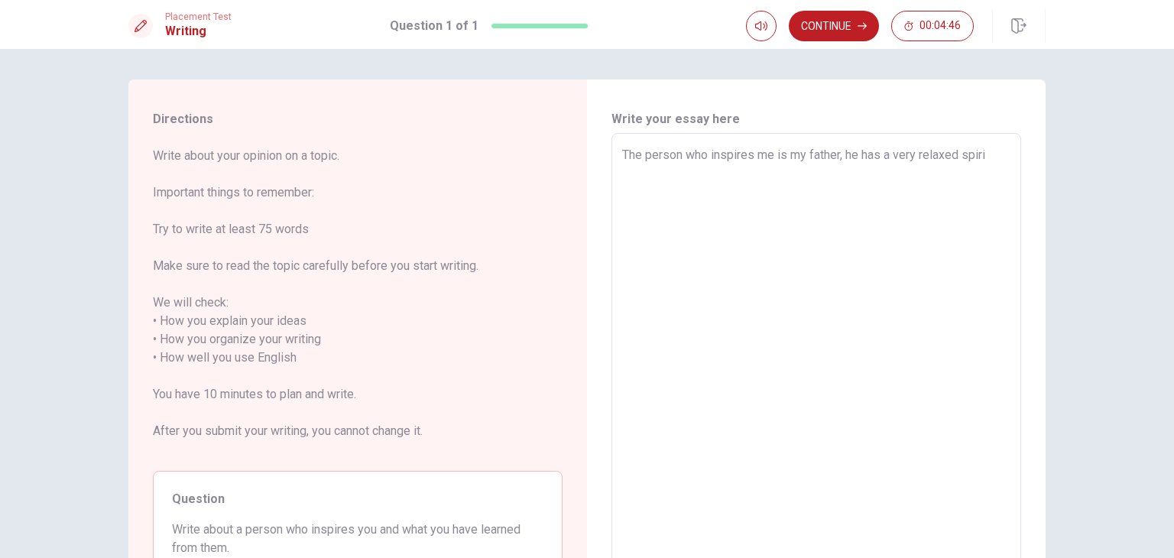
type textarea "x"
type textarea "The person who inspires me is my father, he has a very relaxed spirit"
type textarea "x"
type textarea "The person who inspires me is my father, he has a very relaxed spirit,"
type textarea "x"
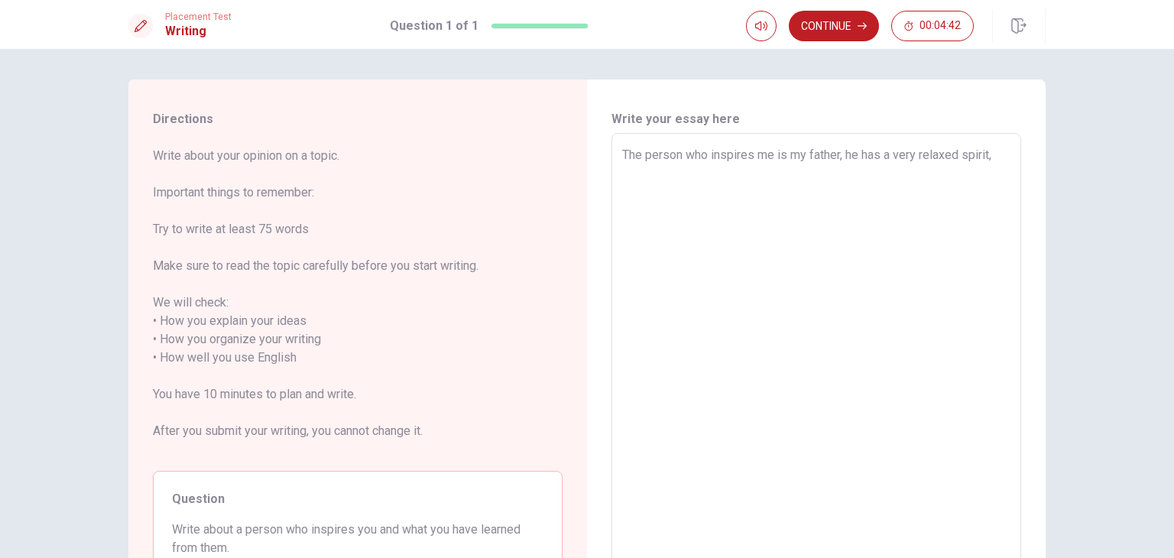
type textarea "The person who inspires me is my father, he has a very relaxed spirit,"
type textarea "x"
type textarea "The person who inspires me is my father, he has a very relaxed spirit, a"
type textarea "x"
type textarea "The person who inspires me is my father, he has a very relaxed spirit, al"
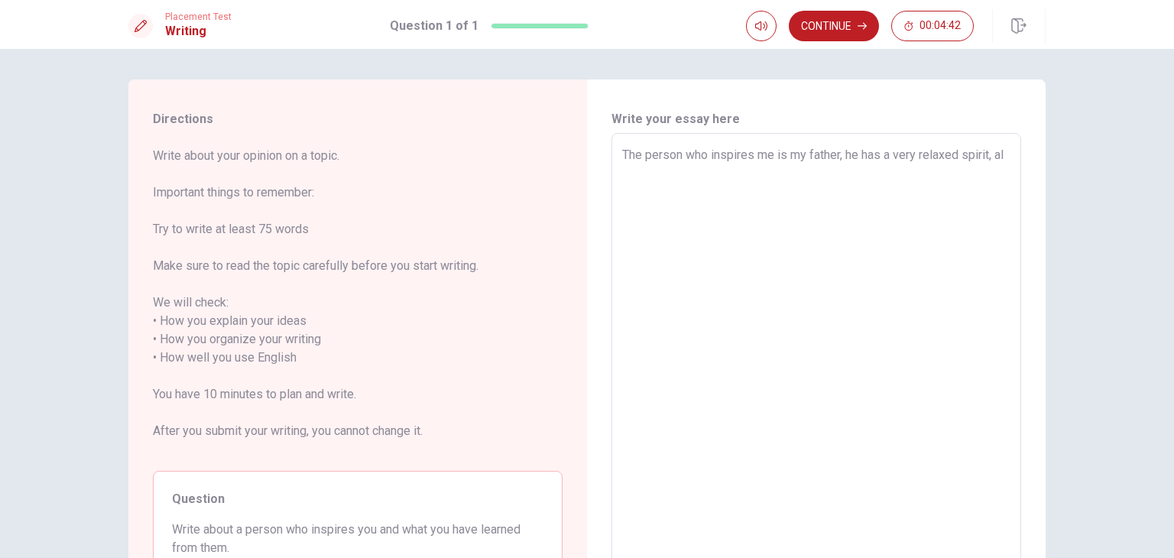
type textarea "x"
type textarea "The person who inspires me is my father, he has a very relaxed spirit, alw"
type textarea "x"
type textarea "The person who inspires me is my father, he has a very relaxed spirit, [PERSON_…"
type textarea "x"
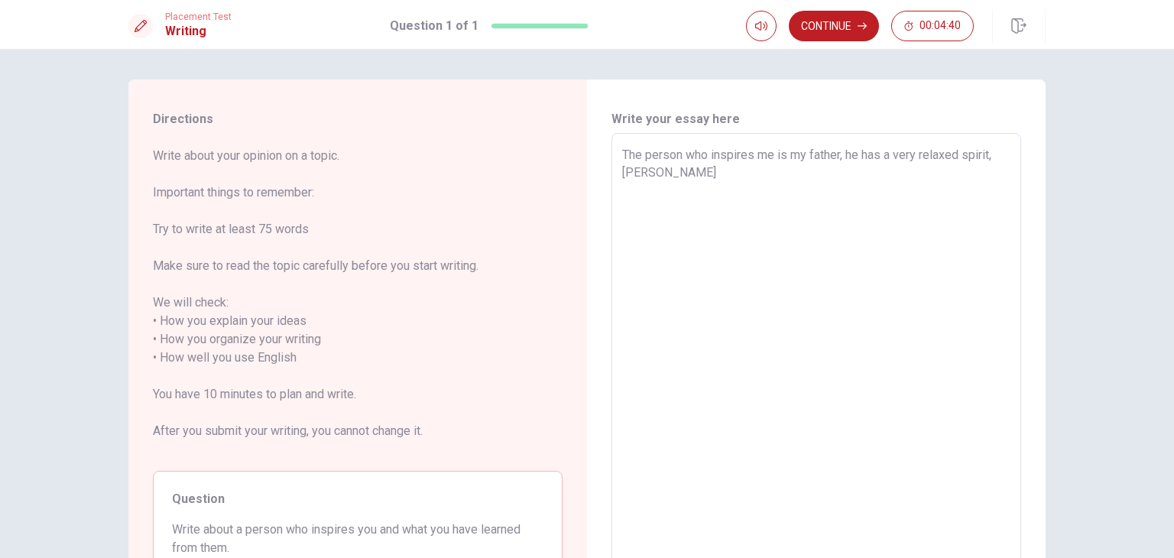
type textarea "The person who inspires me is my father, he has a very relaxed spirit, [PERSON_…"
type textarea "x"
type textarea "The person who inspires me is my father, he has a very relaxed spirit, always"
type textarea "x"
type textarea "The person who inspires me is my father, he has a very relaxed spirit, always"
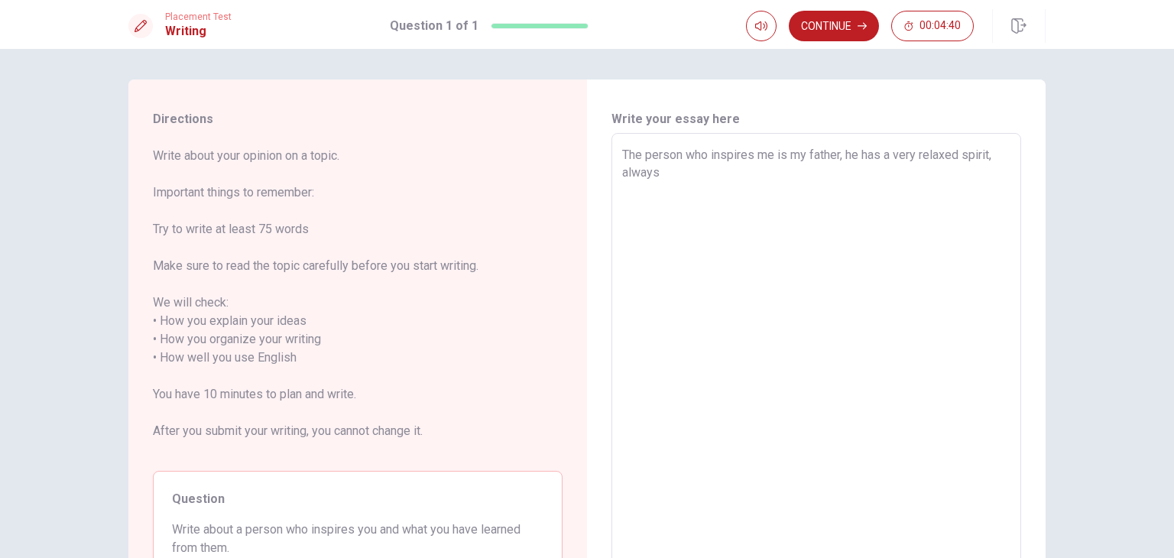
type textarea "x"
type textarea "The person who inspires me is my father, he has a very relaxed spirit, always c"
type textarea "x"
type textarea "The person who inspires me is my father, he has a very relaxed spirit, always ca"
type textarea "x"
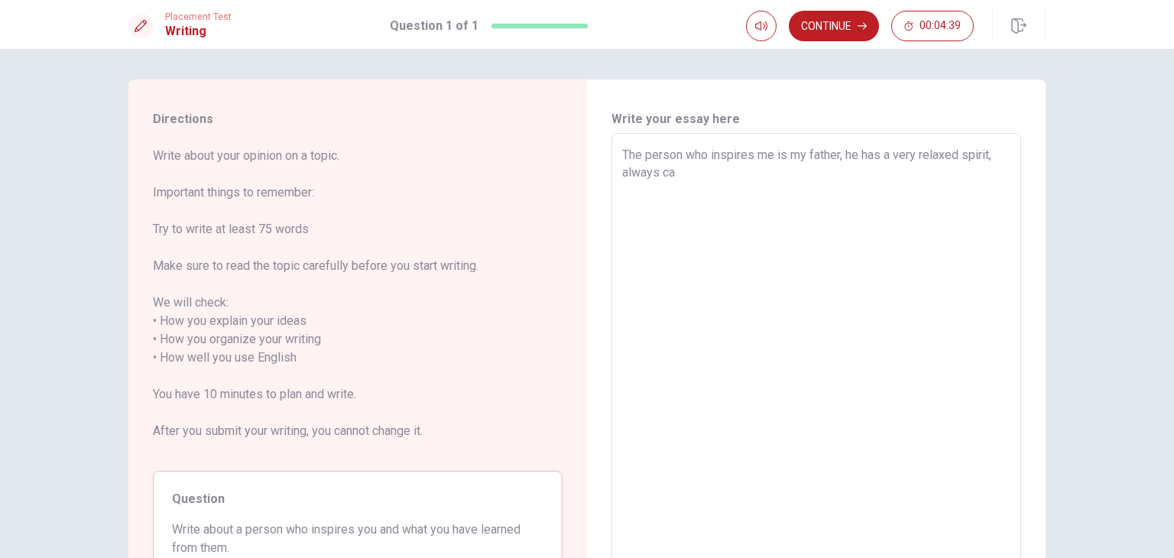
type textarea "The person who inspires me is my father, he has a very relaxed spirit, always c…"
type textarea "x"
type textarea "The person who inspires me is my father, he has a very relaxed spirit, always […"
type textarea "x"
type textarea "The person who inspires me is my father, he has a very relaxed spirit, always […"
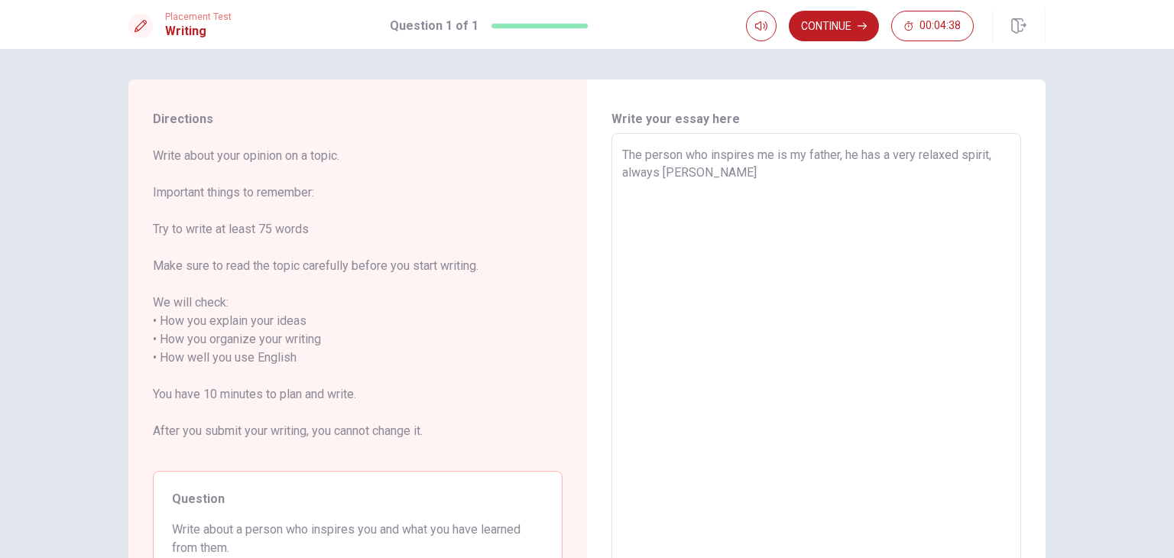
type textarea "x"
type textarea "The person who inspires me is my father, he has a very relaxed spirit, always c…"
type textarea "x"
type textarea "The person who inspires me is my father, he has a very relaxed spirit, always c…"
type textarea "x"
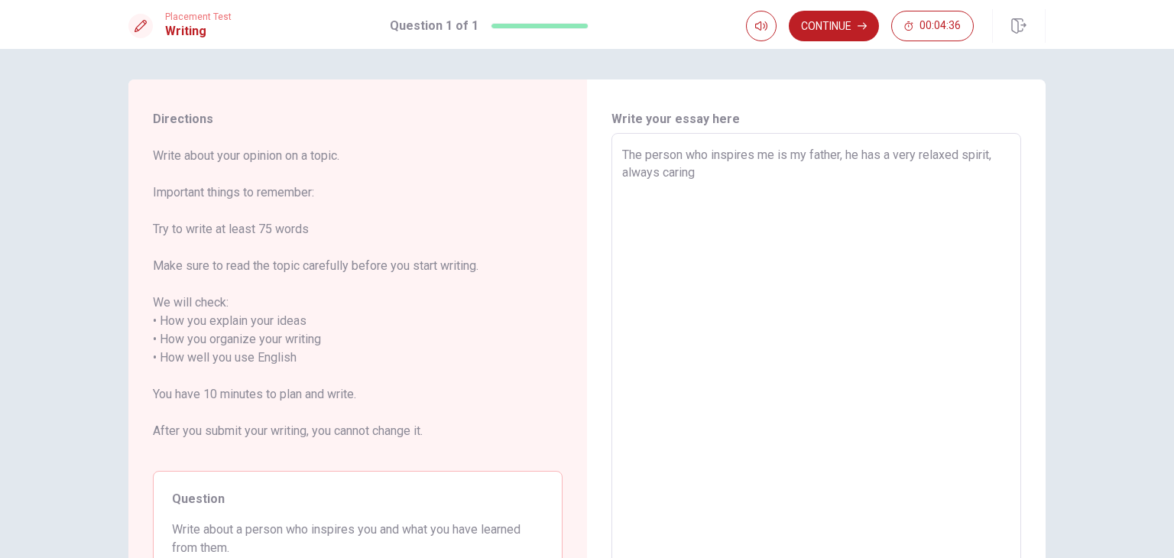
type textarea "The person who inspires me is my father, he has a very relaxed spirit, always c…"
type textarea "x"
type textarea "The person who inspires me is my father, he has a very relaxed spirit, always c…"
type textarea "x"
type textarea "The person who inspires me is my father, he has a very relaxed spirit, always c…"
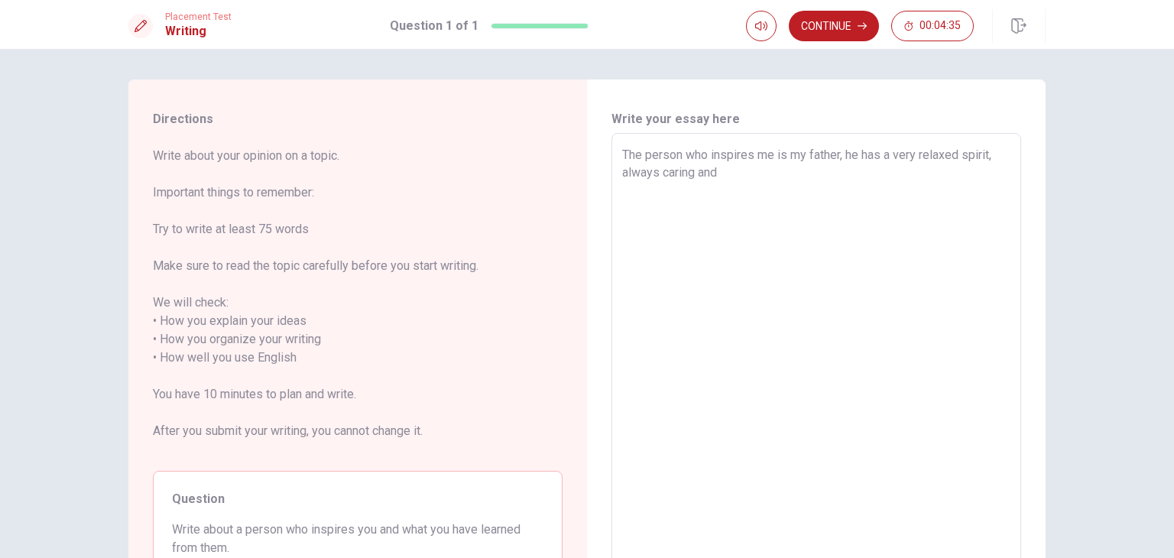
type textarea "x"
type textarea "The person who inspires me is my father, he has a very relaxed spirit, always c…"
type textarea "x"
type textarea "The person who inspires me is my father, he has a very relaxed spirit, always c…"
type textarea "x"
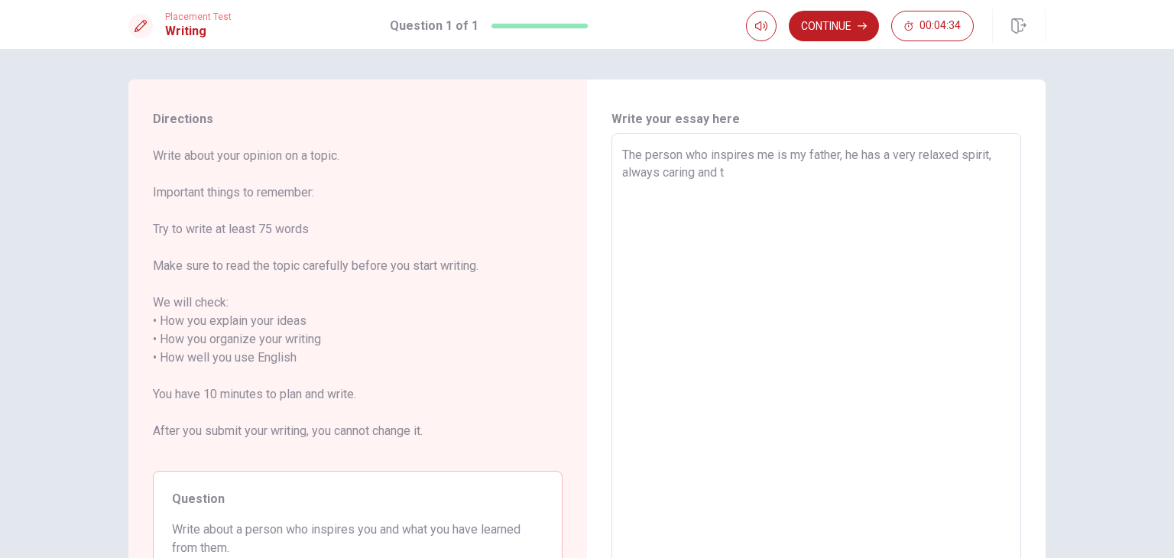
type textarea "The person who inspires me is my father, he has a very relaxed spirit, always c…"
type textarea "x"
type textarea "The person who inspires me is my father, he has a very relaxed spirit, always c…"
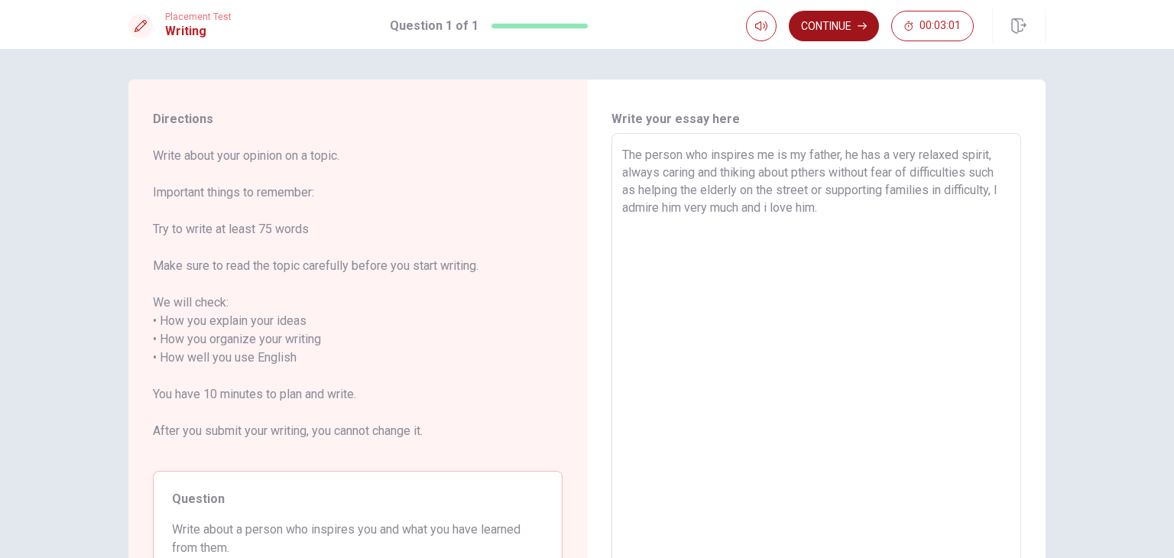
click at [833, 28] on button "Continue" at bounding box center [834, 26] width 90 height 31
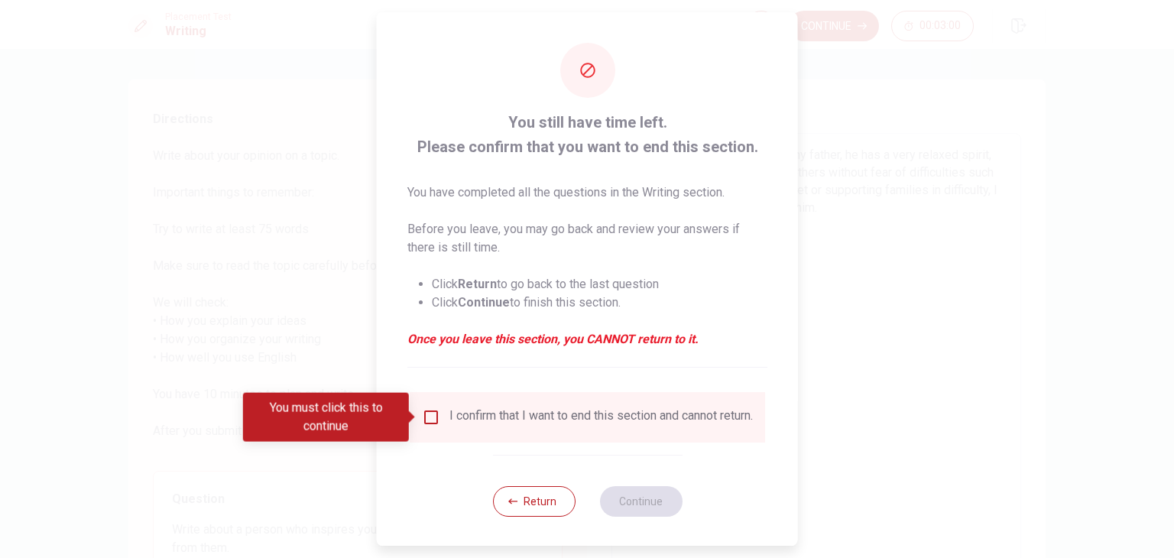
click at [435, 410] on input "You must click this to continue" at bounding box center [431, 417] width 18 height 18
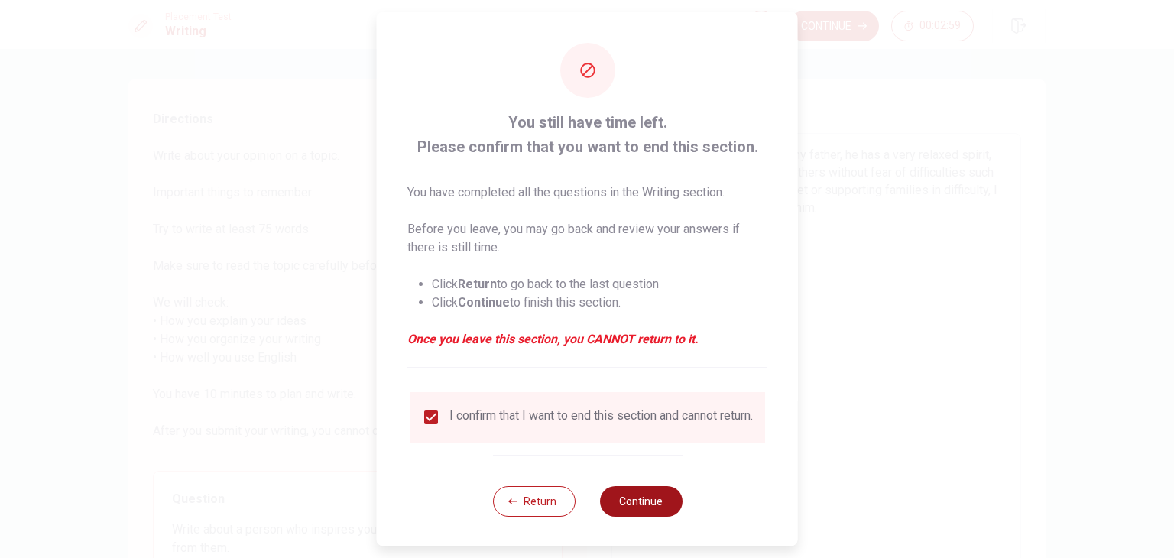
click at [643, 502] on button "Continue" at bounding box center [640, 501] width 83 height 31
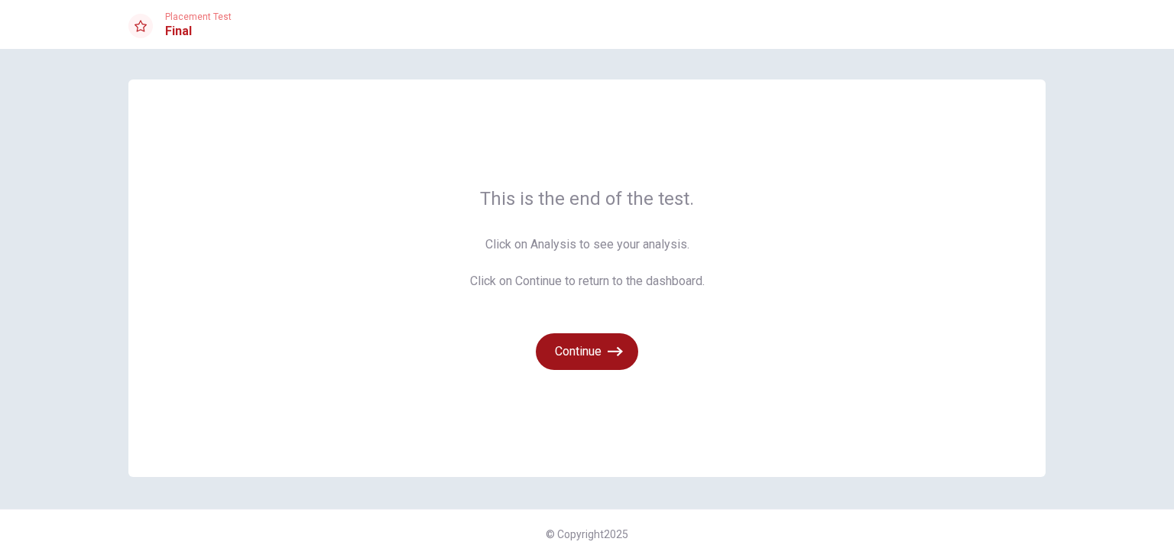
click at [627, 355] on button "Continue" at bounding box center [587, 351] width 102 height 37
